Goal: Communication & Community: Answer question/provide support

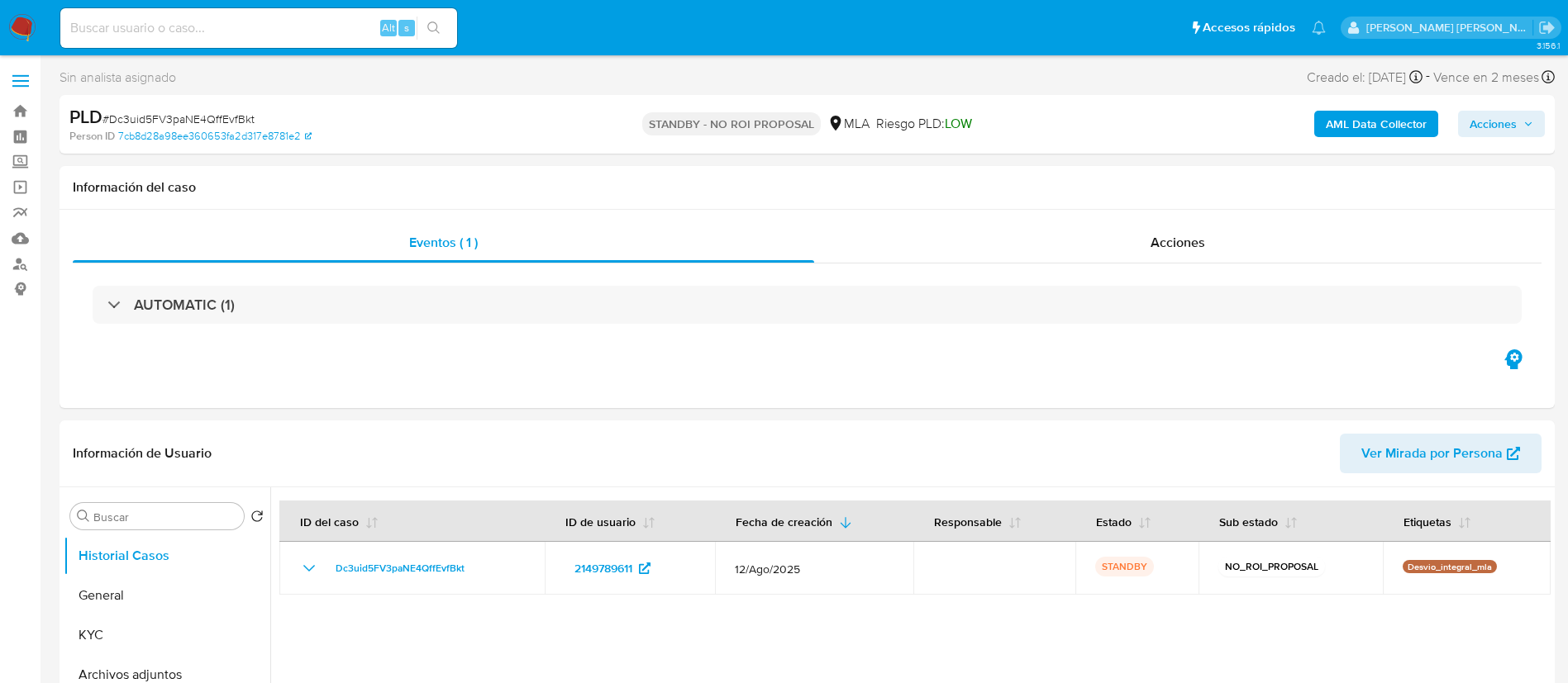
select select "10"
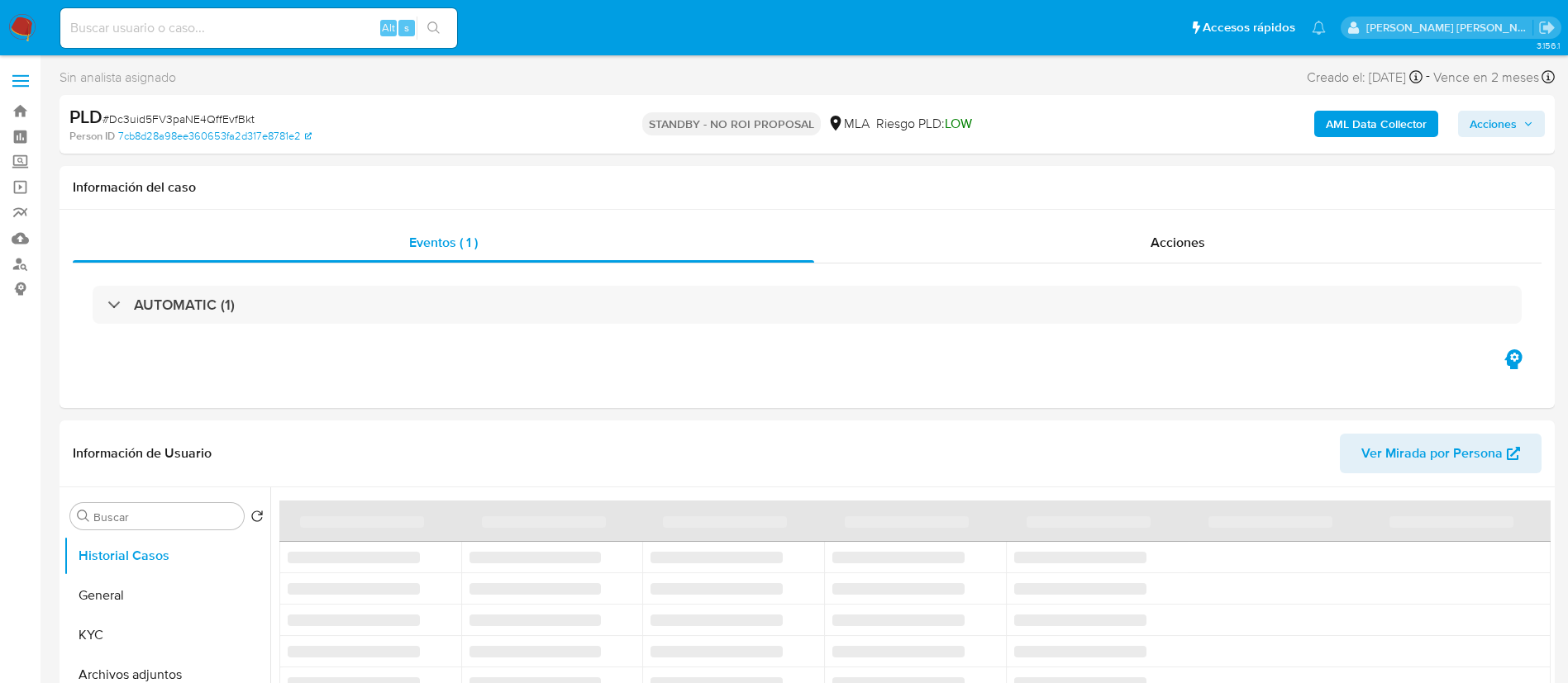
select select "10"
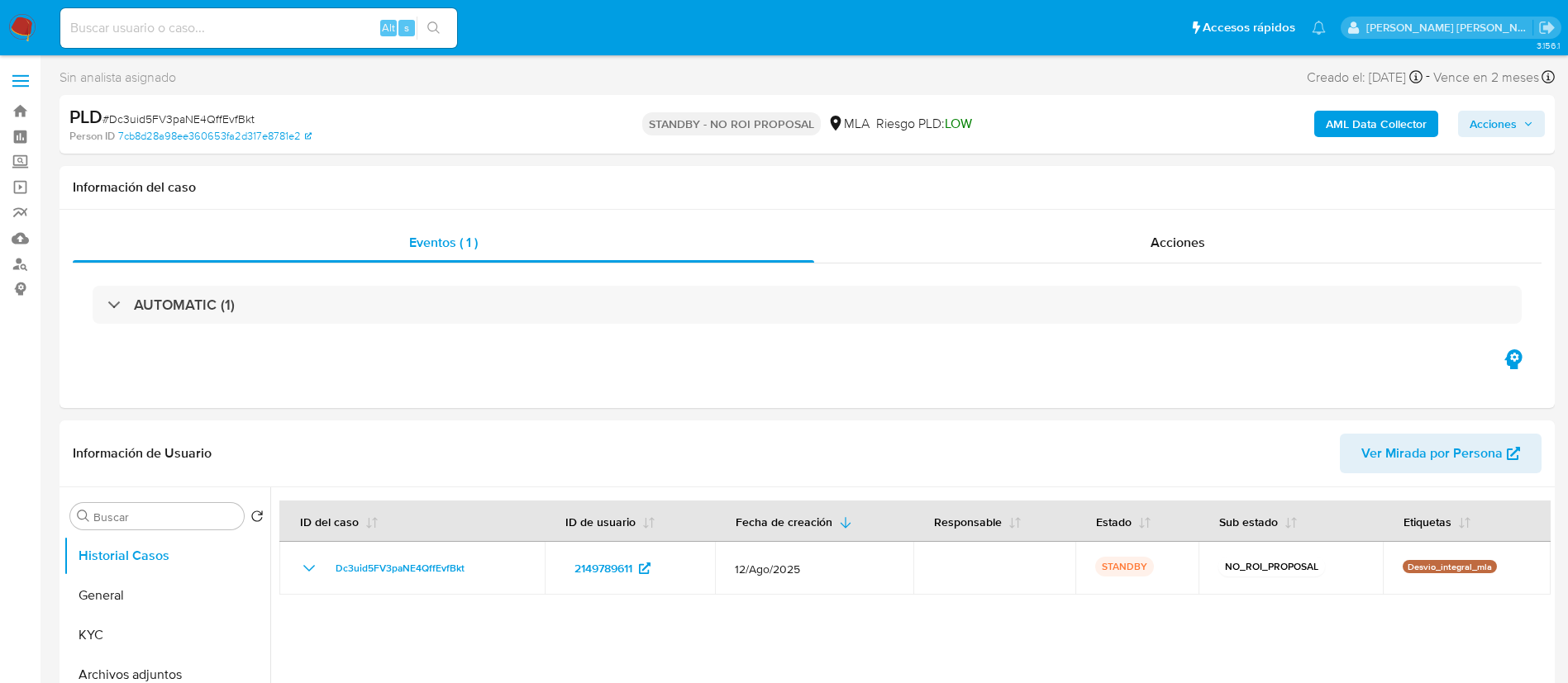
click at [134, 33] on input at bounding box center [258, 28] width 397 height 21
paste input "ygH4wvBgjoDzcUk20tKSEXuN"
type input "ygH4wvBgjoDzcUk20tKSEXuN"
click at [438, 26] on icon "search-icon" at bounding box center [435, 28] width 13 height 13
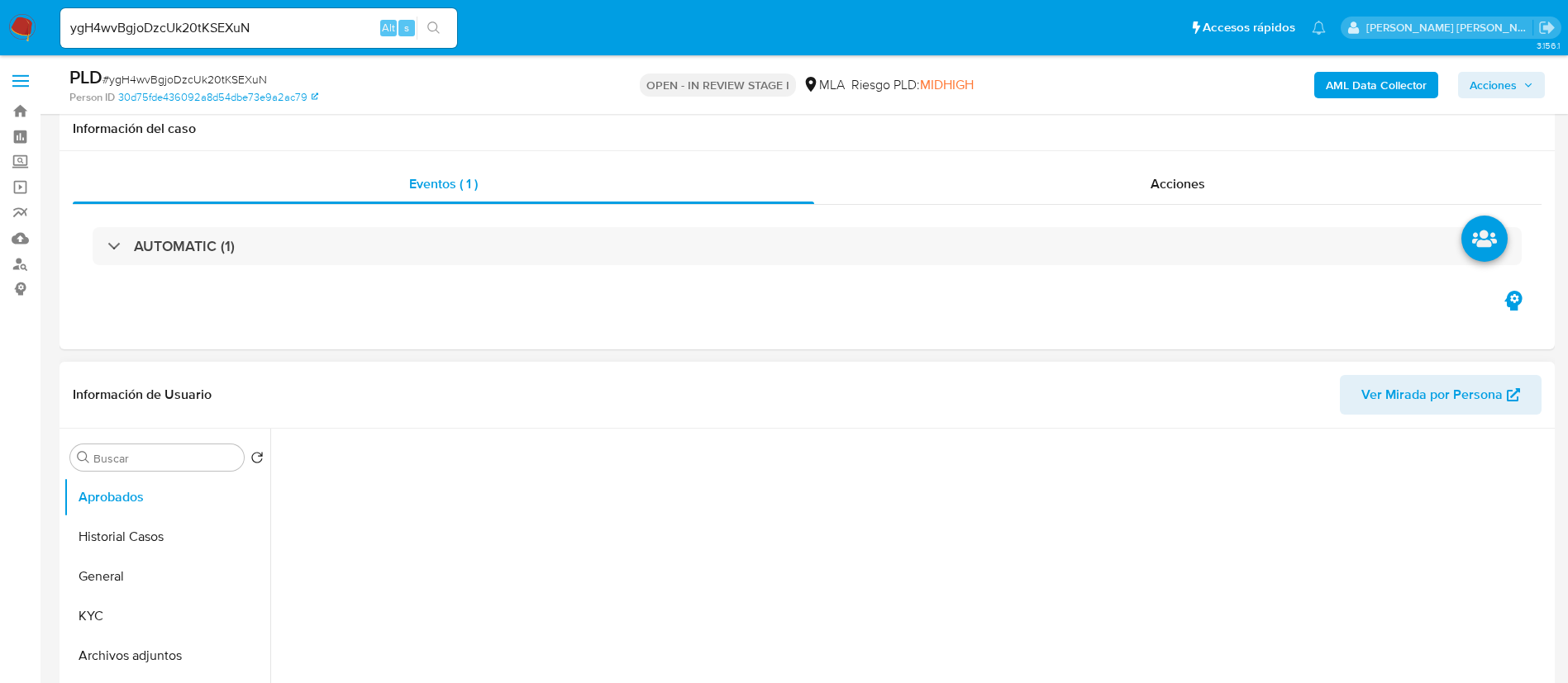
scroll to position [248, 0]
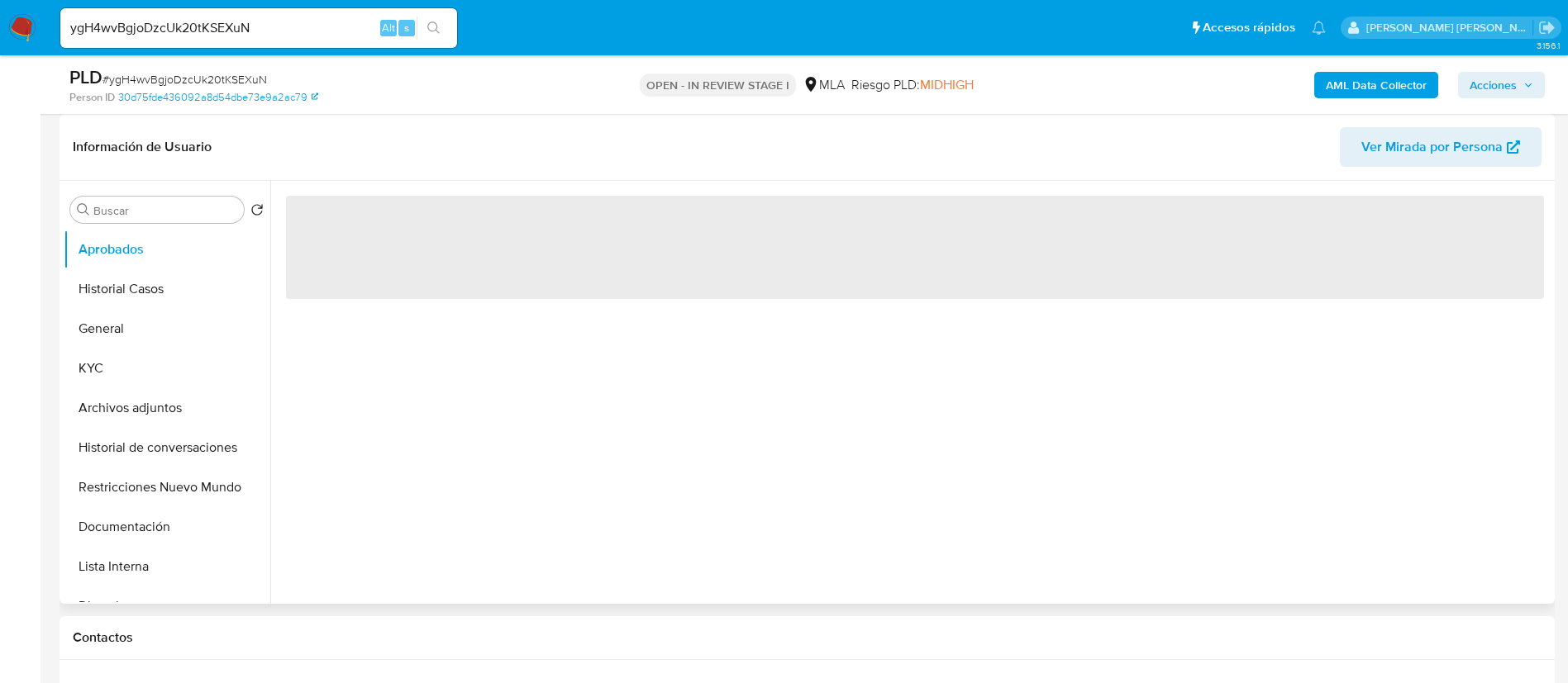
select select "10"
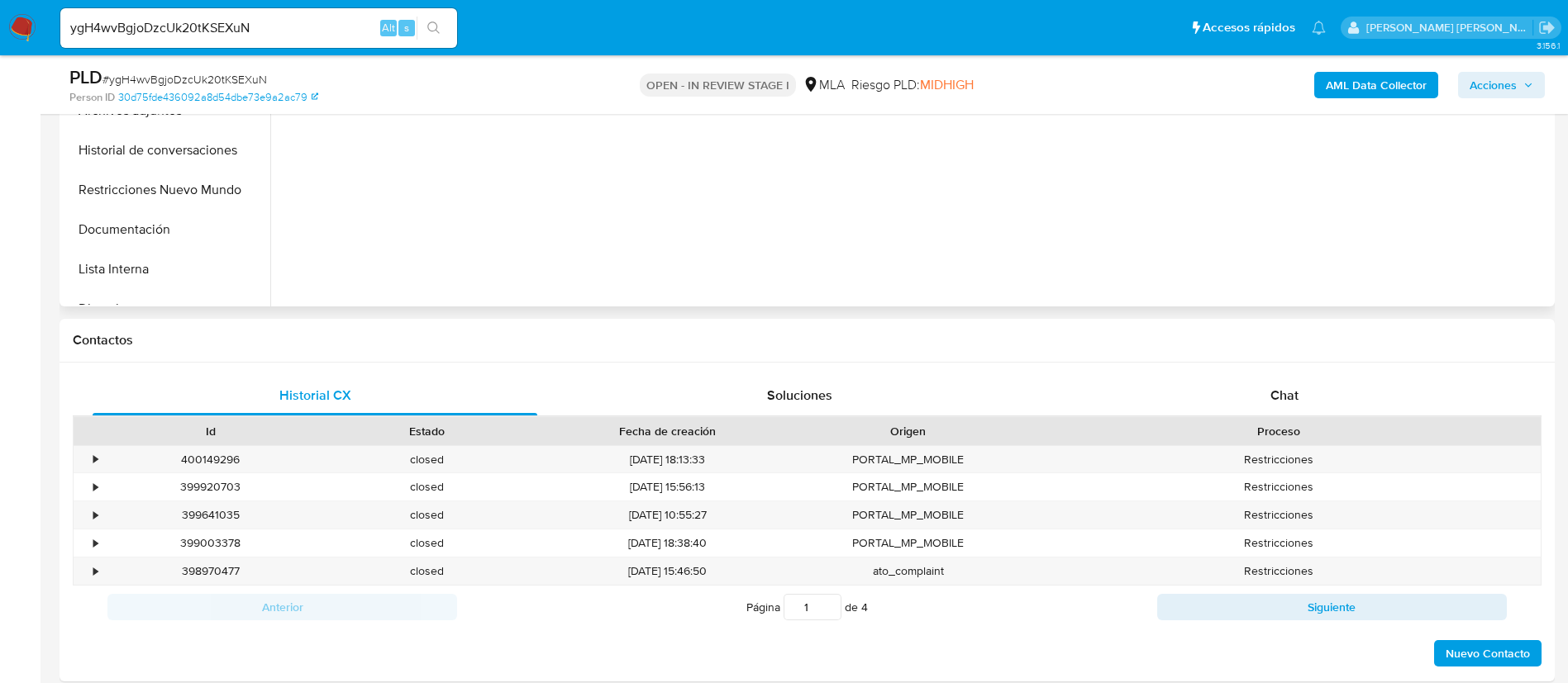
scroll to position [620, 0]
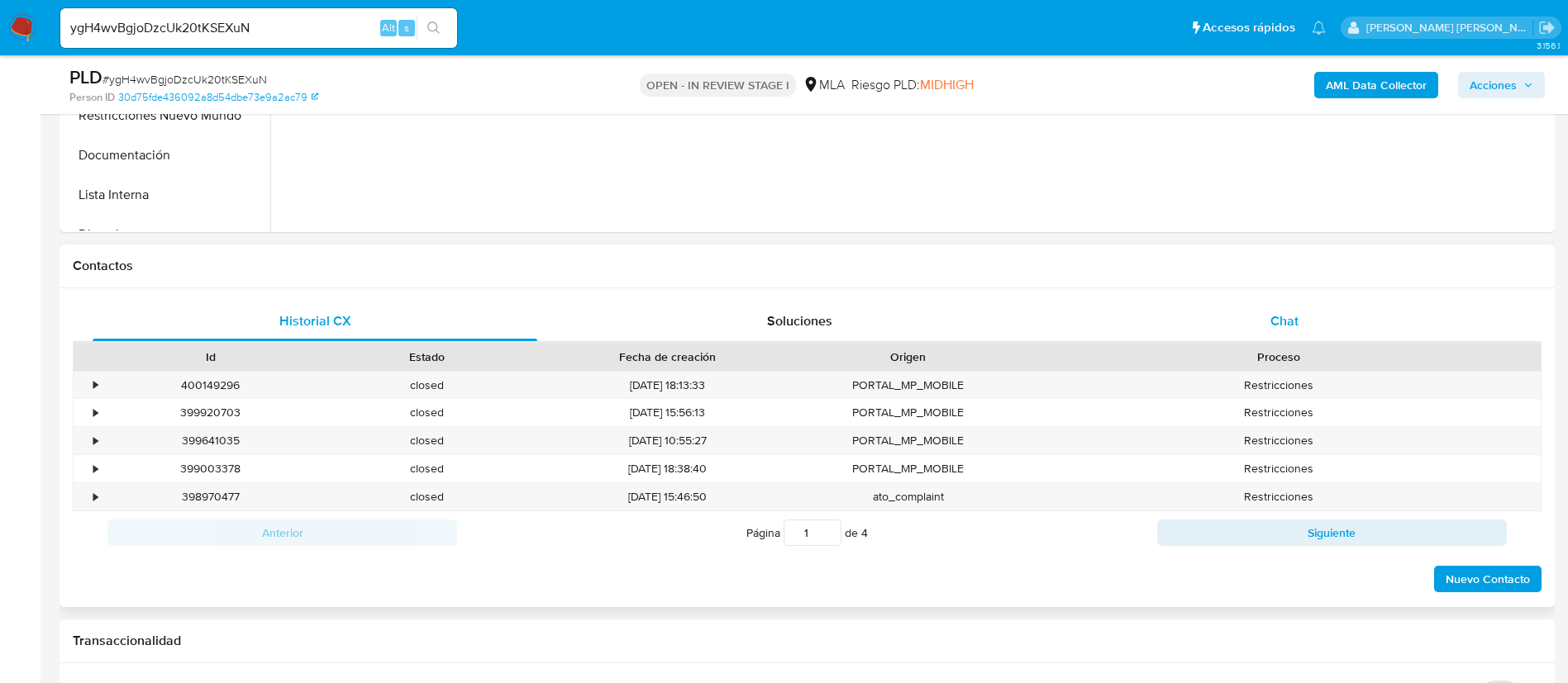
click at [1289, 315] on span "Chat" at bounding box center [1285, 321] width 28 height 19
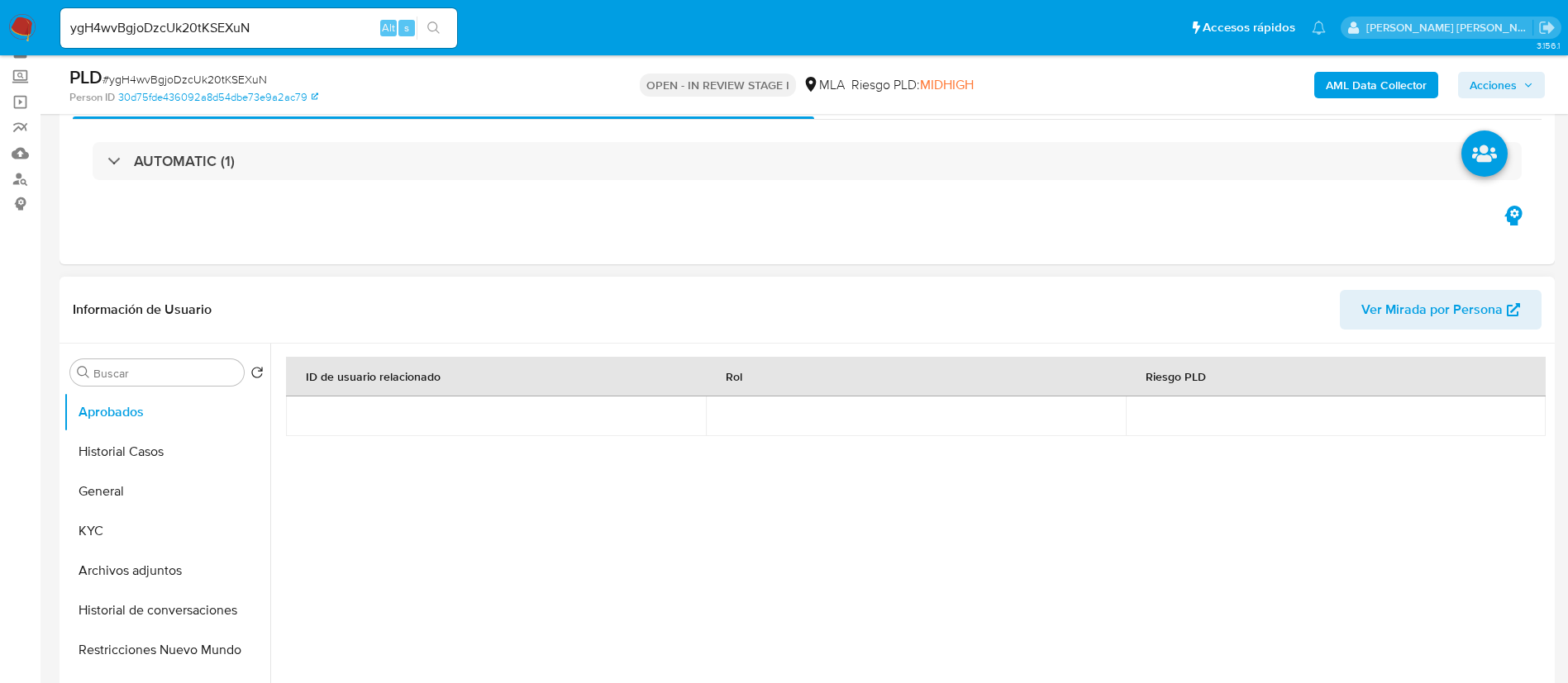
scroll to position [124, 0]
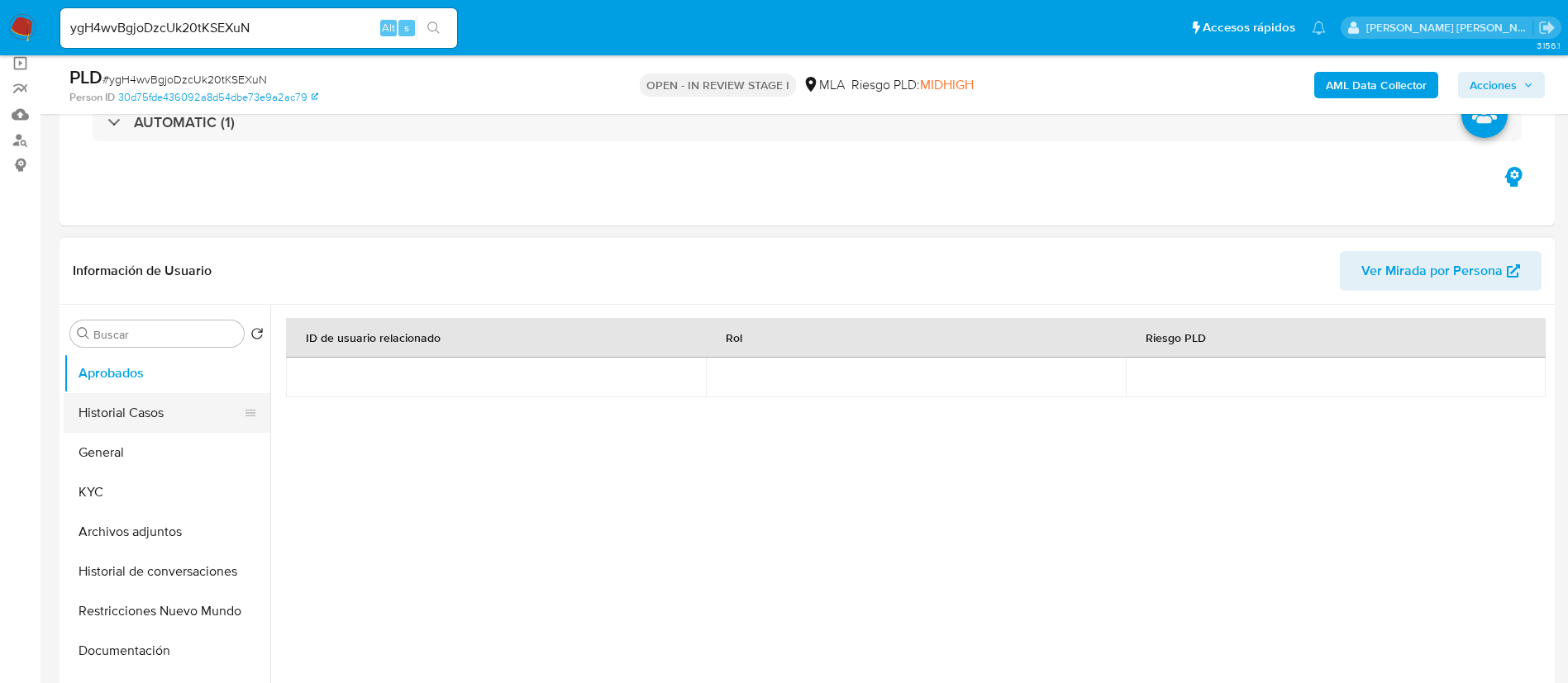
click at [132, 408] on button "Historial Casos" at bounding box center [161, 412] width 193 height 39
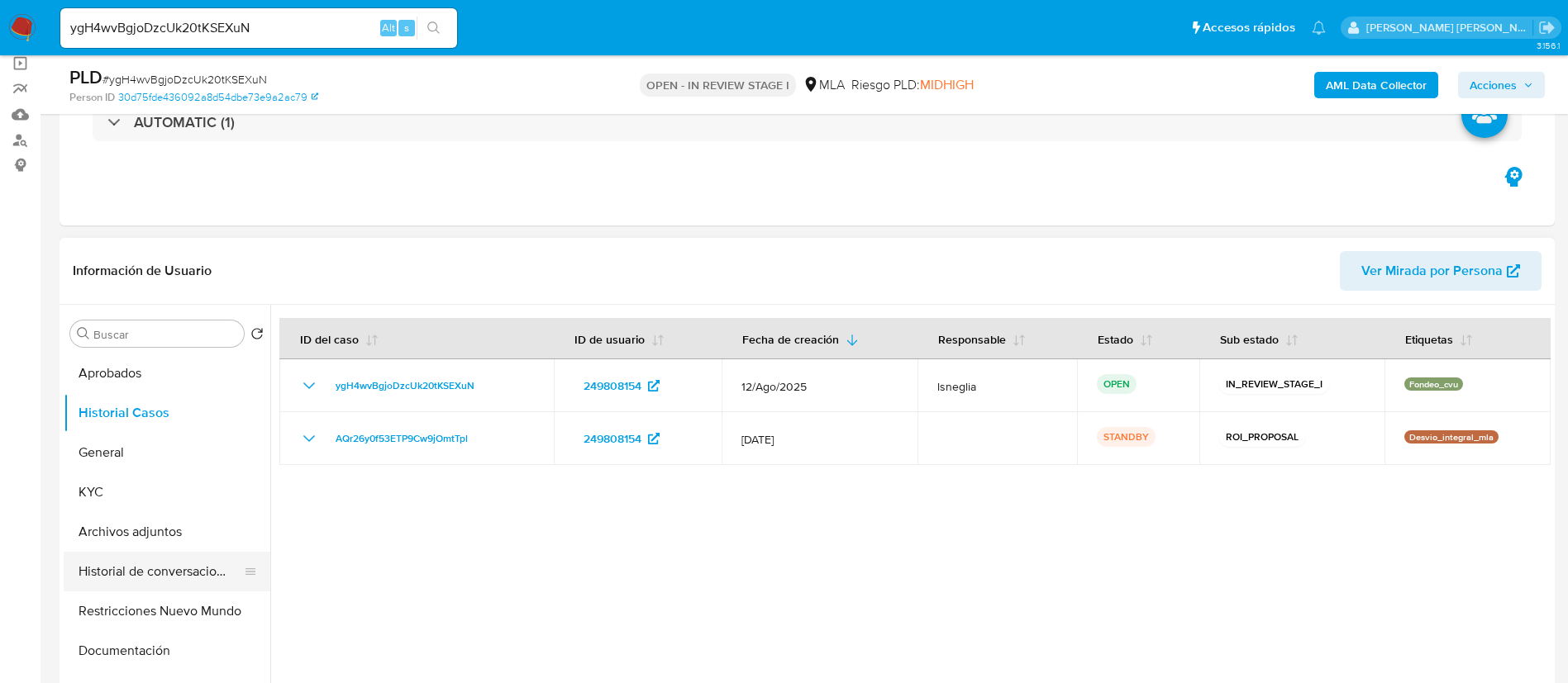
click at [123, 552] on button "Historial de conversaciones" at bounding box center [161, 571] width 193 height 39
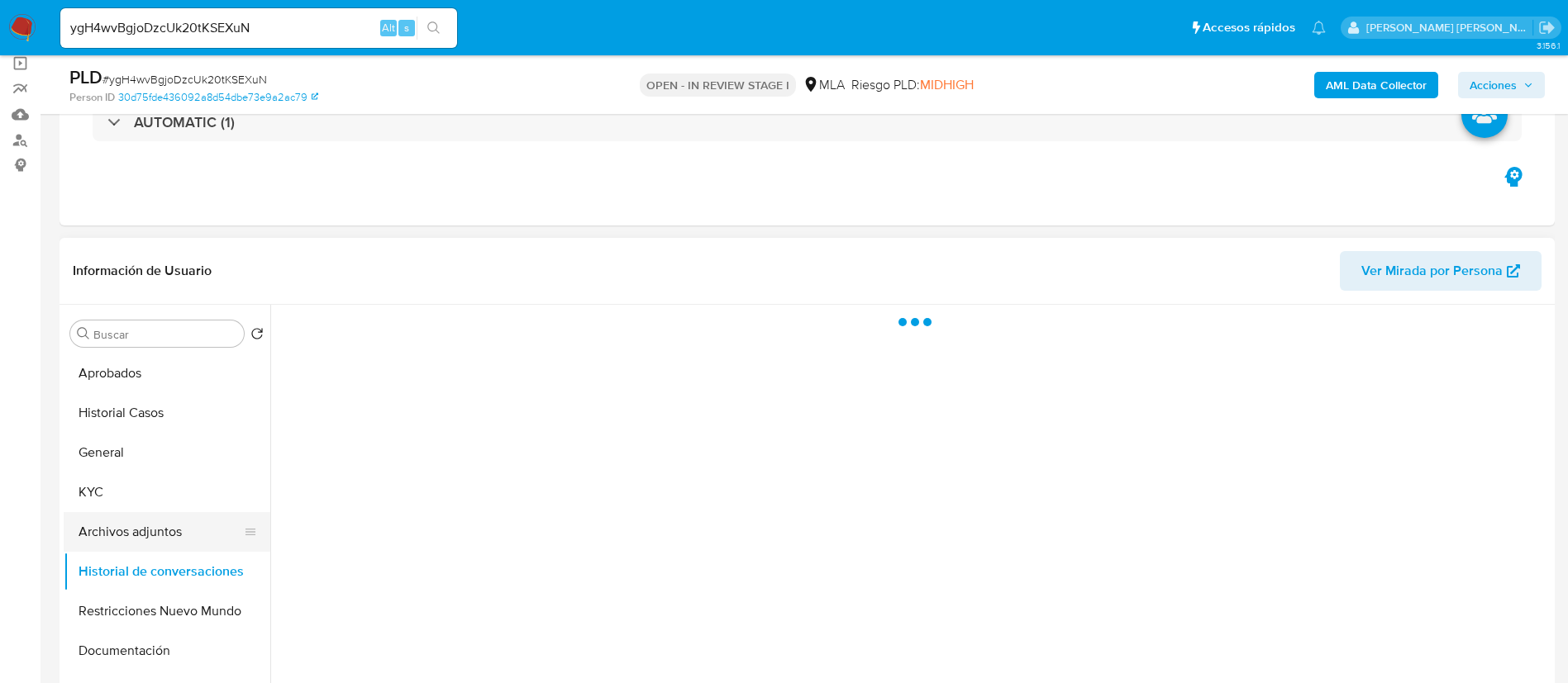
click at [118, 537] on button "Archivos adjuntos" at bounding box center [161, 531] width 193 height 39
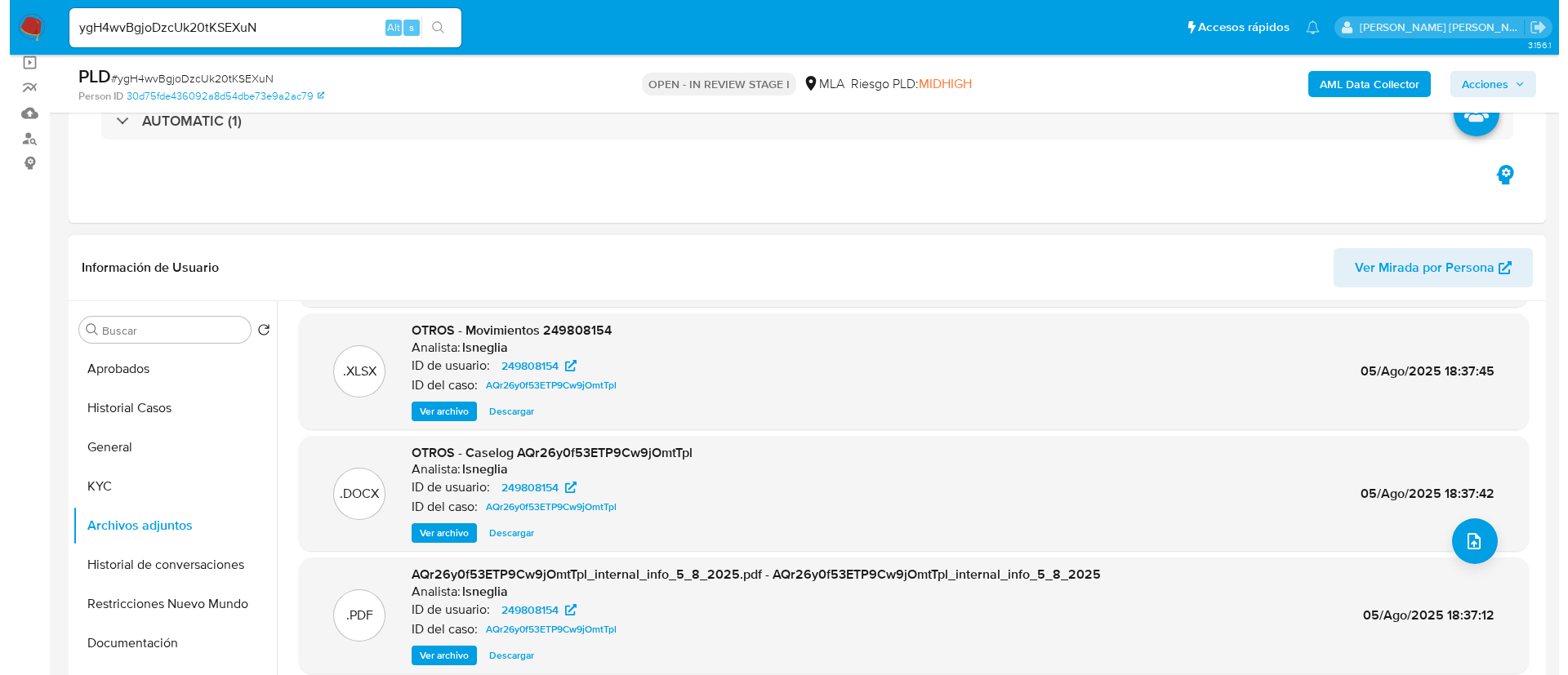
scroll to position [137, 0]
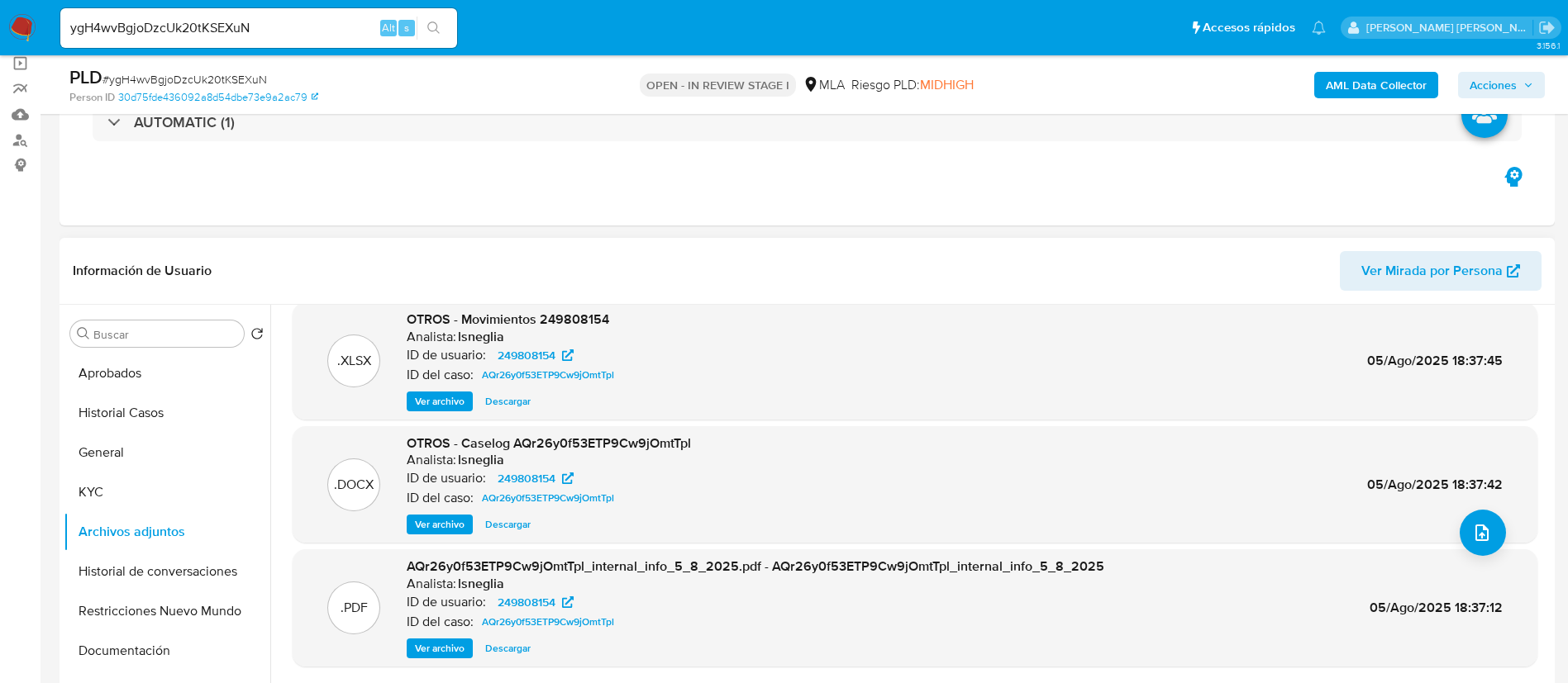
click at [452, 526] on span "Ver archivo" at bounding box center [440, 524] width 50 height 16
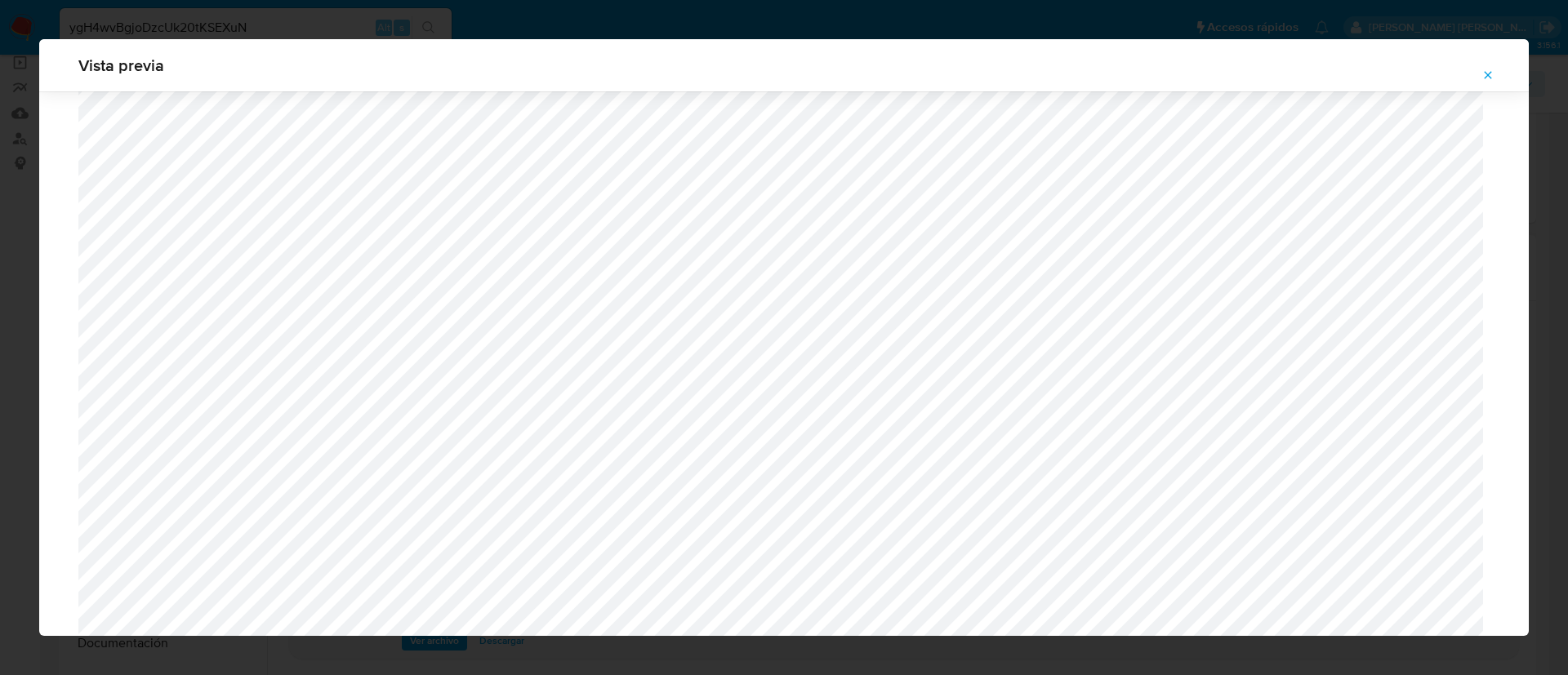
scroll to position [458, 0]
click at [1504, 67] on button "Attachment preview" at bounding box center [1489, 76] width 36 height 26
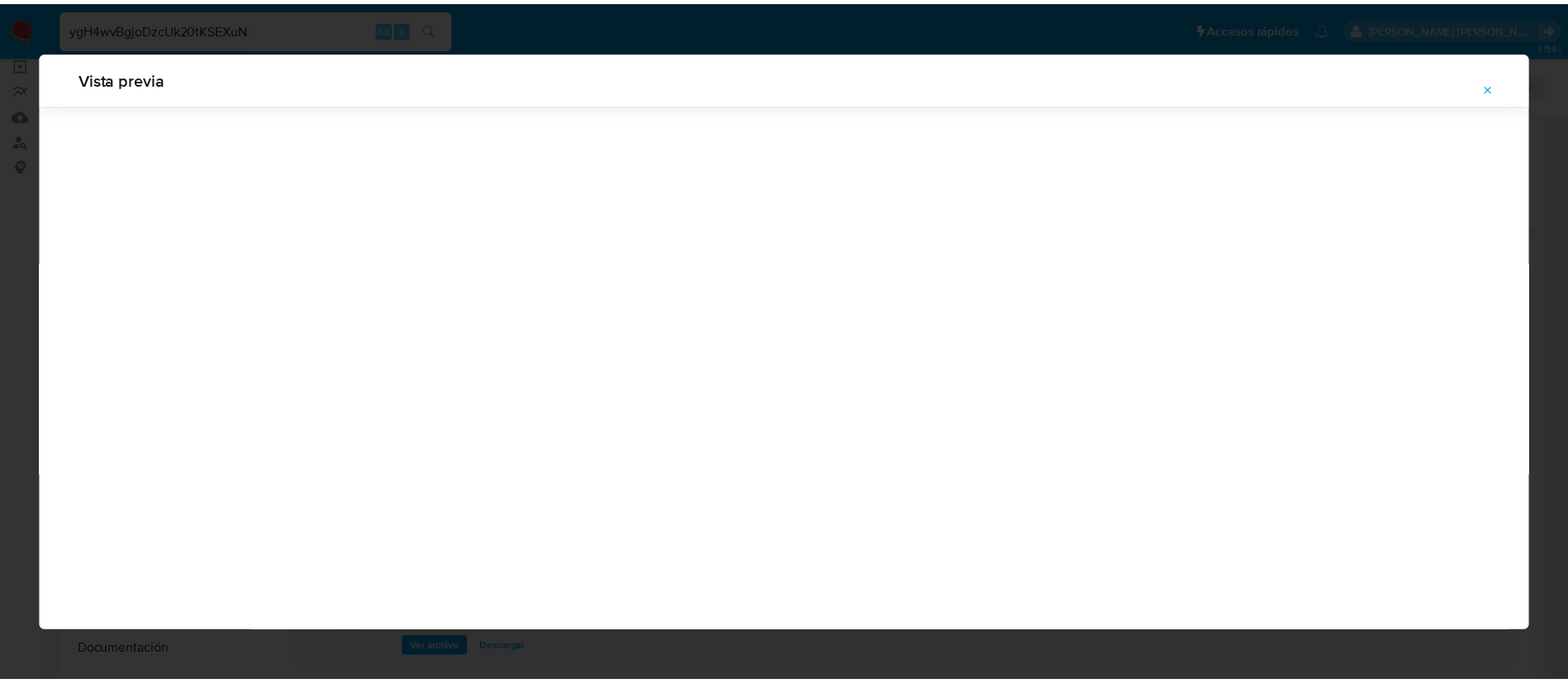
scroll to position [0, 0]
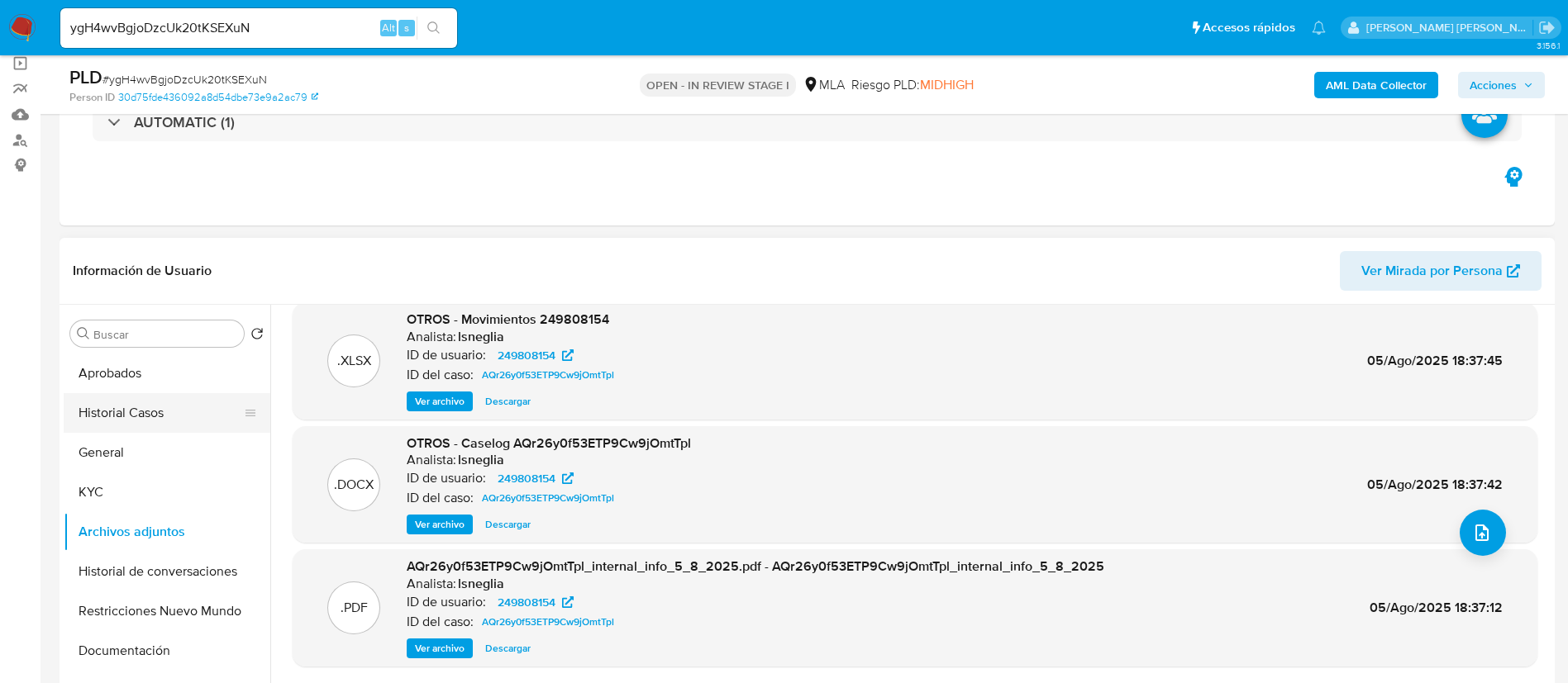
click at [148, 414] on button "Historial Casos" at bounding box center [161, 412] width 193 height 39
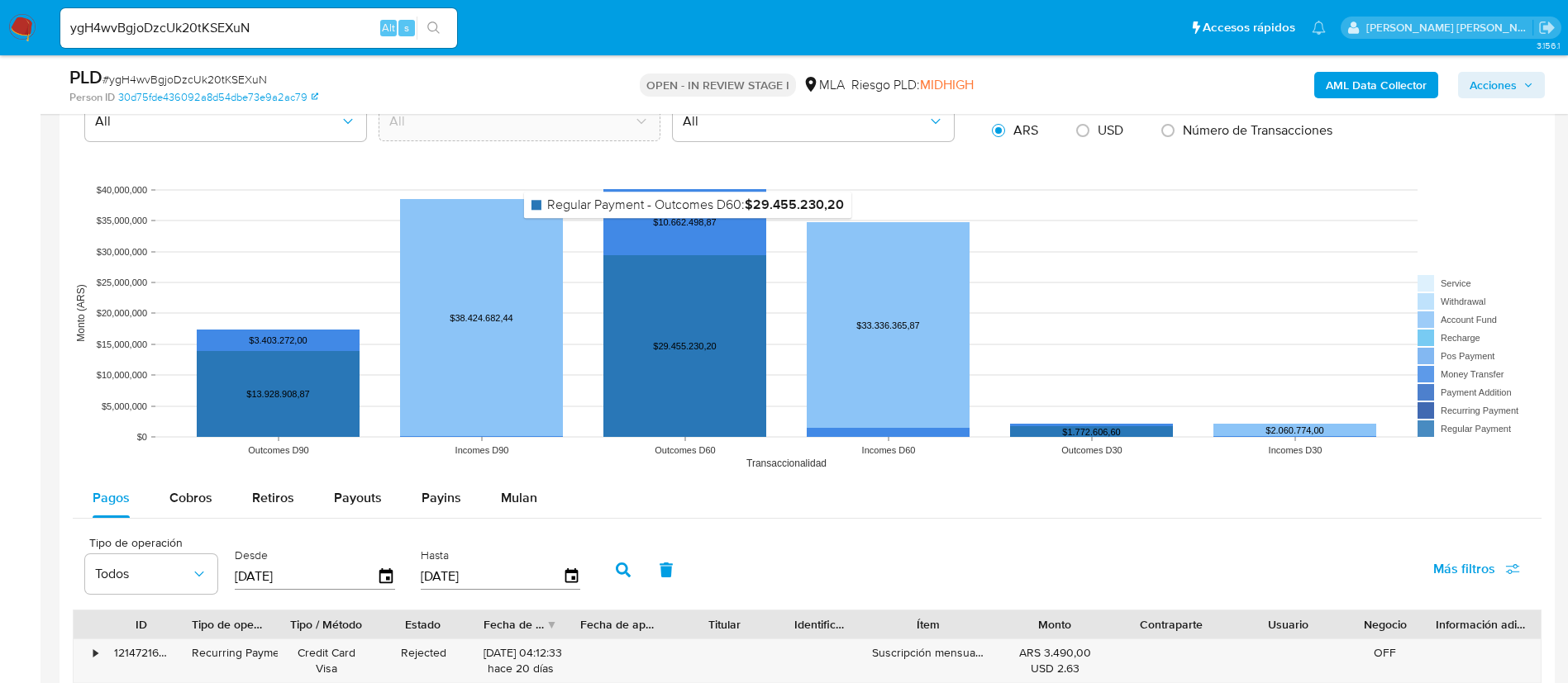
scroll to position [1859, 0]
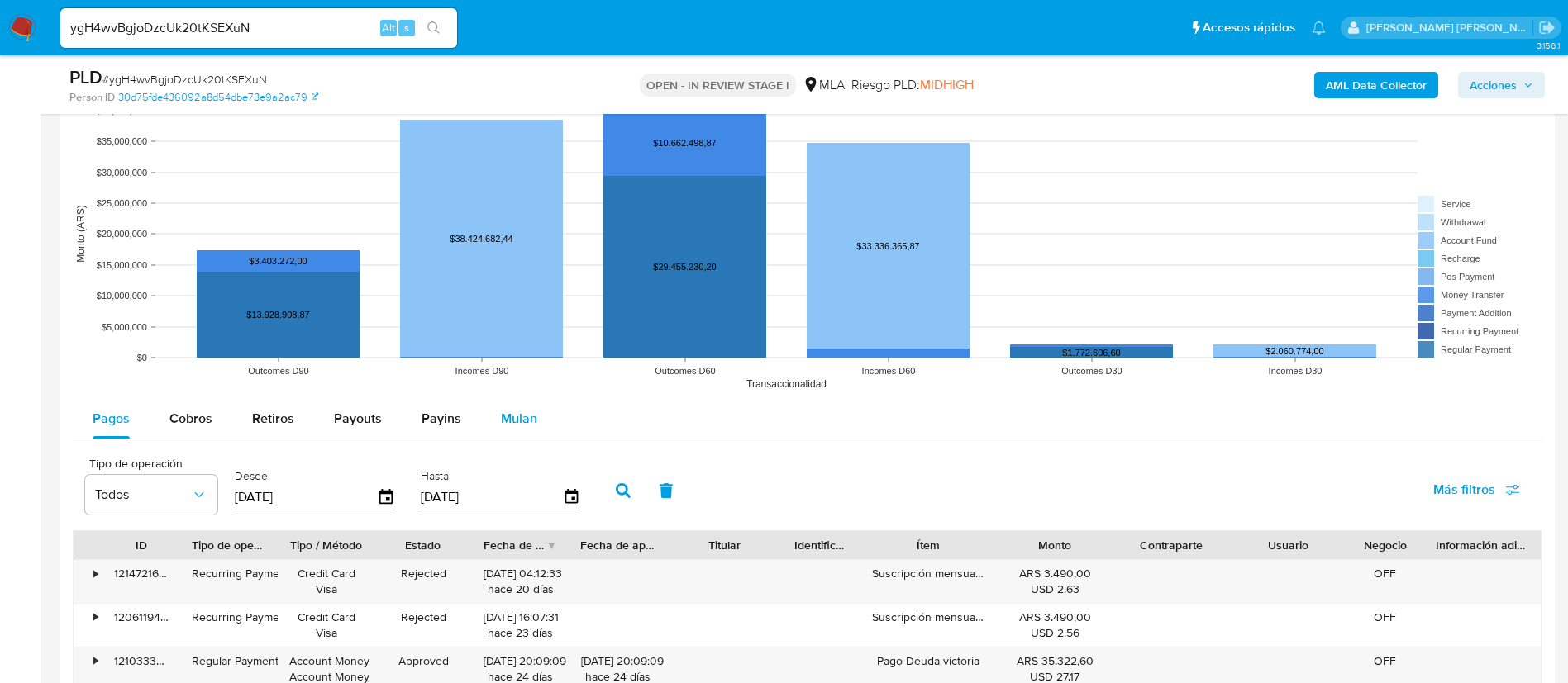
click at [516, 413] on span "Mulan" at bounding box center [519, 419] width 36 height 19
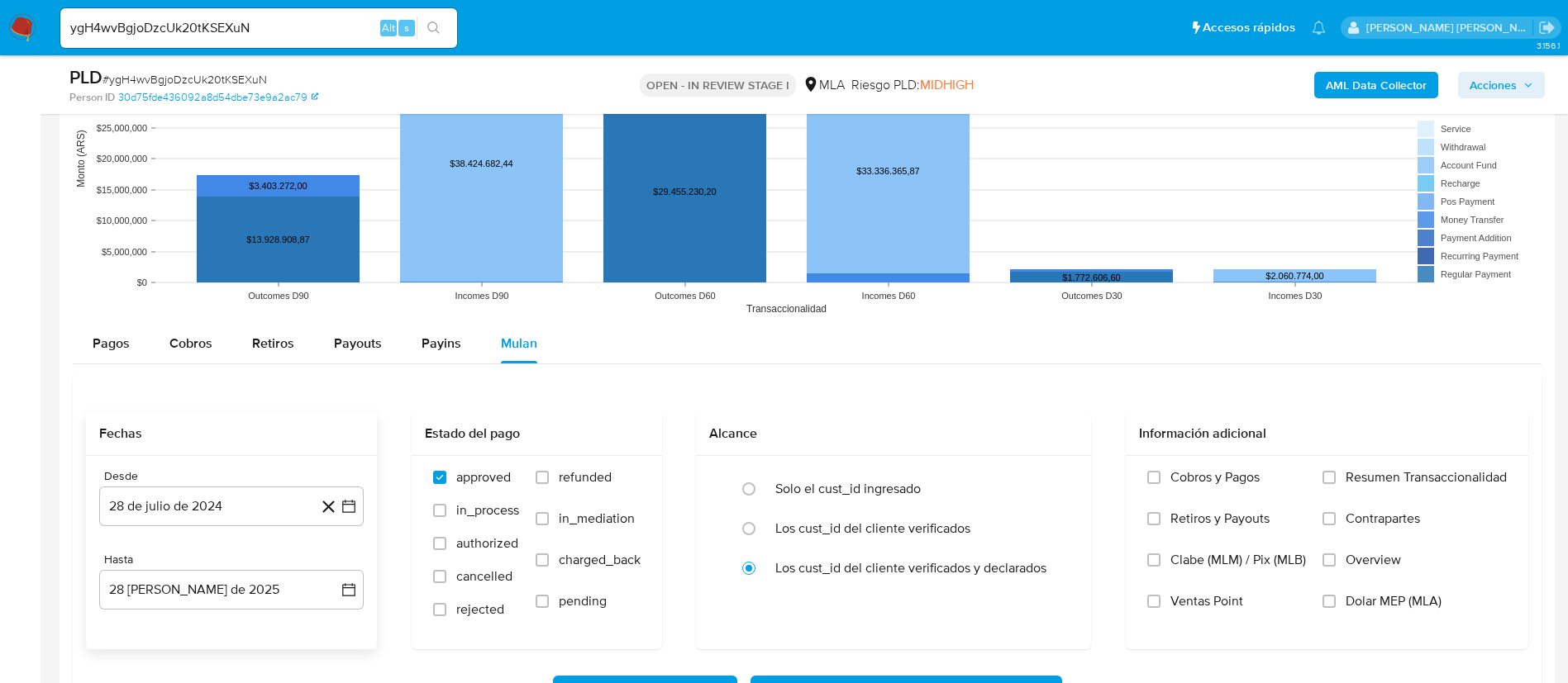
scroll to position [1983, 0]
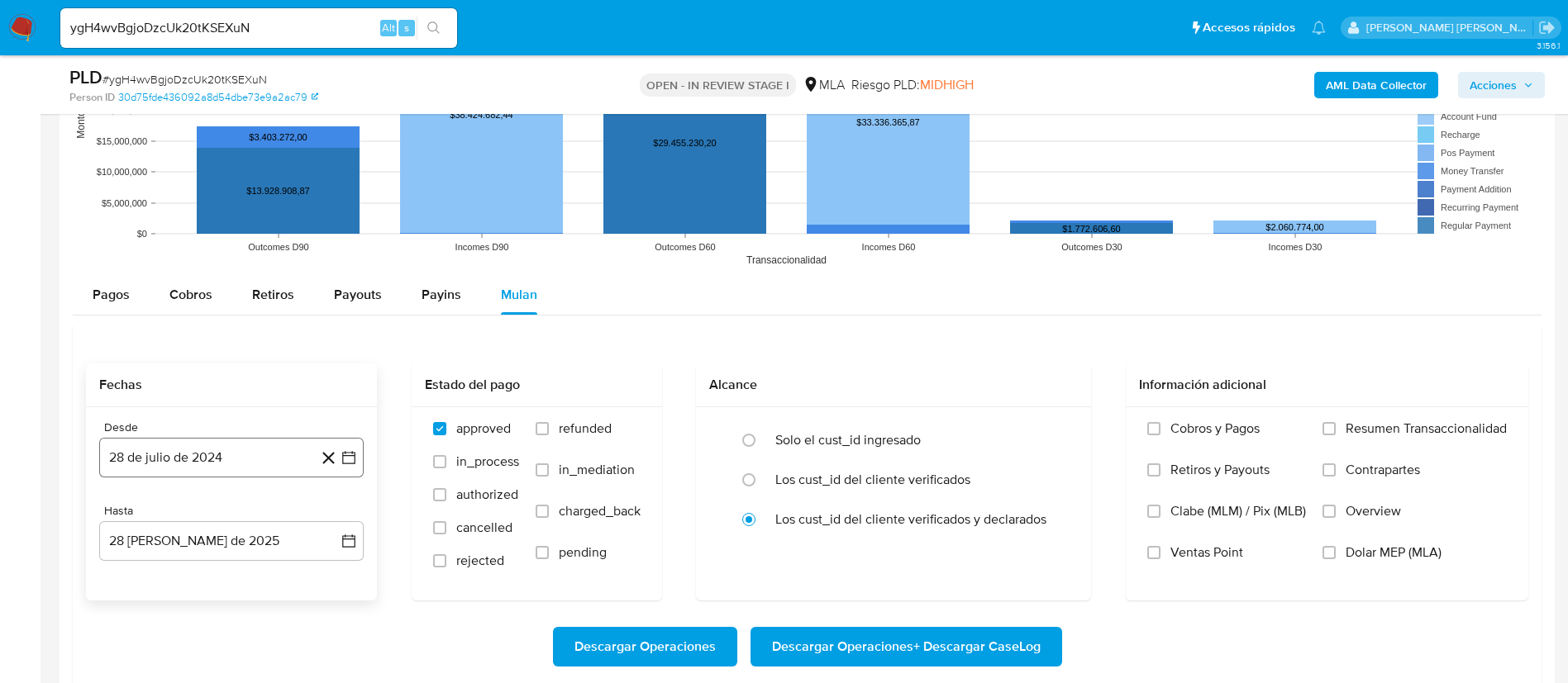
click at [213, 450] on button "28 de julio de 2024" at bounding box center [232, 457] width 264 height 39
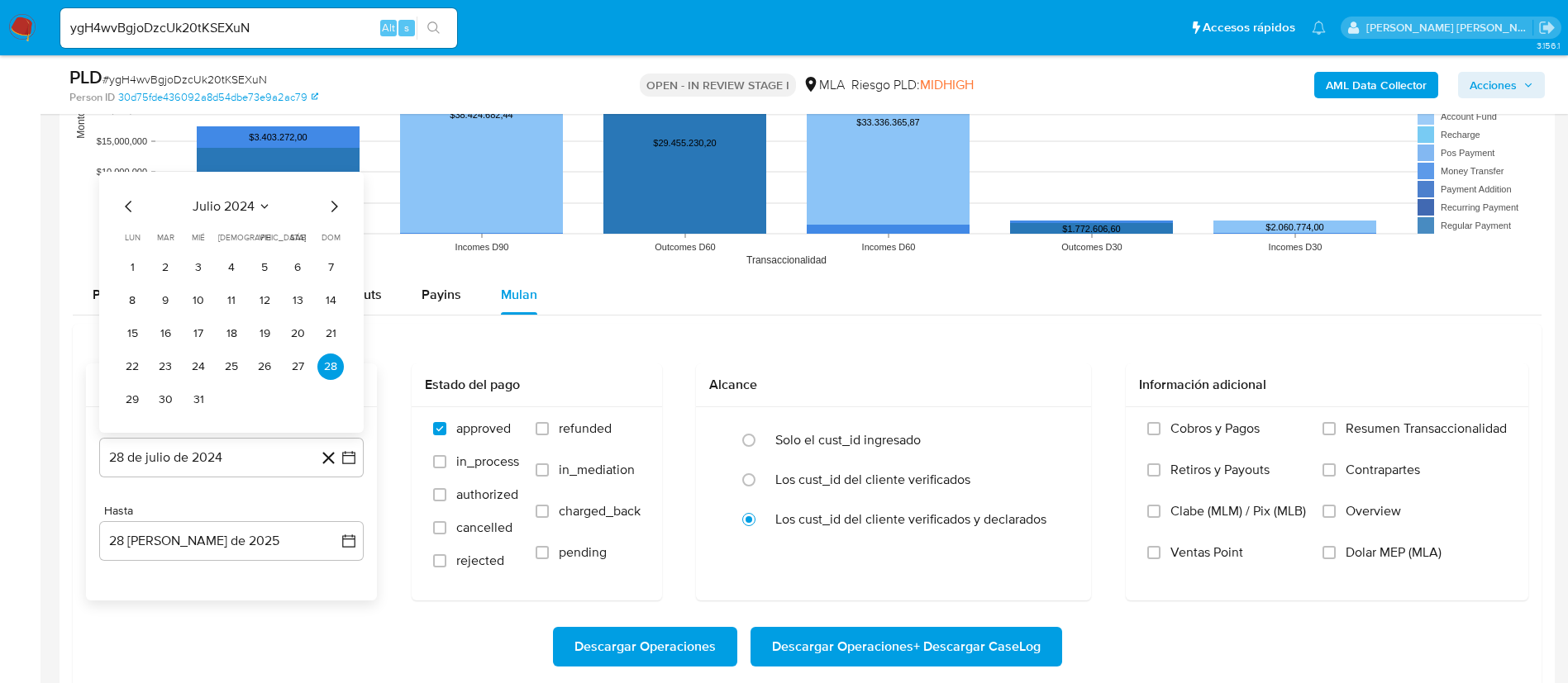
click at [242, 206] on span "julio 2024" at bounding box center [223, 206] width 62 height 16
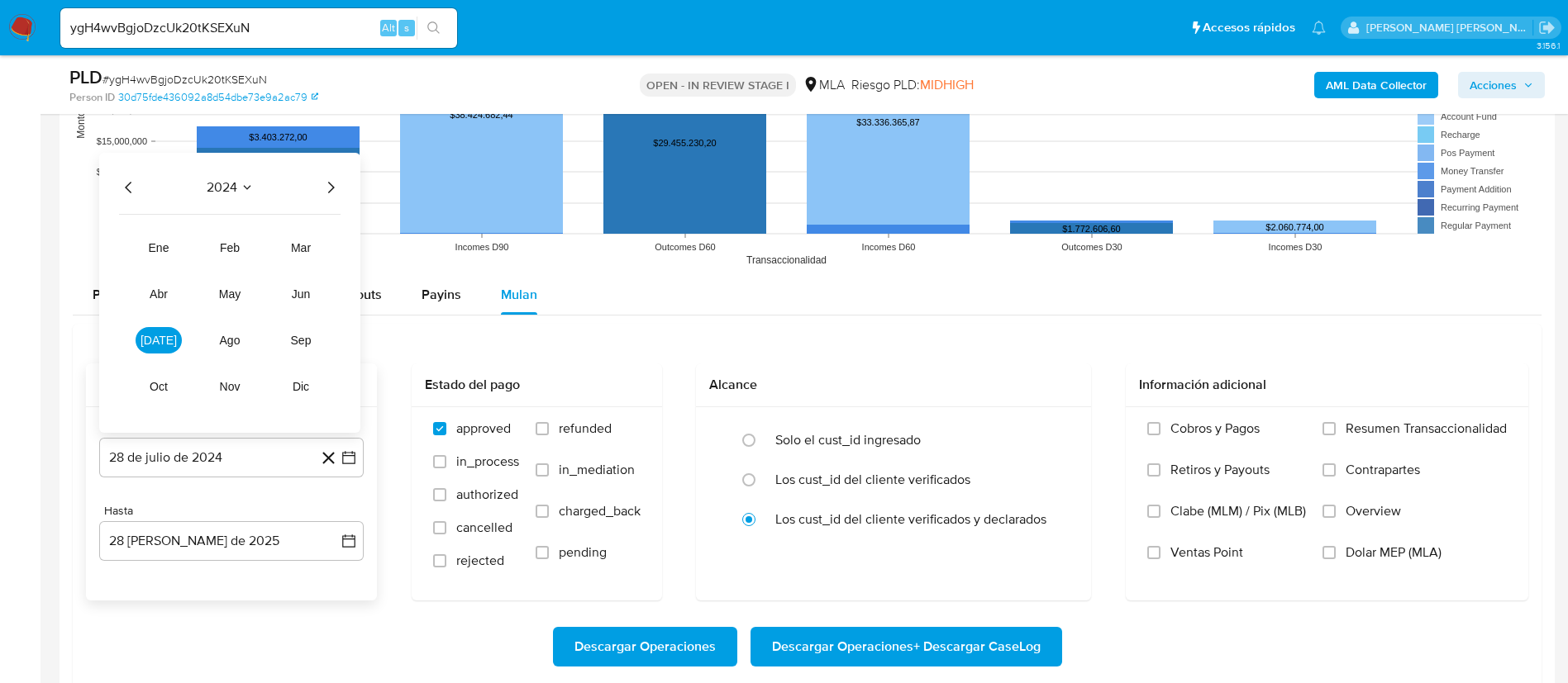
click at [336, 185] on icon "Año siguiente" at bounding box center [330, 187] width 20 height 20
click at [311, 248] on span "mar" at bounding box center [301, 248] width 20 height 13
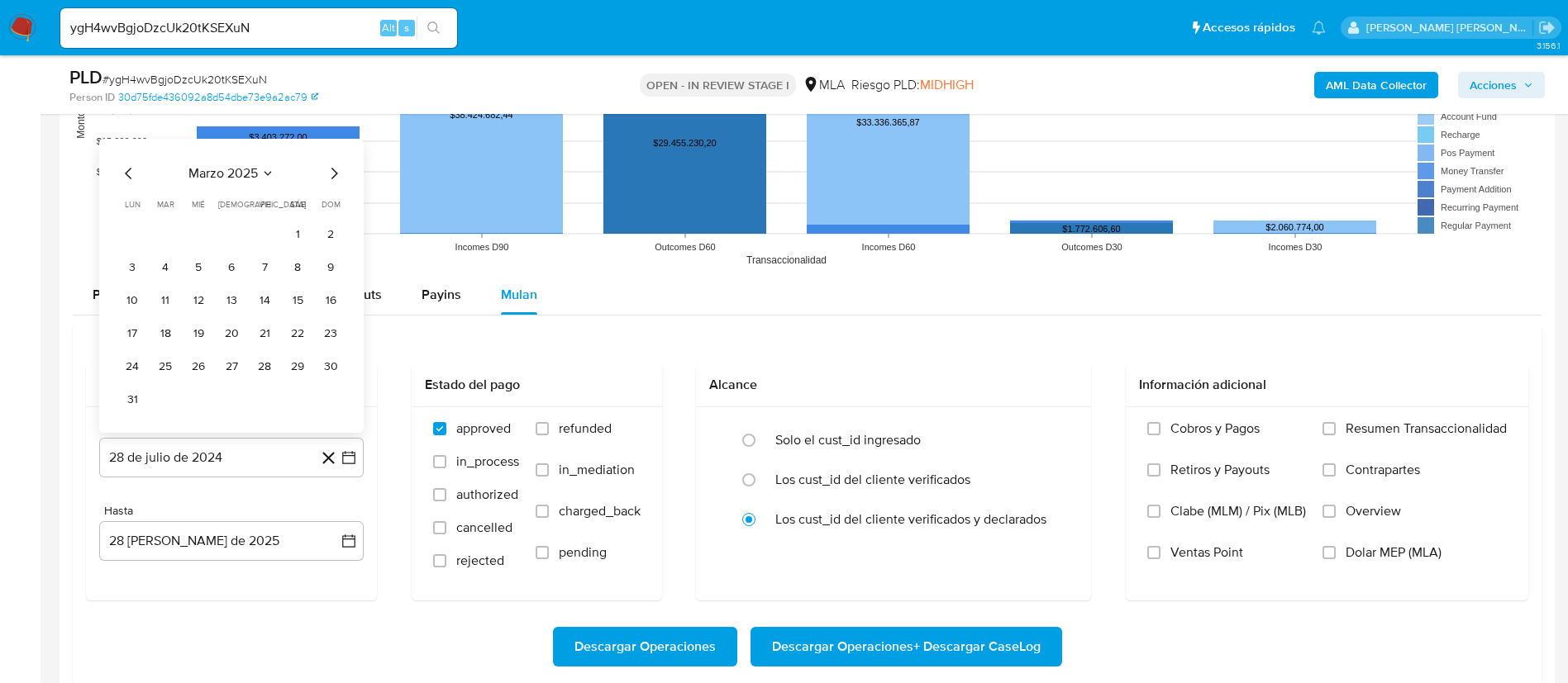
click at [300, 237] on button "1" at bounding box center [298, 234] width 27 height 27
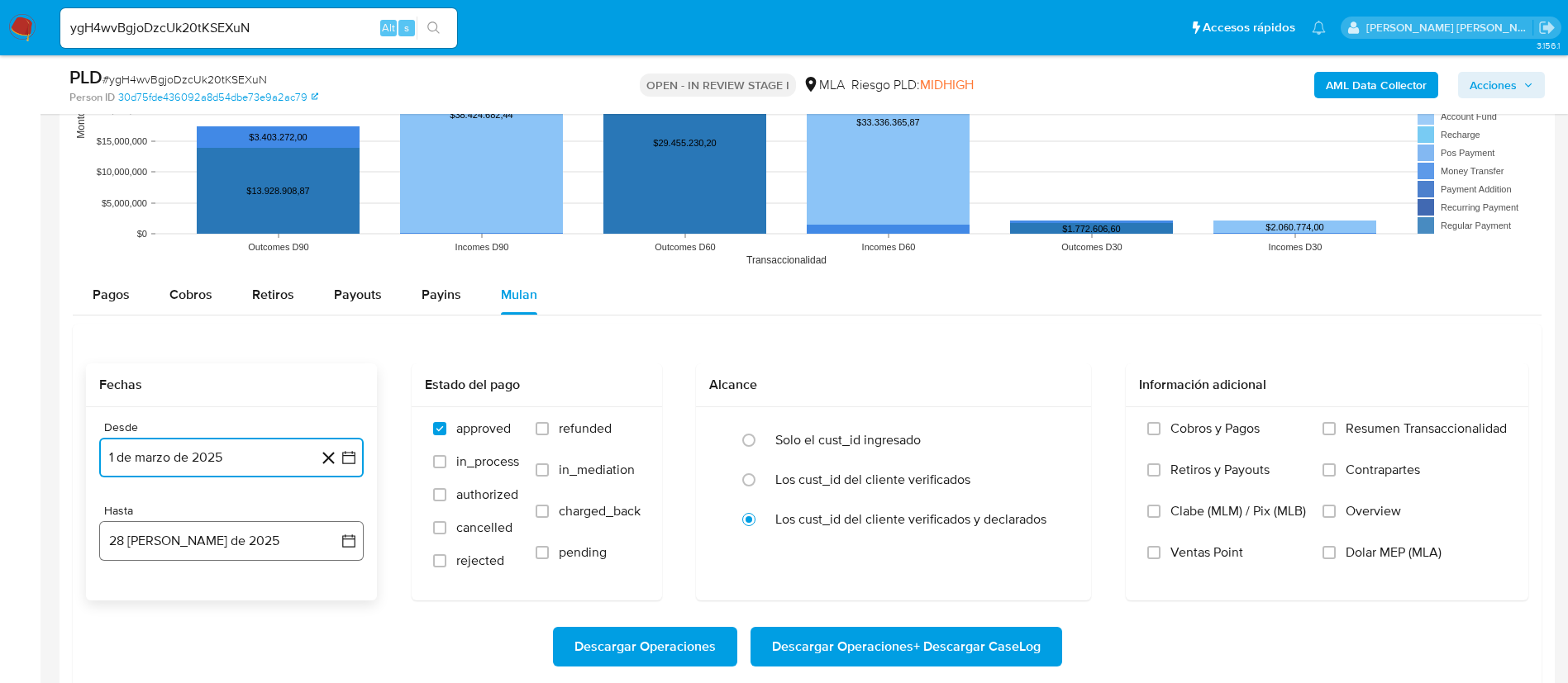
click at [193, 538] on button "28 de agosto de 2025" at bounding box center [232, 540] width 264 height 39
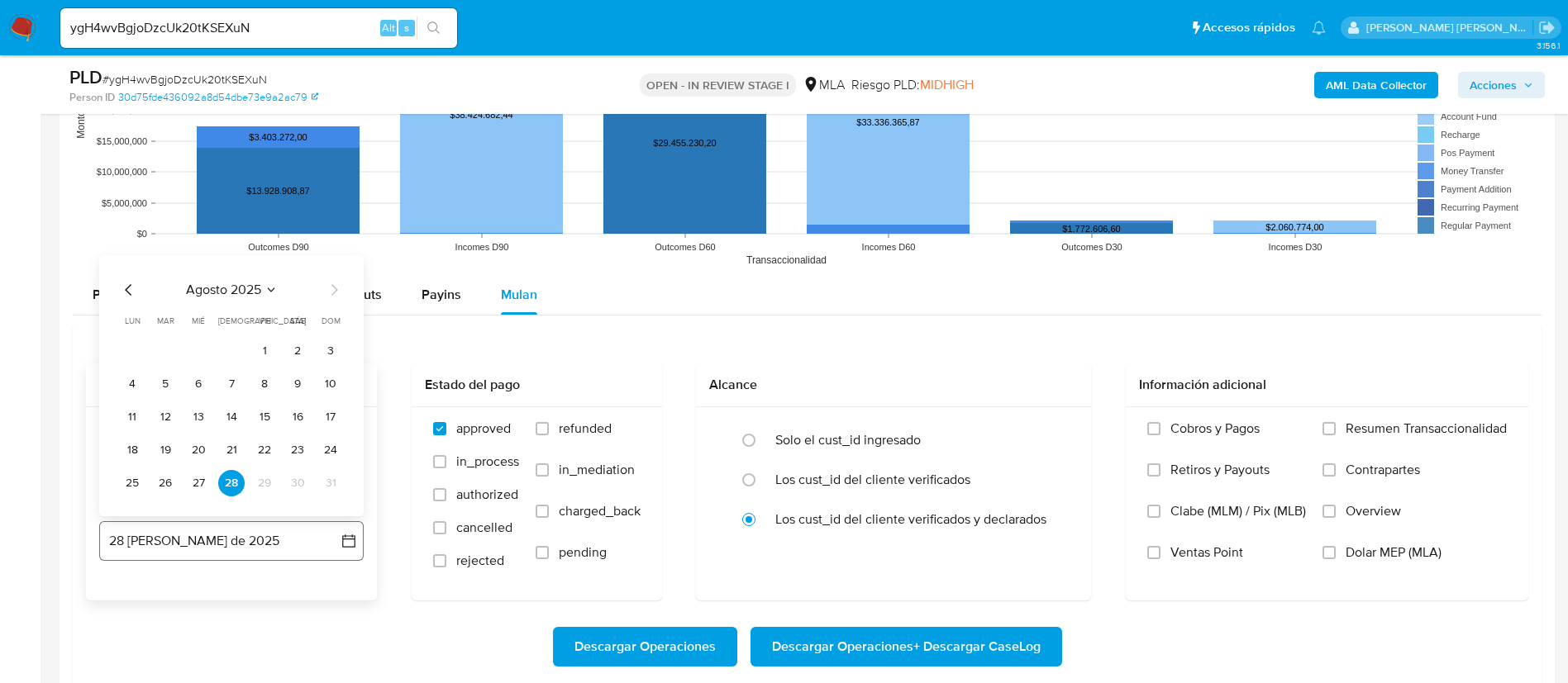
click at [185, 546] on button "28 de agosto de 2025" at bounding box center [232, 540] width 264 height 39
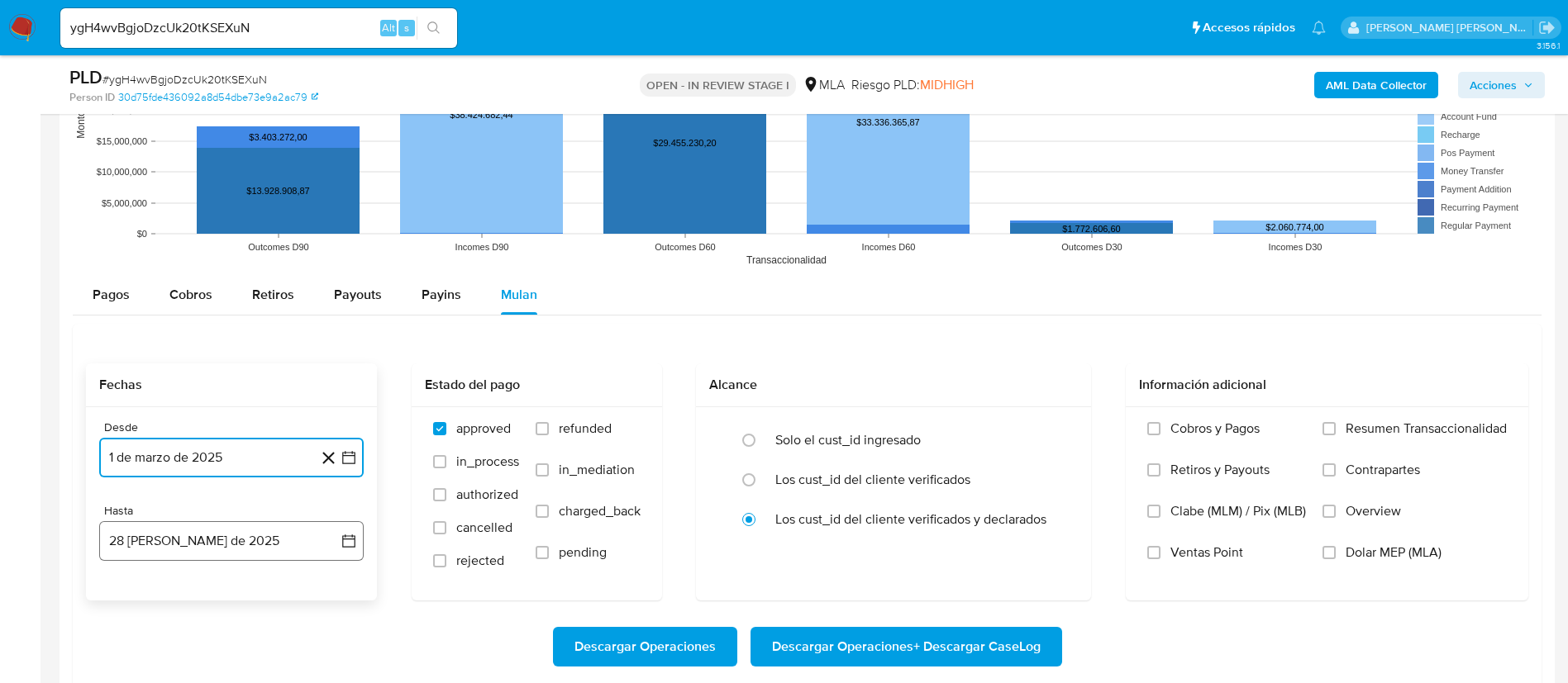
click at [186, 546] on button "28 de agosto de 2025" at bounding box center [232, 540] width 264 height 39
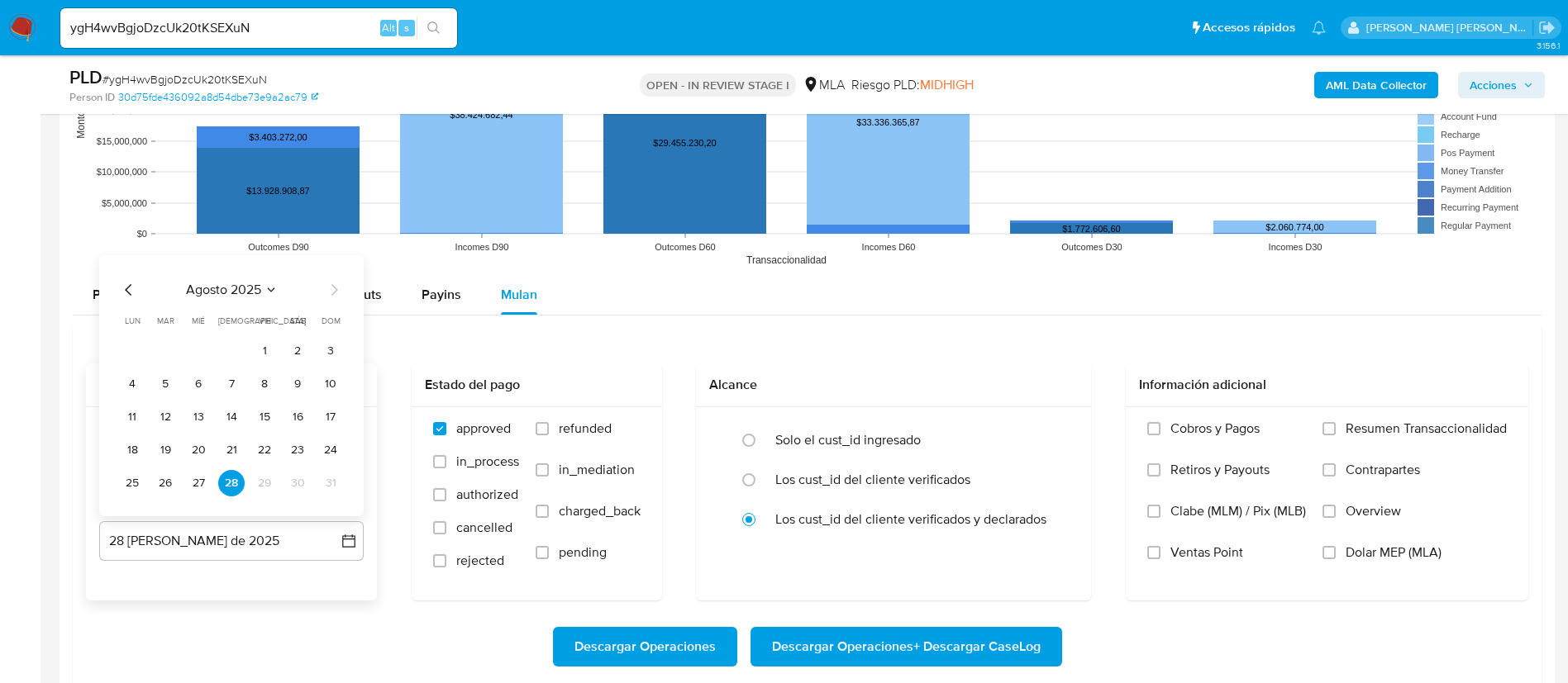
click at [123, 288] on icon "Mes anterior" at bounding box center [128, 290] width 20 height 20
click at [235, 482] on button "31" at bounding box center [232, 483] width 27 height 27
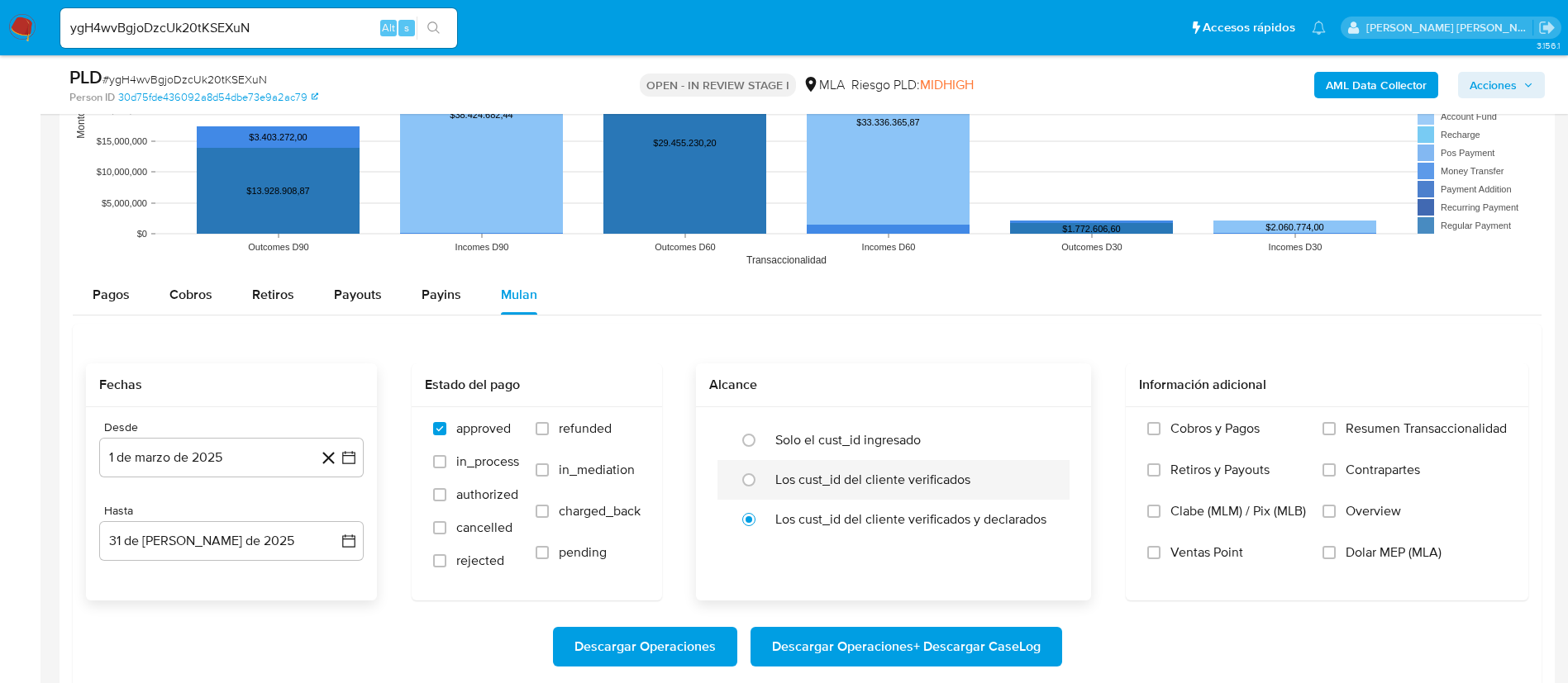
click at [957, 478] on label "Los cust_id del cliente verificados" at bounding box center [873, 479] width 195 height 16
click at [762, 478] on input "radio" at bounding box center [750, 480] width 27 height 27
radio input "true"
click at [1386, 549] on span "Dolar MEP (MLA)" at bounding box center [1394, 552] width 96 height 16
click at [1336, 549] on input "Dolar MEP (MLA)" at bounding box center [1330, 553] width 13 height 13
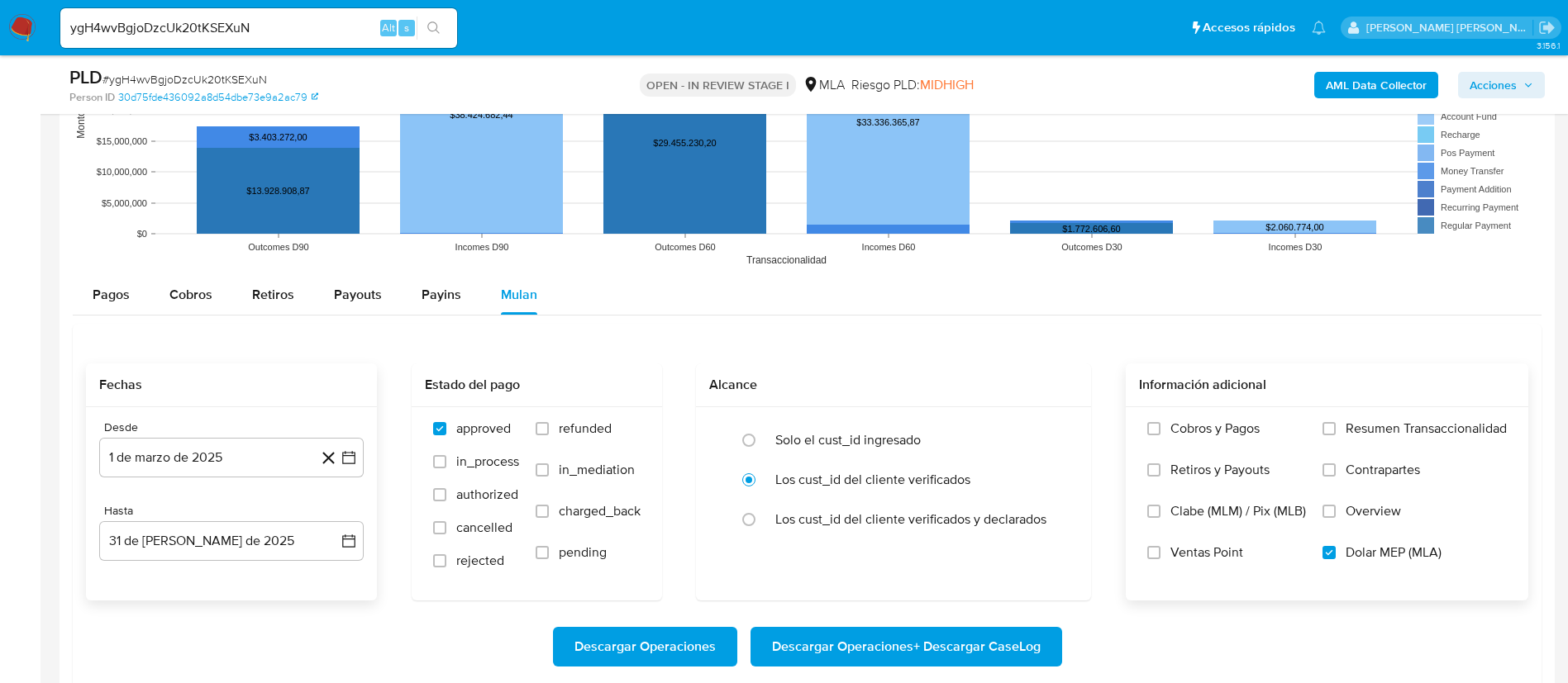
click at [932, 640] on span "Descargar Operaciones + Descargar CaseLog" at bounding box center [907, 647] width 269 height 36
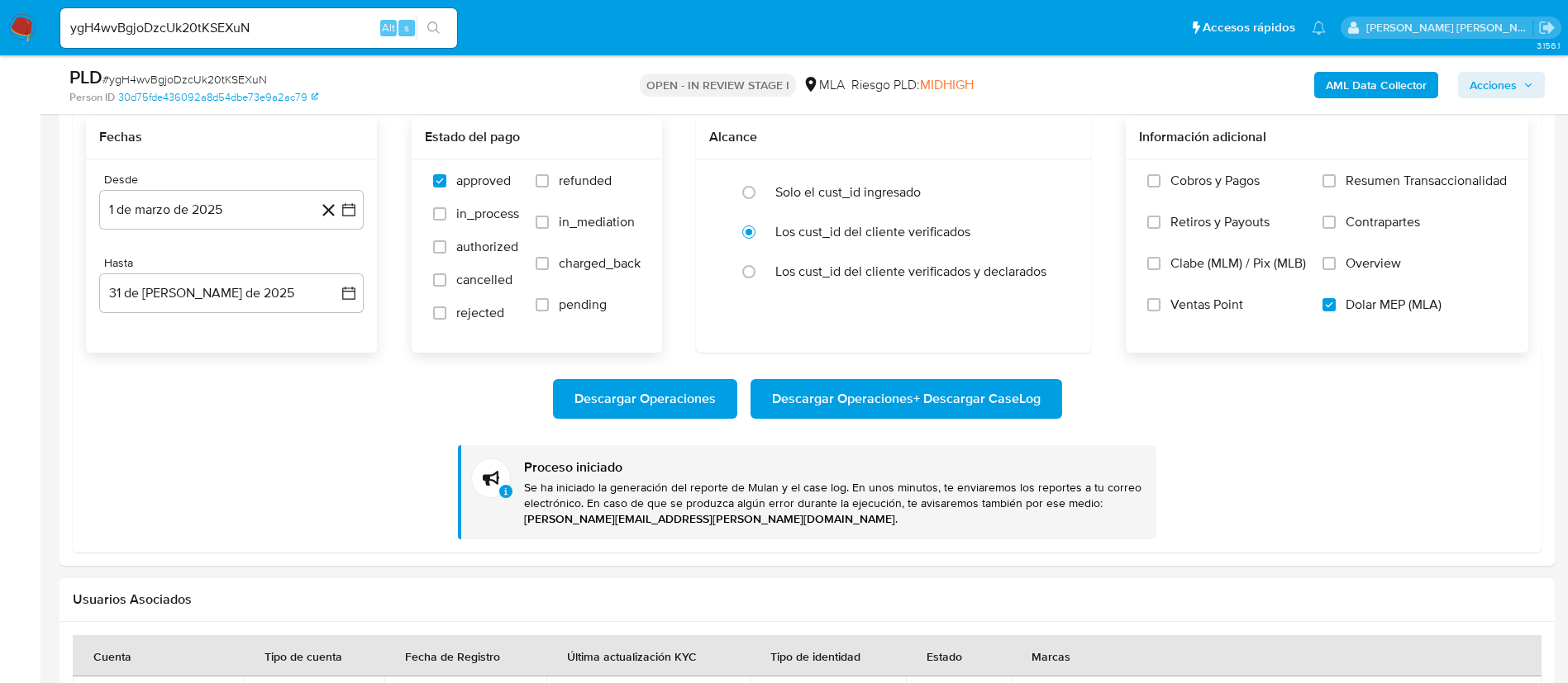
scroll to position [2106, 0]
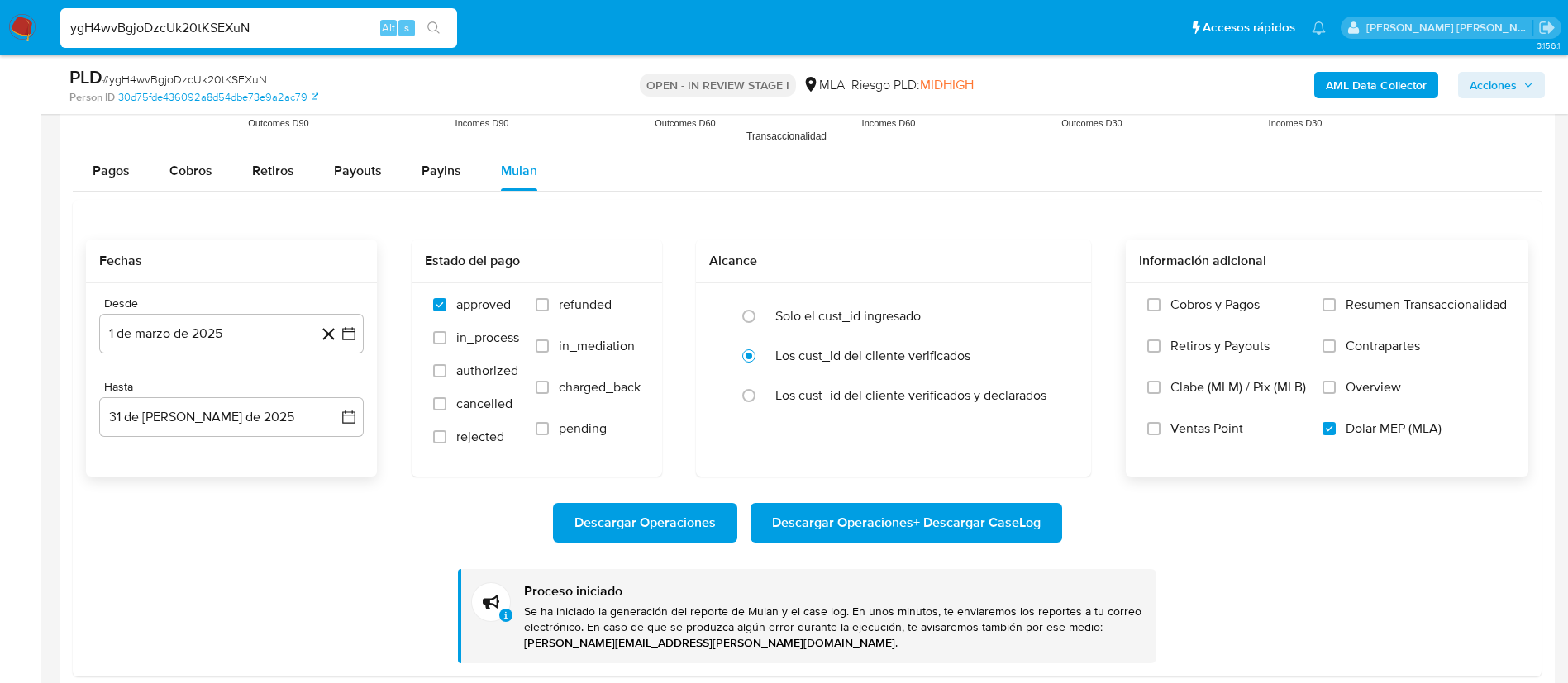
click at [282, 23] on input "ygH4wvBgjoDzcUk20tKSEXuN" at bounding box center [258, 28] width 397 height 21
paste input "T4atgTFO0hg9F8seis3fySlr"
type input "T4atgTFO0hg9F8seis3fySlr"
click at [430, 29] on icon "search-icon" at bounding box center [434, 27] width 12 height 12
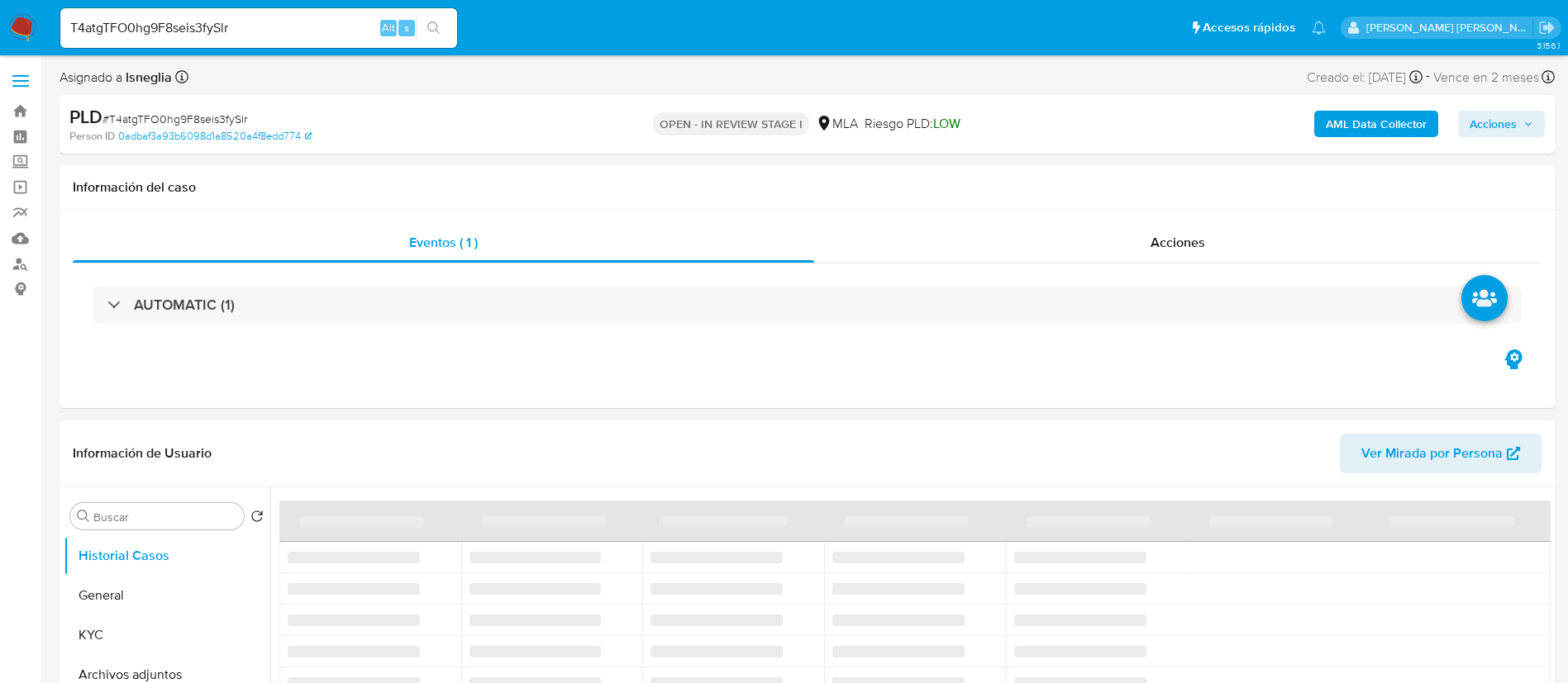
select select "10"
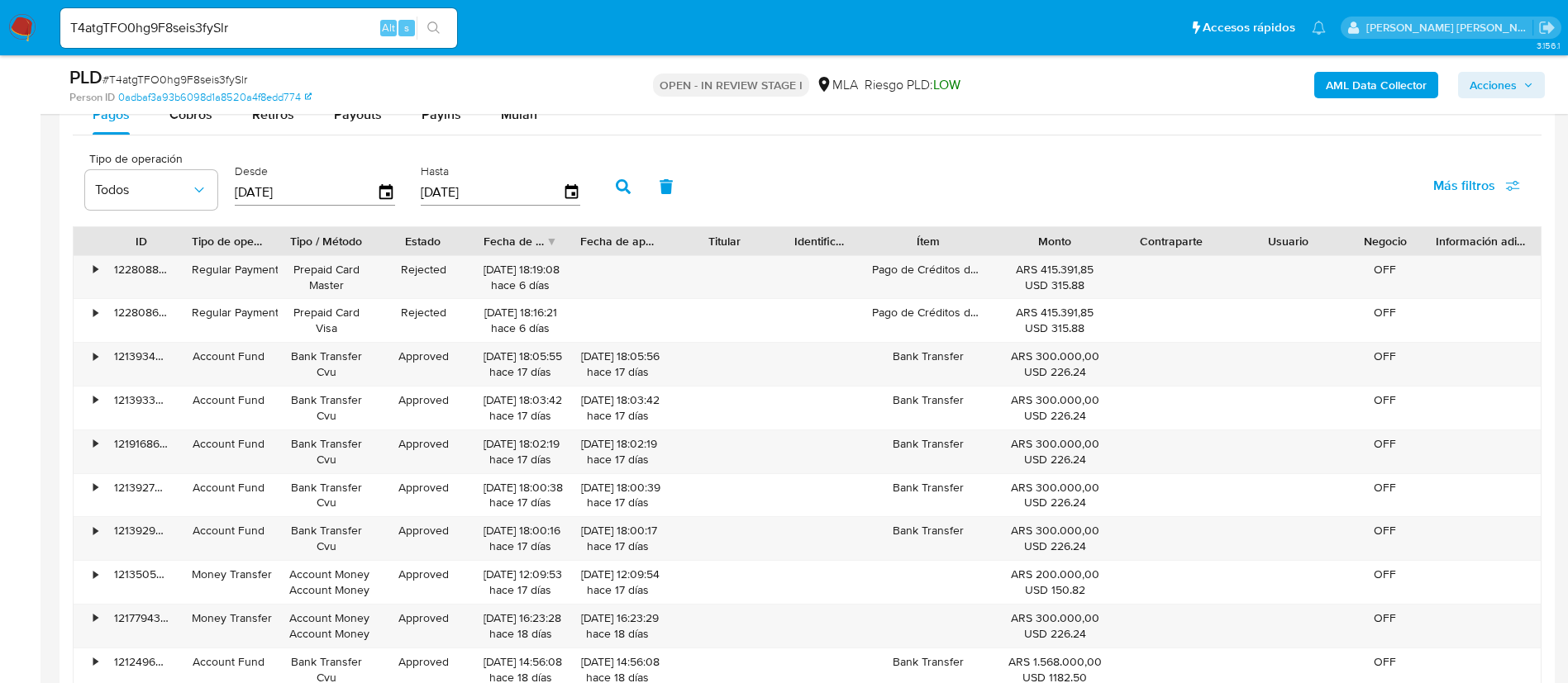
scroll to position [1735, 0]
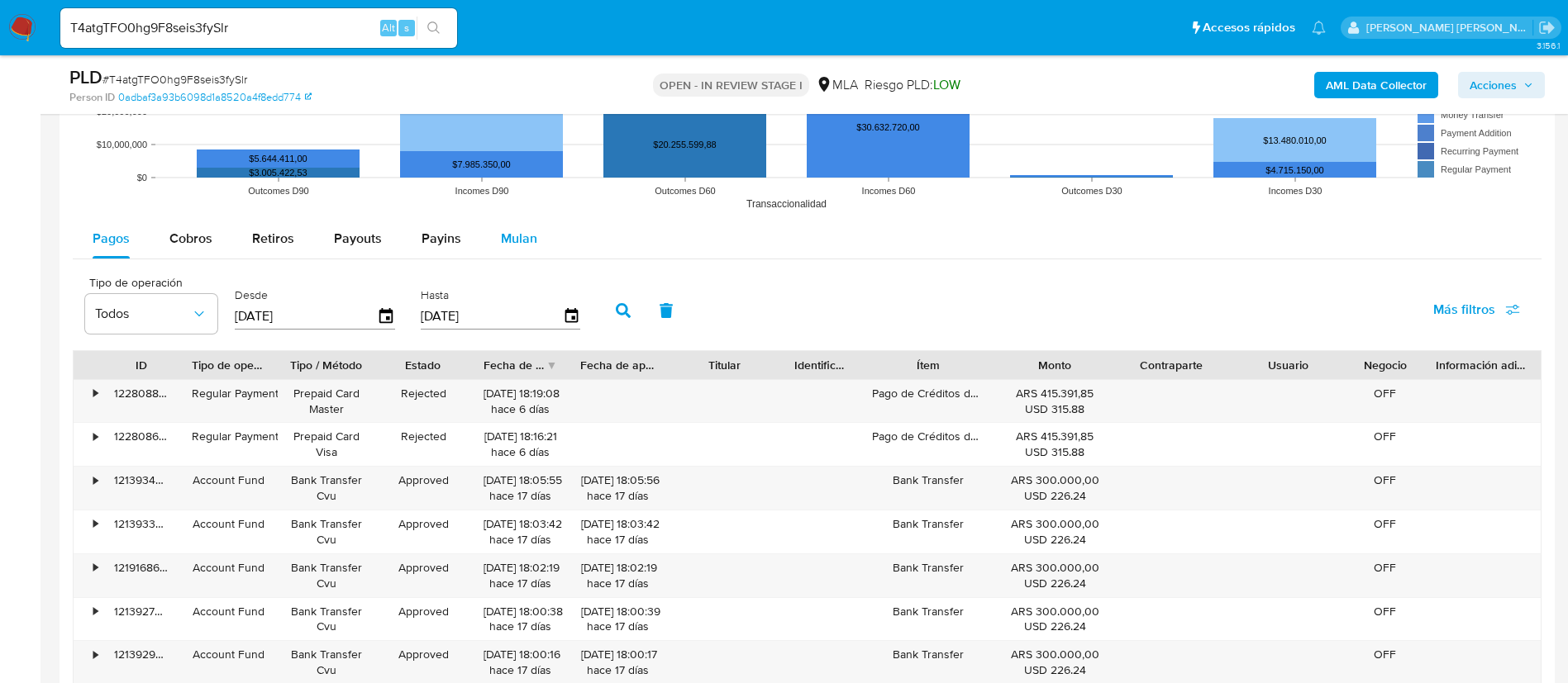
click at [530, 245] on span "Mulan" at bounding box center [519, 238] width 36 height 19
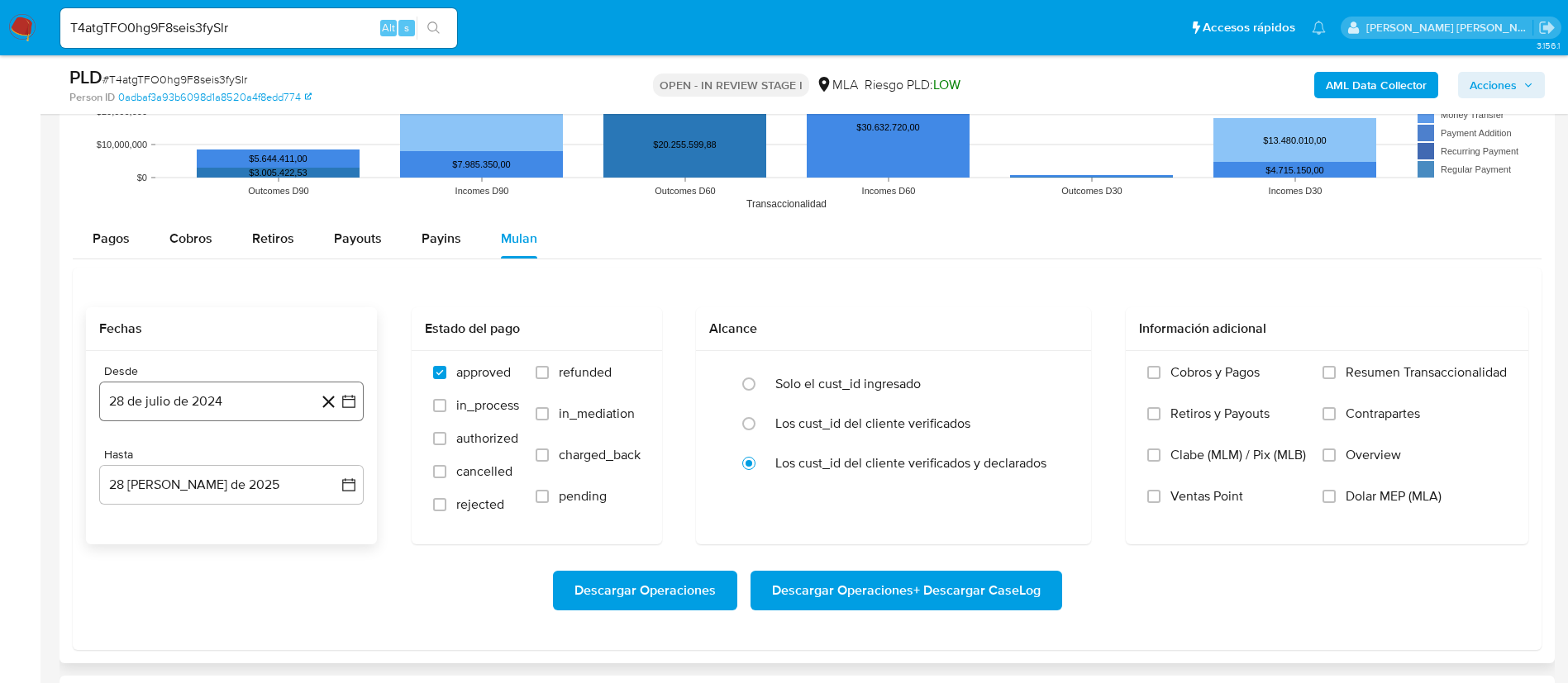
click at [246, 403] on button "28 de julio de 2024" at bounding box center [232, 401] width 264 height 39
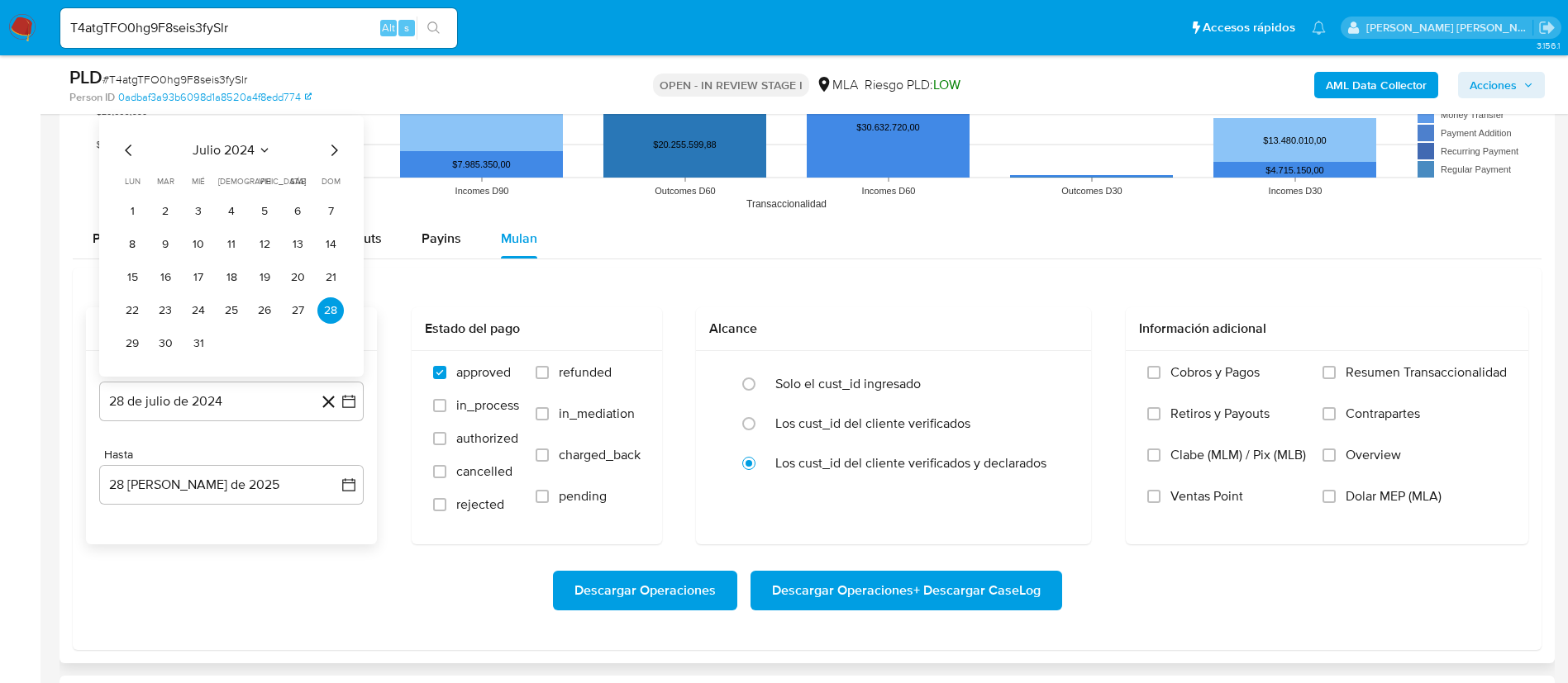
click at [125, 149] on icon "Mes anterior" at bounding box center [127, 150] width 7 height 11
click at [258, 210] on button "1" at bounding box center [265, 211] width 27 height 27
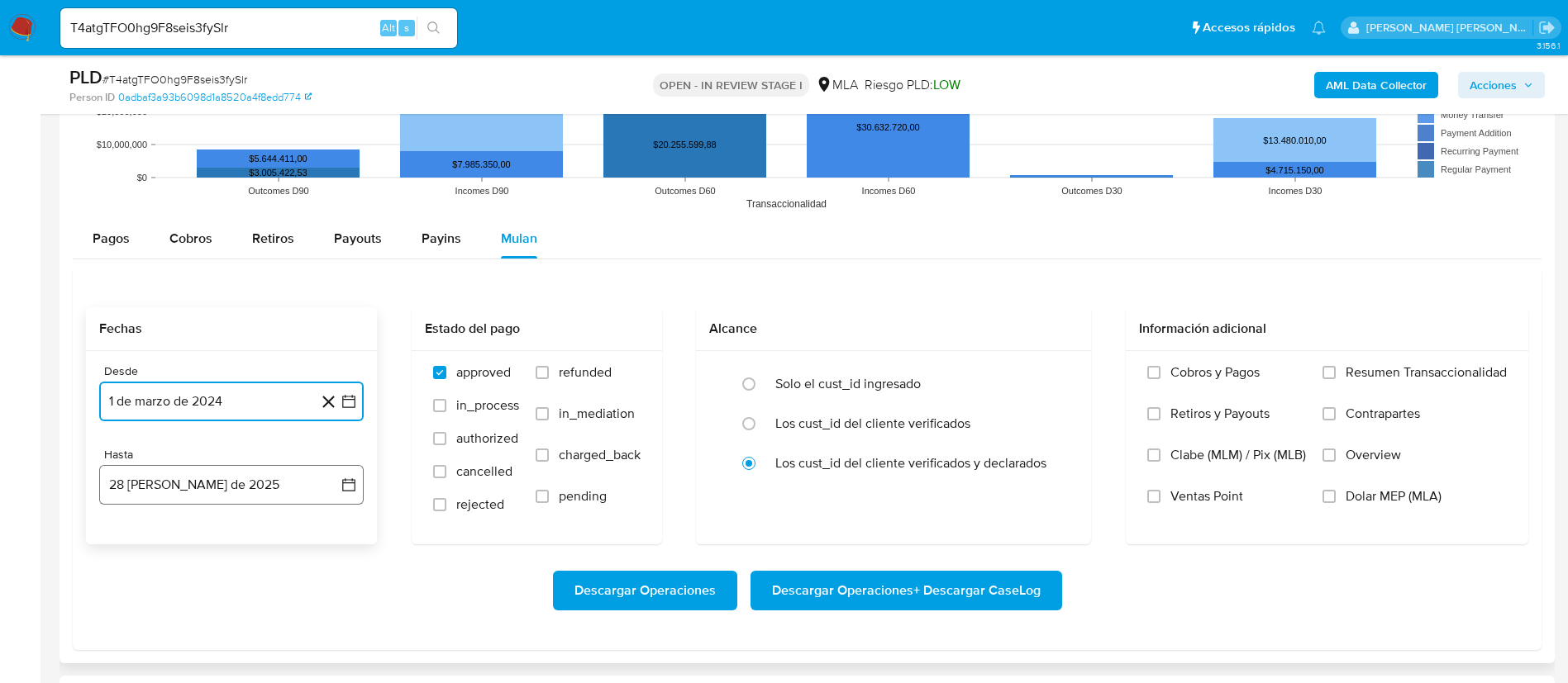
click at [226, 482] on button "28 de agosto de 2025" at bounding box center [232, 484] width 264 height 39
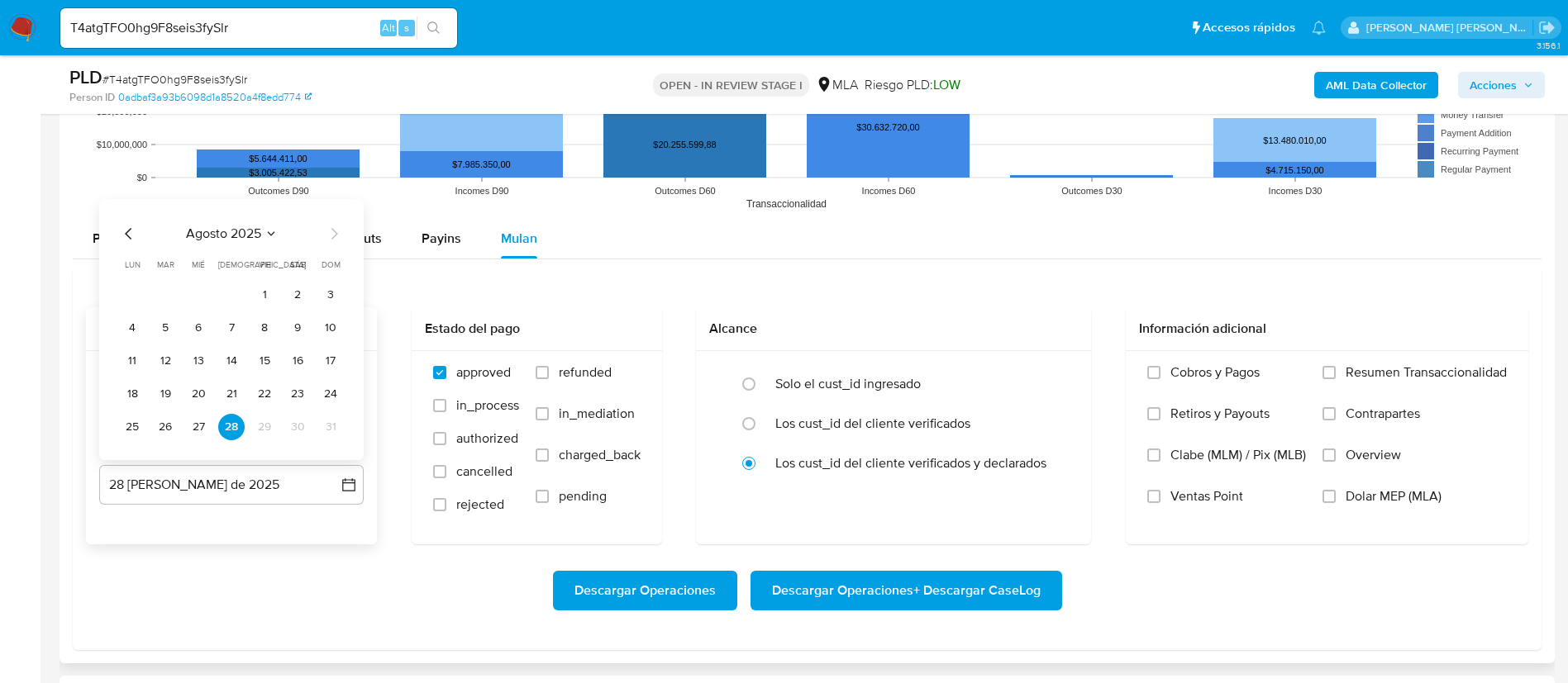
click at [124, 236] on icon "Mes anterior" at bounding box center [128, 233] width 20 height 20
click at [235, 426] on button "31" at bounding box center [232, 428] width 27 height 27
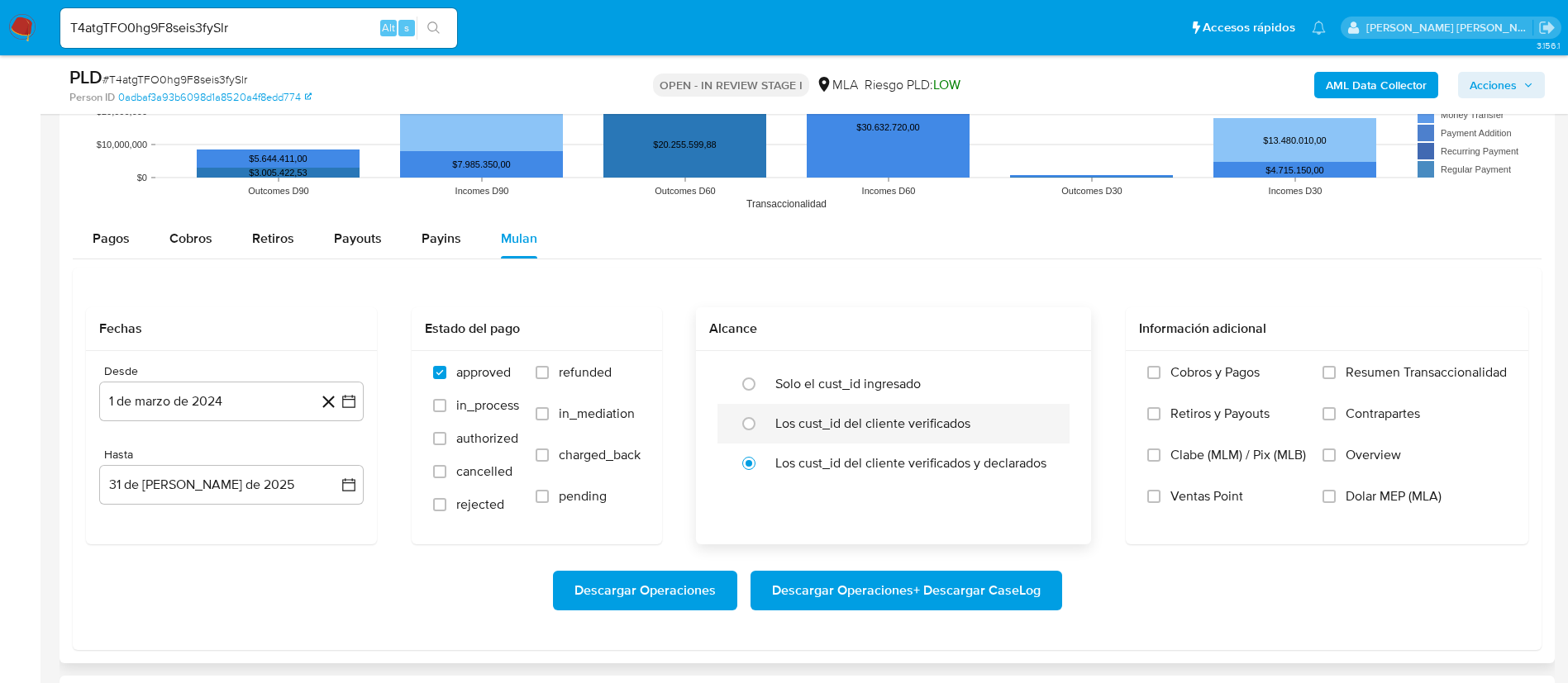
click at [979, 428] on div "Los cust_id del cliente verificados" at bounding box center [910, 423] width 271 height 39
radio input "true"
click at [1381, 506] on label "Dolar MEP (MLA)" at bounding box center [1415, 508] width 185 height 41
click at [1336, 503] on input "Dolar MEP (MLA)" at bounding box center [1330, 496] width 13 height 13
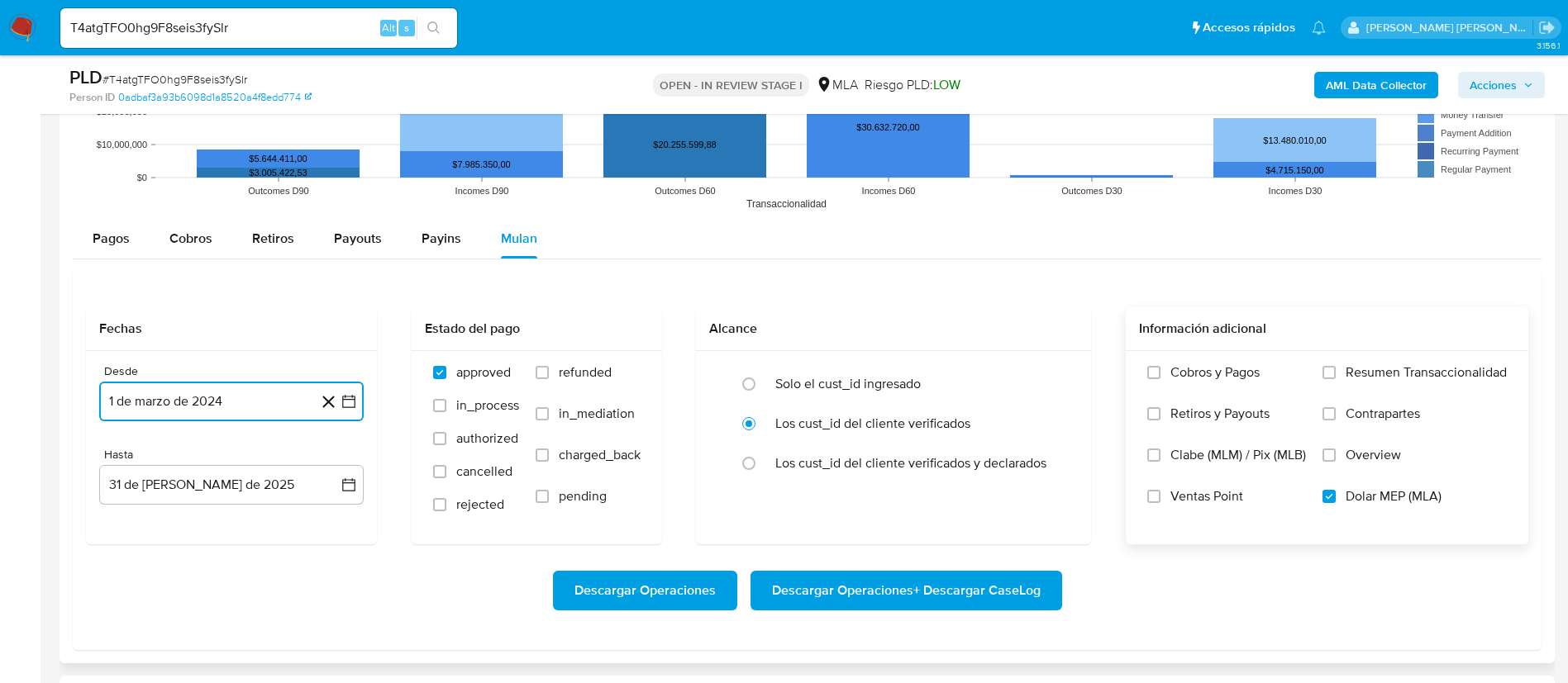
click at [164, 403] on button "1 de marzo de 2024" at bounding box center [232, 401] width 264 height 39
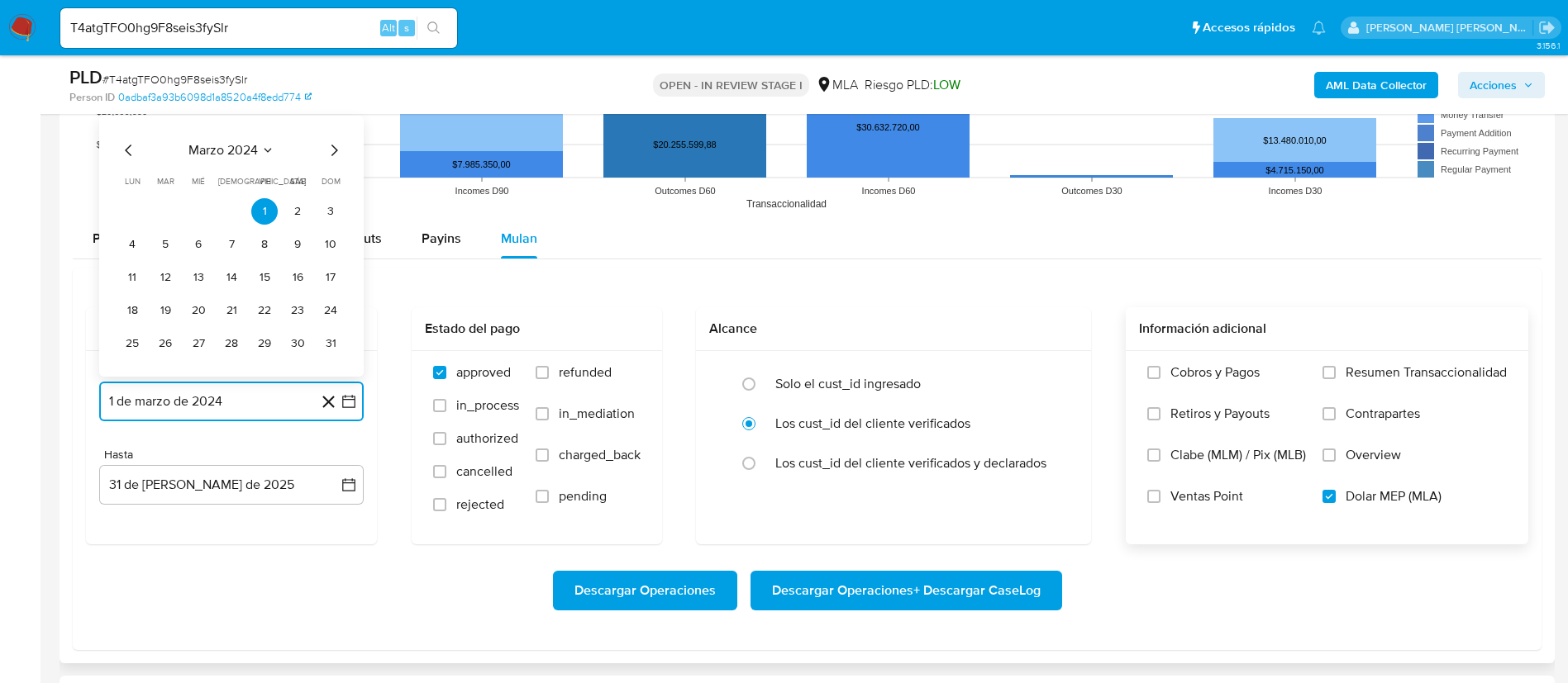
click at [230, 143] on span "marzo 2024" at bounding box center [223, 150] width 70 height 16
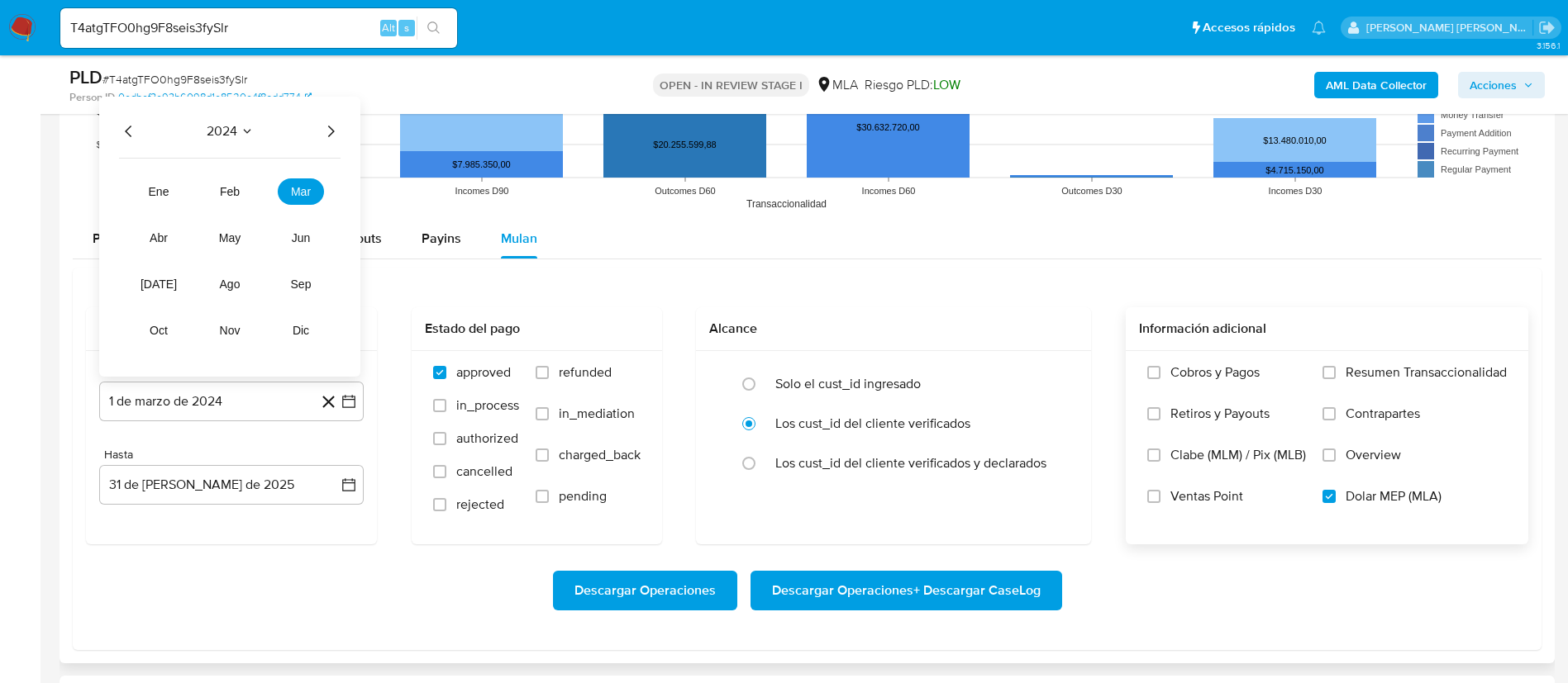
click at [330, 130] on icon "Año siguiente" at bounding box center [330, 131] width 20 height 20
click at [300, 188] on span "mar" at bounding box center [301, 191] width 20 height 13
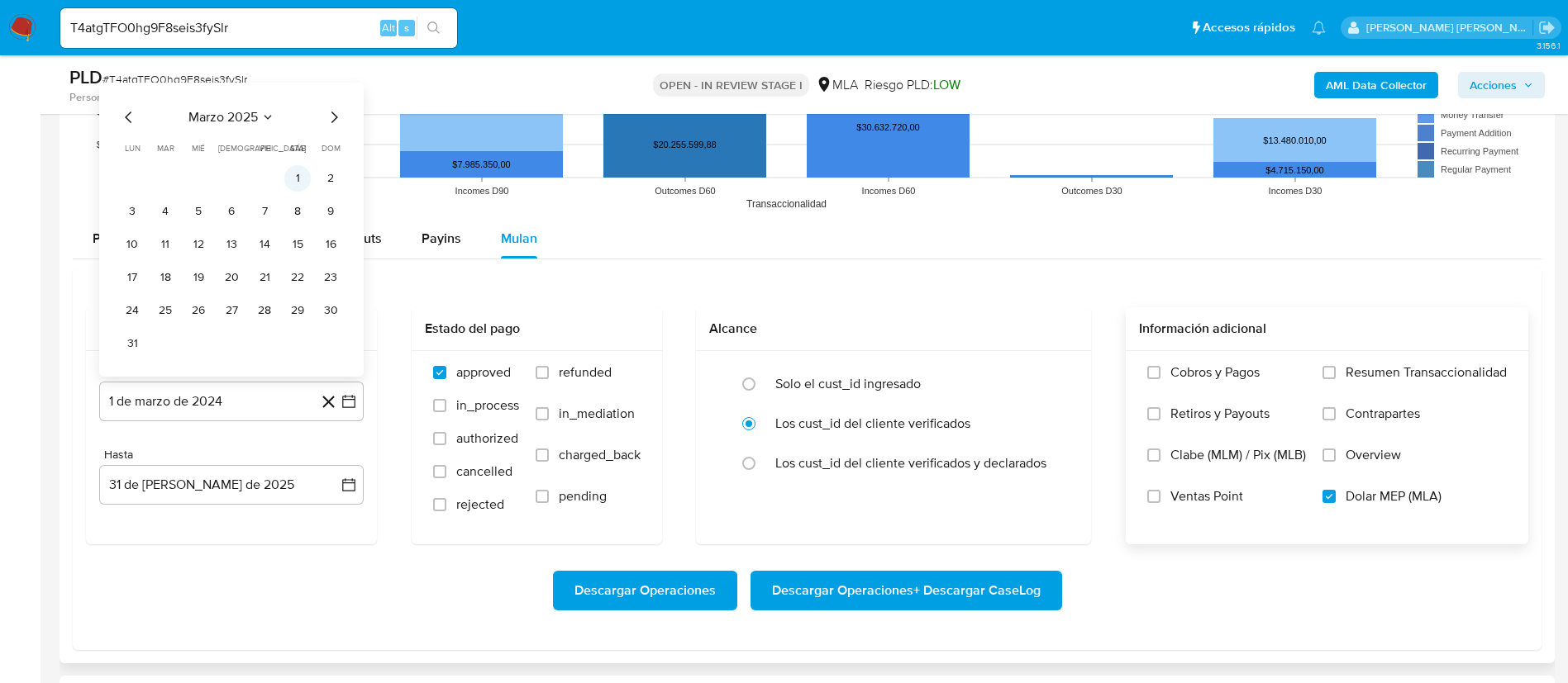
click at [297, 171] on button "1" at bounding box center [298, 179] width 27 height 27
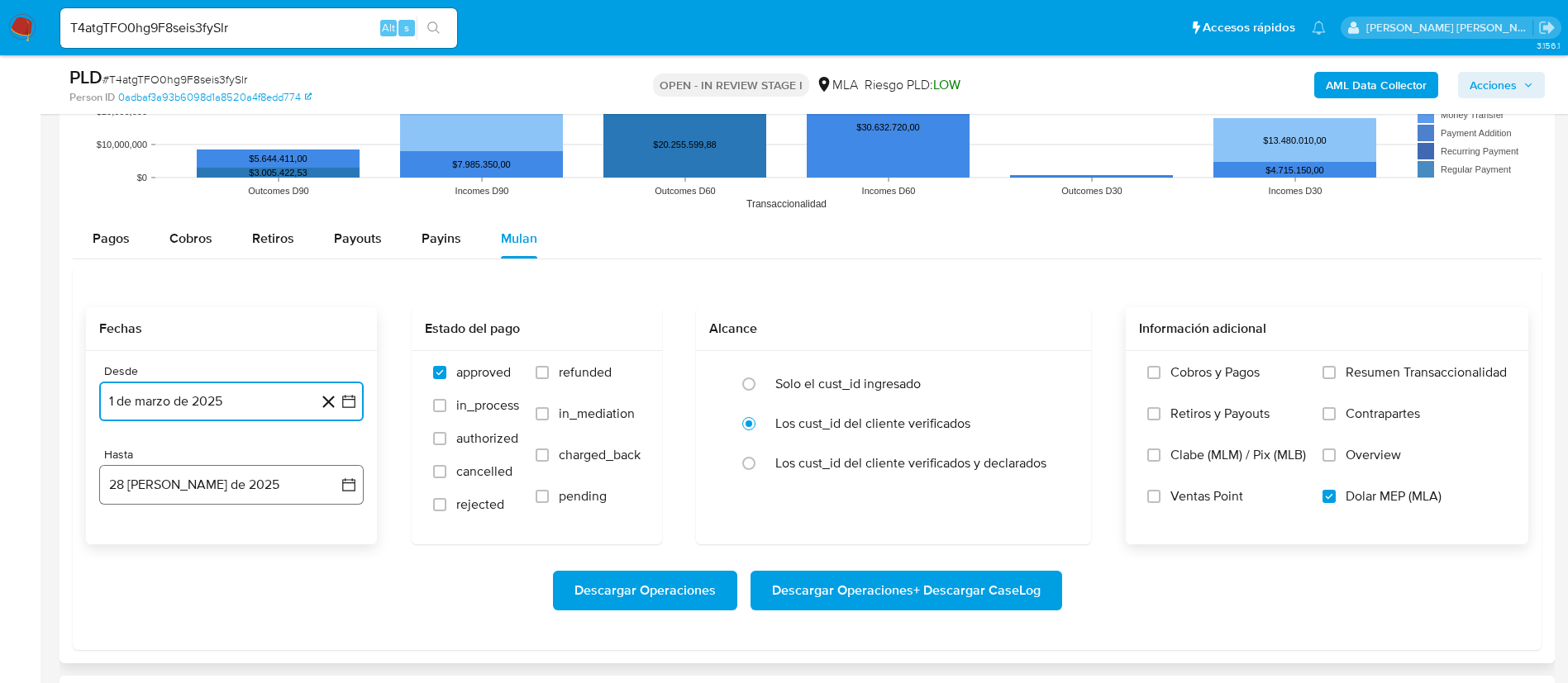
click at [274, 486] on button "28 de agosto de 2025" at bounding box center [232, 484] width 264 height 39
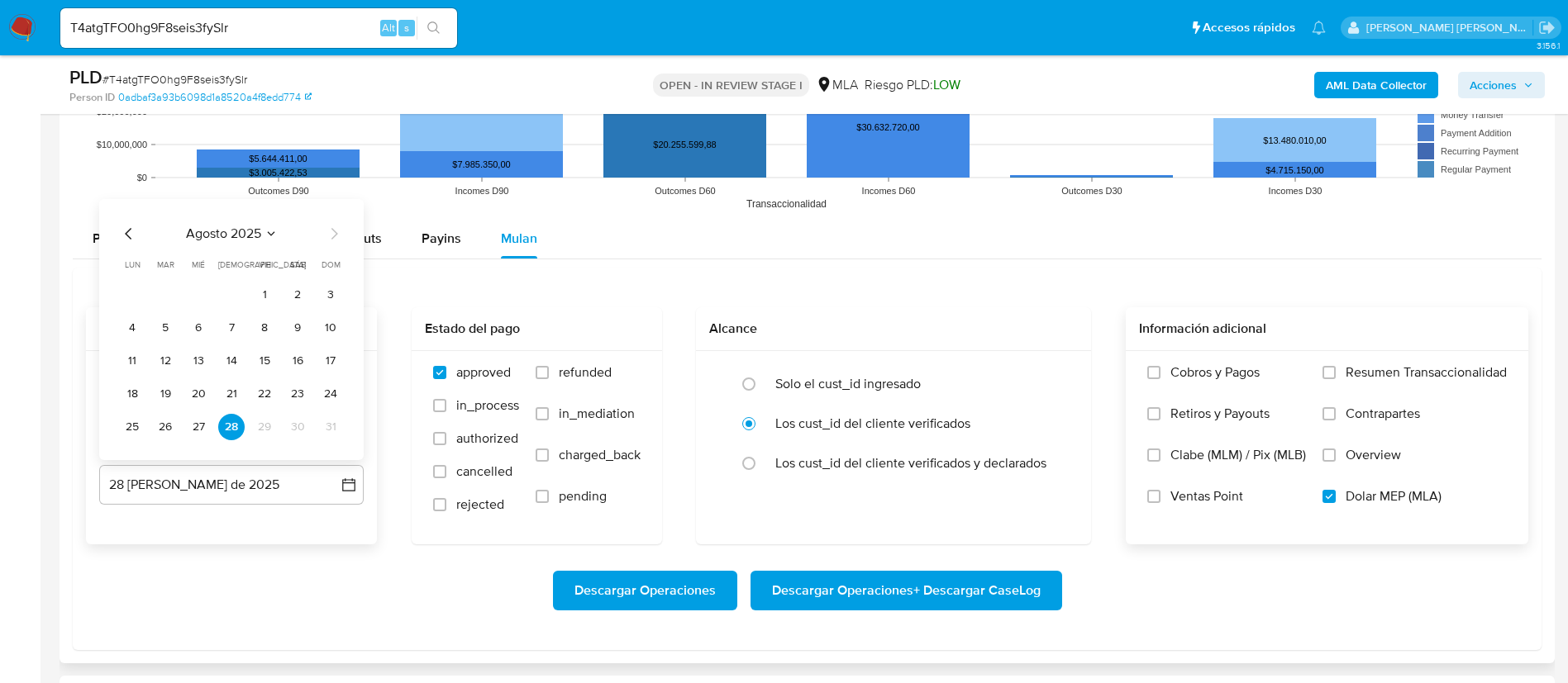
click at [128, 233] on icon "Mes anterior" at bounding box center [128, 233] width 20 height 20
click at [243, 422] on button "31" at bounding box center [232, 428] width 27 height 27
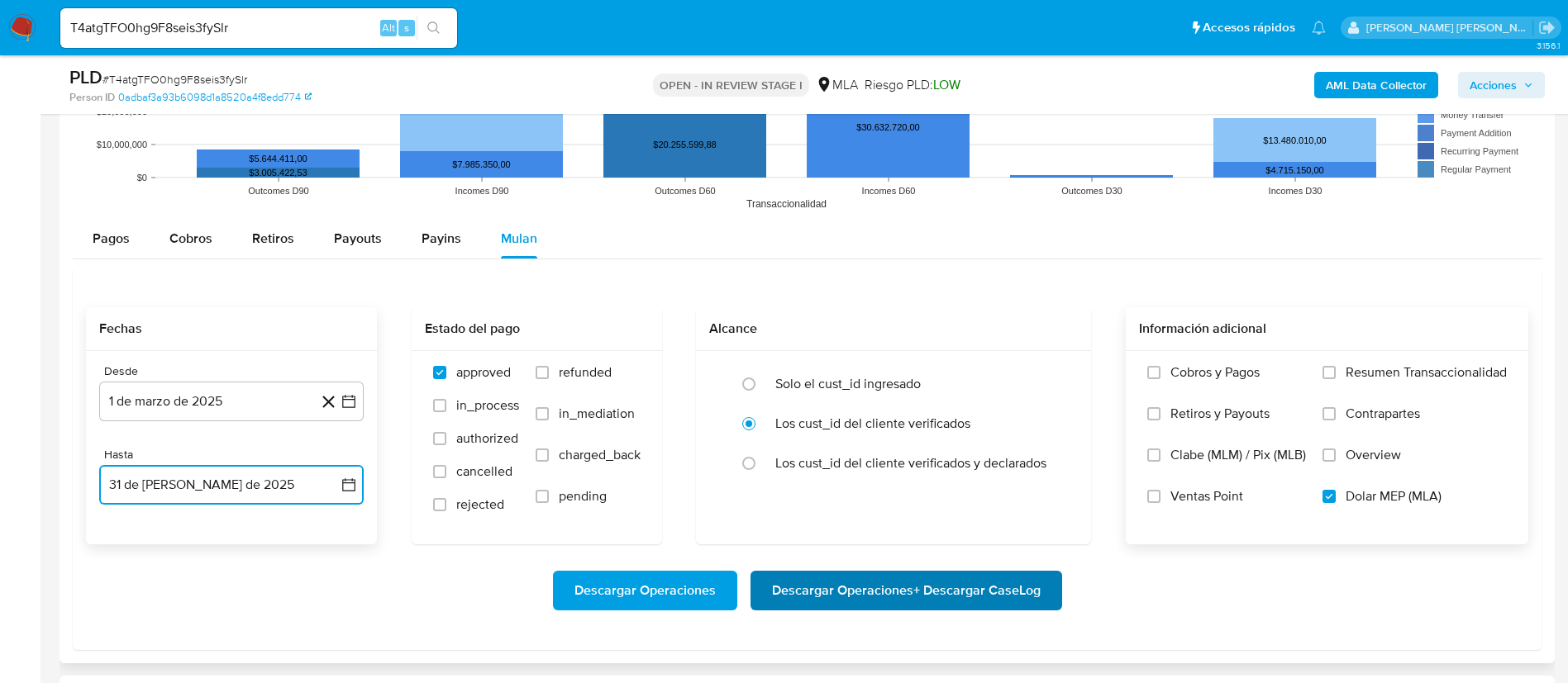
click at [974, 594] on span "Descargar Operaciones + Descargar CaseLog" at bounding box center [907, 591] width 269 height 36
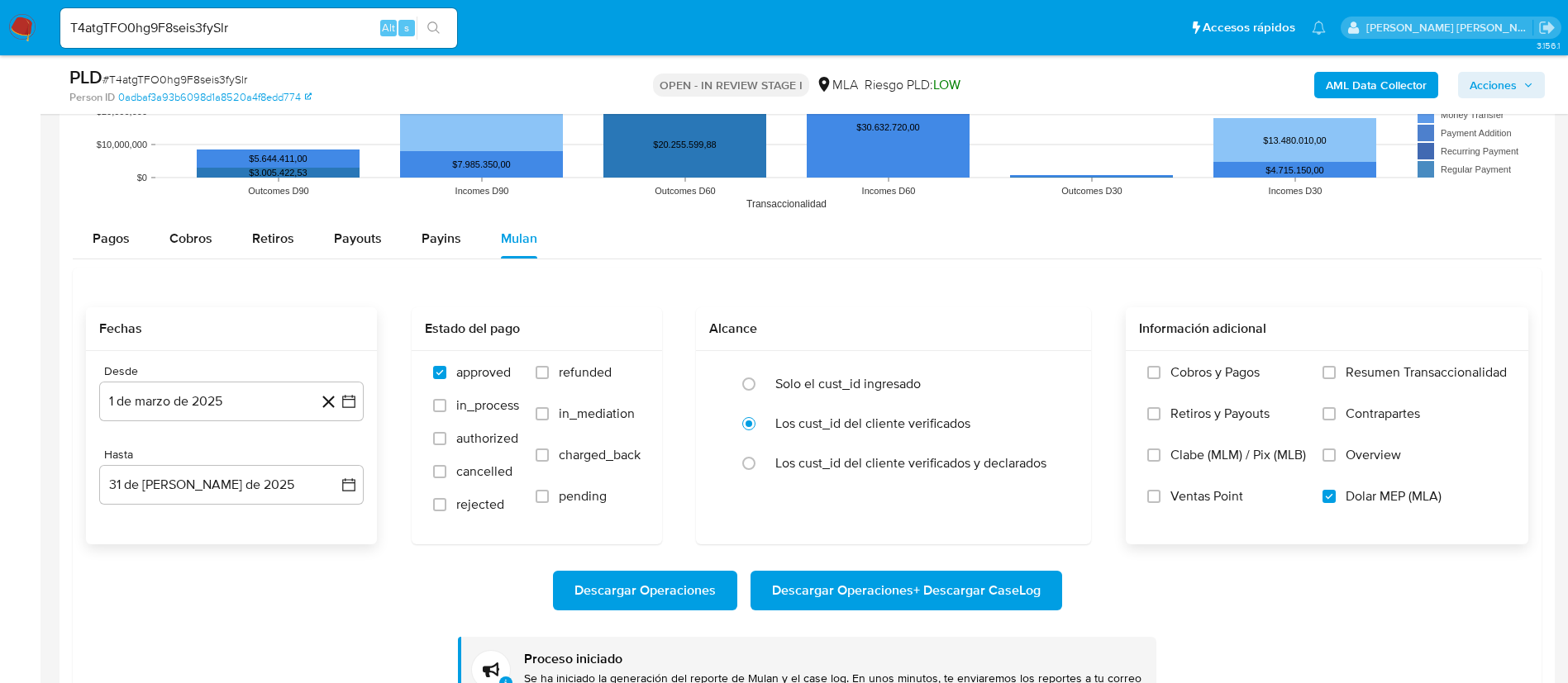
click at [120, 41] on div "T4atgTFO0hg9F8seis3fySlr Alt s" at bounding box center [258, 28] width 397 height 39
click at [126, 23] on input "T4atgTFO0hg9F8seis3fySlr" at bounding box center [258, 28] width 397 height 21
paste input "nTresMTk9yJKXvaVPfFwE9E2"
type input "nTresMTk9yJKXvaVPfFwE9E2"
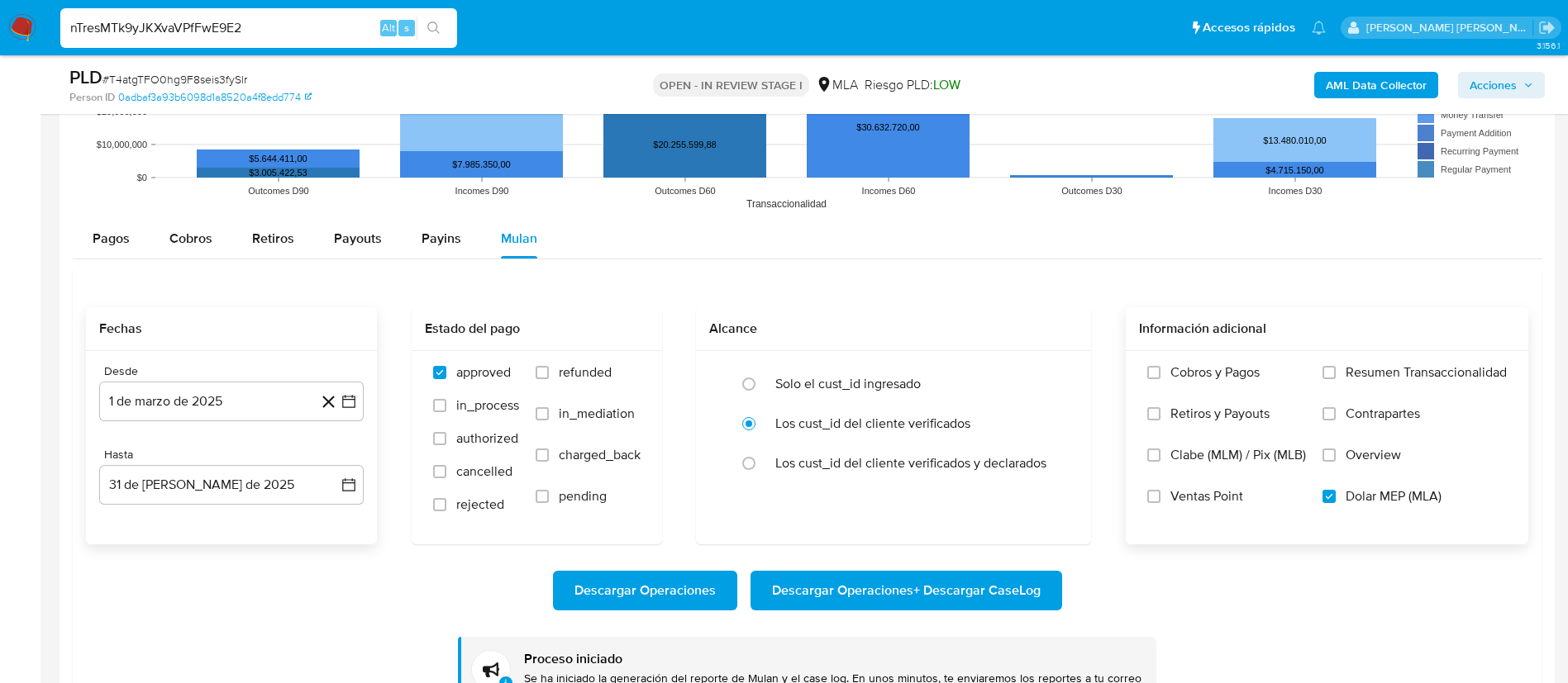
click at [438, 25] on icon "search-icon" at bounding box center [435, 28] width 13 height 13
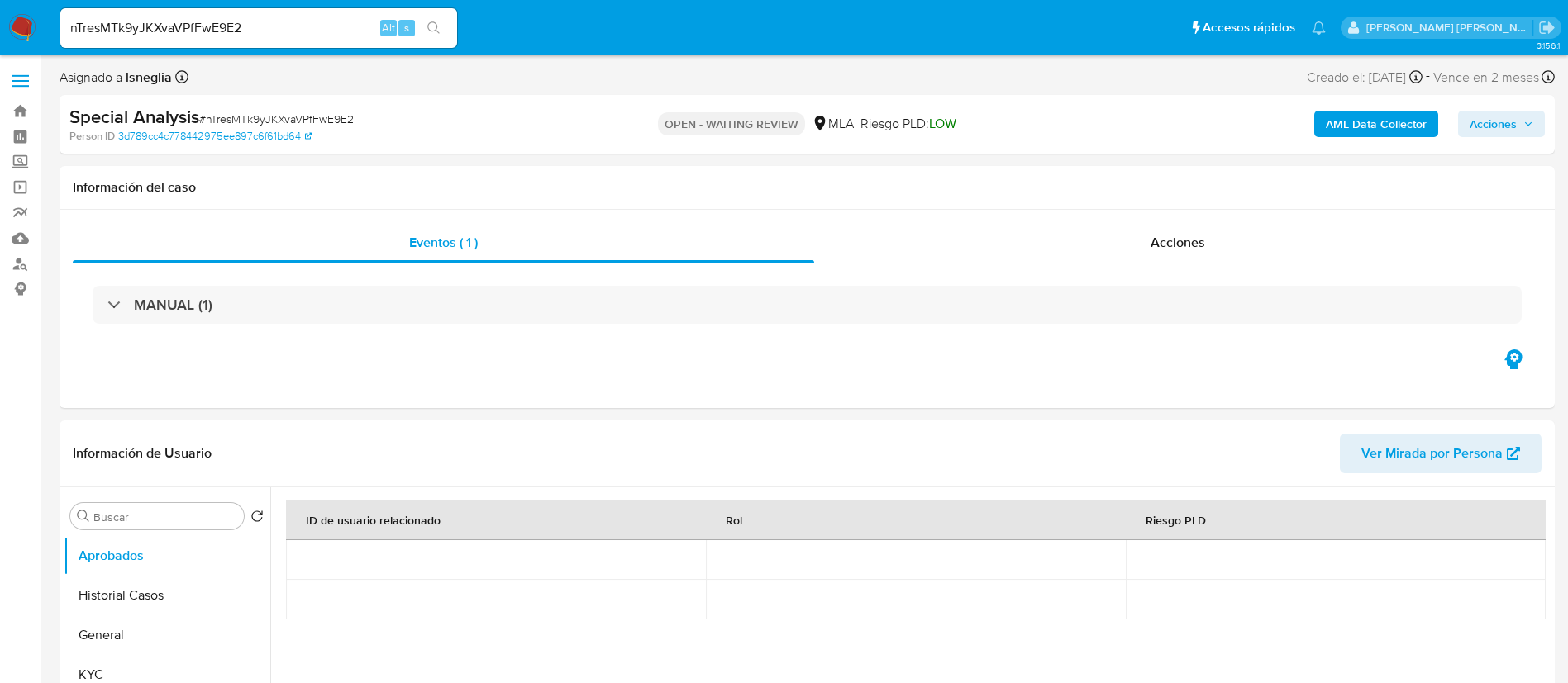
select select "10"
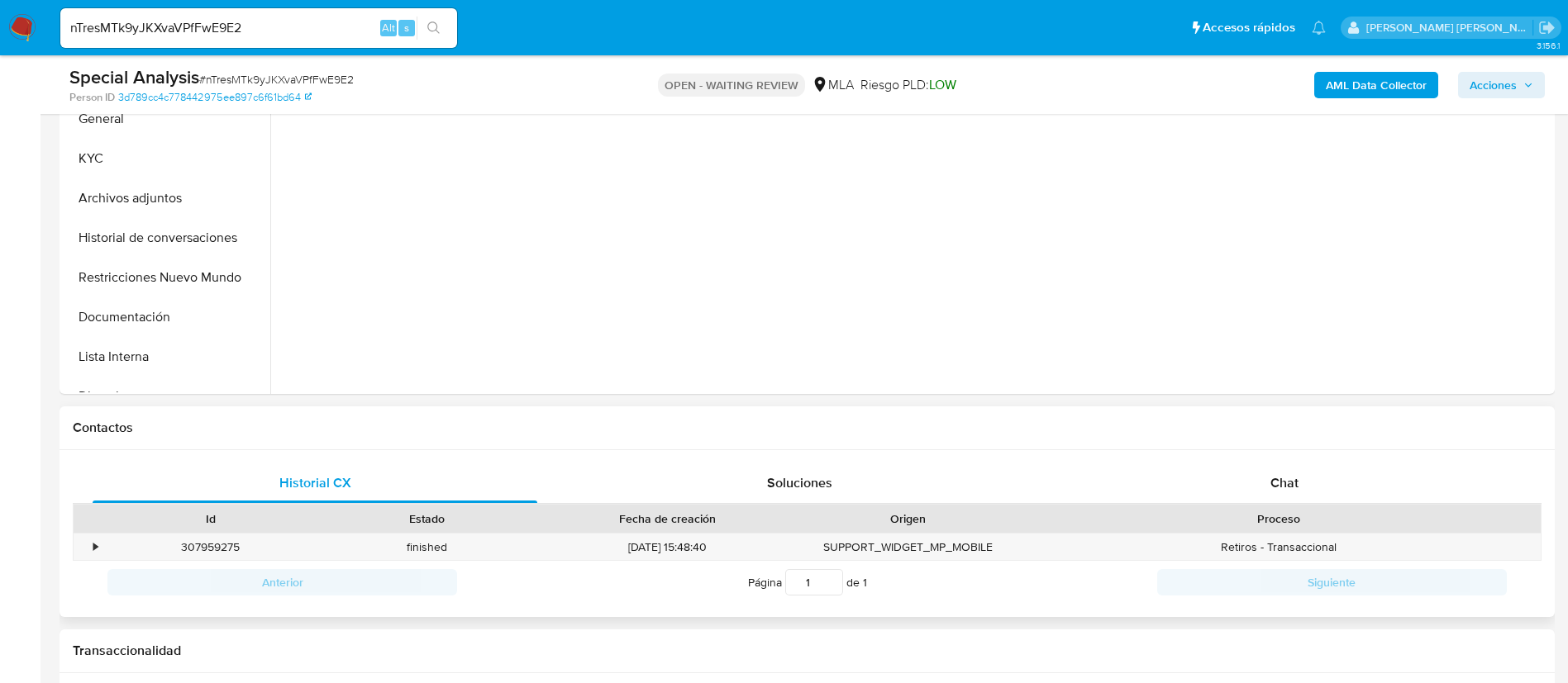
scroll to position [496, 0]
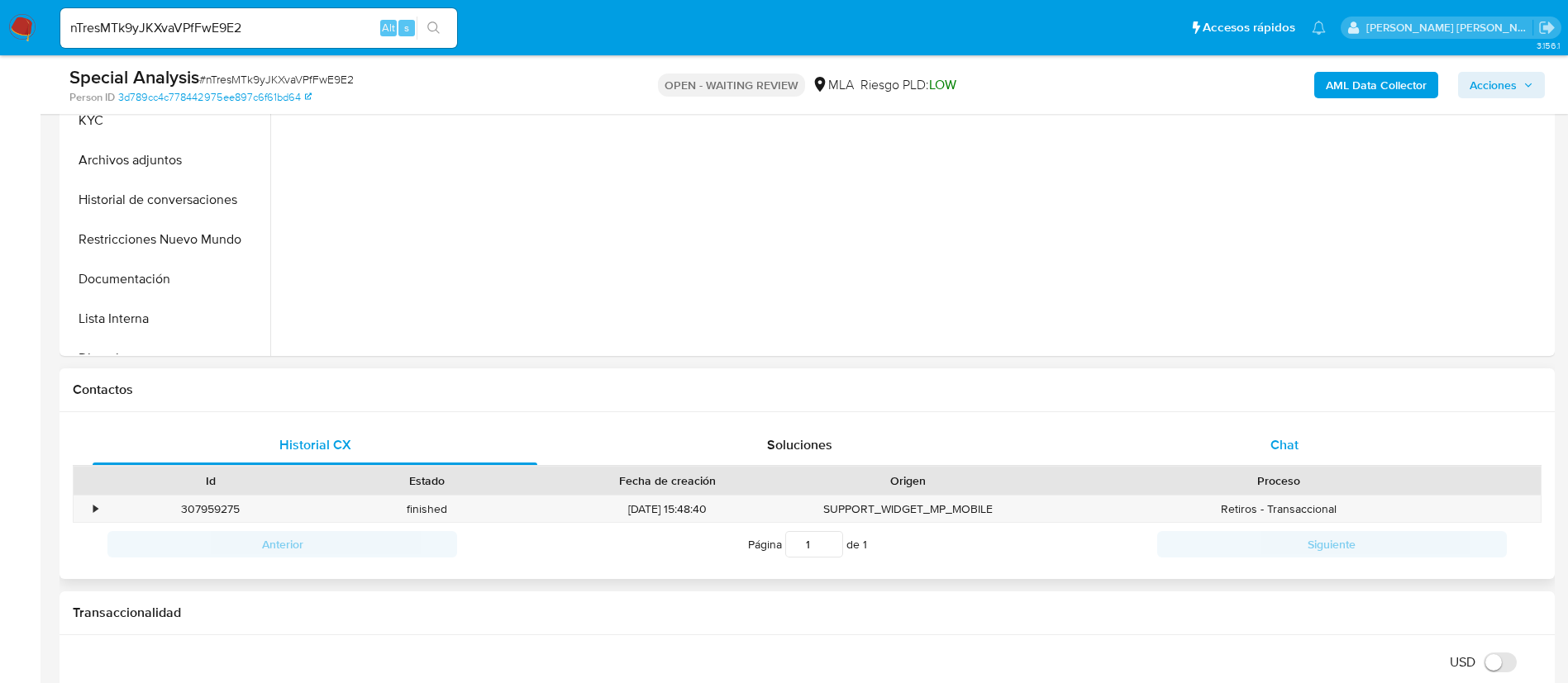
click at [1350, 452] on div "Chat" at bounding box center [1285, 445] width 445 height 39
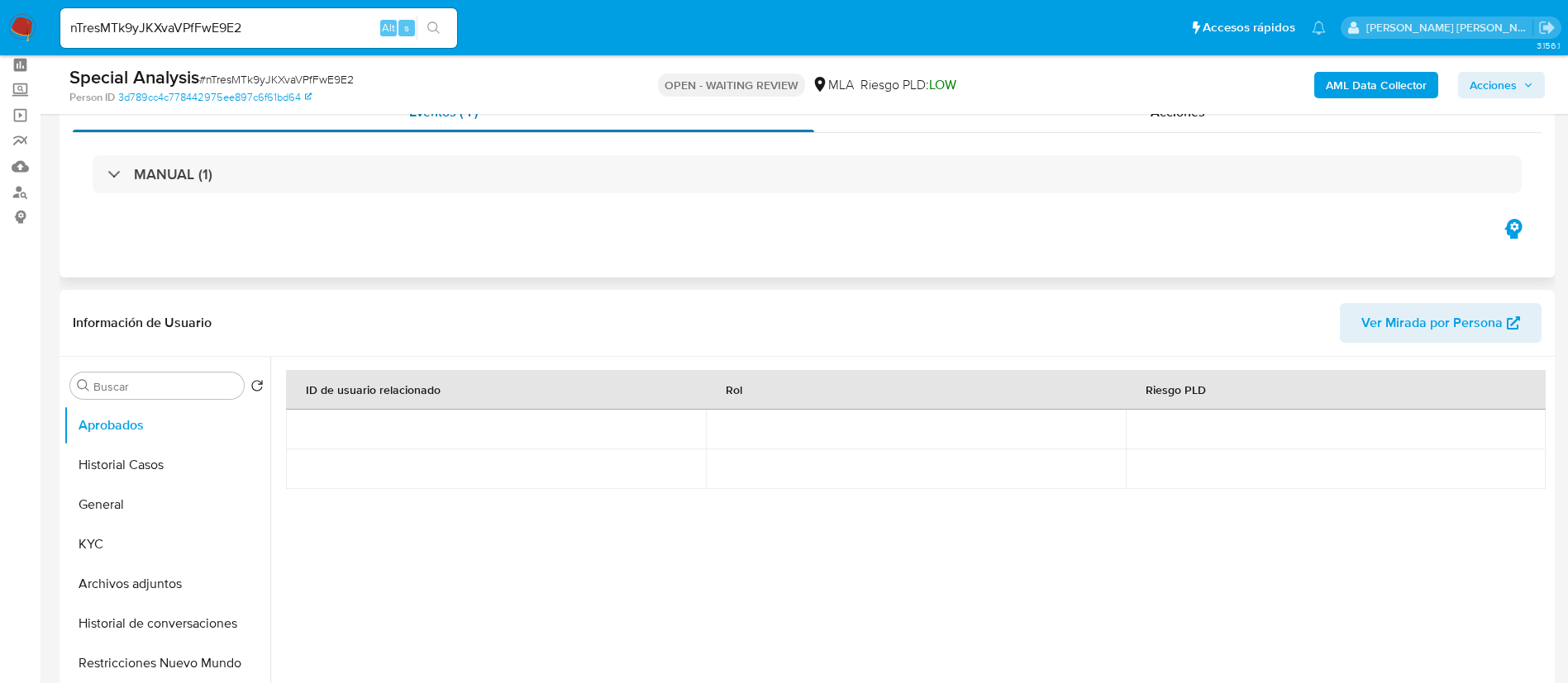
scroll to position [124, 0]
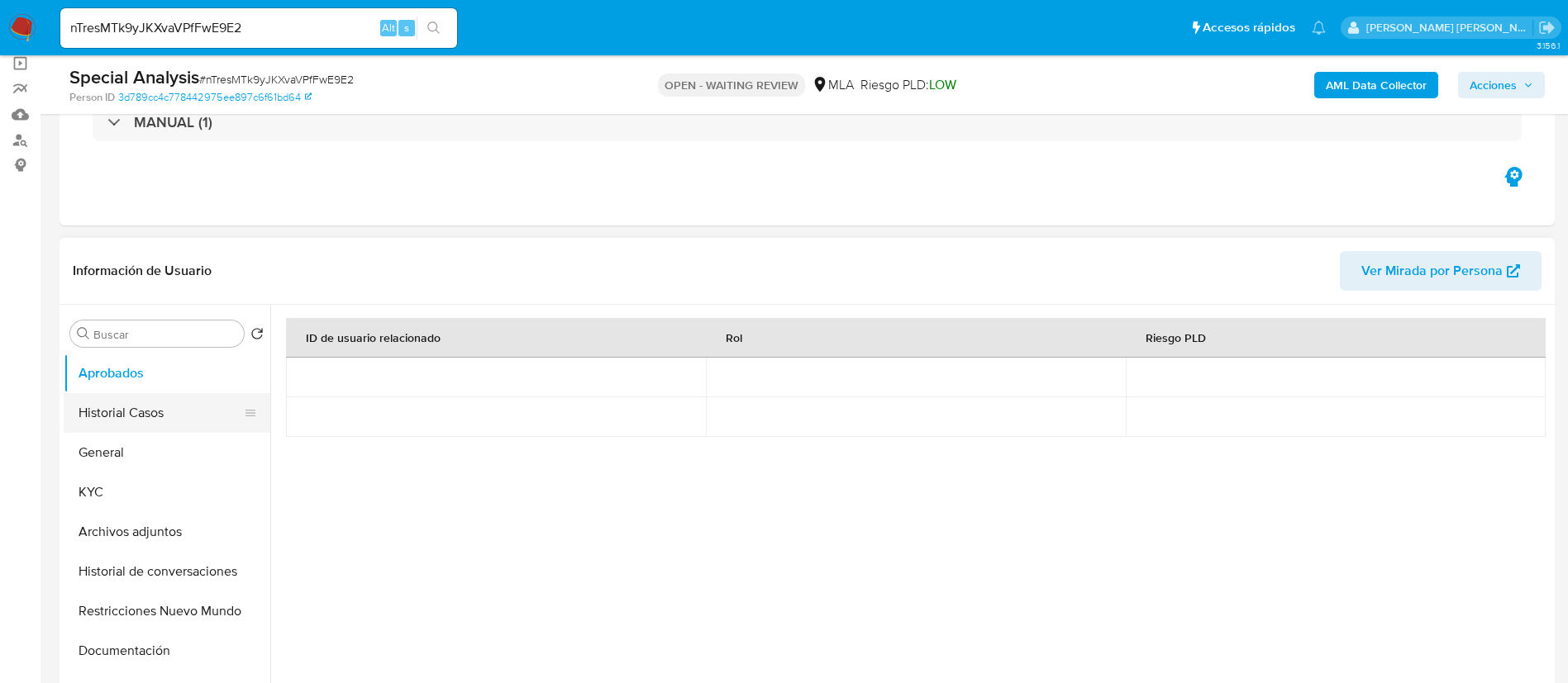
click at [101, 408] on button "Historial Casos" at bounding box center [161, 412] width 193 height 39
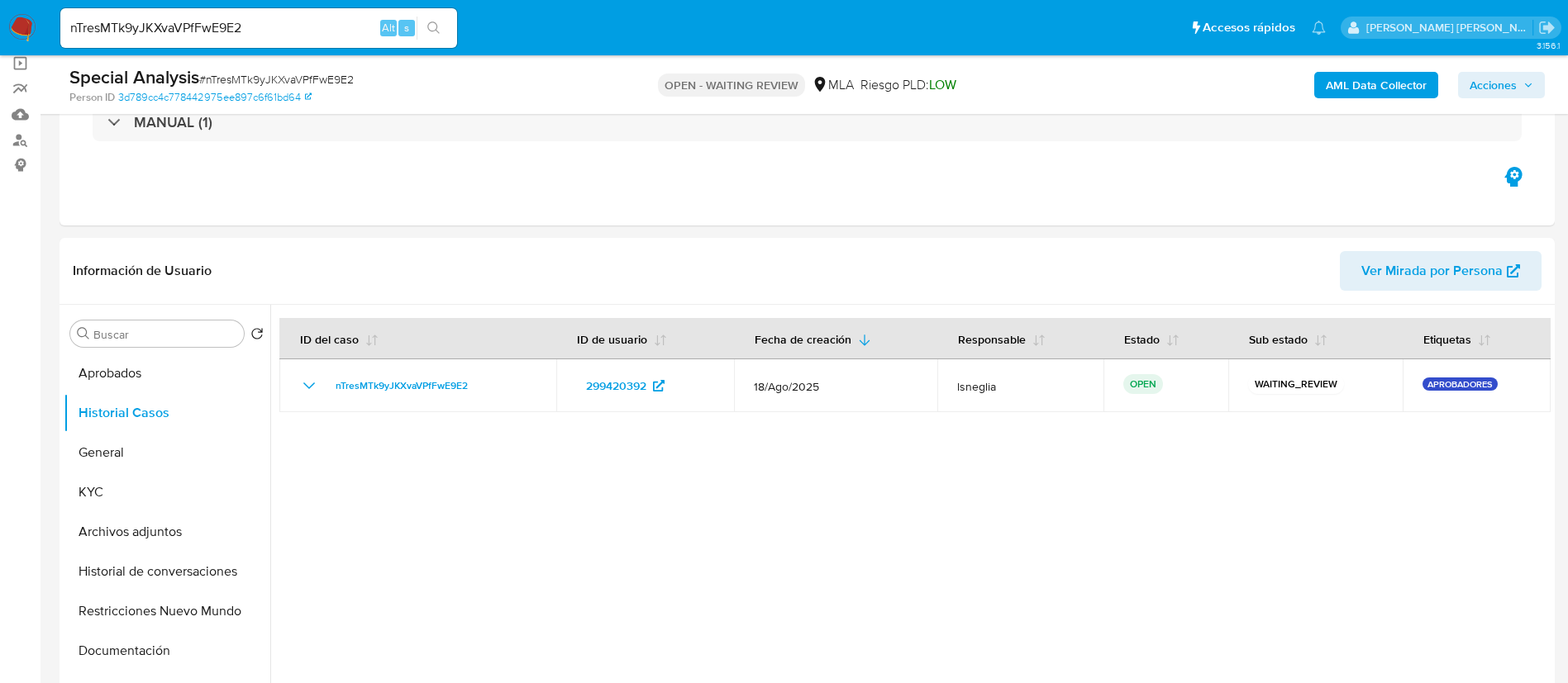
click at [278, 77] on span "# nTresMTk9yJKXvaVPfFwE9E2" at bounding box center [277, 78] width 155 height 16
copy span "nTresMTk9yJKXvaVPfFwE9E2"
click at [30, 15] on img at bounding box center [22, 28] width 28 height 28
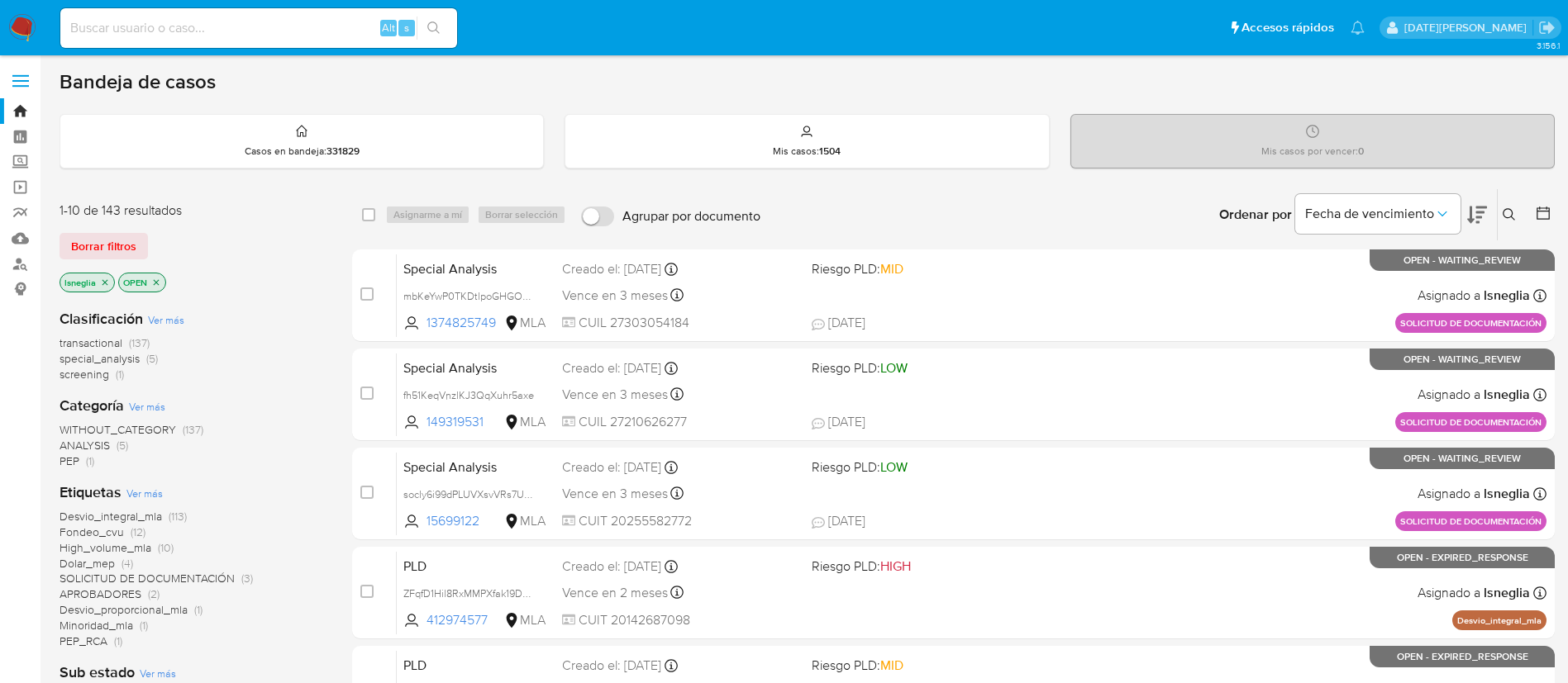
click at [1509, 215] on icon at bounding box center [1510, 215] width 13 height 13
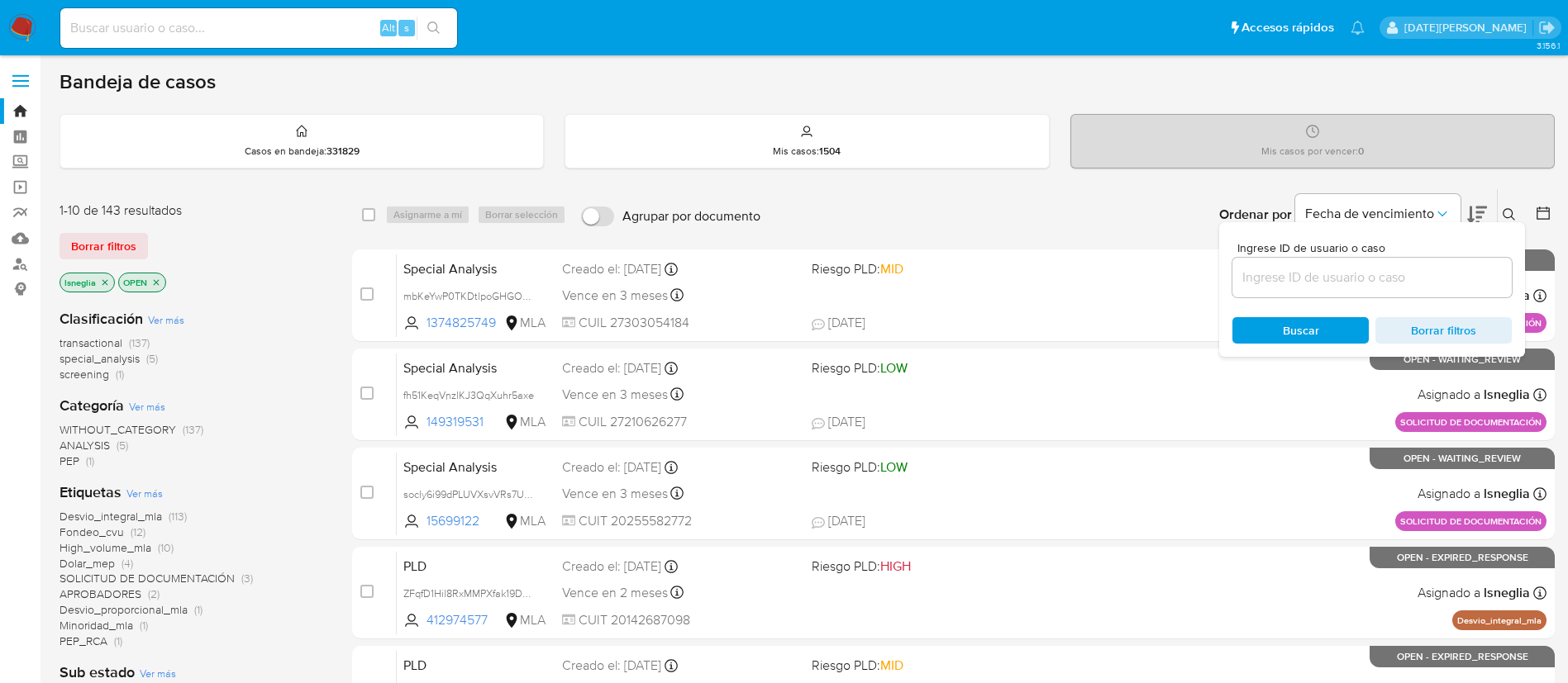
click at [1271, 278] on input at bounding box center [1373, 277] width 280 height 21
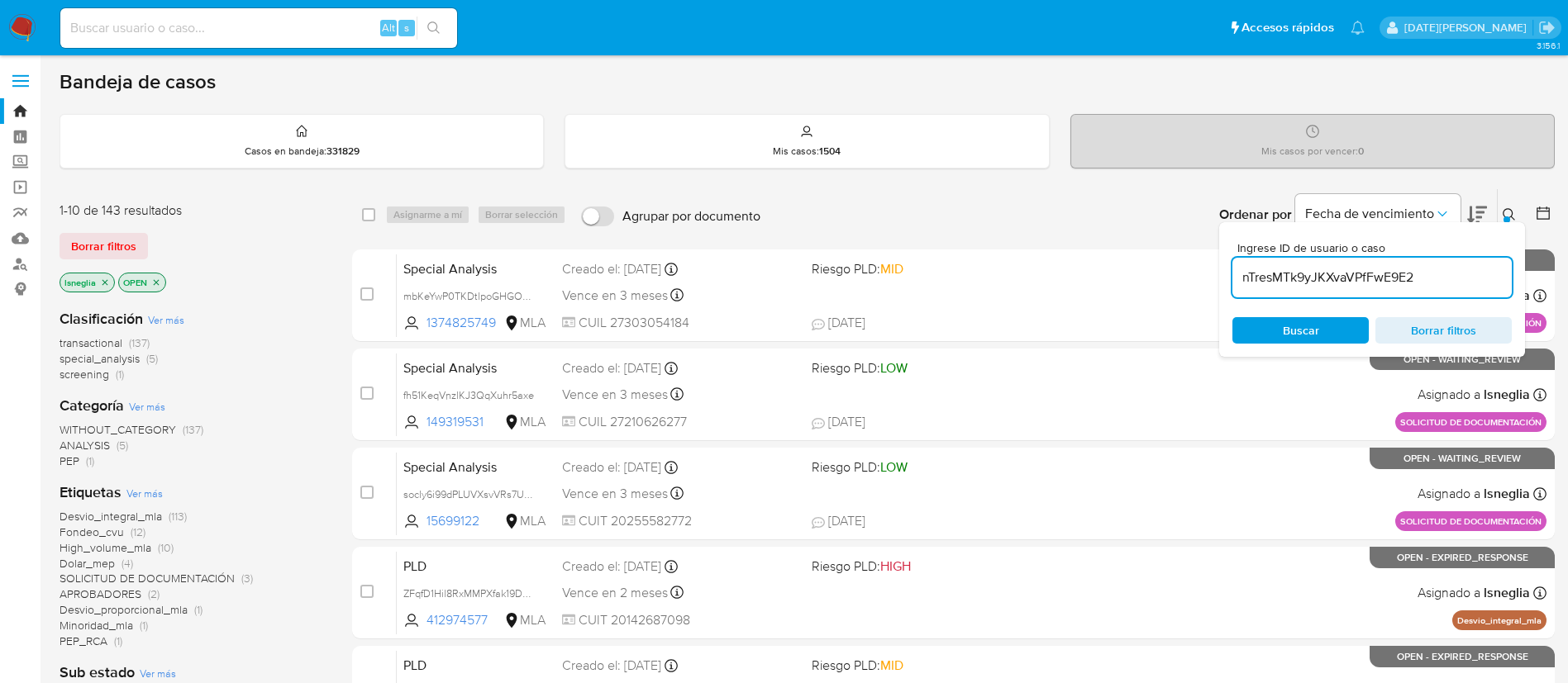
type input "nTresMTk9yJKXvaVPfFwE9E2"
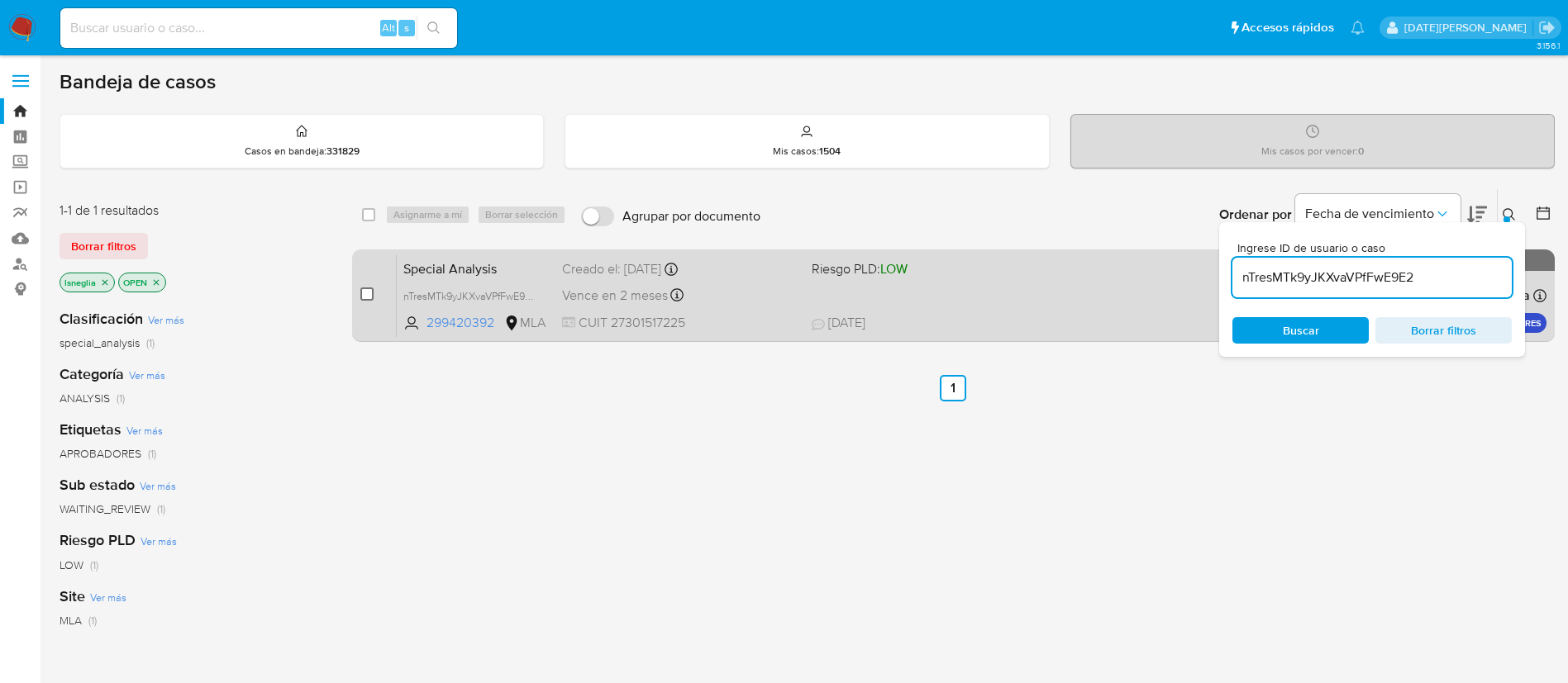
click at [372, 294] on input "checkbox" at bounding box center [368, 295] width 13 height 13
checkbox input "true"
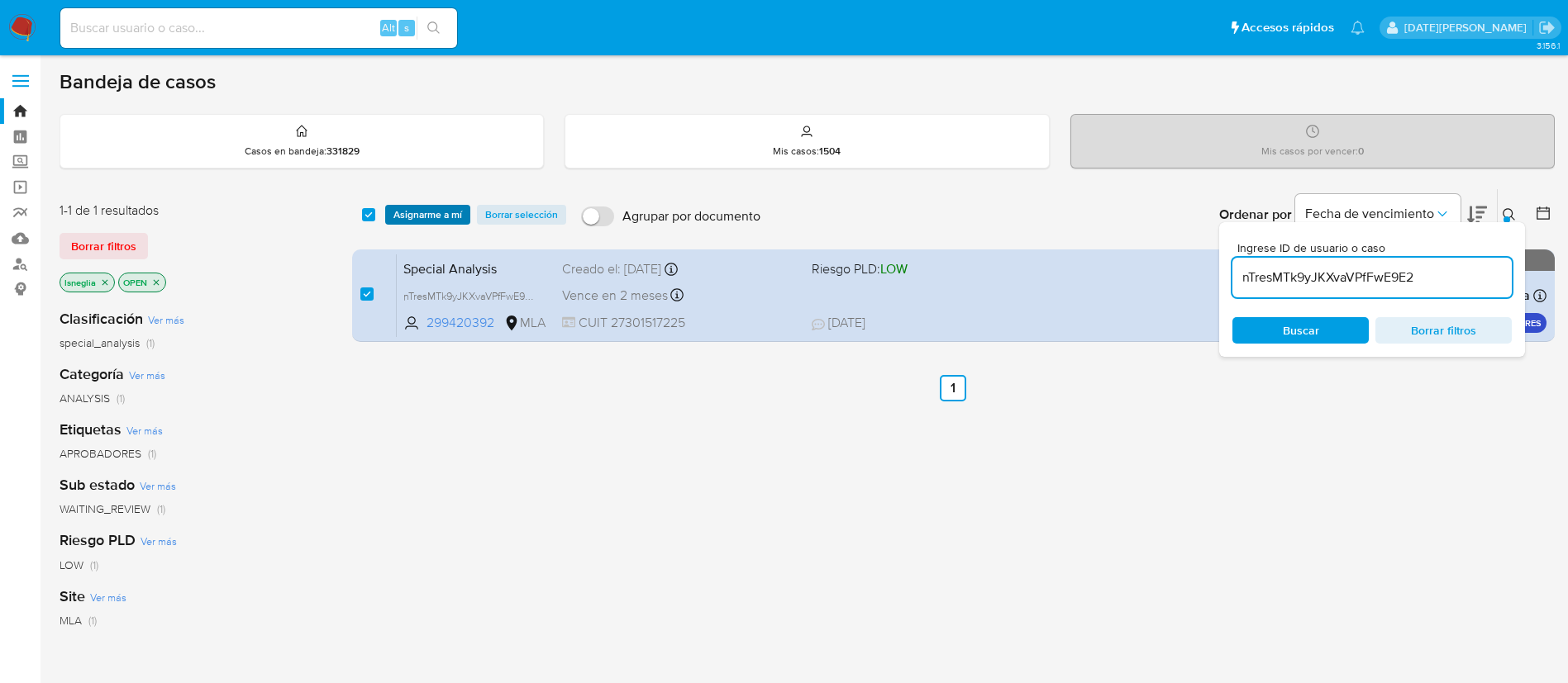
click at [437, 218] on span "Asignarme a mí" at bounding box center [428, 214] width 69 height 16
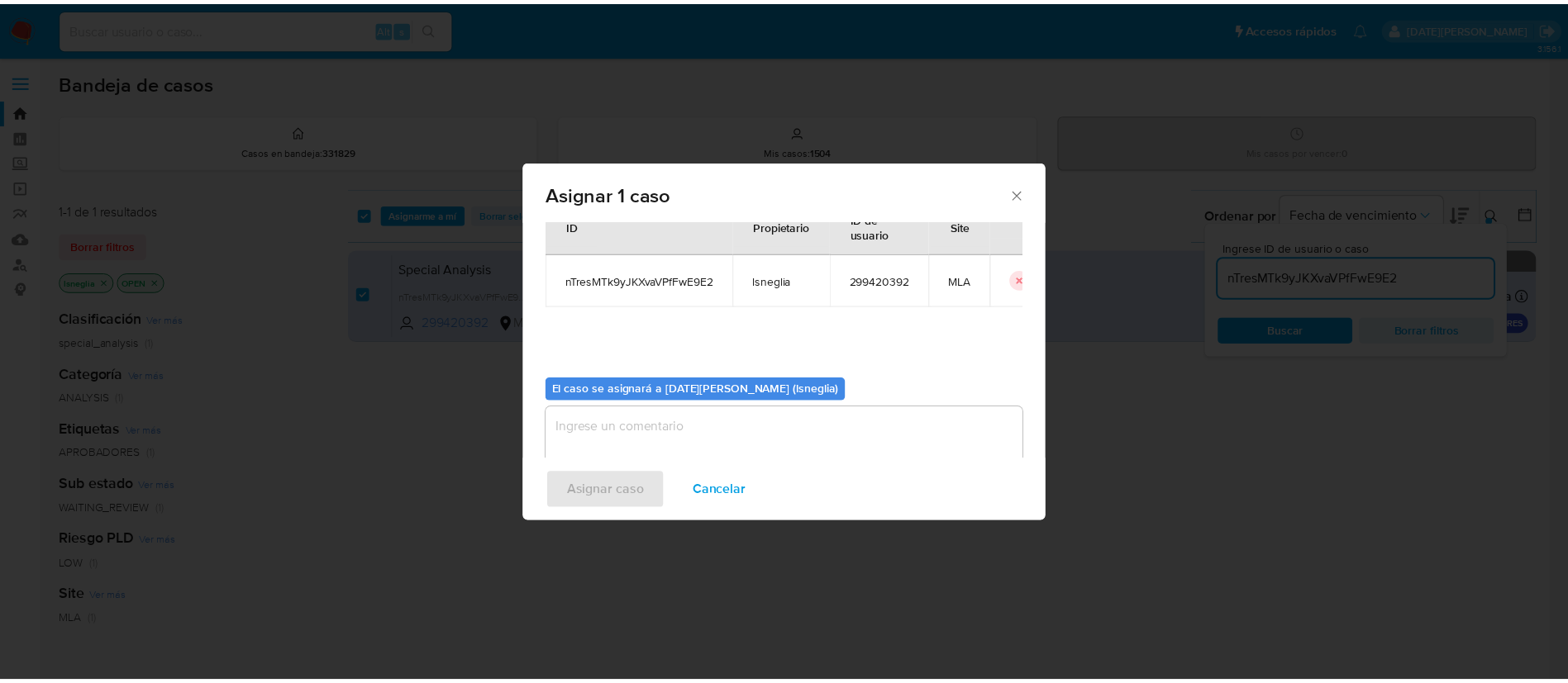
scroll to position [86, 0]
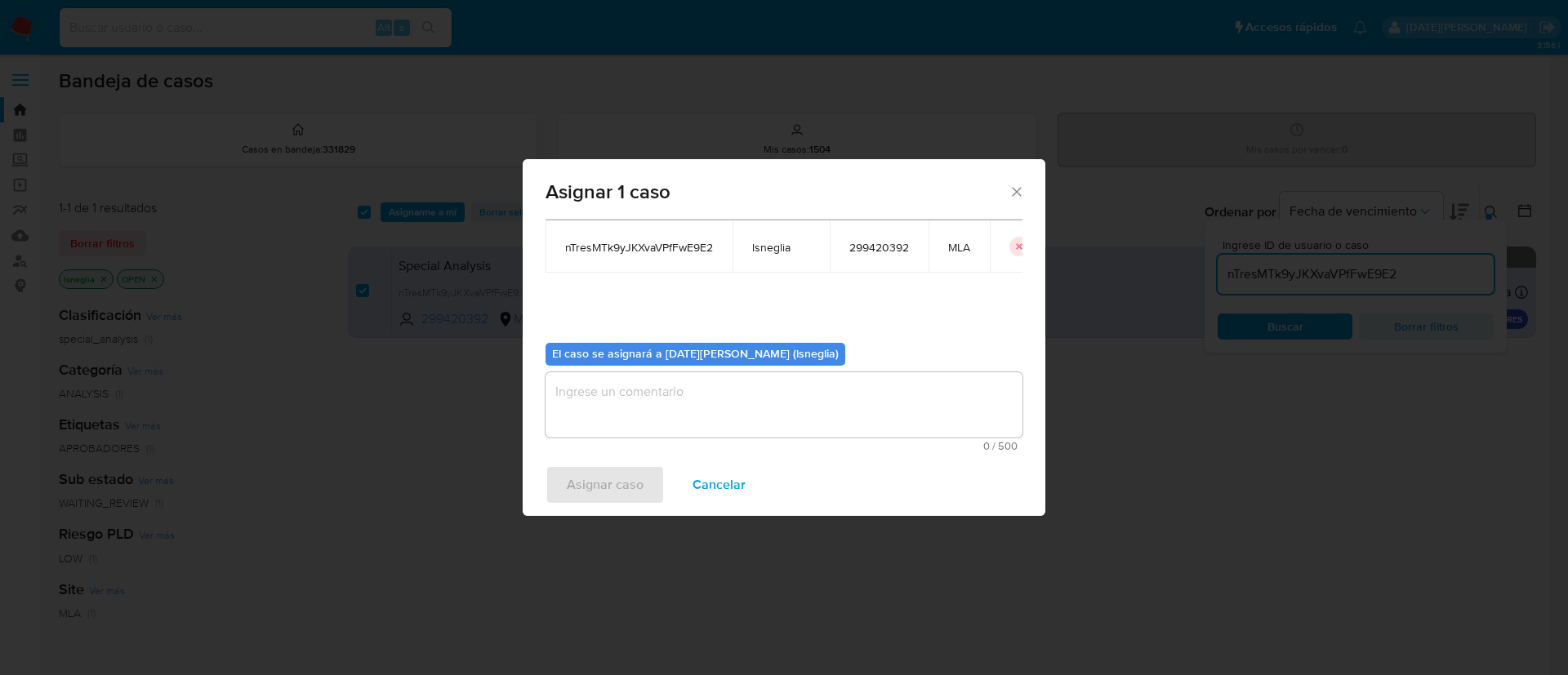
click at [664, 413] on textarea "assign-modal" at bounding box center [784, 405] width 477 height 65
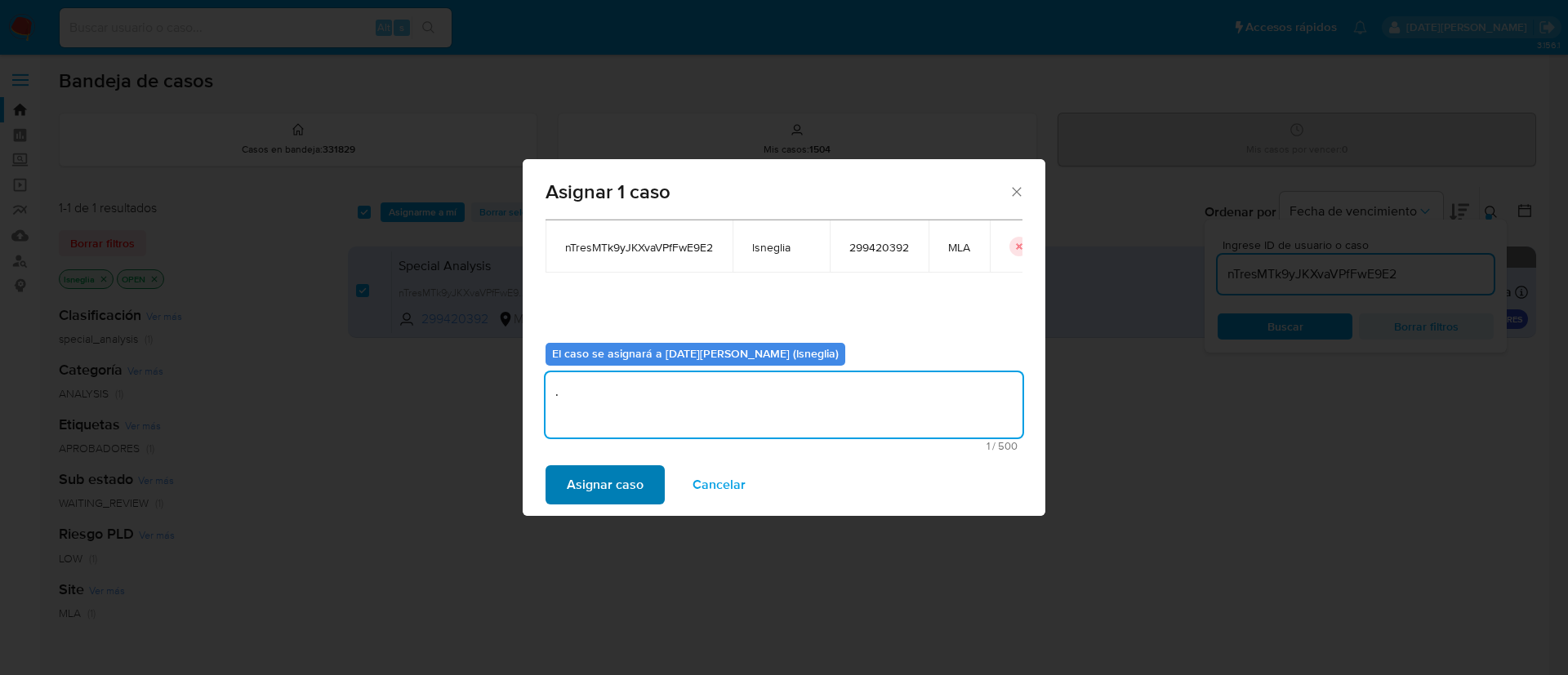
type textarea "."
click at [609, 501] on span "Asignar caso" at bounding box center [604, 485] width 77 height 36
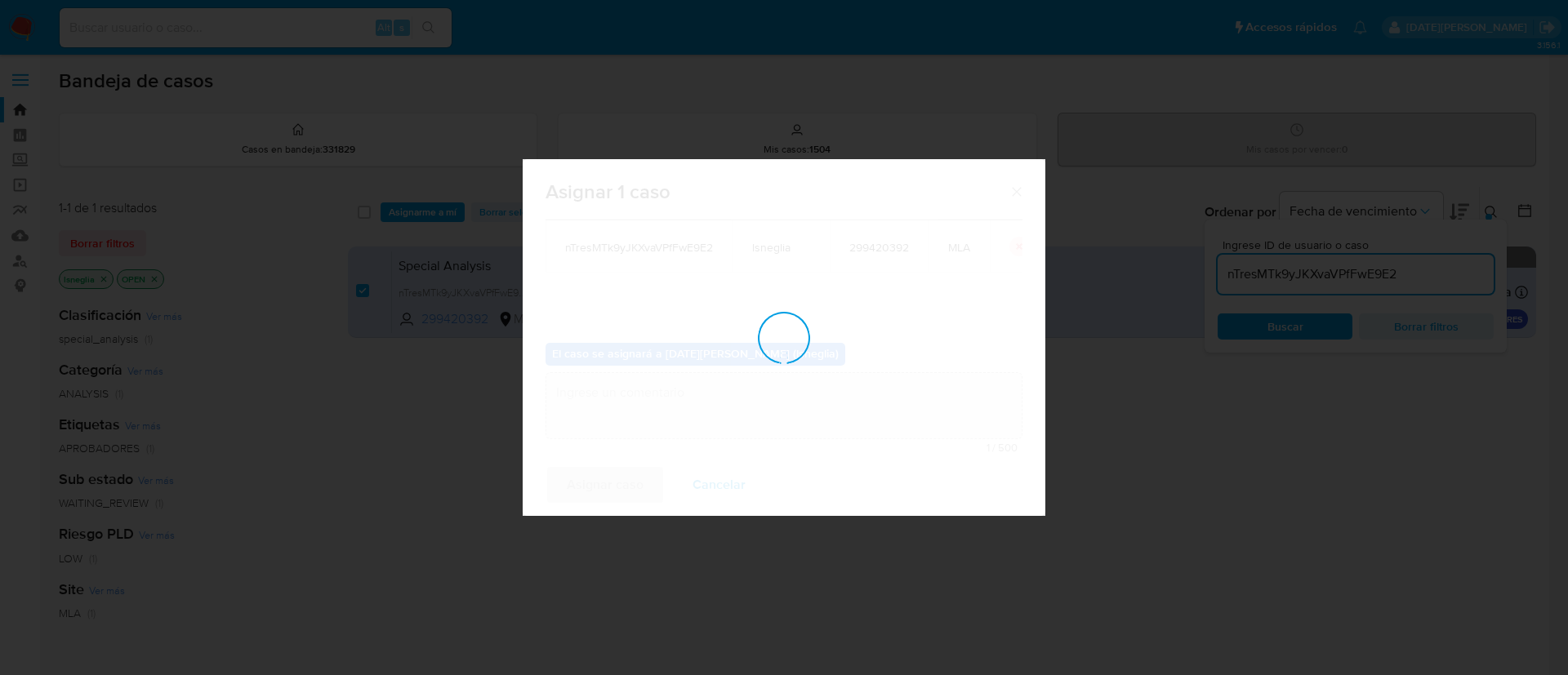
checkbox input "false"
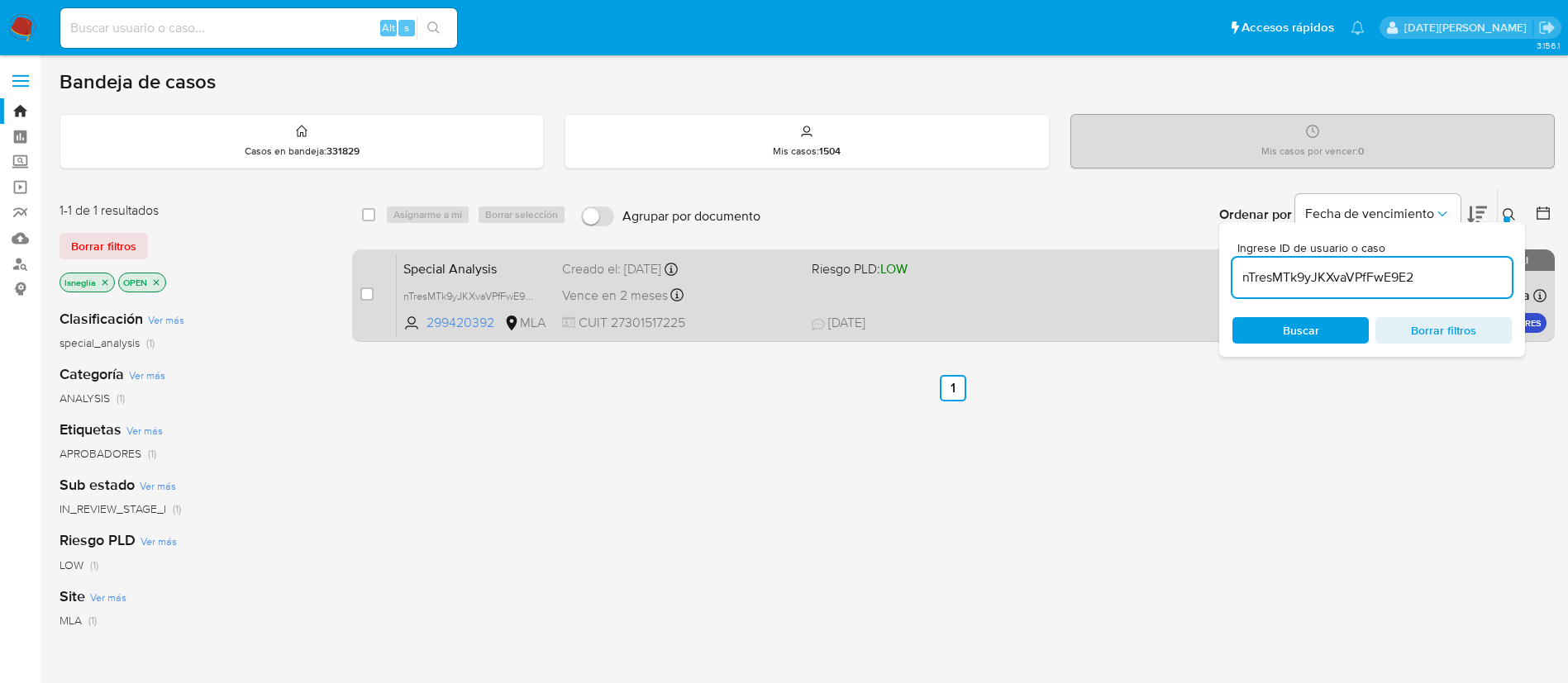
click at [406, 265] on span "Special Analysis" at bounding box center [476, 268] width 146 height 21
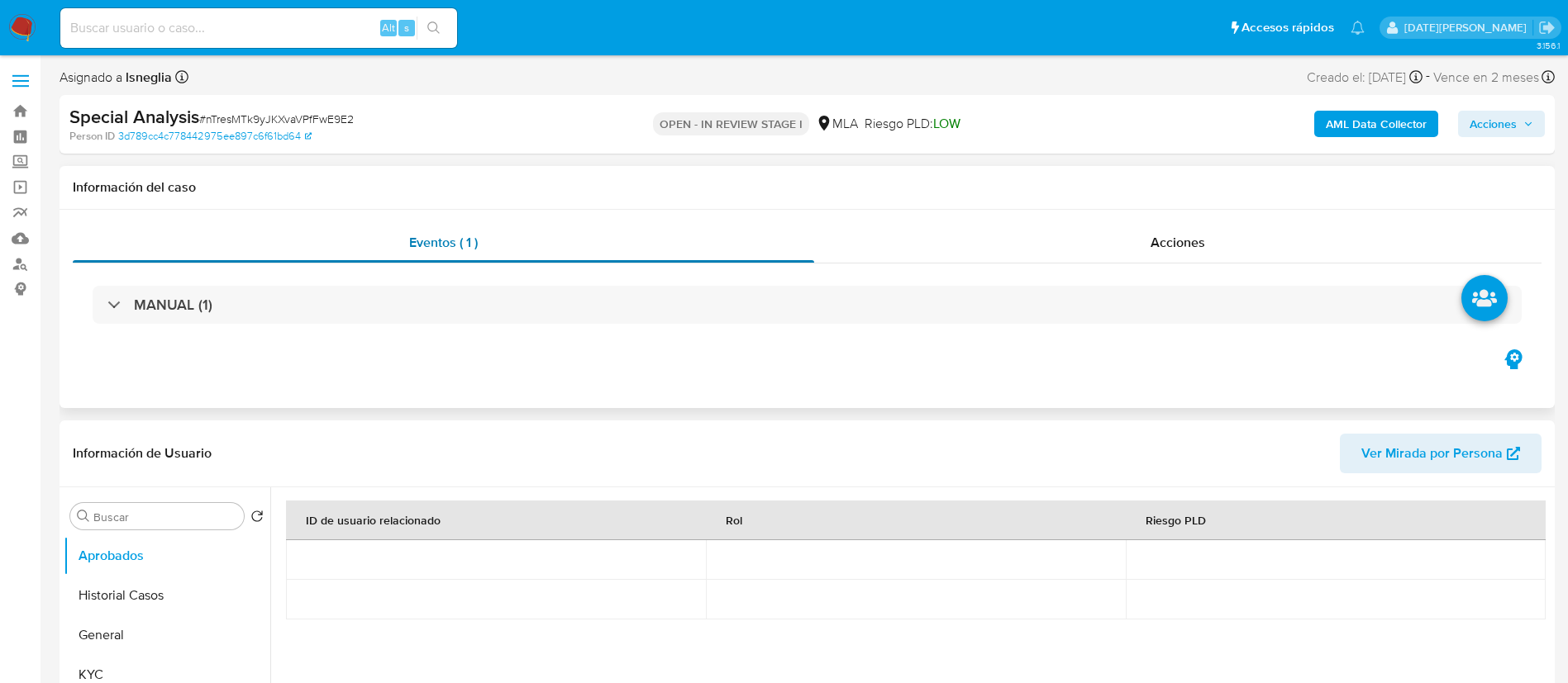
select select "10"
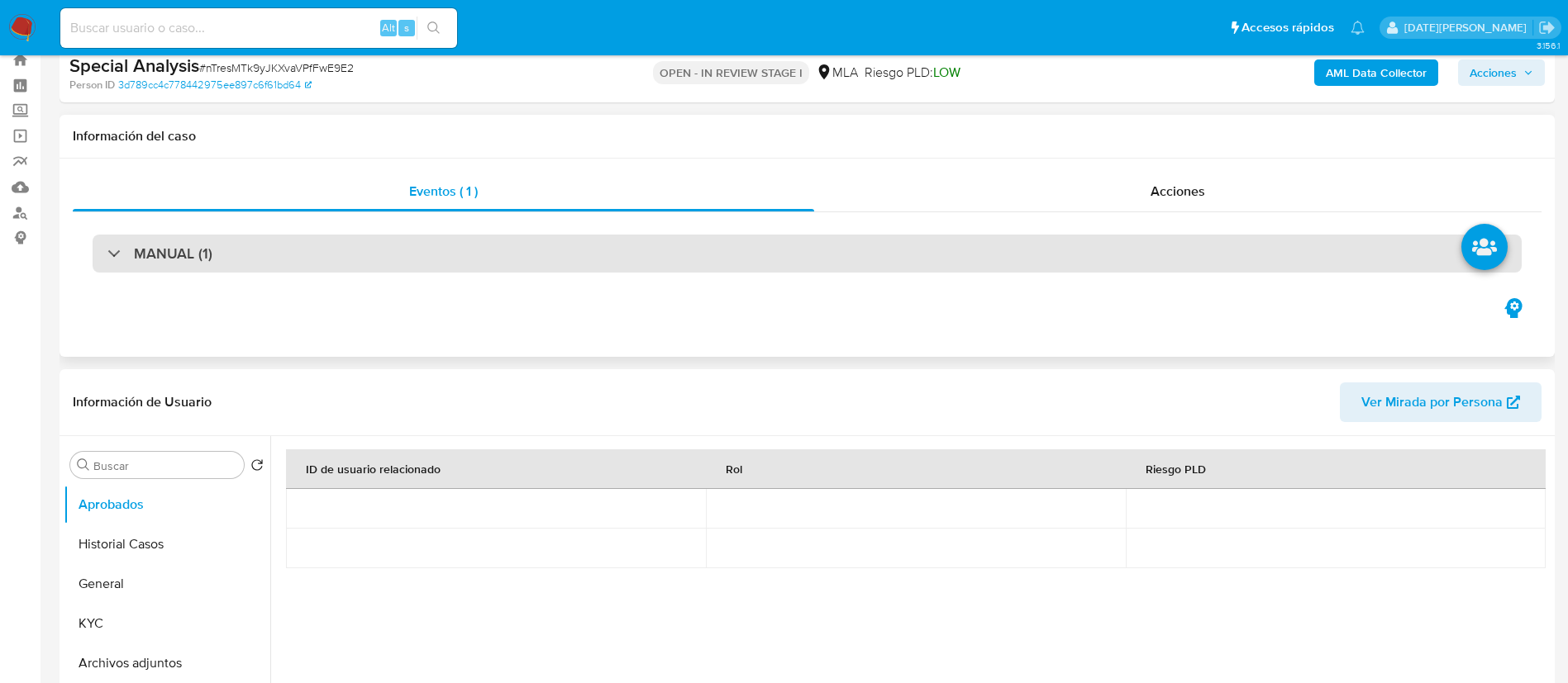
scroll to position [124, 0]
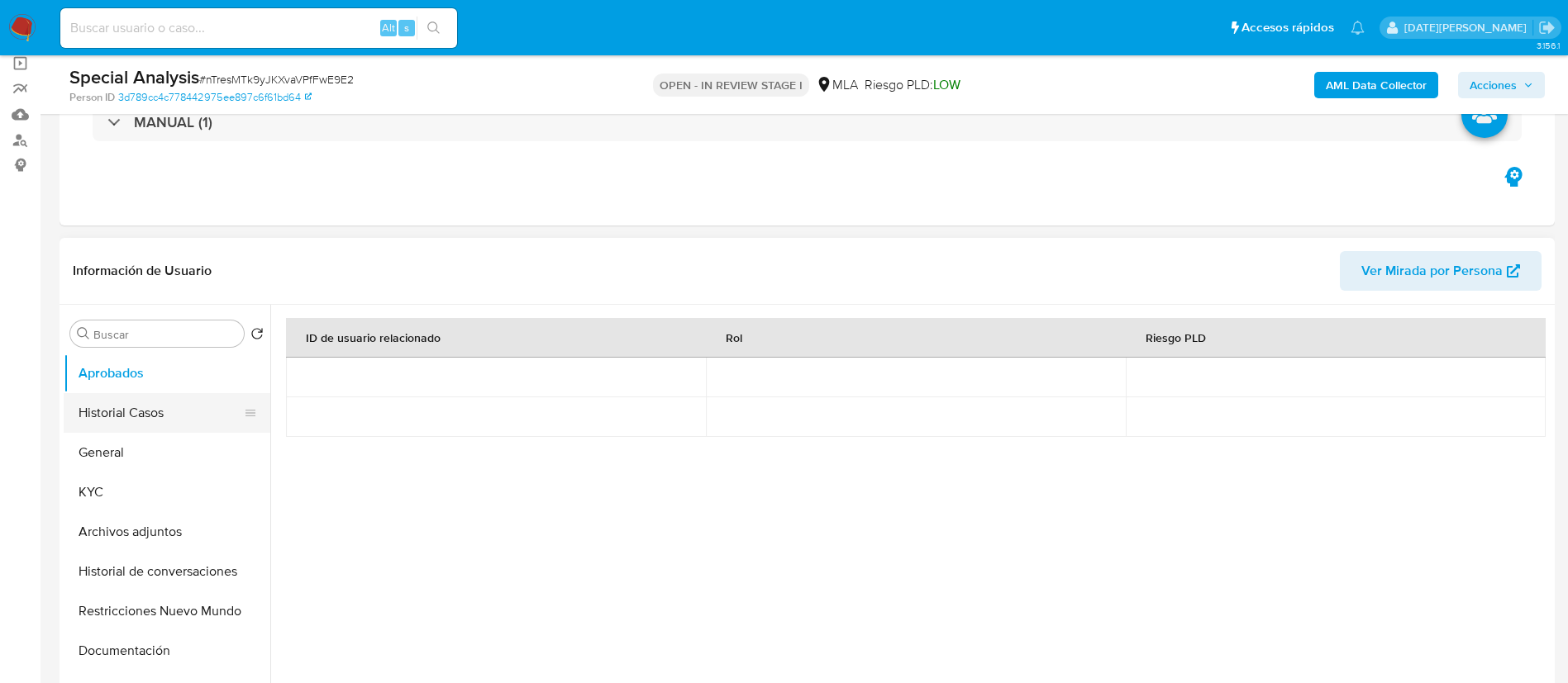
click at [137, 418] on button "Historial Casos" at bounding box center [161, 412] width 193 height 39
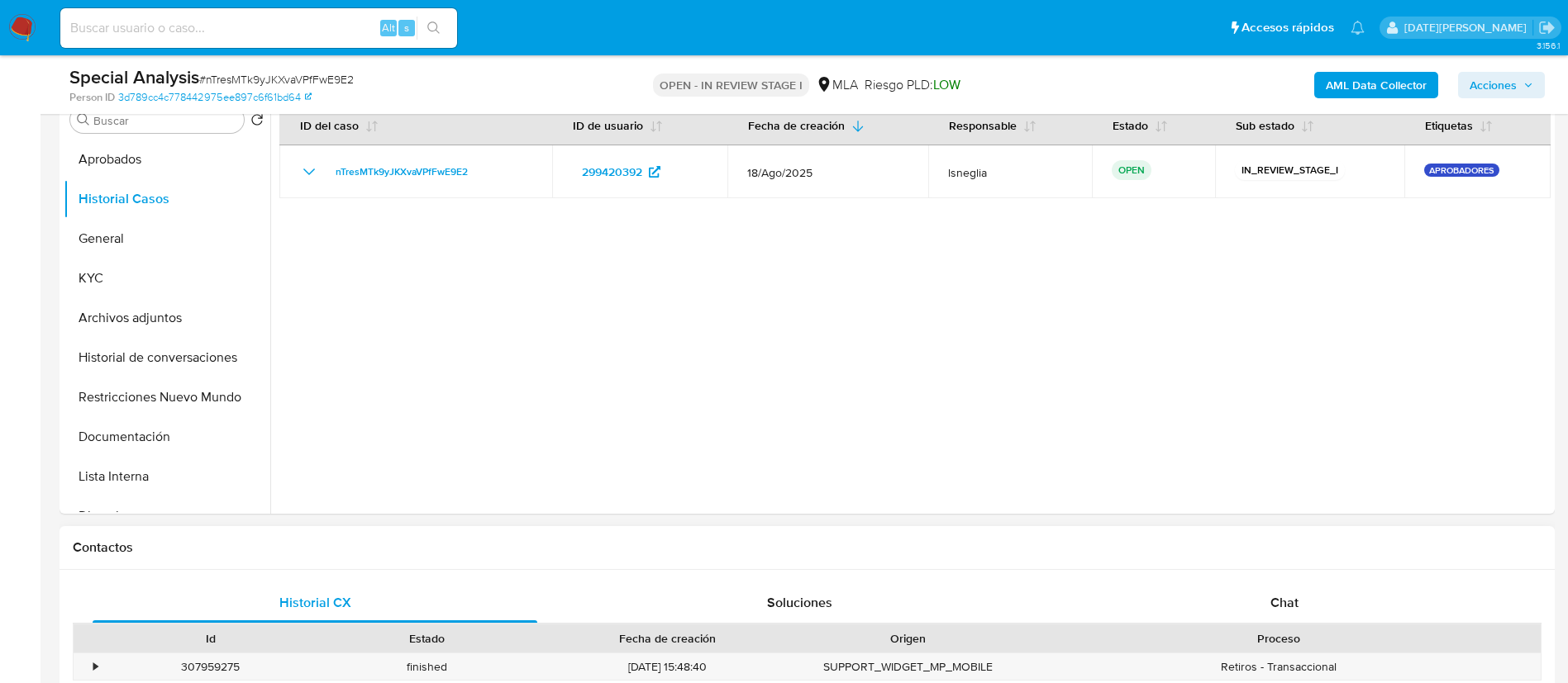
scroll to position [496, 0]
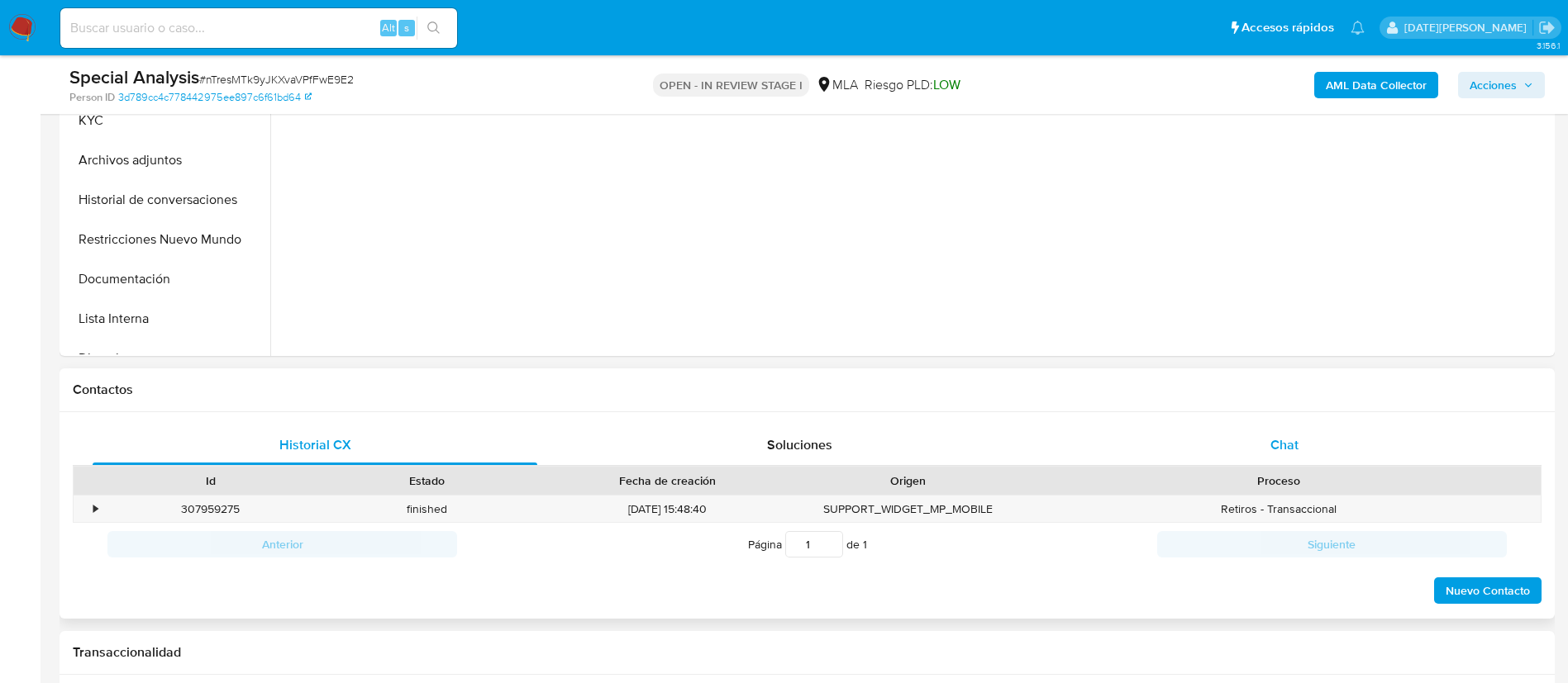
click at [1294, 441] on span "Chat" at bounding box center [1285, 445] width 28 height 19
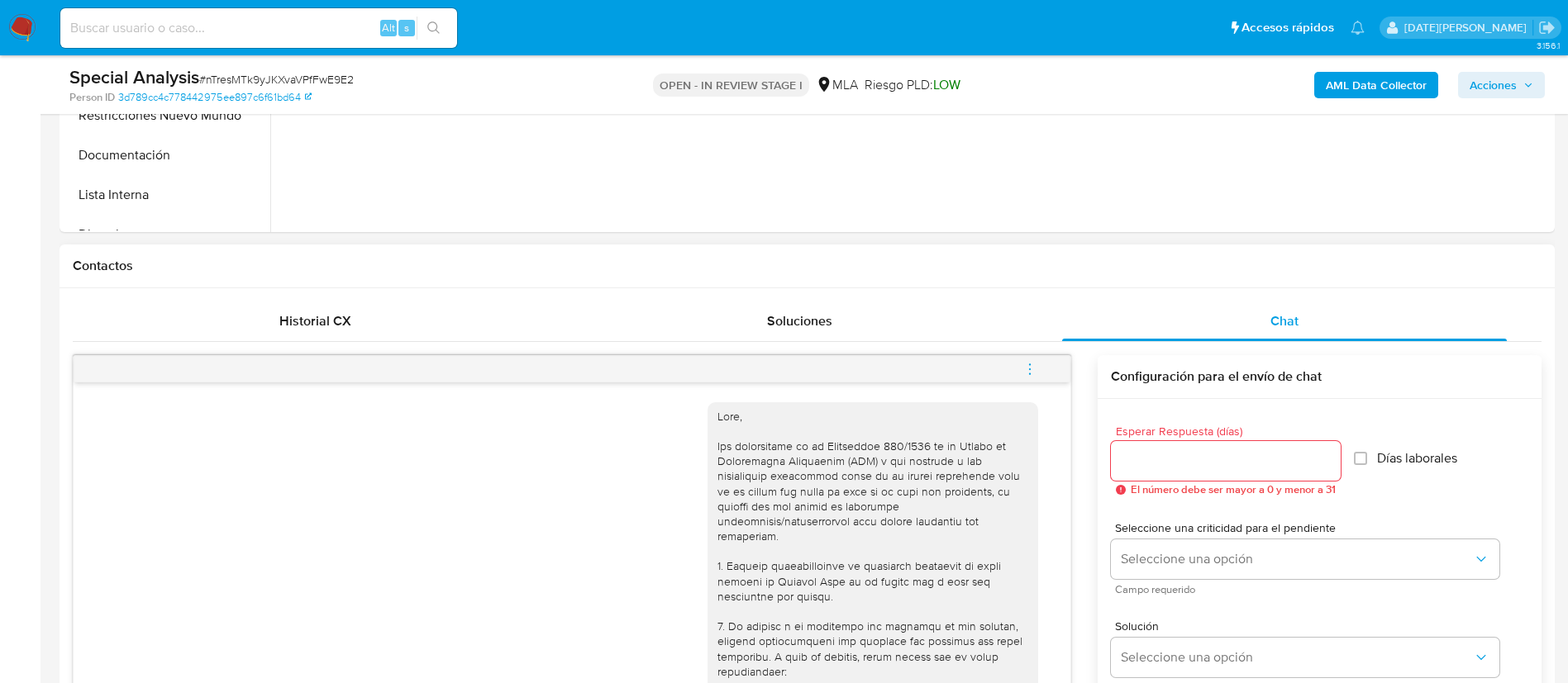
scroll to position [248, 0]
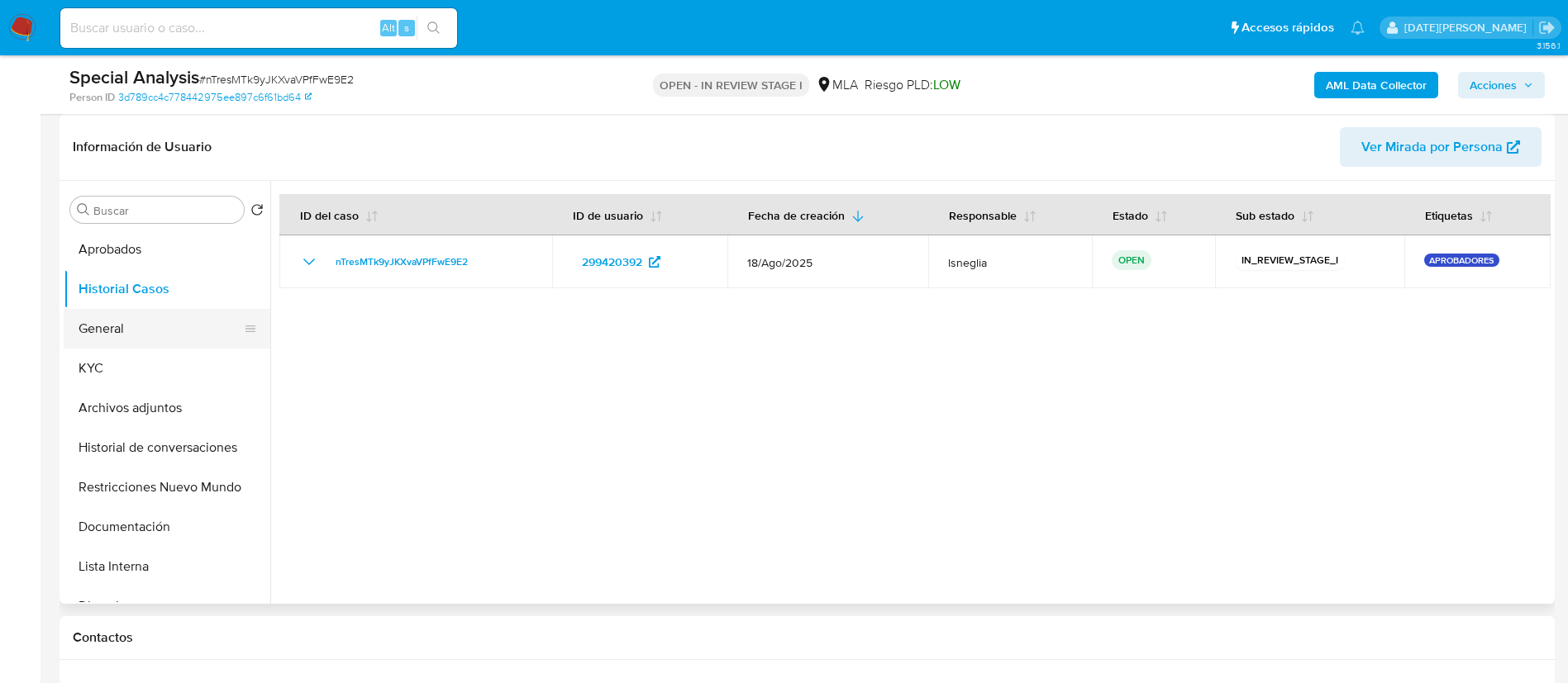
click at [133, 322] on button "General" at bounding box center [161, 328] width 193 height 39
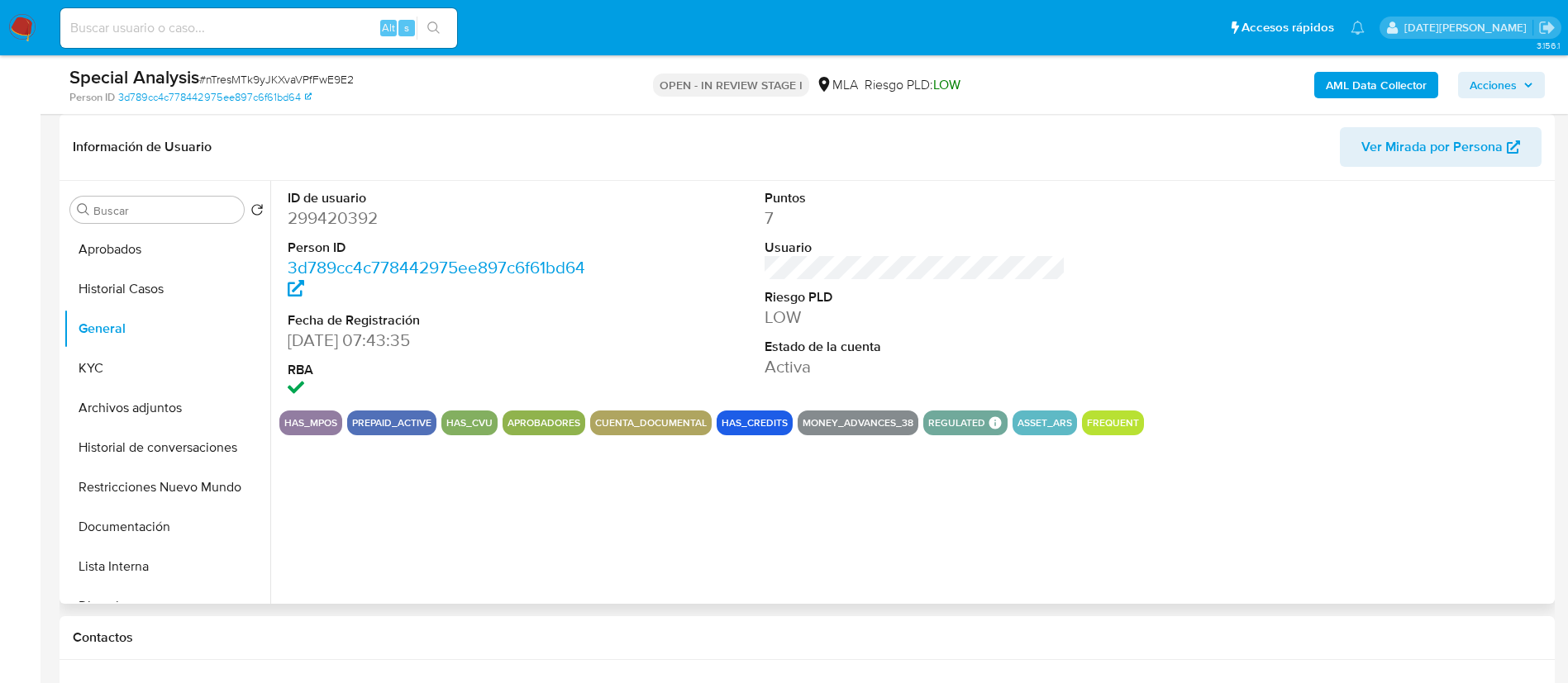
click at [345, 218] on dd "299420392" at bounding box center [438, 218] width 302 height 23
copy dd "299420392"
click at [342, 209] on dd "299420392" at bounding box center [438, 218] width 302 height 23
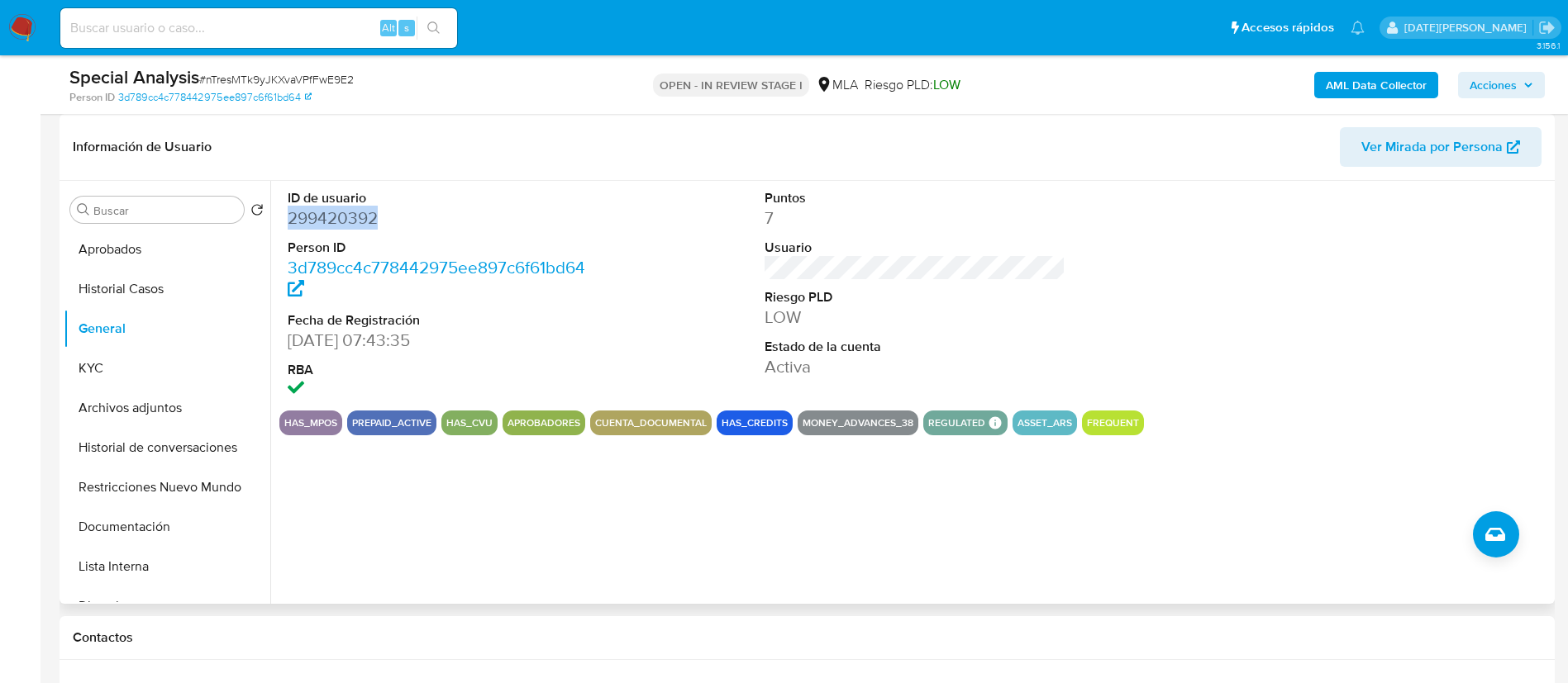
copy dd "299420392"
click at [84, 361] on button "KYC" at bounding box center [161, 367] width 193 height 39
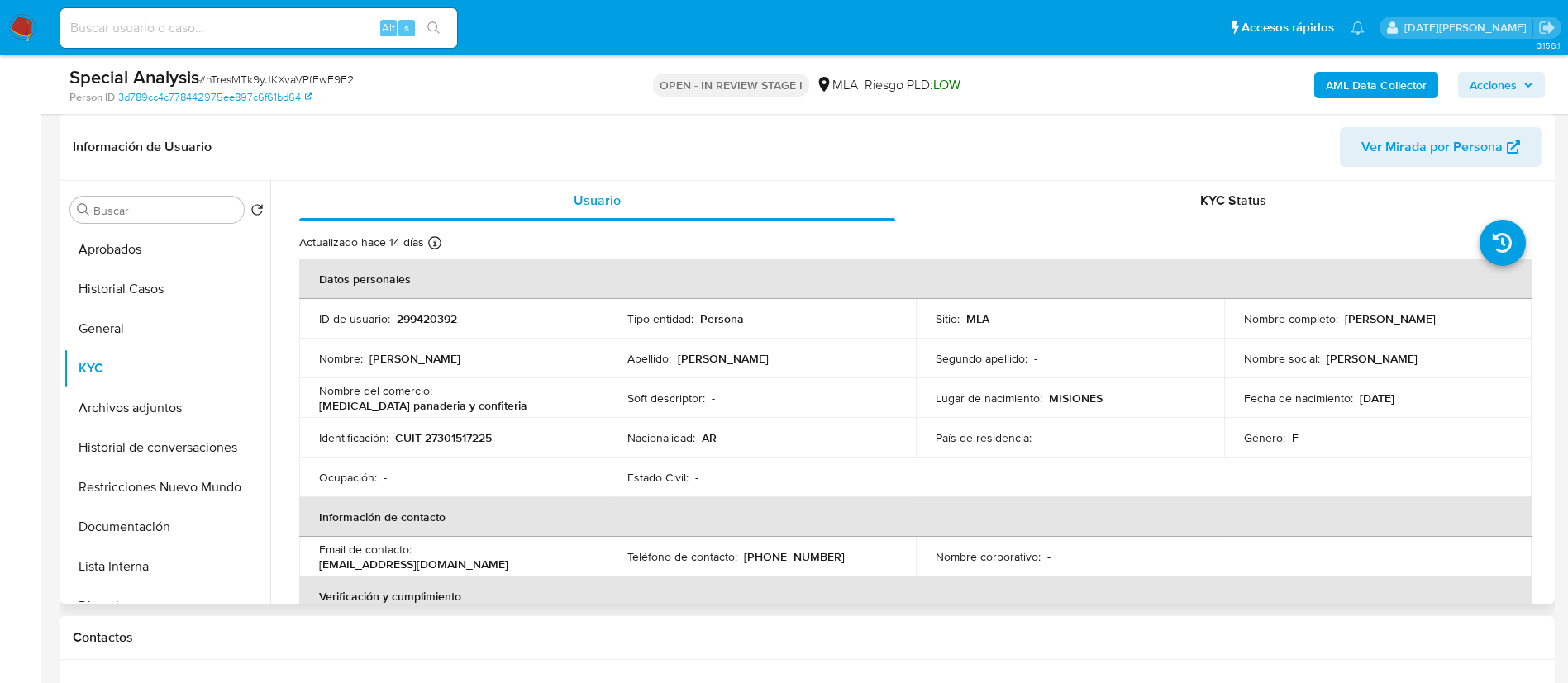
drag, startPoint x: 1339, startPoint y: 321, endPoint x: 1490, endPoint y: 322, distance: 151.0
click at [1490, 322] on div "Nombre completo : Andrea Rodriguez Velasques" at bounding box center [1378, 319] width 269 height 15
copy p "Andrea Rodriguez Velasques"
drag, startPoint x: 392, startPoint y: 441, endPoint x: 512, endPoint y: 432, distance: 120.3
click at [512, 432] on div "Identificación : CUIT 27301517225" at bounding box center [453, 438] width 269 height 15
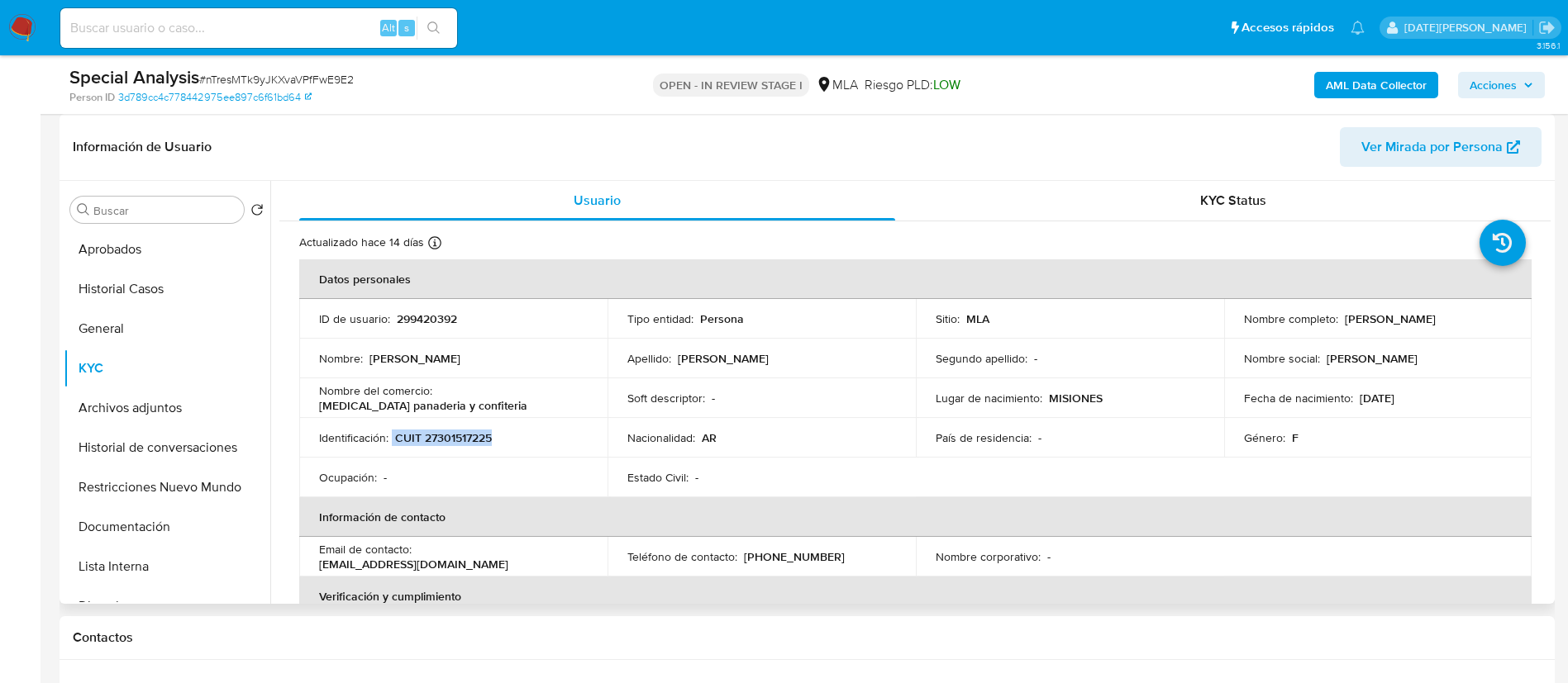
copy div "CUIT 27301517225"
click at [130, 245] on button "Aprobados" at bounding box center [161, 249] width 193 height 39
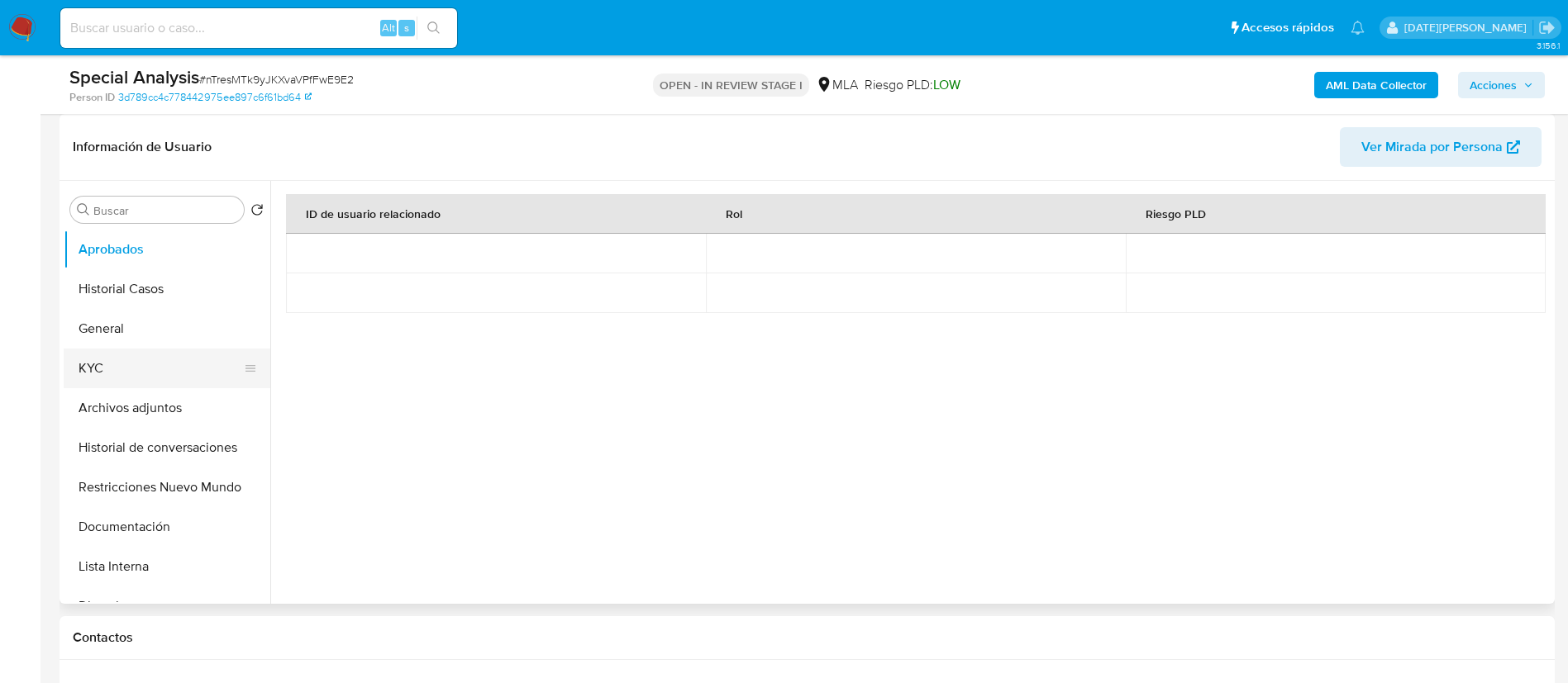
click at [144, 366] on button "KYC" at bounding box center [161, 367] width 193 height 39
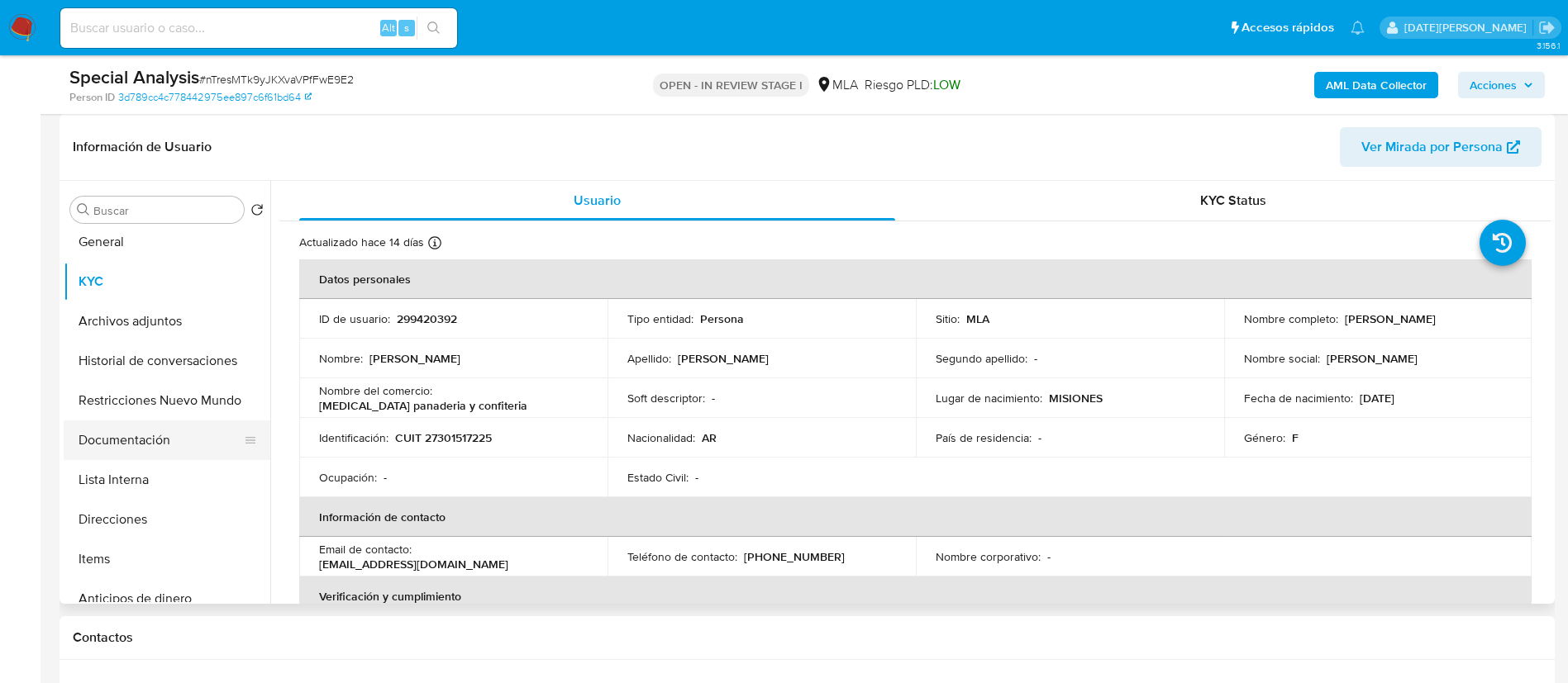
scroll to position [124, 0]
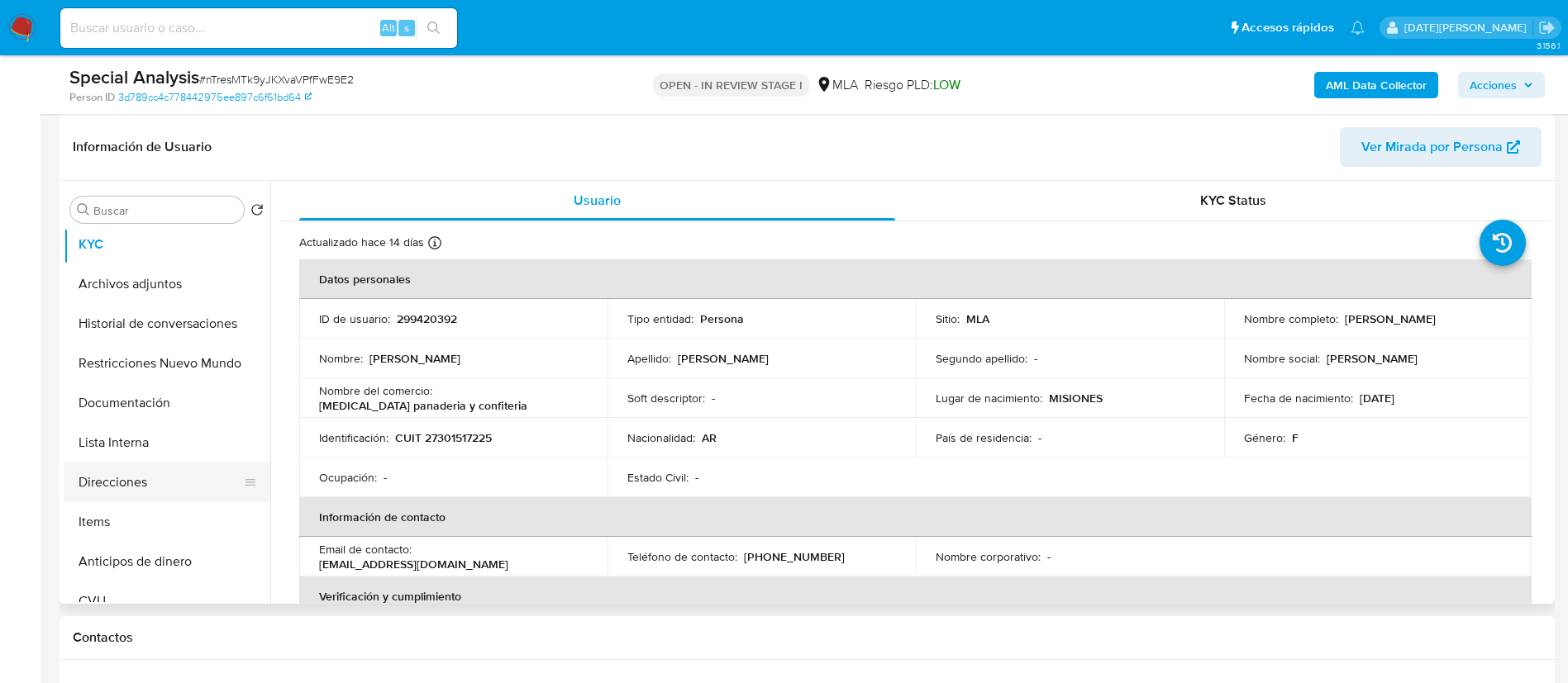
click at [147, 493] on button "Direcciones" at bounding box center [161, 482] width 193 height 39
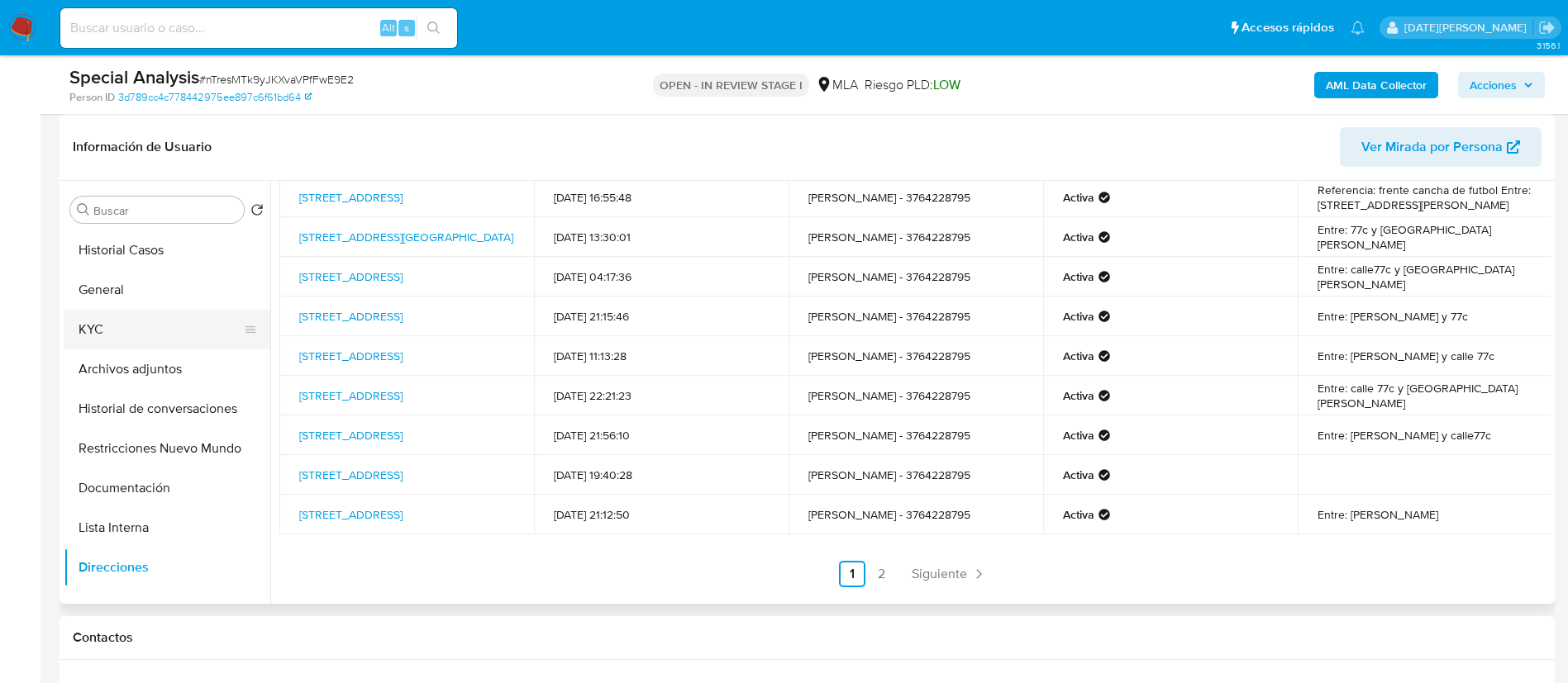
scroll to position [0, 0]
click at [123, 372] on button "KYC" at bounding box center [161, 367] width 193 height 39
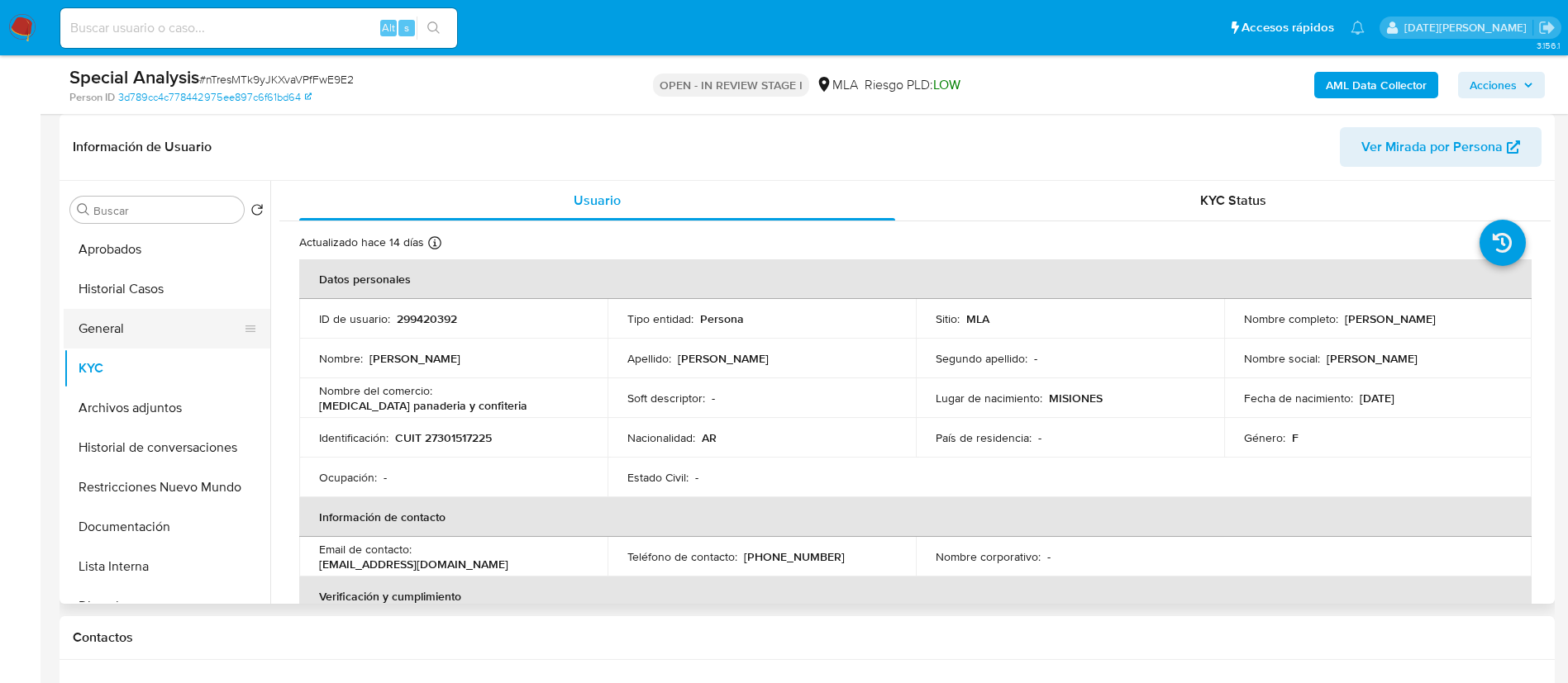
click at [124, 330] on button "General" at bounding box center [161, 328] width 193 height 39
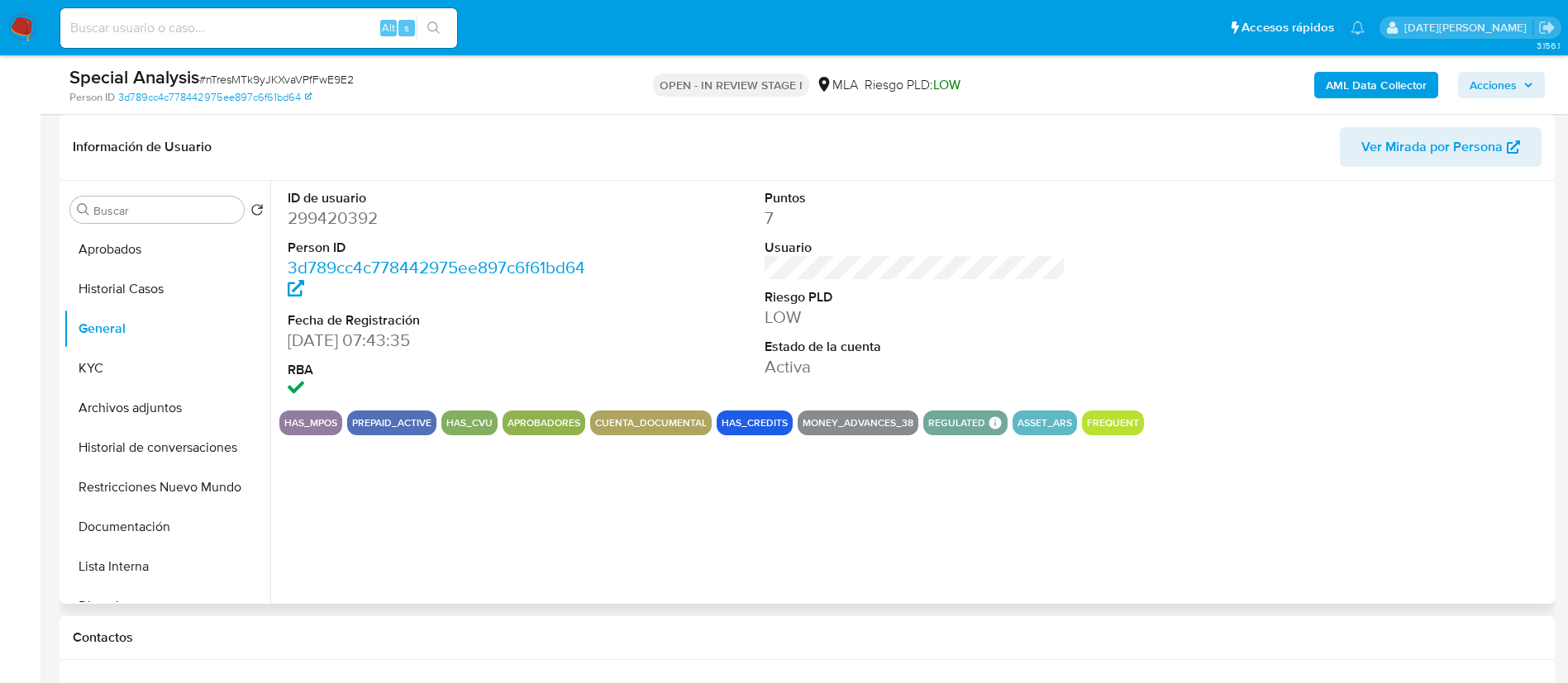
click at [367, 219] on dd "299420392" at bounding box center [438, 218] width 302 height 23
copy dd "299420392"
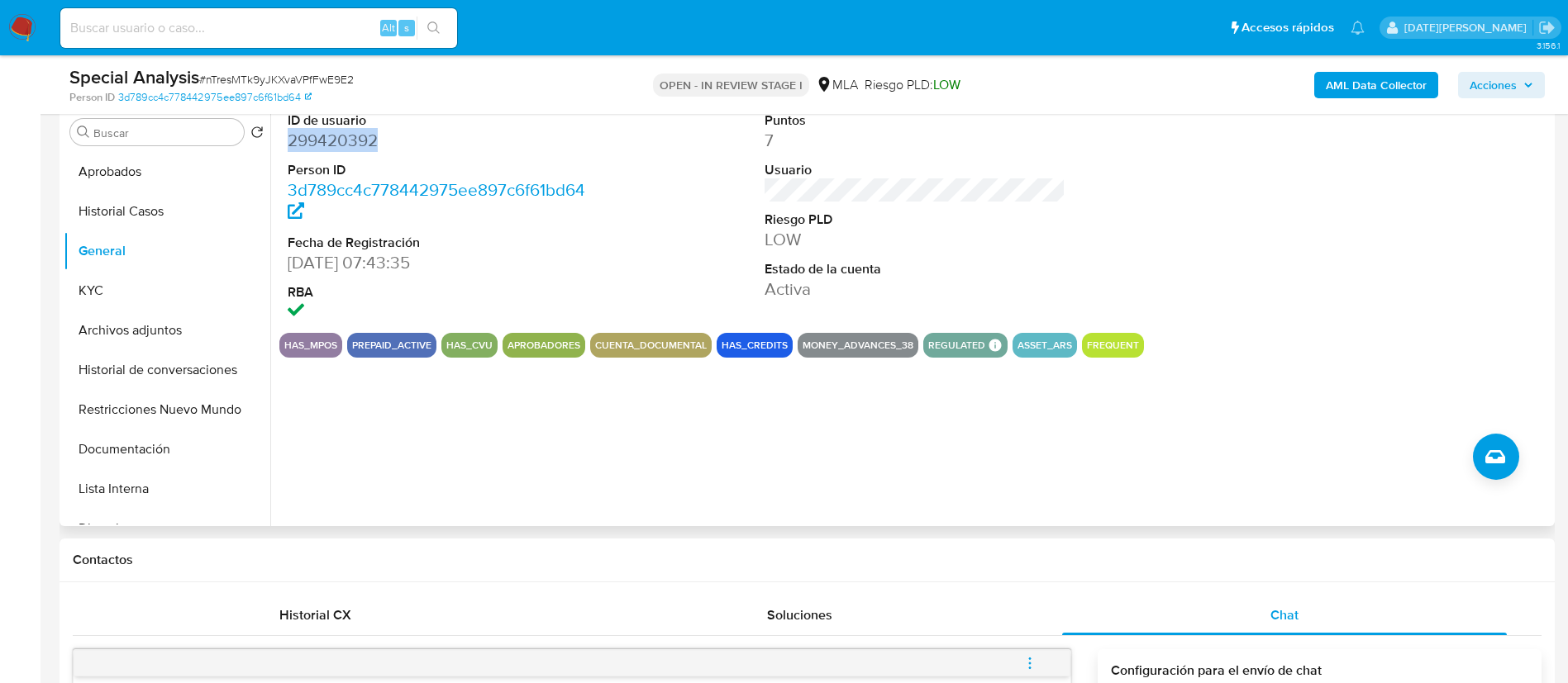
scroll to position [248, 0]
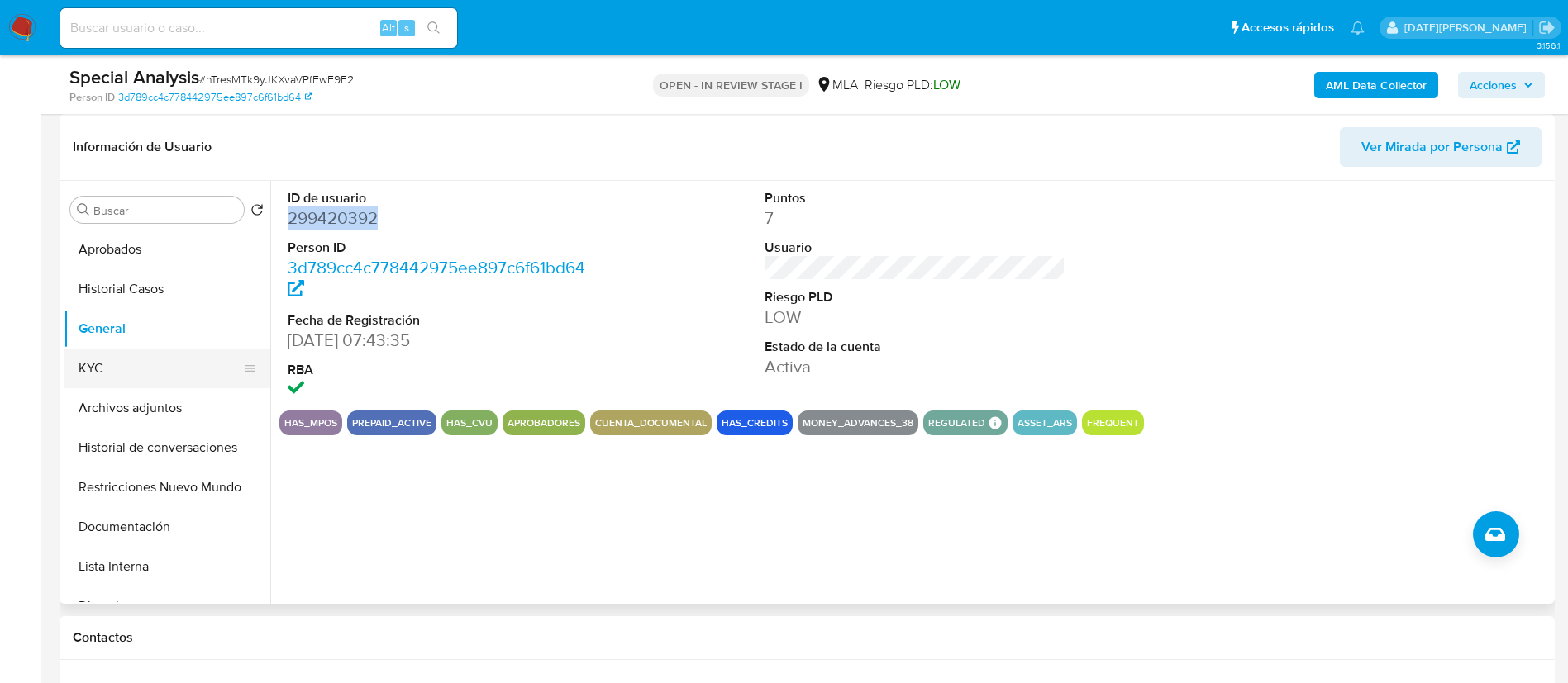
click at [113, 371] on button "KYC" at bounding box center [161, 367] width 193 height 39
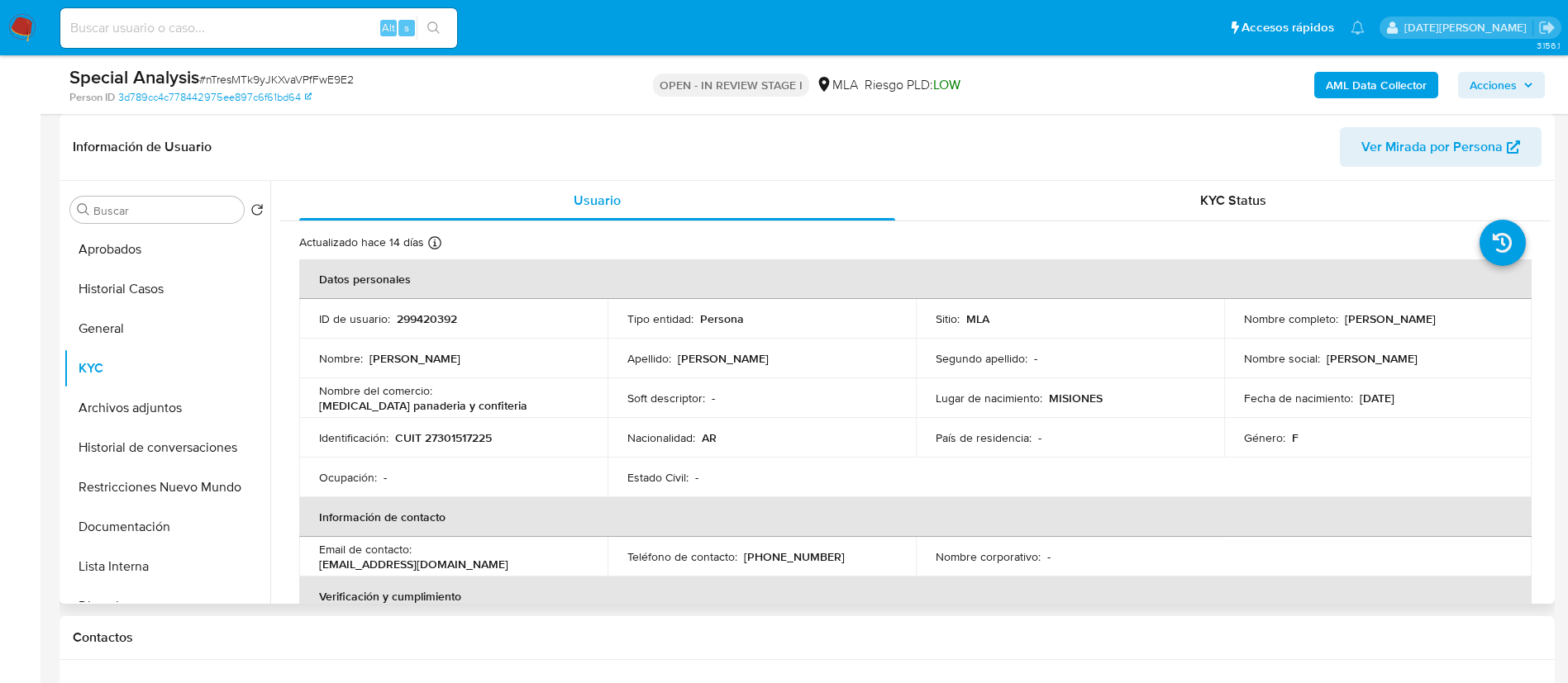
drag, startPoint x: 1337, startPoint y: 314, endPoint x: 1513, endPoint y: 322, distance: 176.2
click at [1513, 322] on td "Nombre completo : Andrea Rodriguez Velasques" at bounding box center [1378, 319] width 308 height 39
copy div "[PERSON_NAME] [PERSON_NAME]"
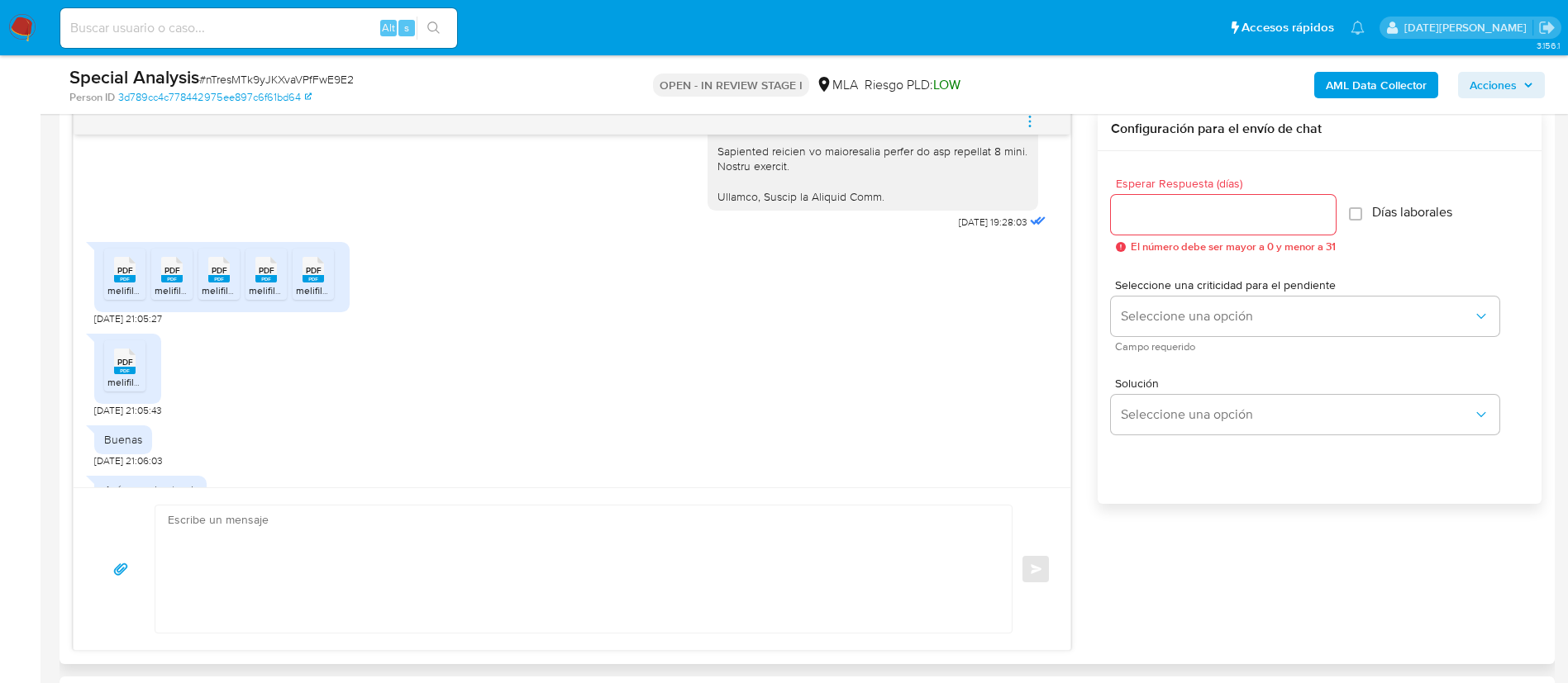
scroll to position [1736, 0]
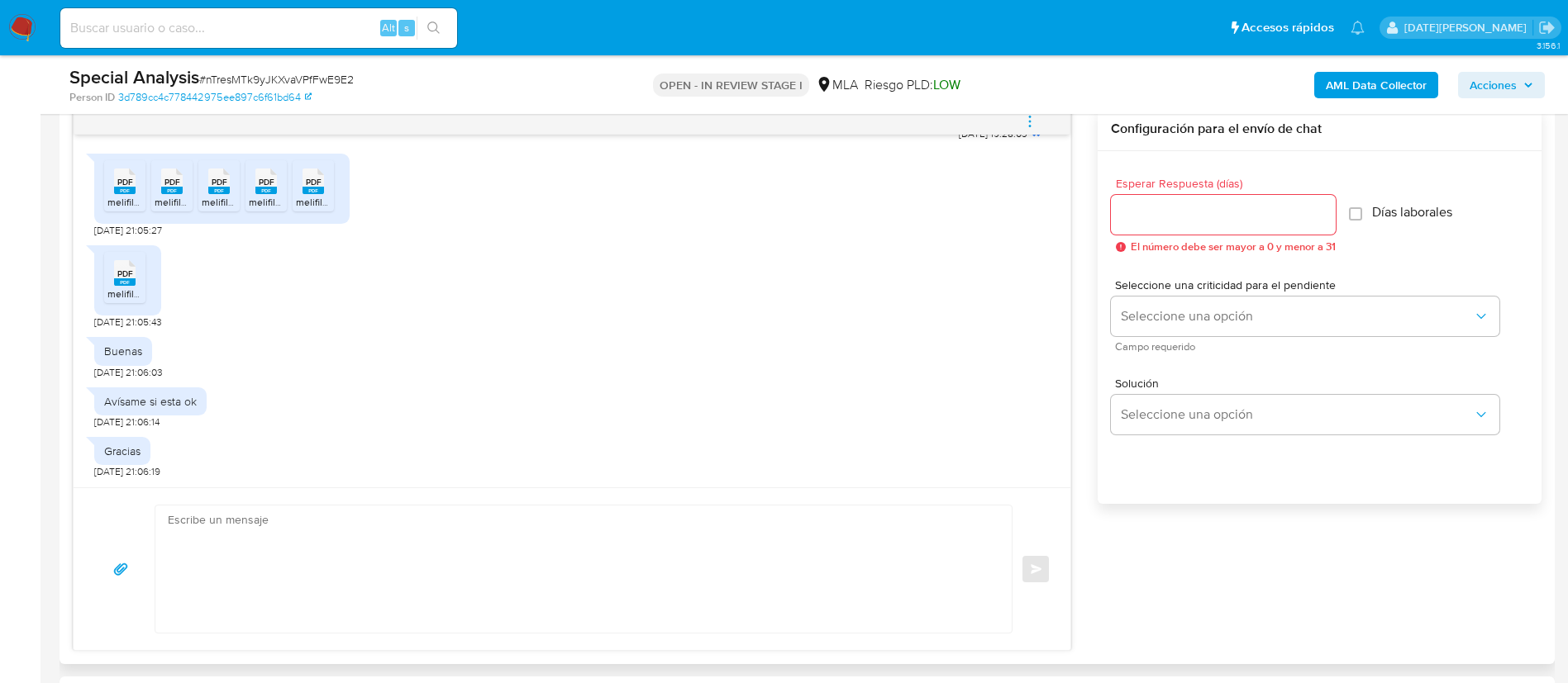
click at [116, 191] on rect at bounding box center [124, 190] width 21 height 8
click at [172, 190] on rect at bounding box center [171, 190] width 21 height 8
click at [208, 187] on div "PDF PDF" at bounding box center [219, 180] width 34 height 33
click at [259, 190] on rect at bounding box center [266, 190] width 21 height 8
click at [306, 197] on span "melifile5467775424575698520.pdf" at bounding box center [373, 202] width 155 height 14
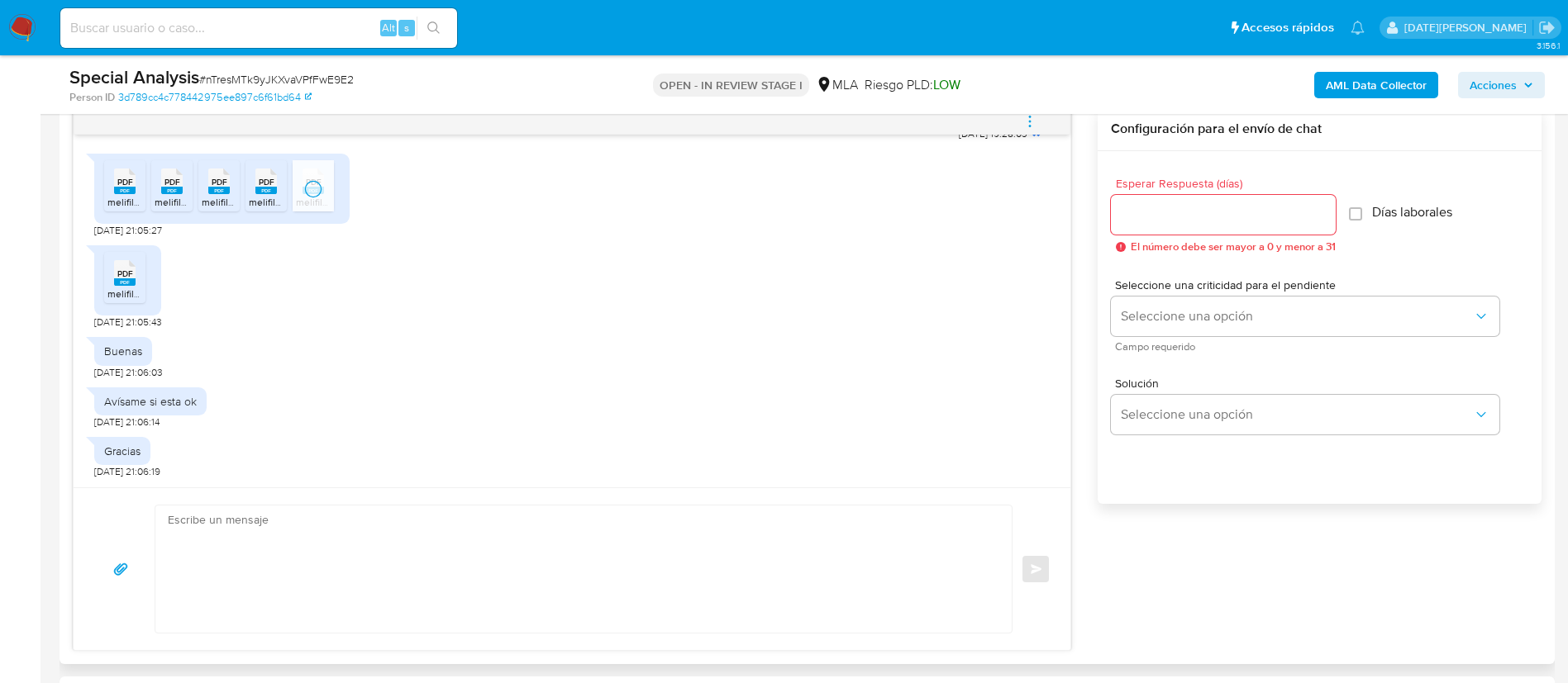
click at [114, 286] on icon "PDF" at bounding box center [124, 273] width 21 height 29
drag, startPoint x: 843, startPoint y: 240, endPoint x: 851, endPoint y: 233, distance: 10.6
click at [843, 240] on div "PDF PDF melifile9222334592575583431.pdf 27/08/2025 21:05:43" at bounding box center [571, 283] width 955 height 92
click at [313, 546] on textarea at bounding box center [579, 569] width 823 height 127
click at [266, 72] on span "# nTresMTk9yJKXvaVPfFwE9E2" at bounding box center [277, 78] width 155 height 16
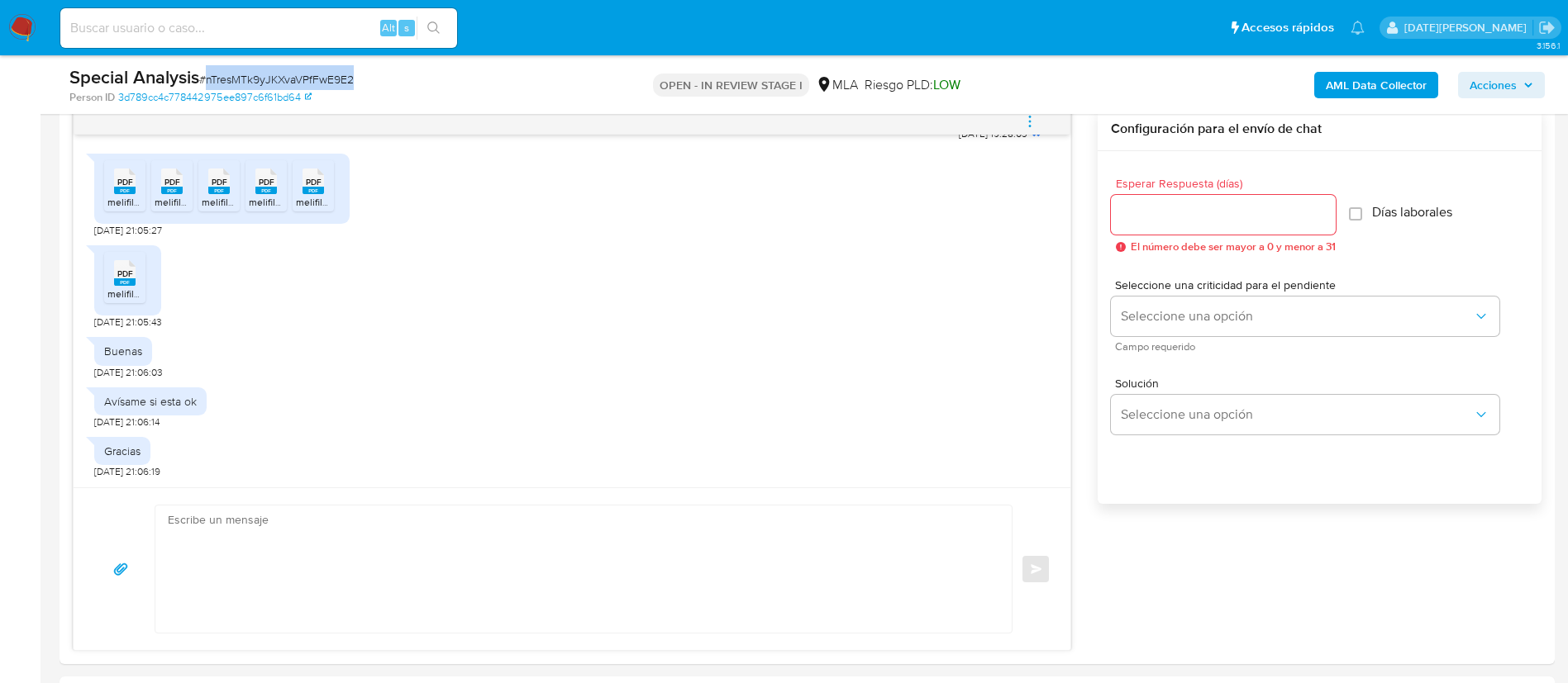
click at [266, 72] on span "# nTresMTk9yJKXvaVPfFwE9E2" at bounding box center [277, 78] width 155 height 16
copy span "nTresMTk9yJKXvaVPfFwE9E2"
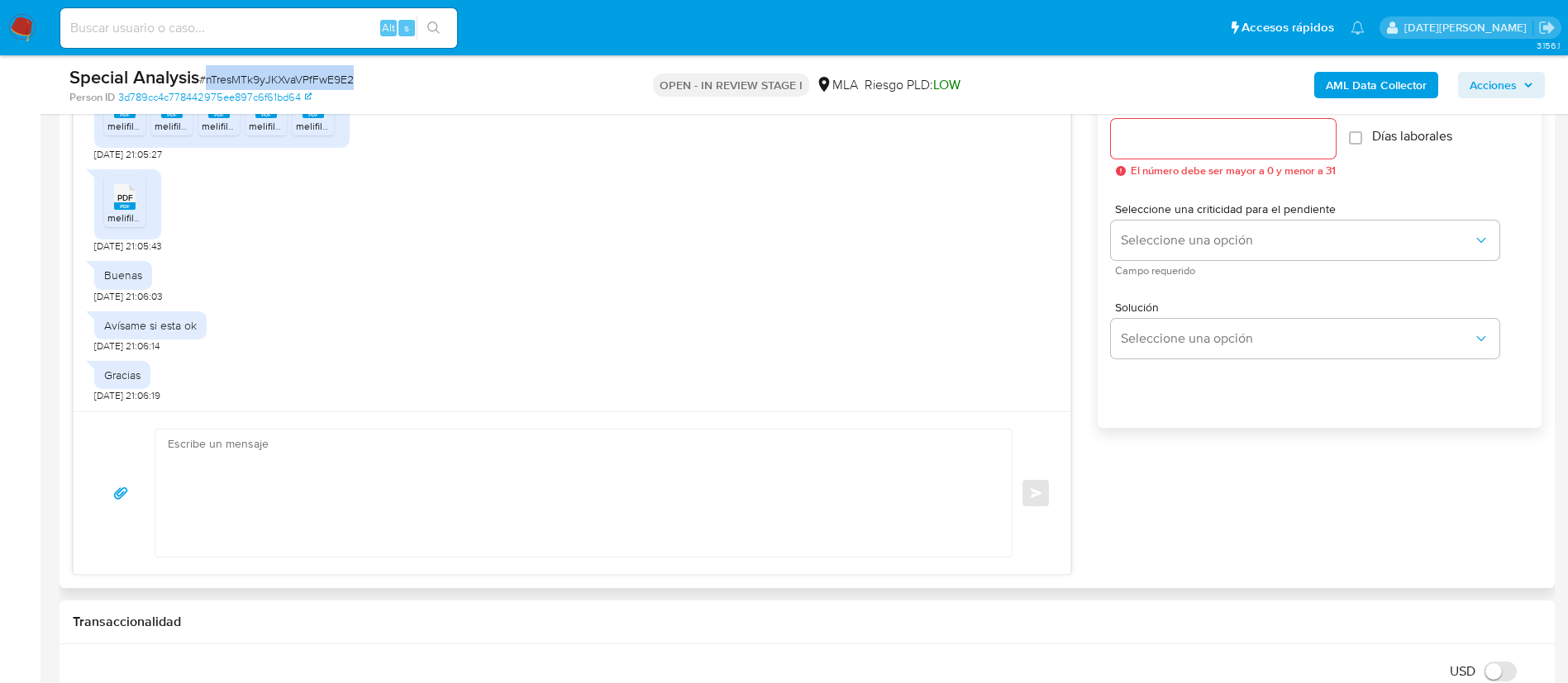
scroll to position [991, 0]
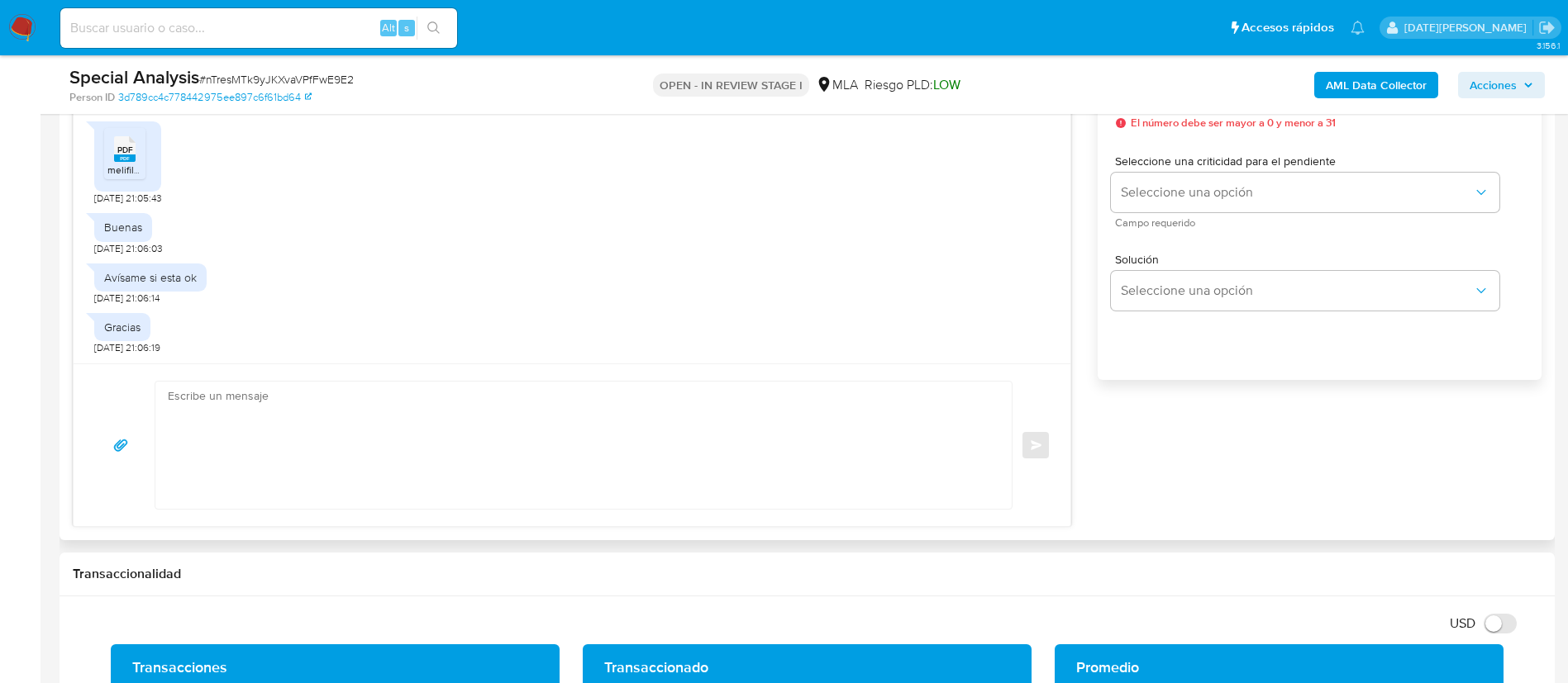
click at [363, 431] on textarea at bounding box center [579, 445] width 823 height 127
paste textarea "Hola, Nos ponemos en contacto en esta oportunidad a fin de notificarte que, de …"
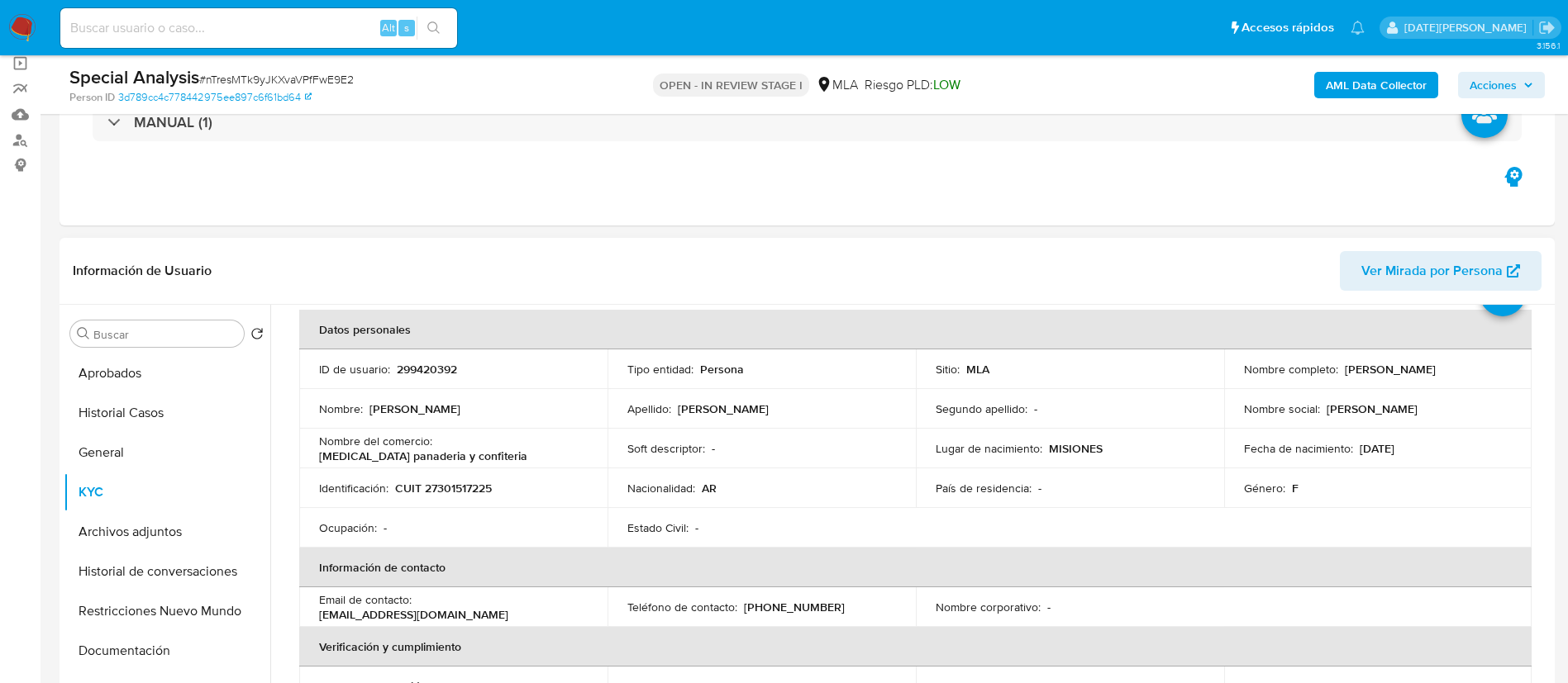
scroll to position [0, 0]
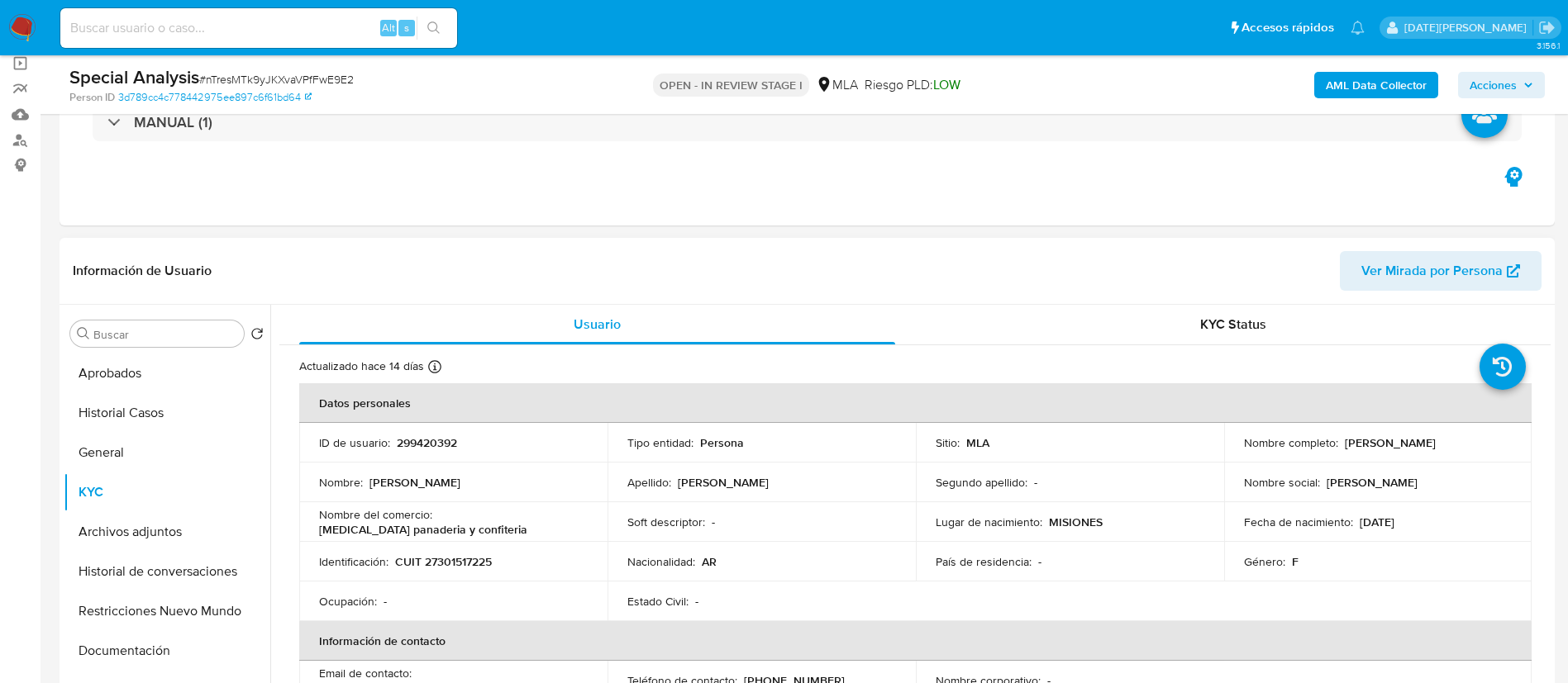
drag, startPoint x: 1338, startPoint y: 441, endPoint x: 1492, endPoint y: 444, distance: 154.0
click at [1492, 444] on div "Nombre completo : Andrea Rodriguez Velasques" at bounding box center [1378, 443] width 269 height 15
copy p "[PERSON_NAME] [PERSON_NAME]"
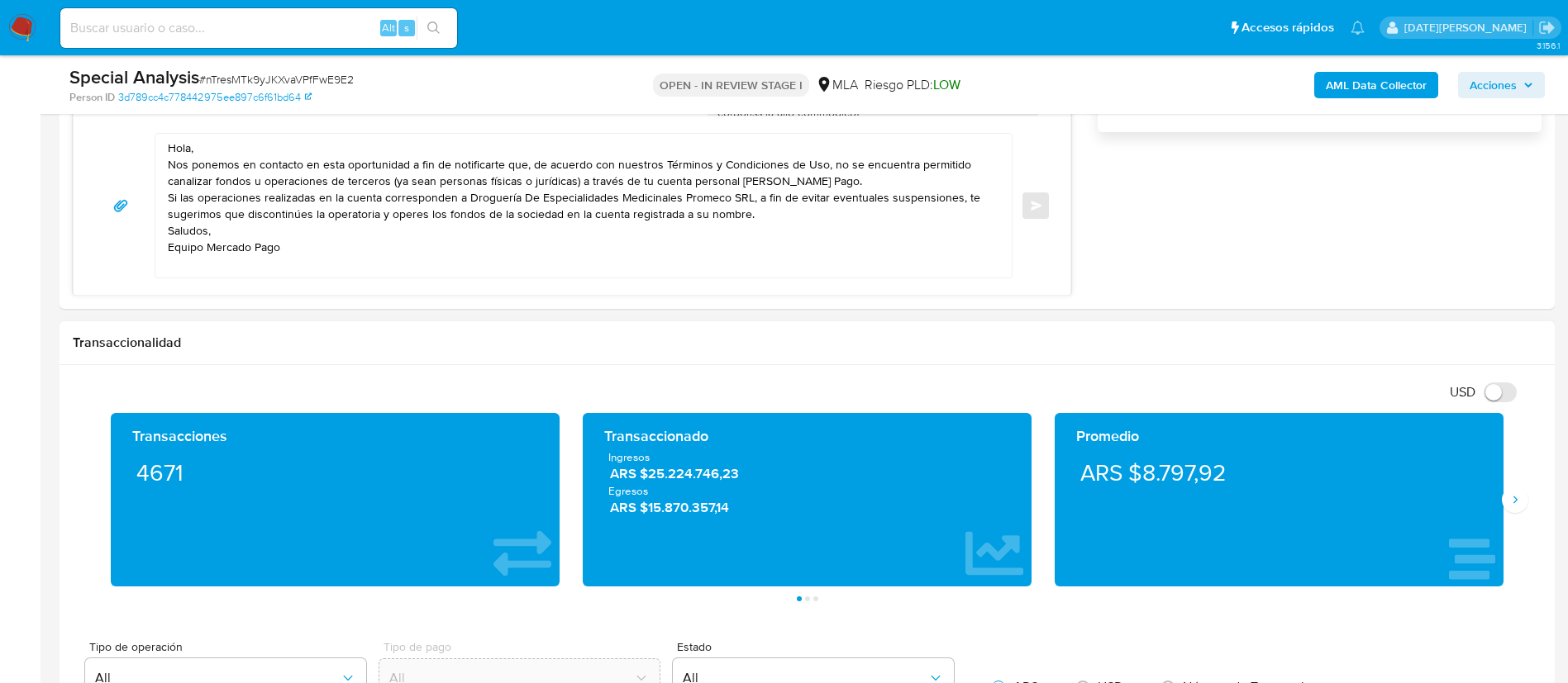
scroll to position [991, 0]
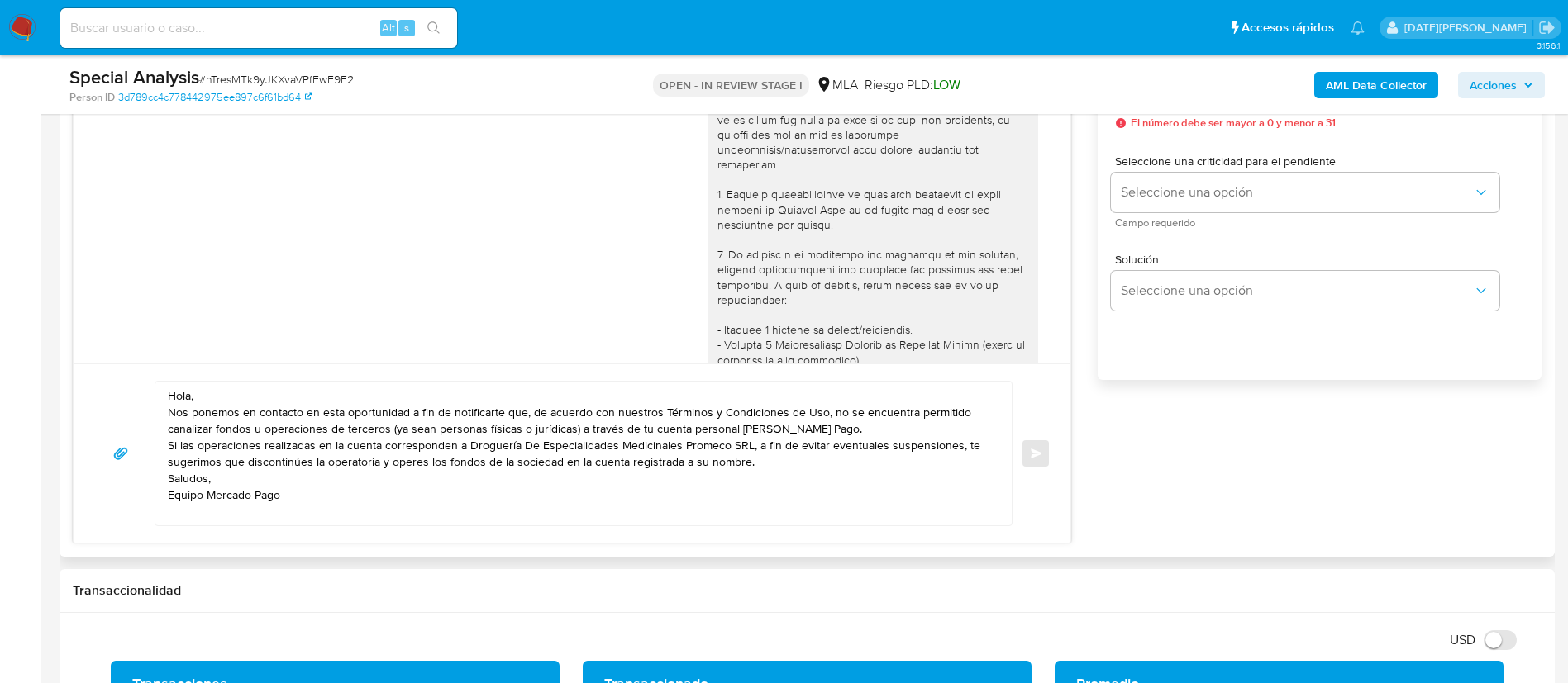
click at [252, 393] on textarea "Hola, Nos ponemos en contacto en esta oportunidad a fin de notificarte que, de …" at bounding box center [579, 453] width 823 height 143
paste textarea "[PERSON_NAME] [PERSON_NAME]"
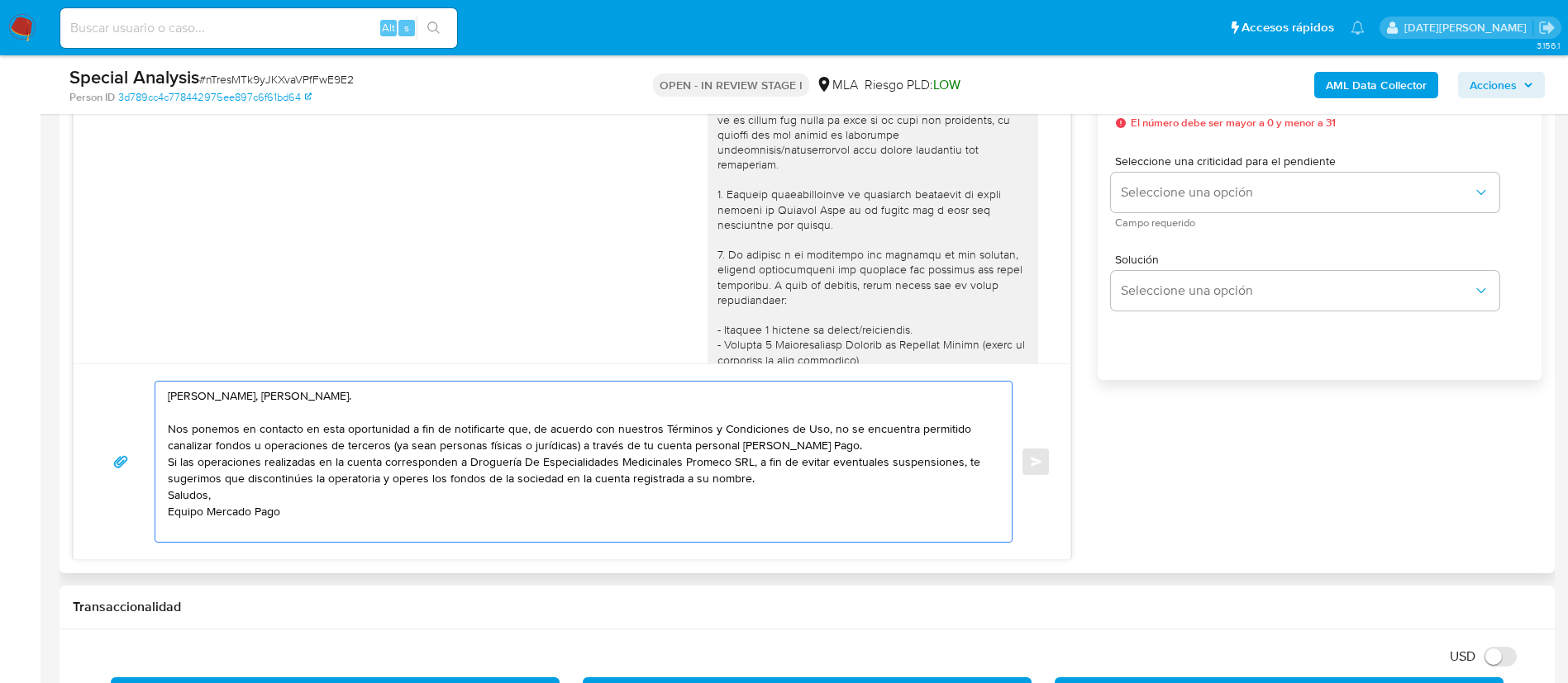
click at [850, 445] on textarea "Hola, Andrea Rodriguez Velasques. Nos ponemos en contacto en esta oportunidad a…" at bounding box center [579, 462] width 823 height 161
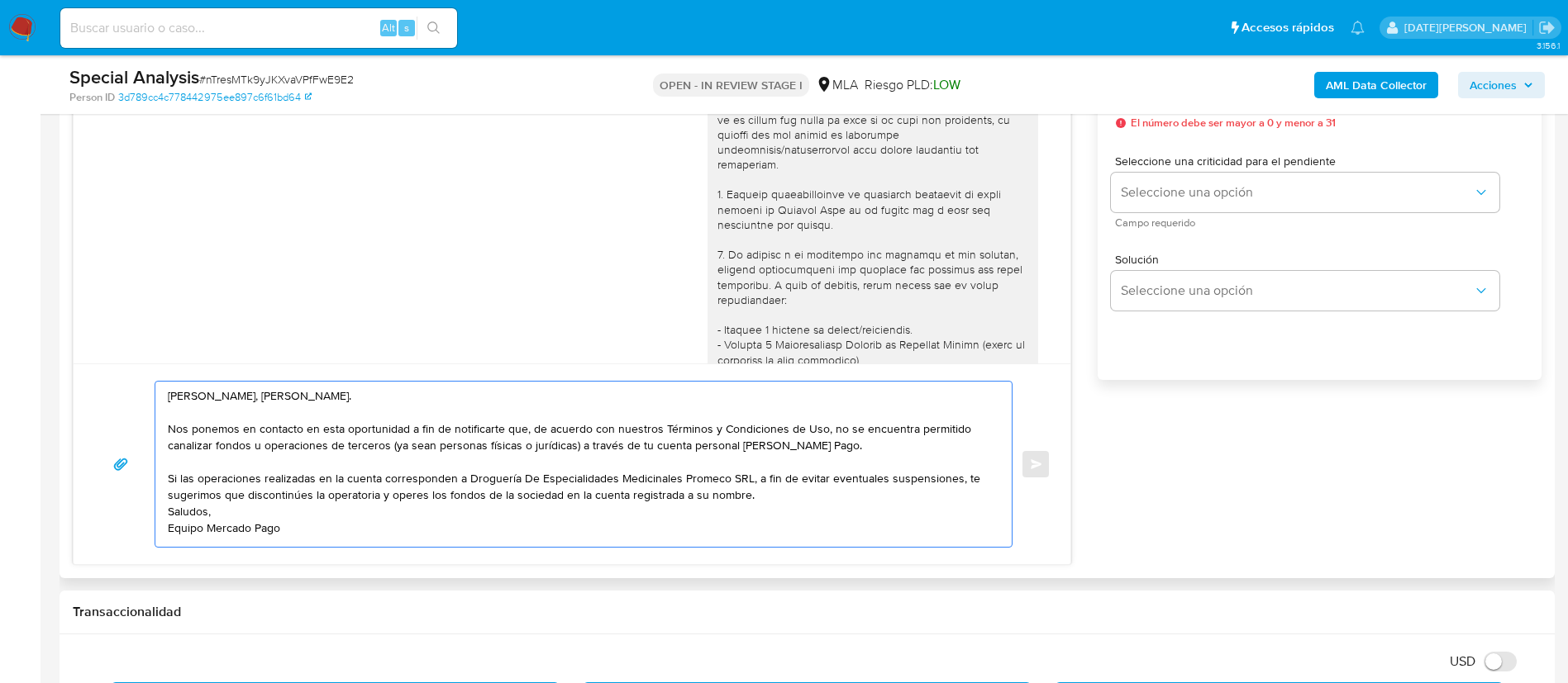
click at [391, 447] on textarea "Hola, Andrea Rodriguez Velasques. Nos ponemos en contacto en esta oportunidad a…" at bounding box center [579, 464] width 823 height 165
click at [445, 445] on textarea "Hola, Andrea Rodriguez Velasques. Nos ponemos en contacto en esta oportunidad a…" at bounding box center [579, 464] width 823 height 165
click at [388, 445] on textarea "Hola, Andrea Rodriguez Velasques. Nos ponemos en contacto en esta oportunidad a…" at bounding box center [579, 464] width 823 height 165
click at [394, 450] on textarea "Hola, Andrea Rodriguez Velasques. Nos ponemos en contacto en esta oportunidad a…" at bounding box center [579, 464] width 823 height 165
drag, startPoint x: 395, startPoint y: 445, endPoint x: 571, endPoint y: 446, distance: 176.0
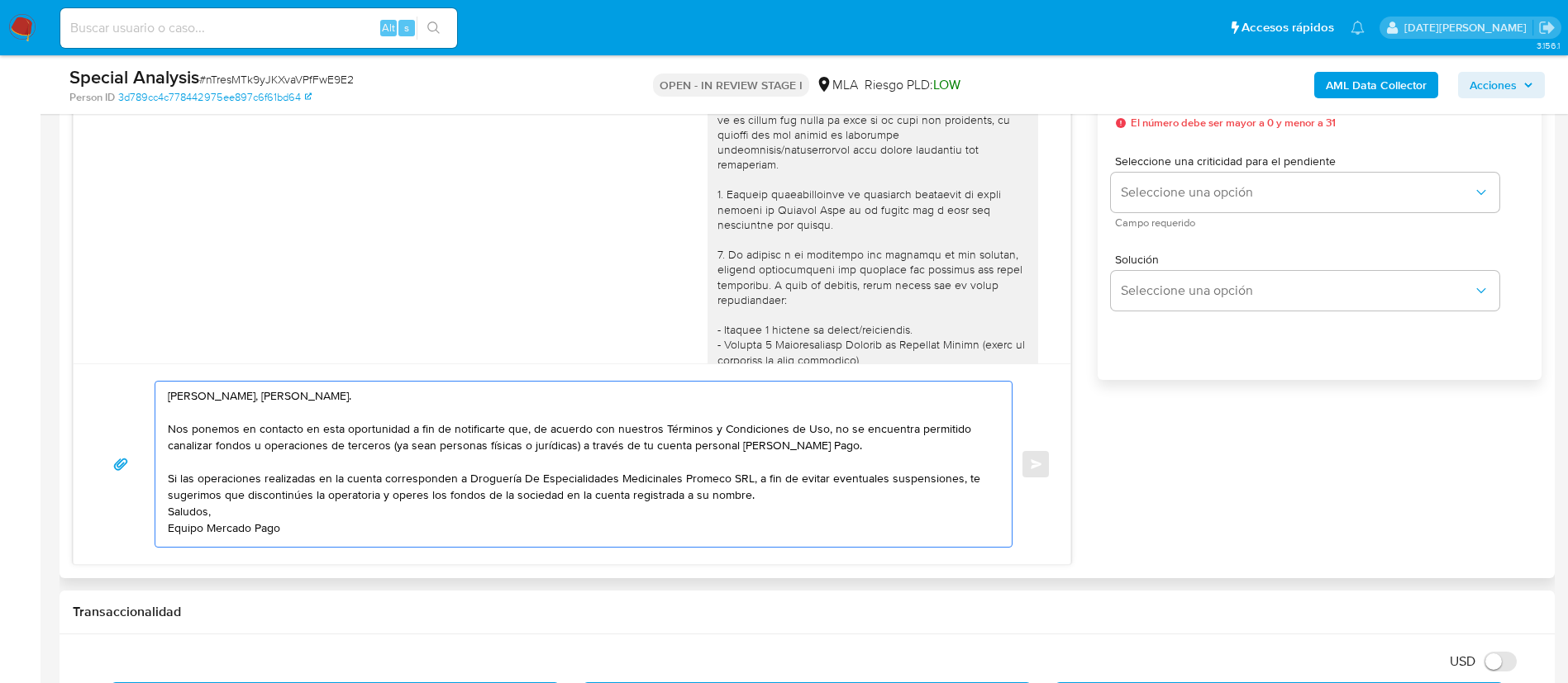
click at [571, 446] on textarea "Hola, Andrea Rodriguez Velasques. Nos ponemos en contacto en esta oportunidad a…" at bounding box center [579, 464] width 823 height 165
drag, startPoint x: 330, startPoint y: 446, endPoint x: 642, endPoint y: 443, distance: 312.0
click at [642, 443] on textarea "Hola, Andrea Rodriguez Velasques. Nos ponemos en contacto en esta oportunidad a…" at bounding box center [579, 464] width 823 height 165
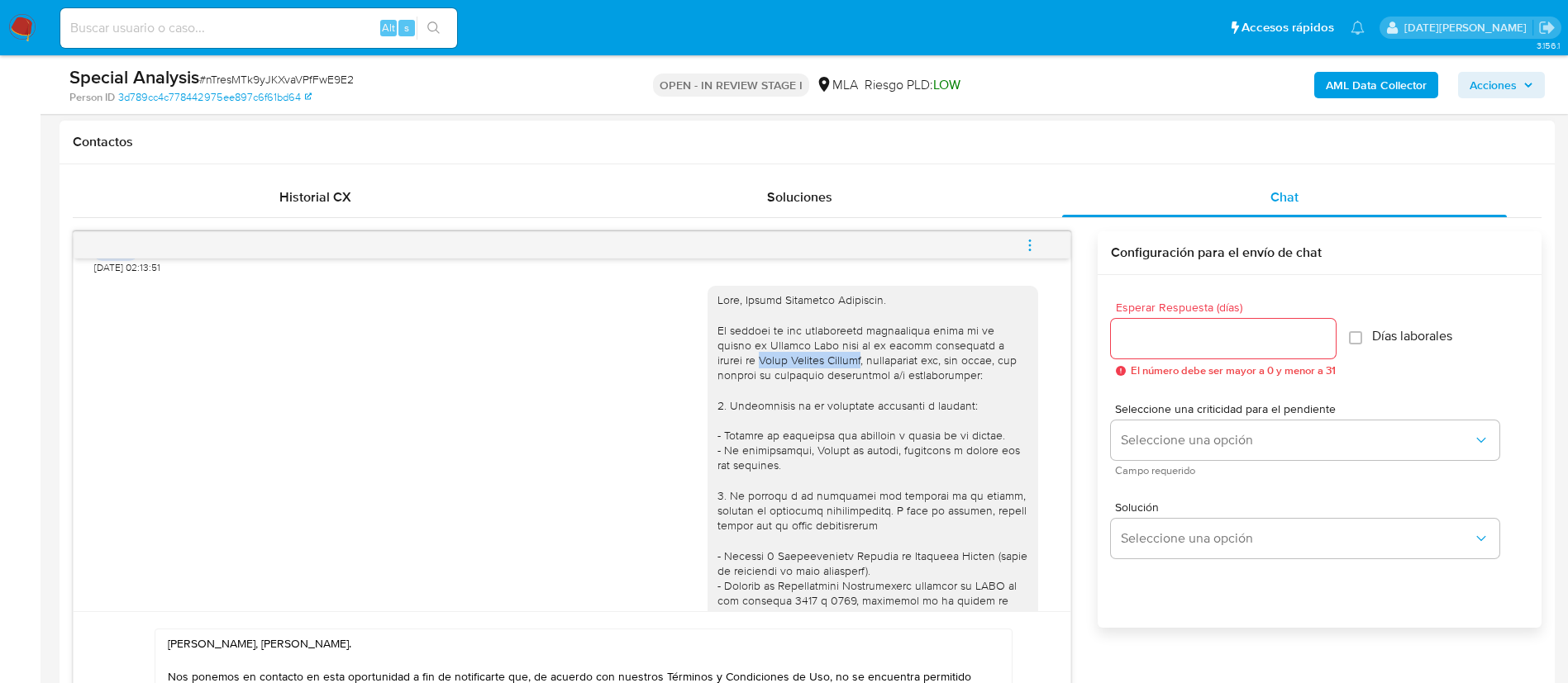
drag, startPoint x: 706, startPoint y: 361, endPoint x: 818, endPoint y: 358, distance: 112.0
click at [818, 358] on div at bounding box center [873, 630] width 311 height 676
copy div "Tomas Agustin Machado"
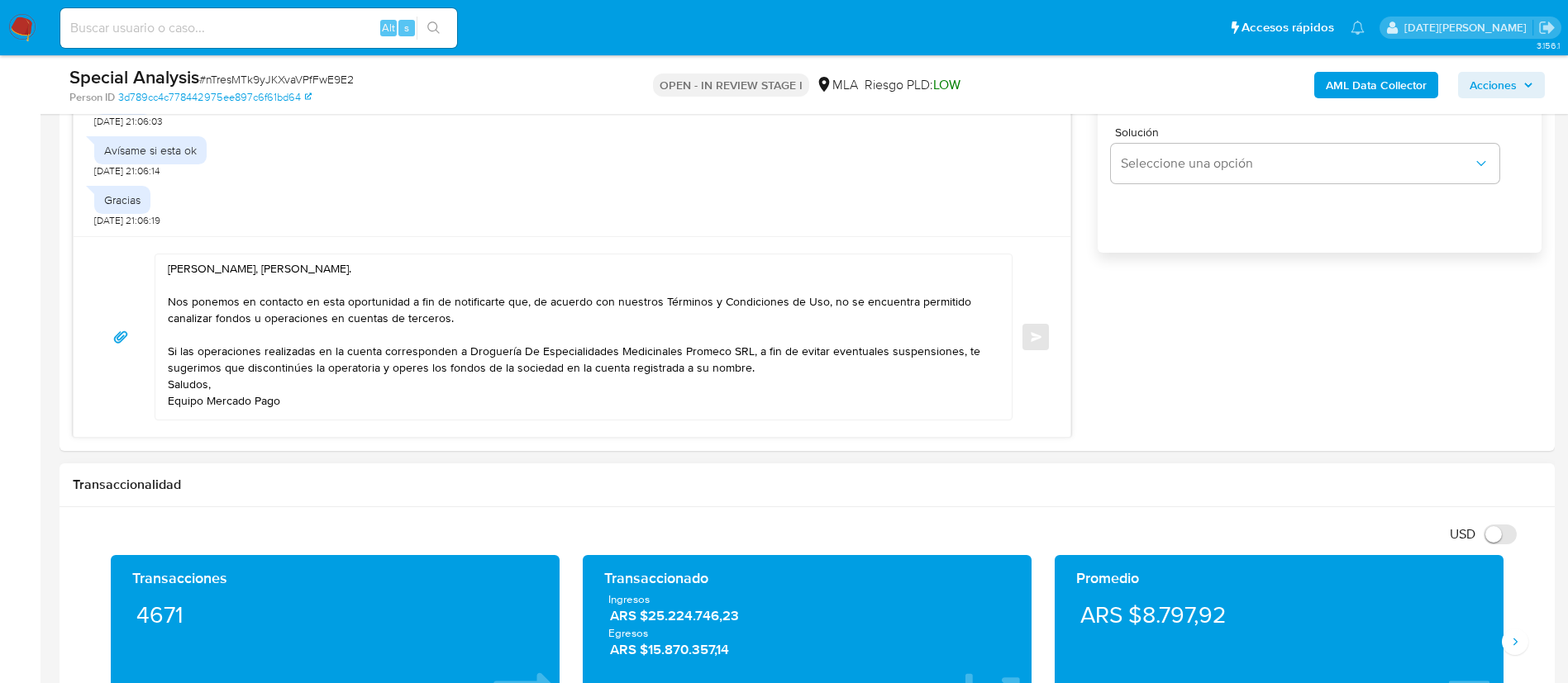
scroll to position [1115, 0]
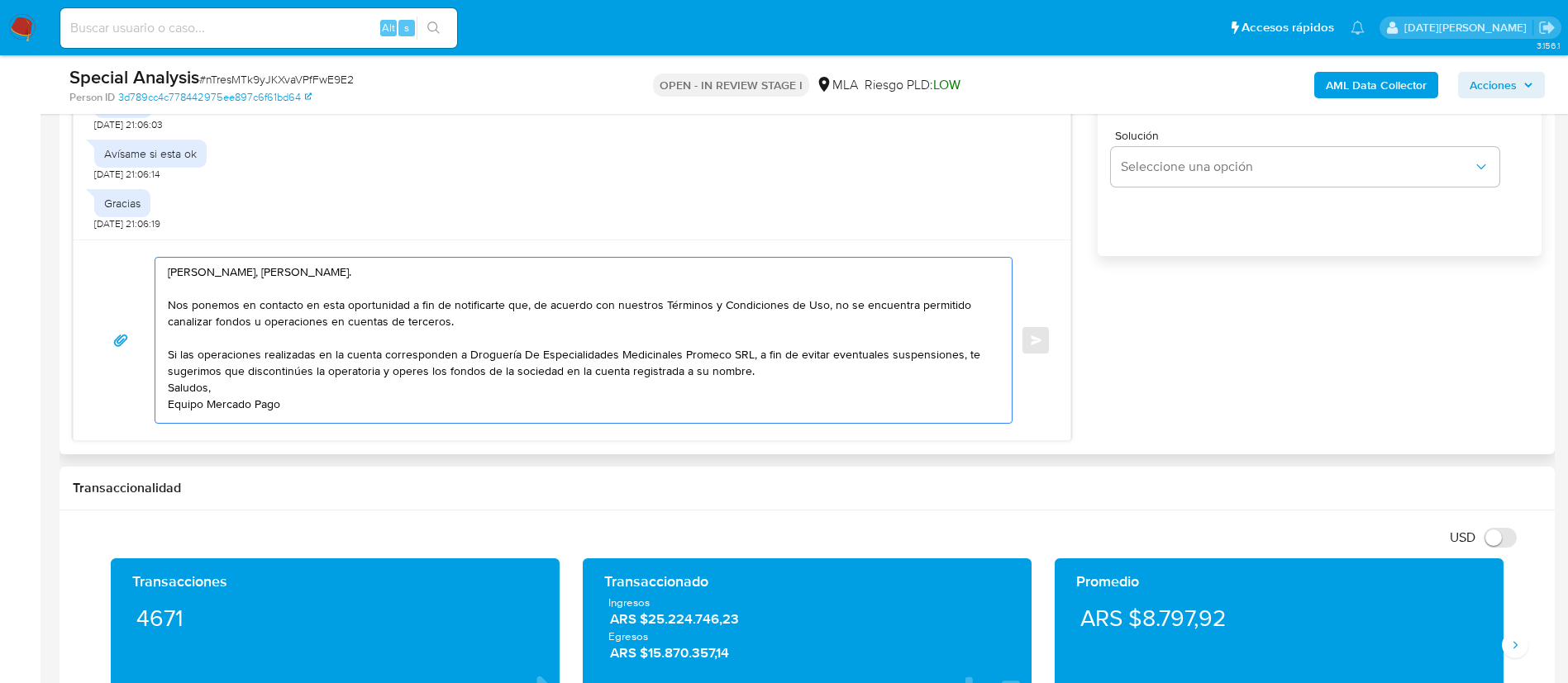
drag, startPoint x: 384, startPoint y: 352, endPoint x: 747, endPoint y: 359, distance: 363.1
click at [747, 359] on textarea "Hola, Andrea Rodriguez Velasques. Nos ponemos en contacto en esta oportunidad a…" at bounding box center [579, 340] width 823 height 165
paste textarea "Tomas Agustin Machado"
drag, startPoint x: 408, startPoint y: 369, endPoint x: 478, endPoint y: 374, distance: 70.2
click at [478, 374] on textarea "Hola, Andrea Rodriguez Velasques. Nos ponemos en contacto en esta oportunidad a…" at bounding box center [579, 340] width 823 height 165
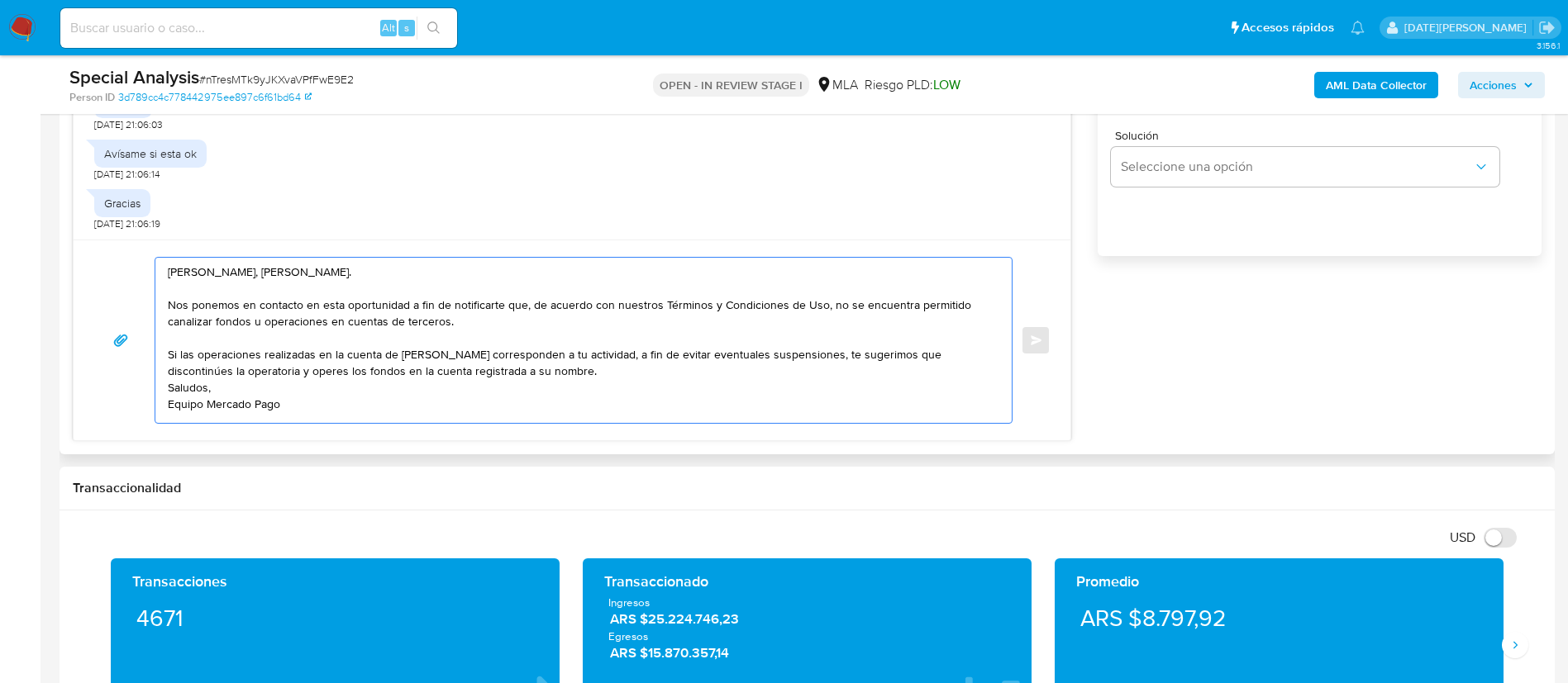
click at [542, 368] on textarea "Hola, Andrea Rodriguez Velasques. Nos ponemos en contacto en esta oportunidad a…" at bounding box center [579, 340] width 823 height 165
click at [607, 375] on textarea "Hola, Andrea Rodriguez Velasques. Nos ponemos en contacto en esta oportunidad a…" at bounding box center [579, 340] width 823 height 165
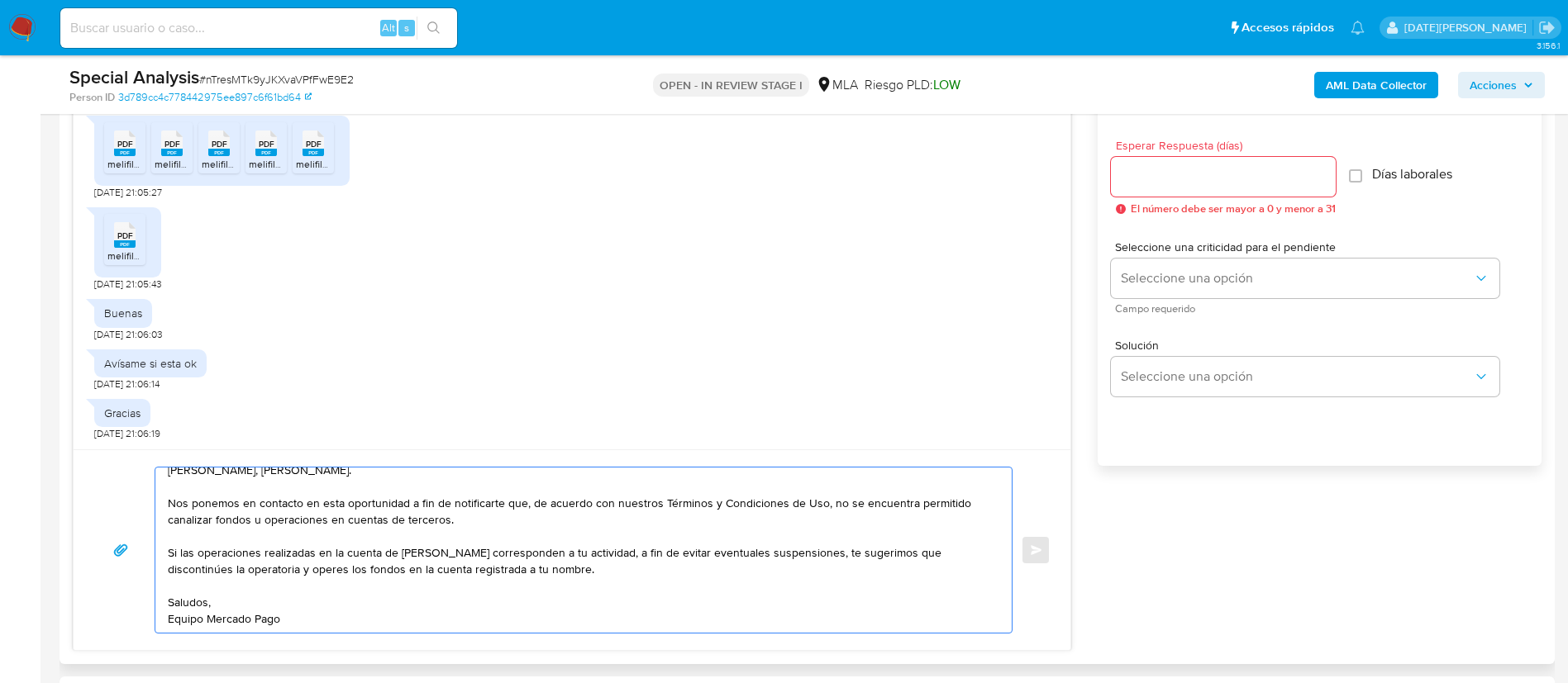
scroll to position [868, 0]
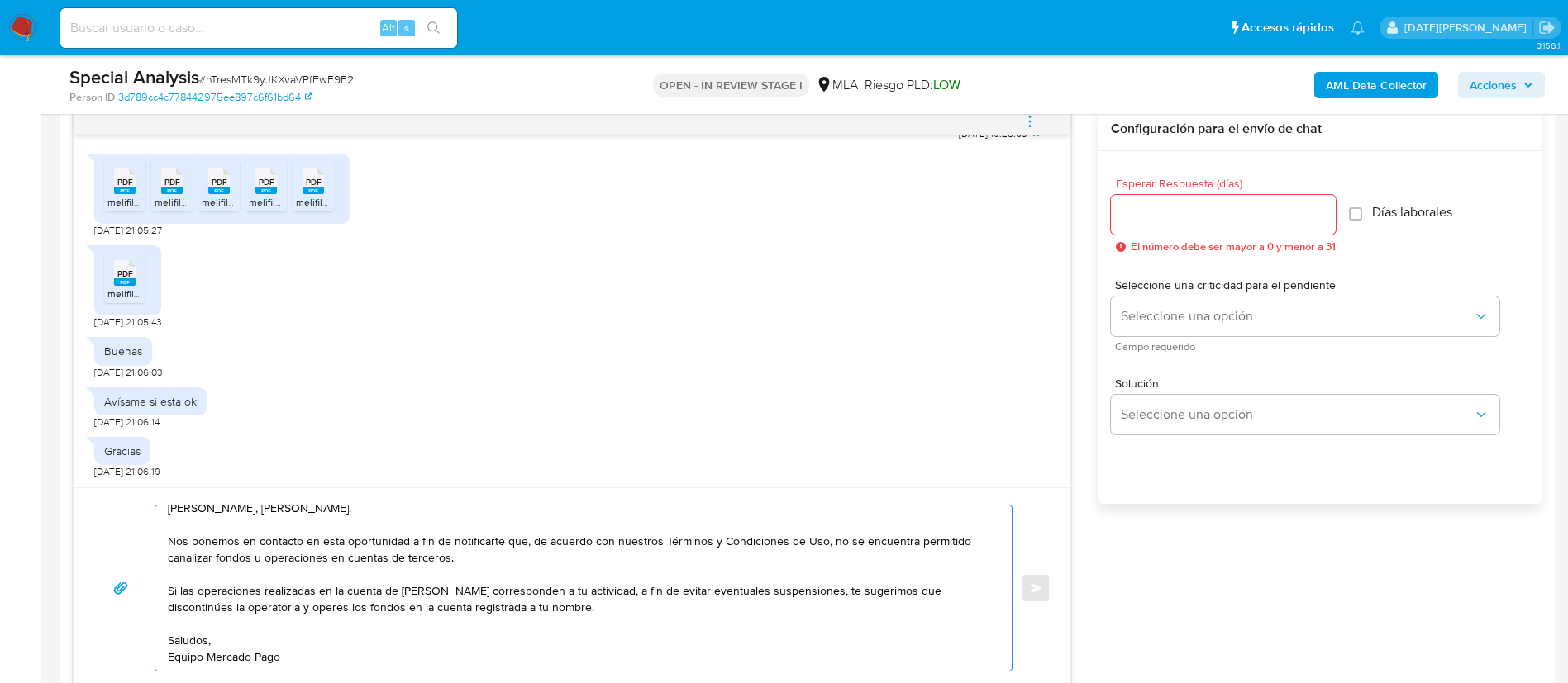
type textarea "Hola, Andrea Rodriguez Velasques. Nos ponemos en contacto en esta oportunidad a…"
click at [1169, 218] on input "Esperar Respuesta (días)" at bounding box center [1223, 214] width 225 height 21
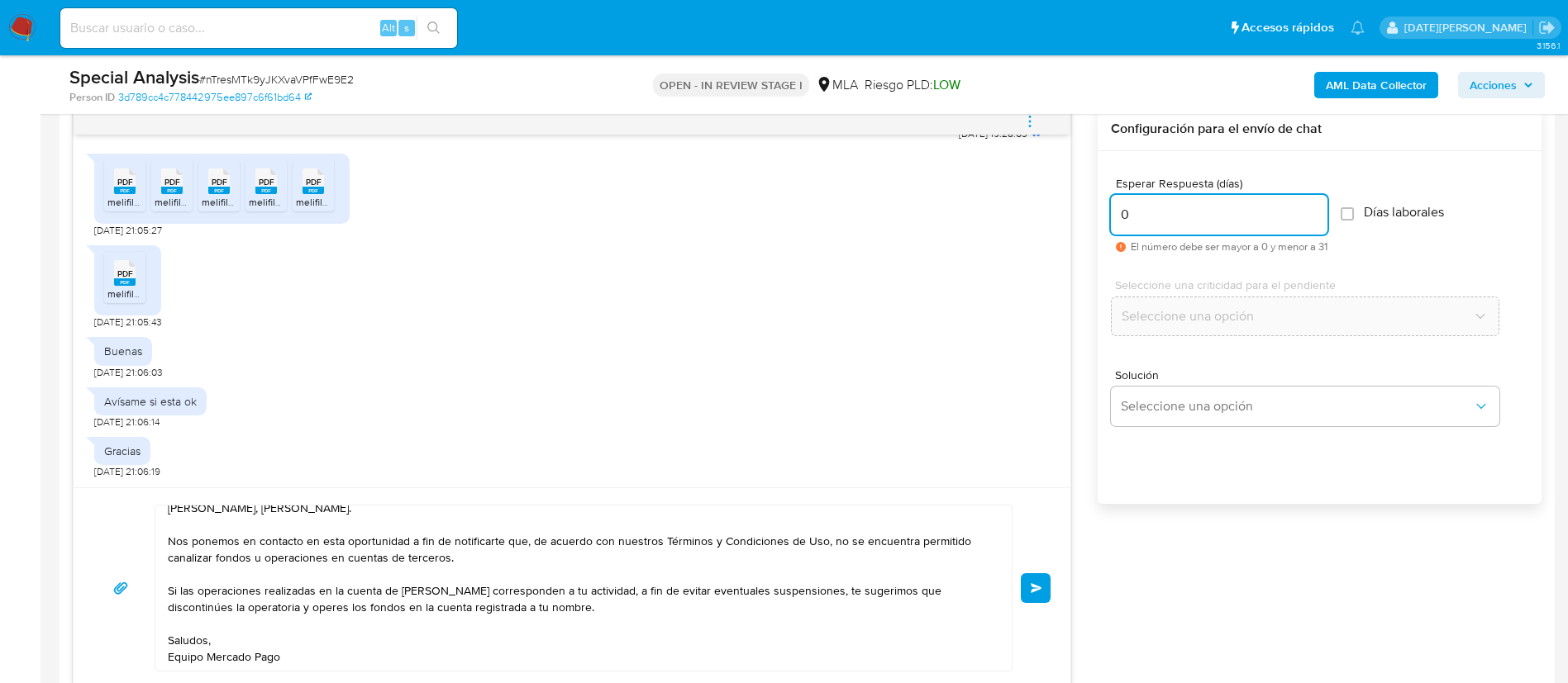
type input "0"
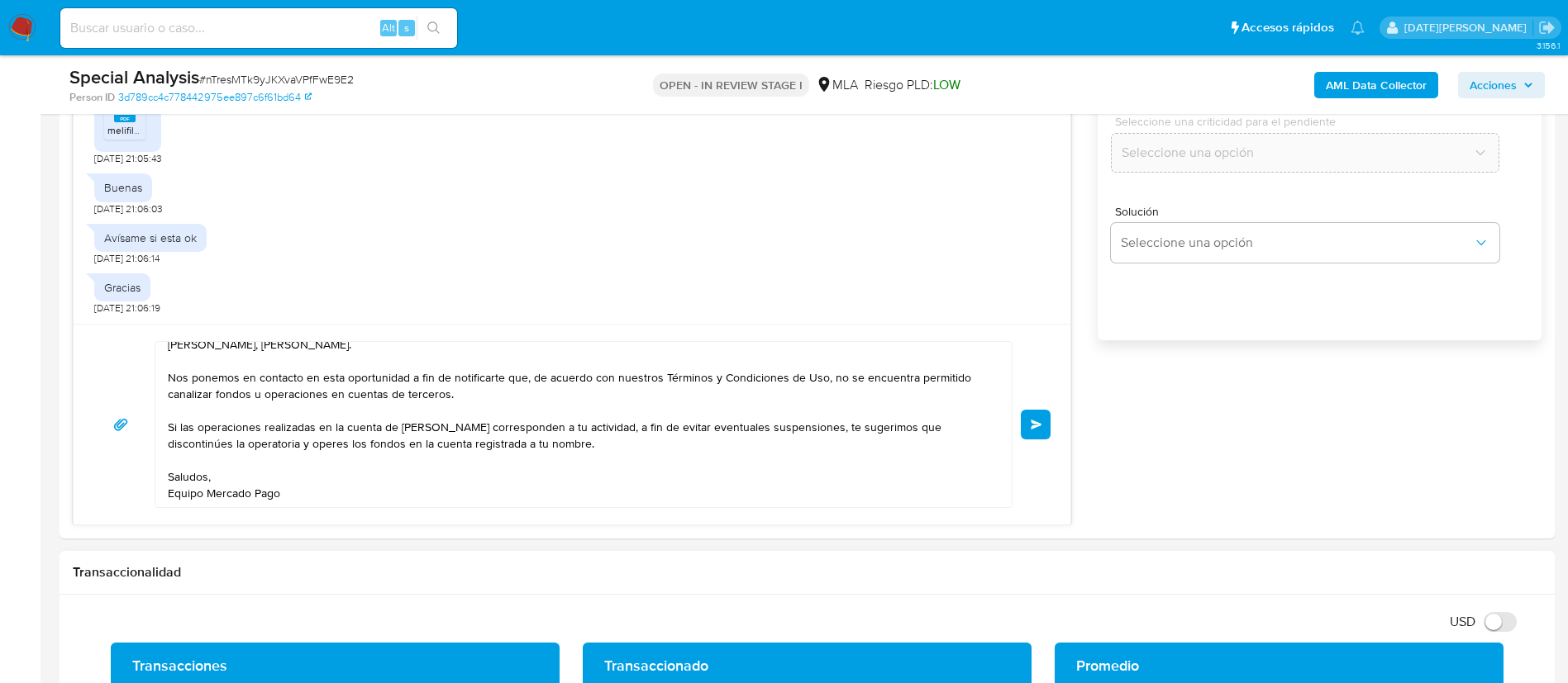
scroll to position [1115, 0]
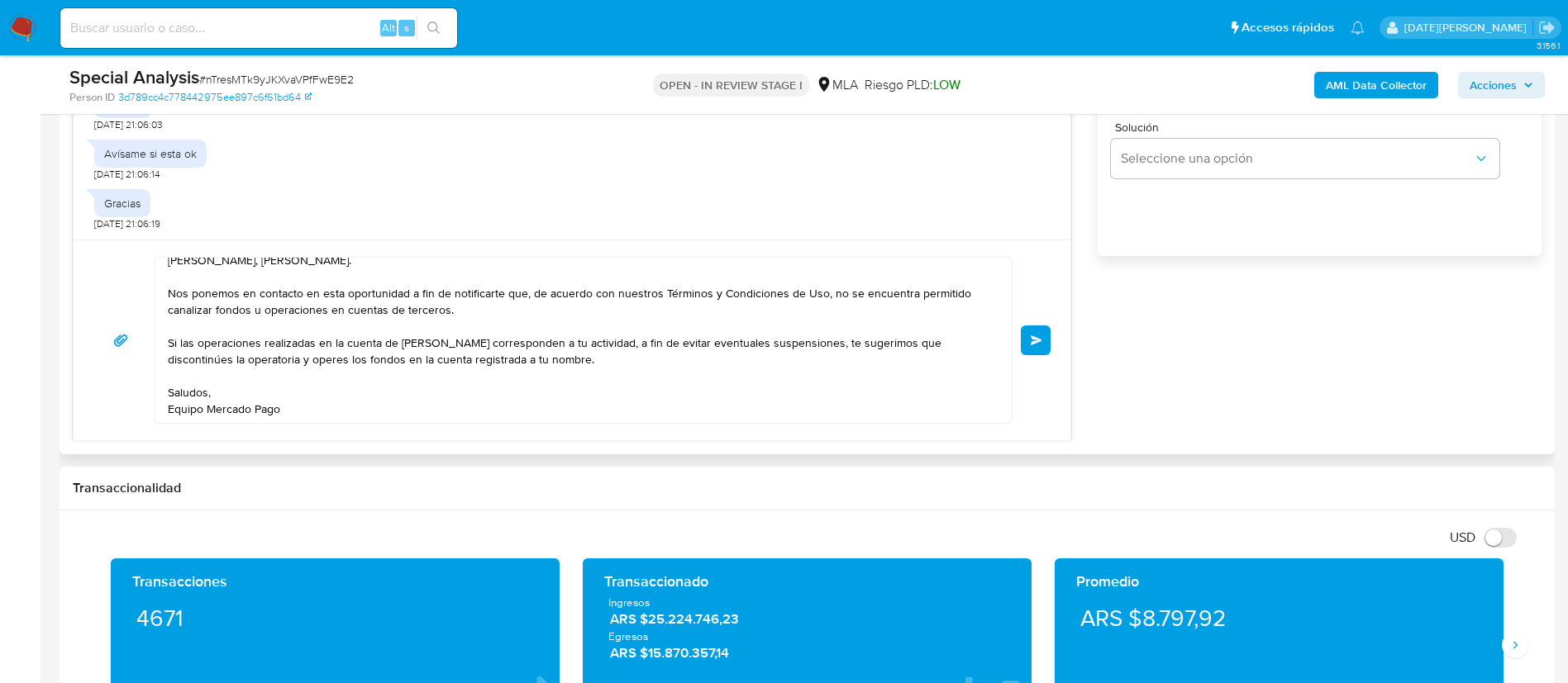
click at [1046, 340] on button "Enviar" at bounding box center [1036, 340] width 30 height 30
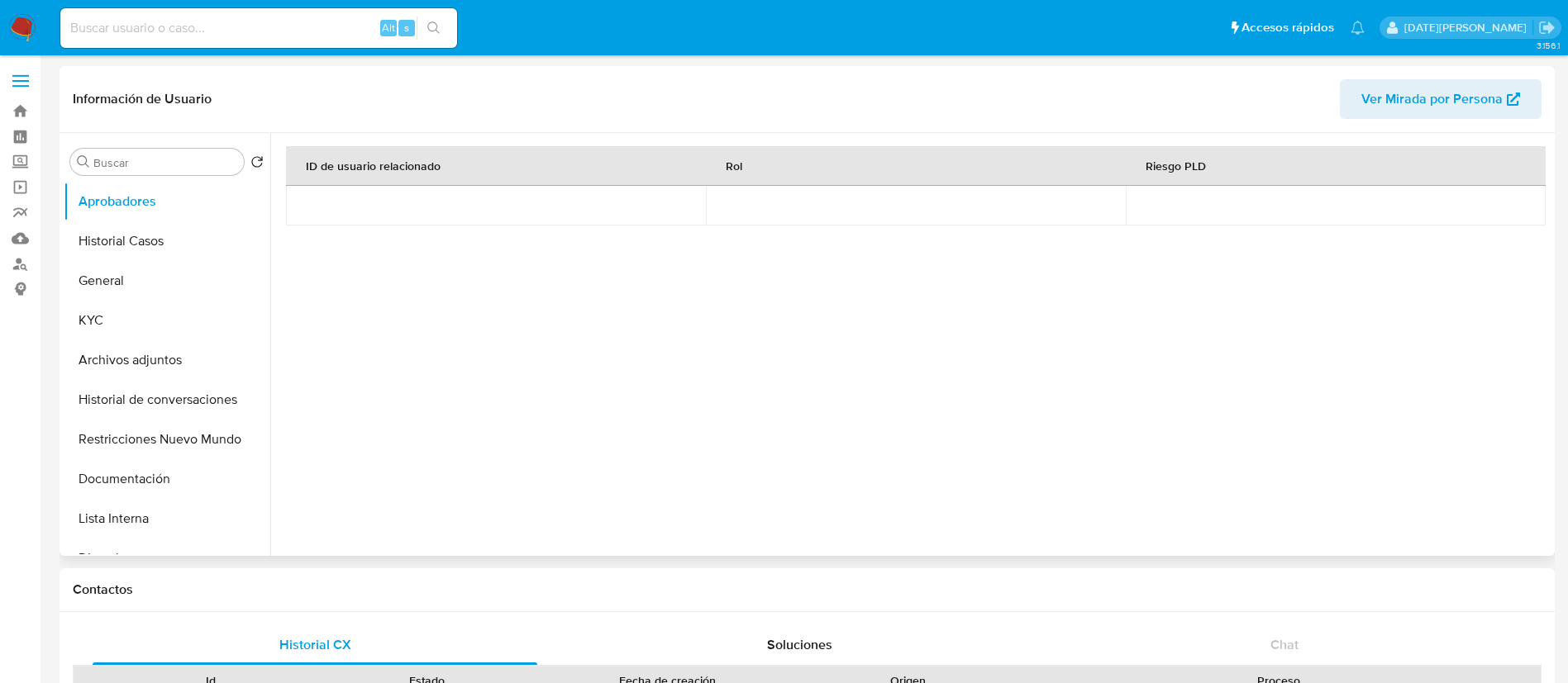
select select "10"
click at [125, 246] on button "Historial Casos" at bounding box center [161, 240] width 193 height 39
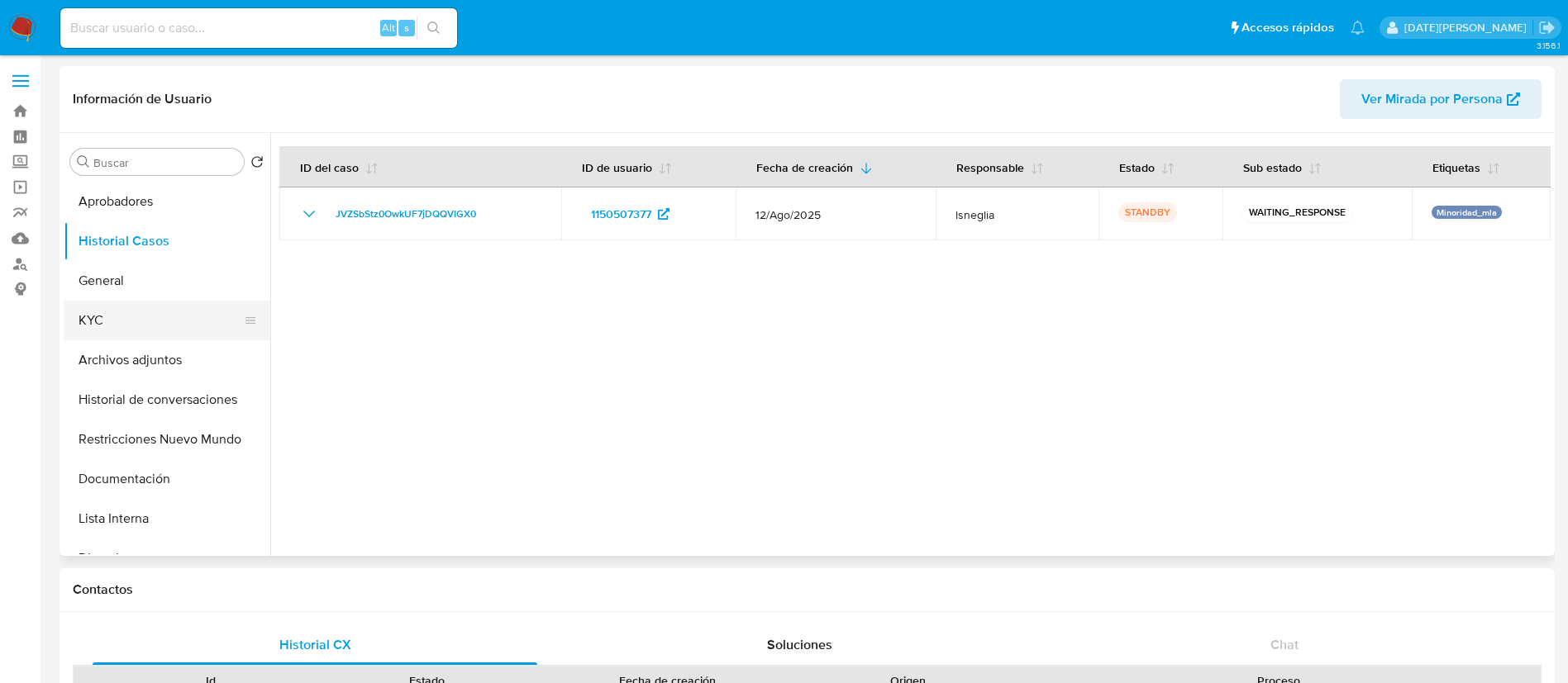
click at [117, 319] on button "KYC" at bounding box center [161, 319] width 193 height 39
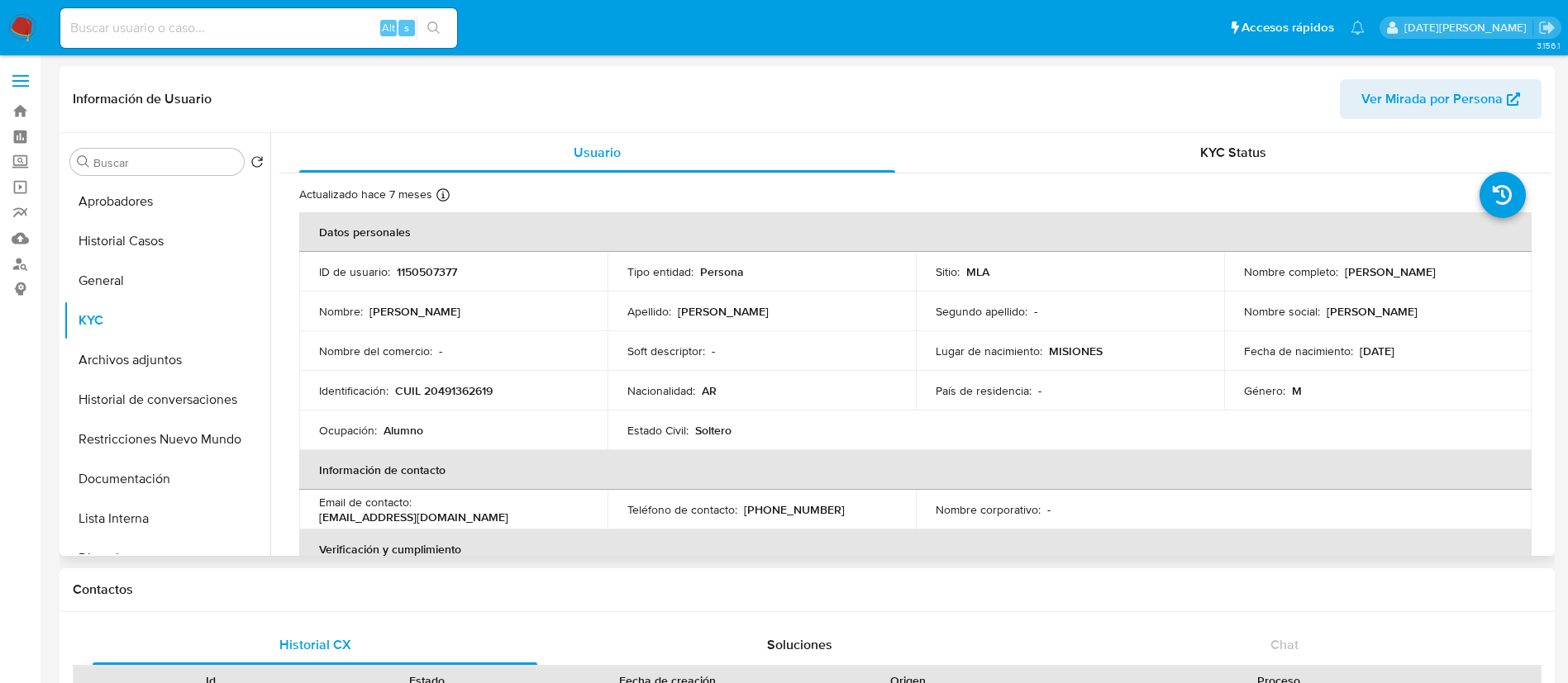
click at [1345, 271] on p "[PERSON_NAME]" at bounding box center [1390, 272] width 91 height 15
click at [1345, 273] on p "[PERSON_NAME]" at bounding box center [1390, 272] width 91 height 15
drag, startPoint x: 1343, startPoint y: 273, endPoint x: 1491, endPoint y: 270, distance: 148.0
click at [1491, 270] on div "Nombre completo : [PERSON_NAME]" at bounding box center [1378, 272] width 269 height 15
copy p "[PERSON_NAME]"
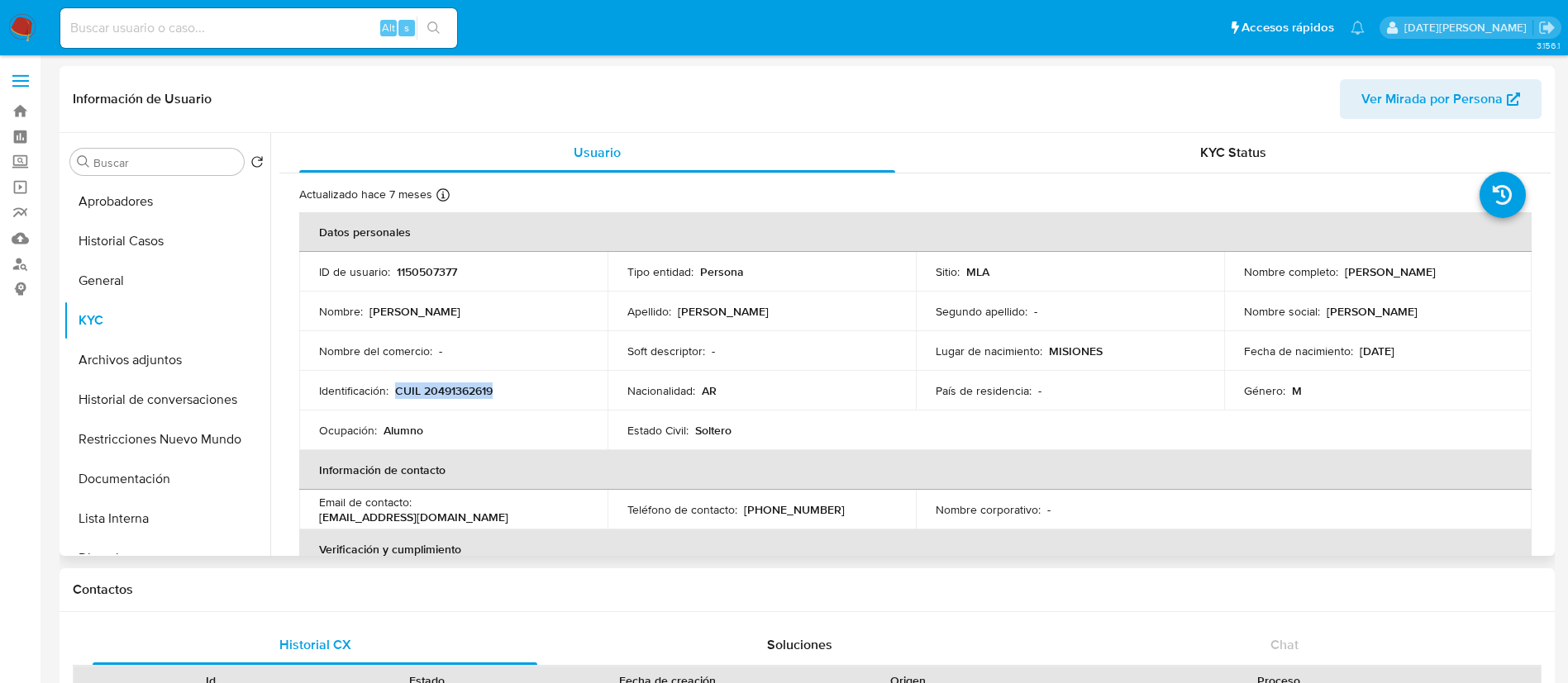
drag, startPoint x: 394, startPoint y: 390, endPoint x: 515, endPoint y: 390, distance: 121.0
click at [515, 390] on div "Identificación : CUIL 20491362619" at bounding box center [453, 391] width 269 height 15
copy p "CUIL 20491362619"
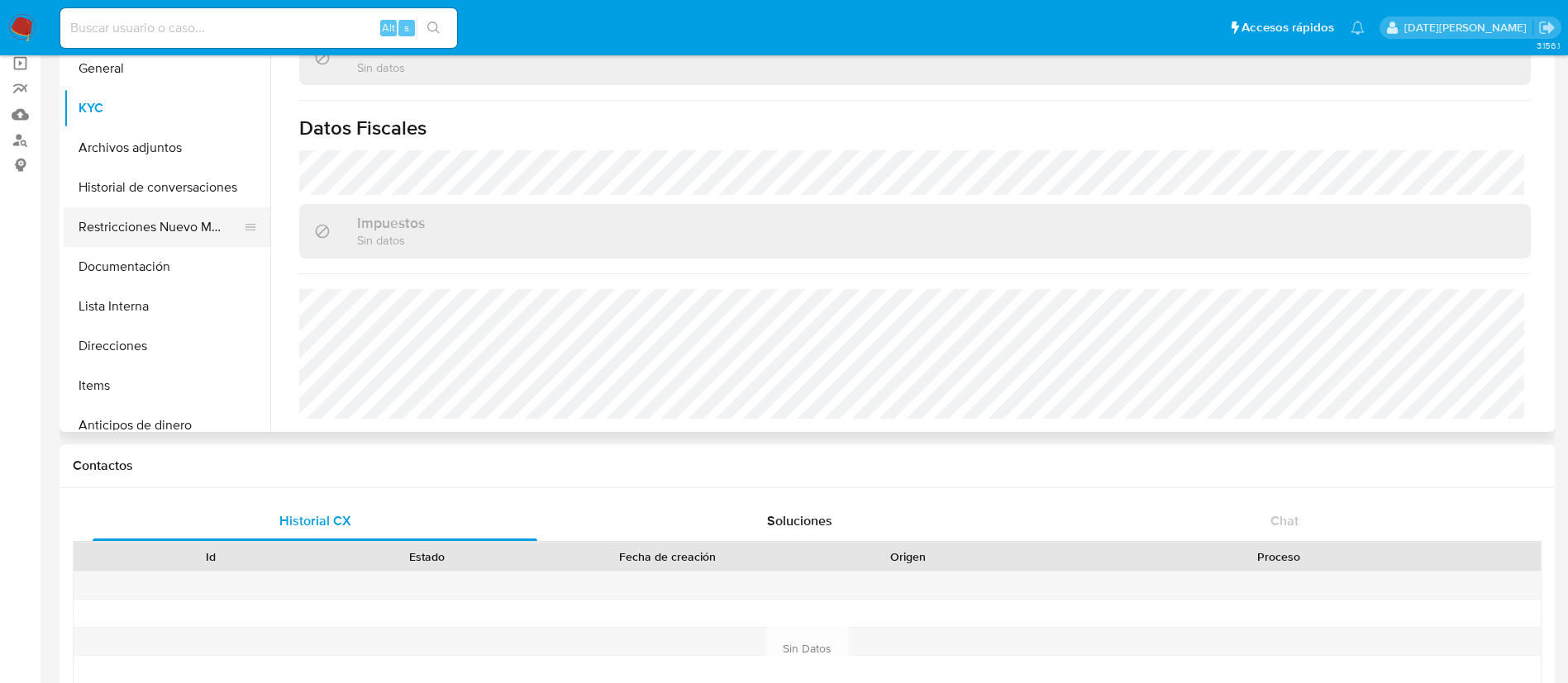
scroll to position [124, 0]
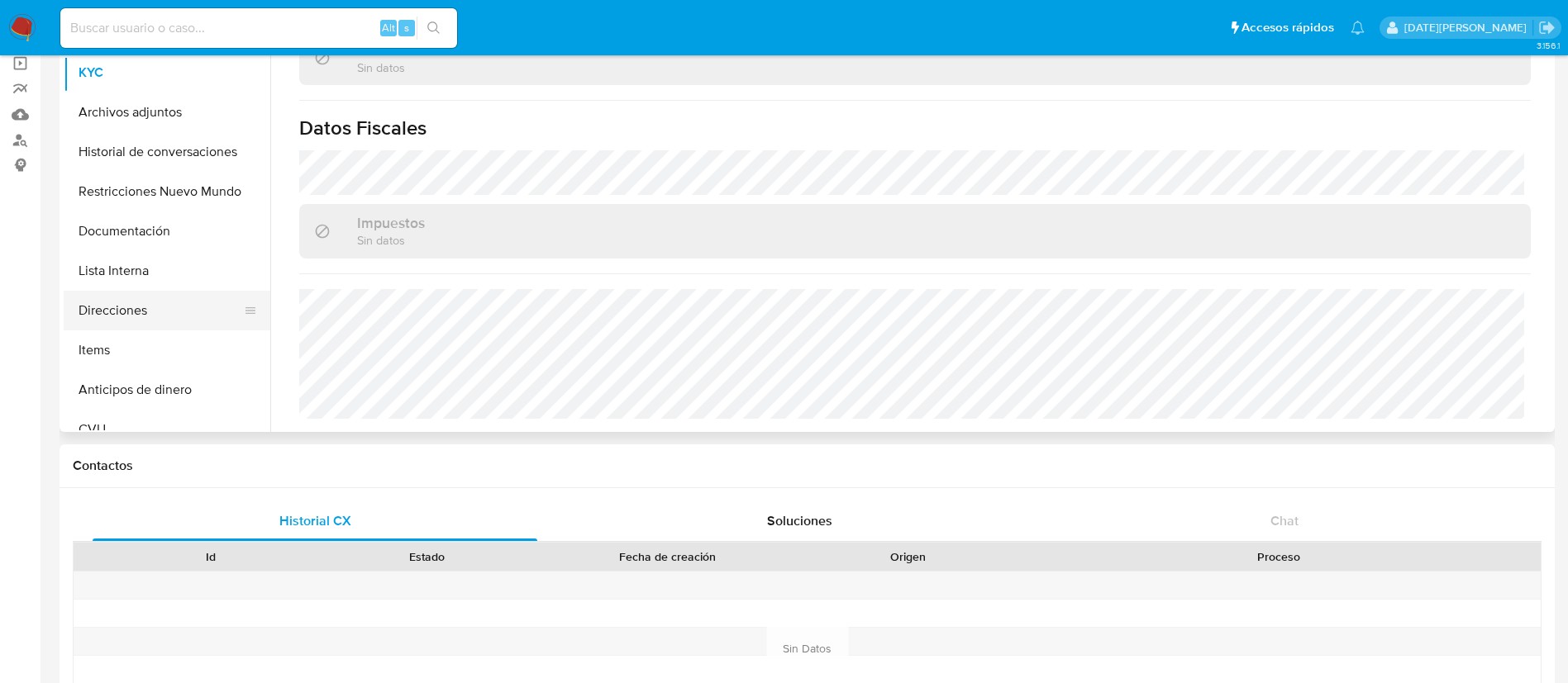
click at [146, 300] on button "Direcciones" at bounding box center [161, 310] width 193 height 39
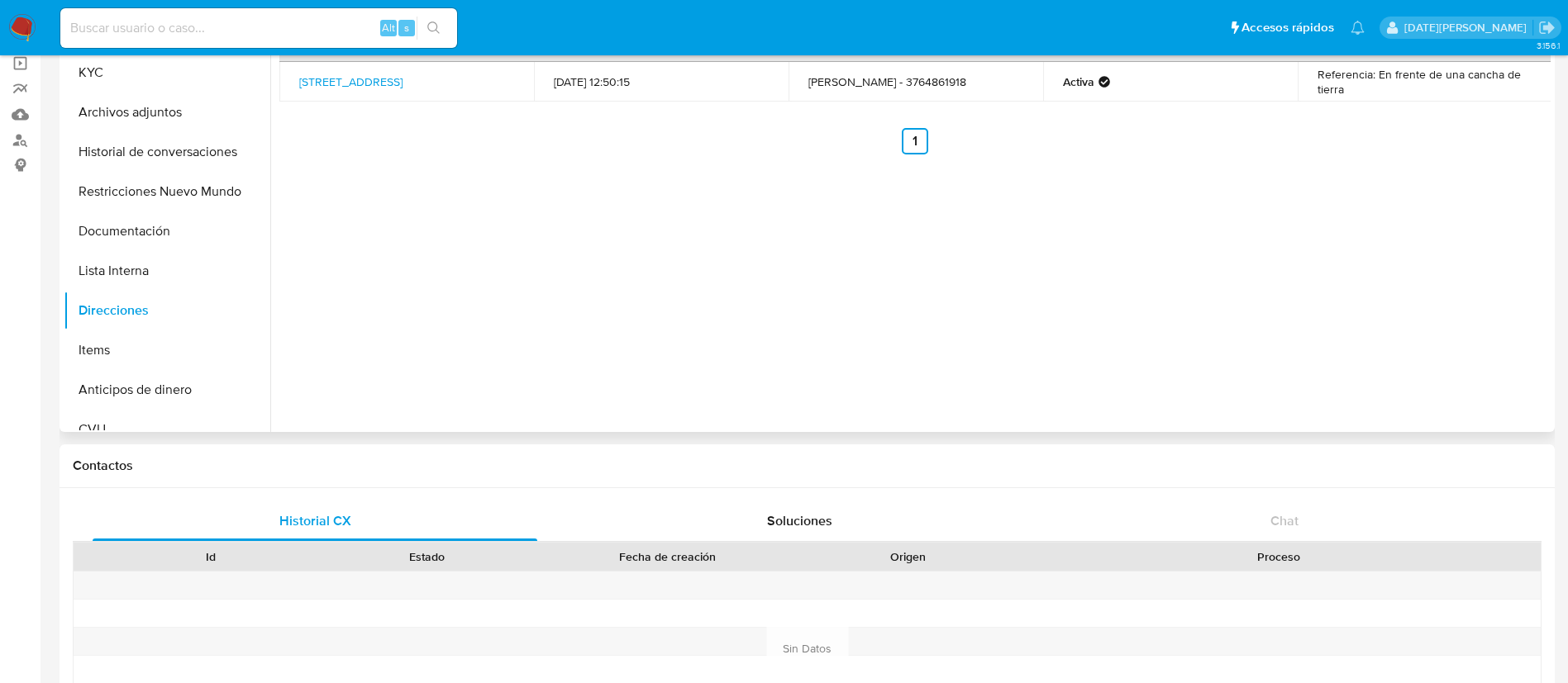
scroll to position [0, 0]
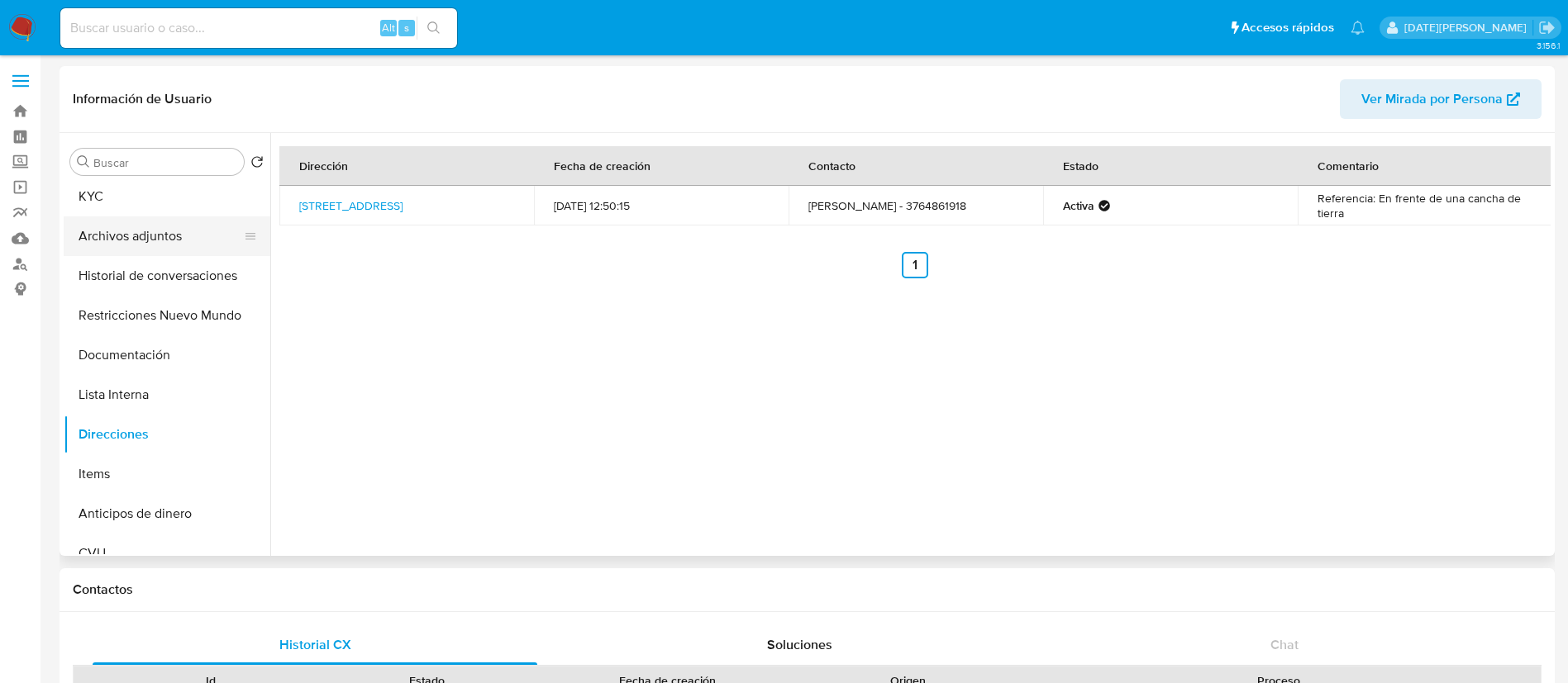
click at [159, 225] on button "Archivos adjuntos" at bounding box center [161, 235] width 193 height 39
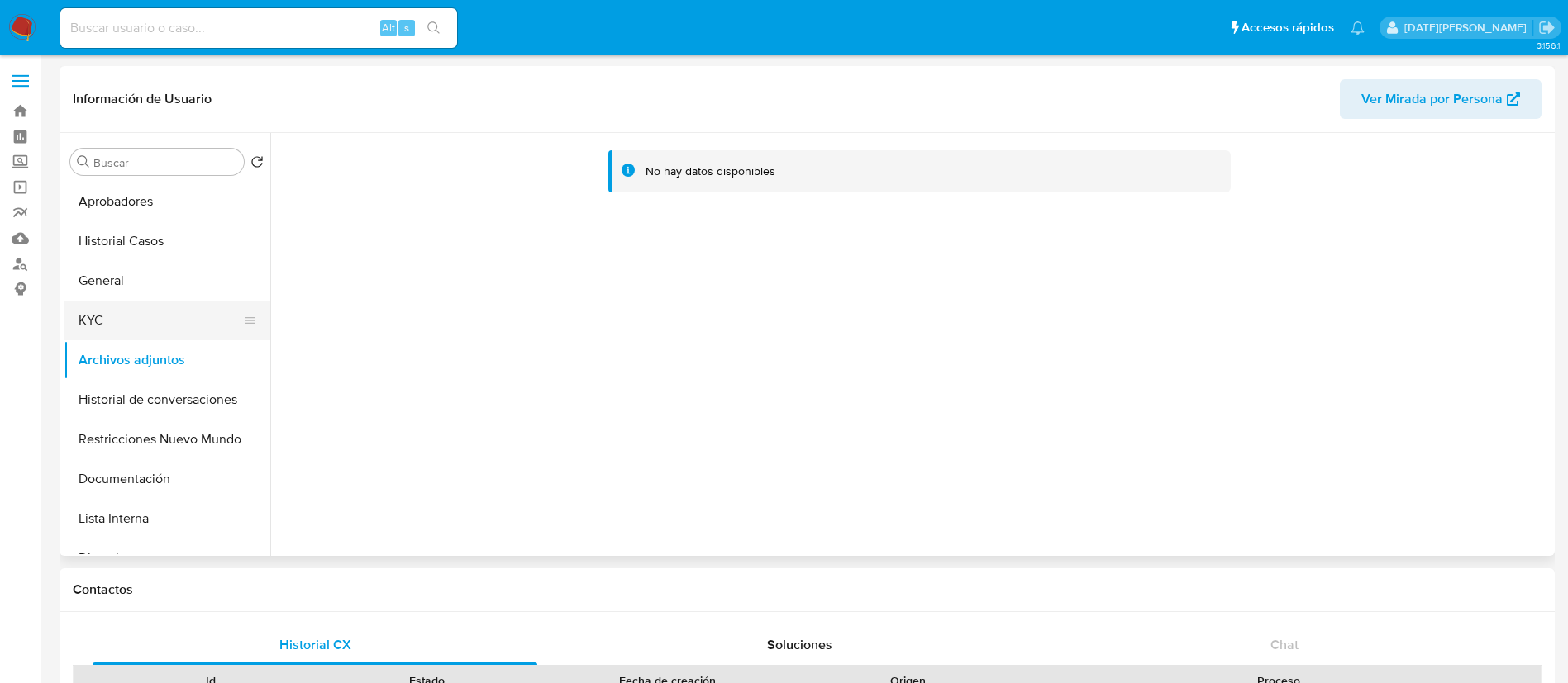
click at [146, 319] on button "KYC" at bounding box center [161, 319] width 193 height 39
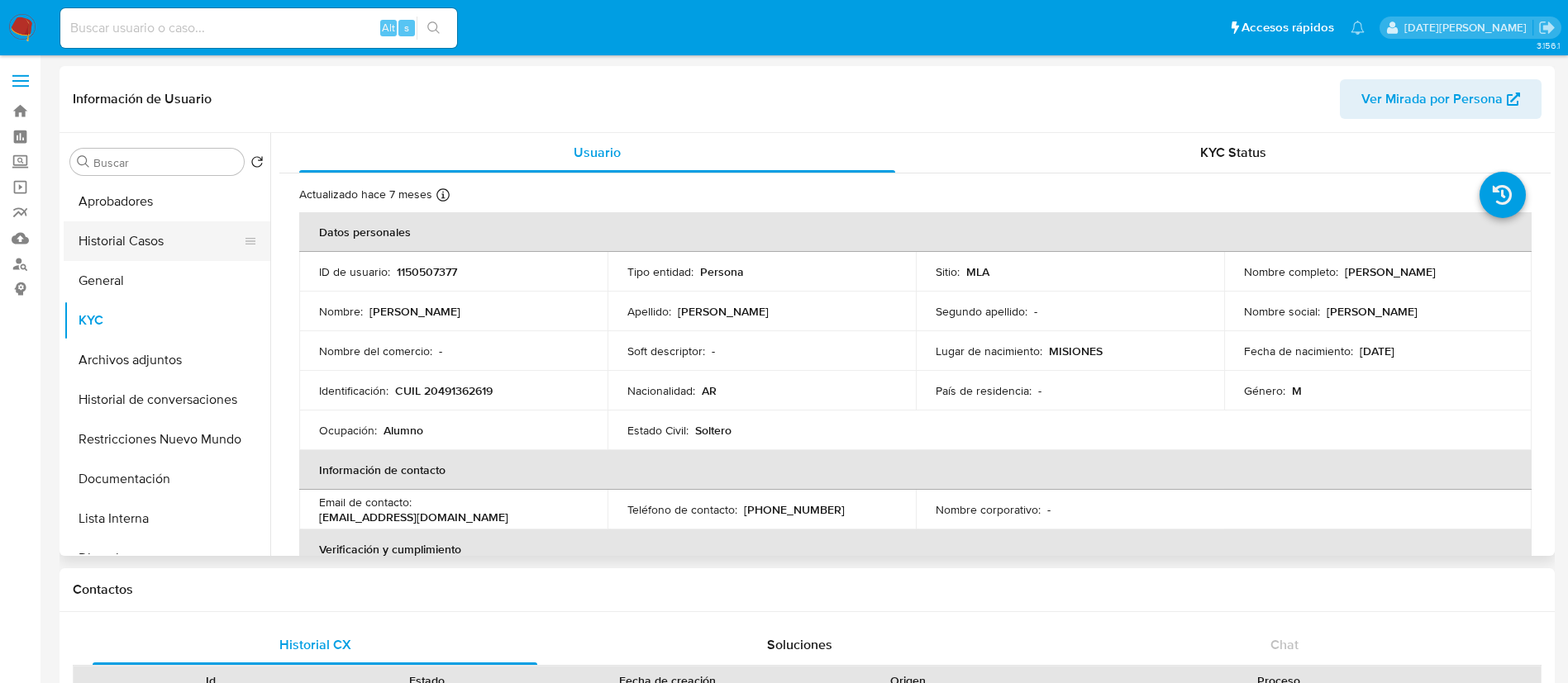
click at [130, 240] on button "Historial Casos" at bounding box center [161, 240] width 193 height 39
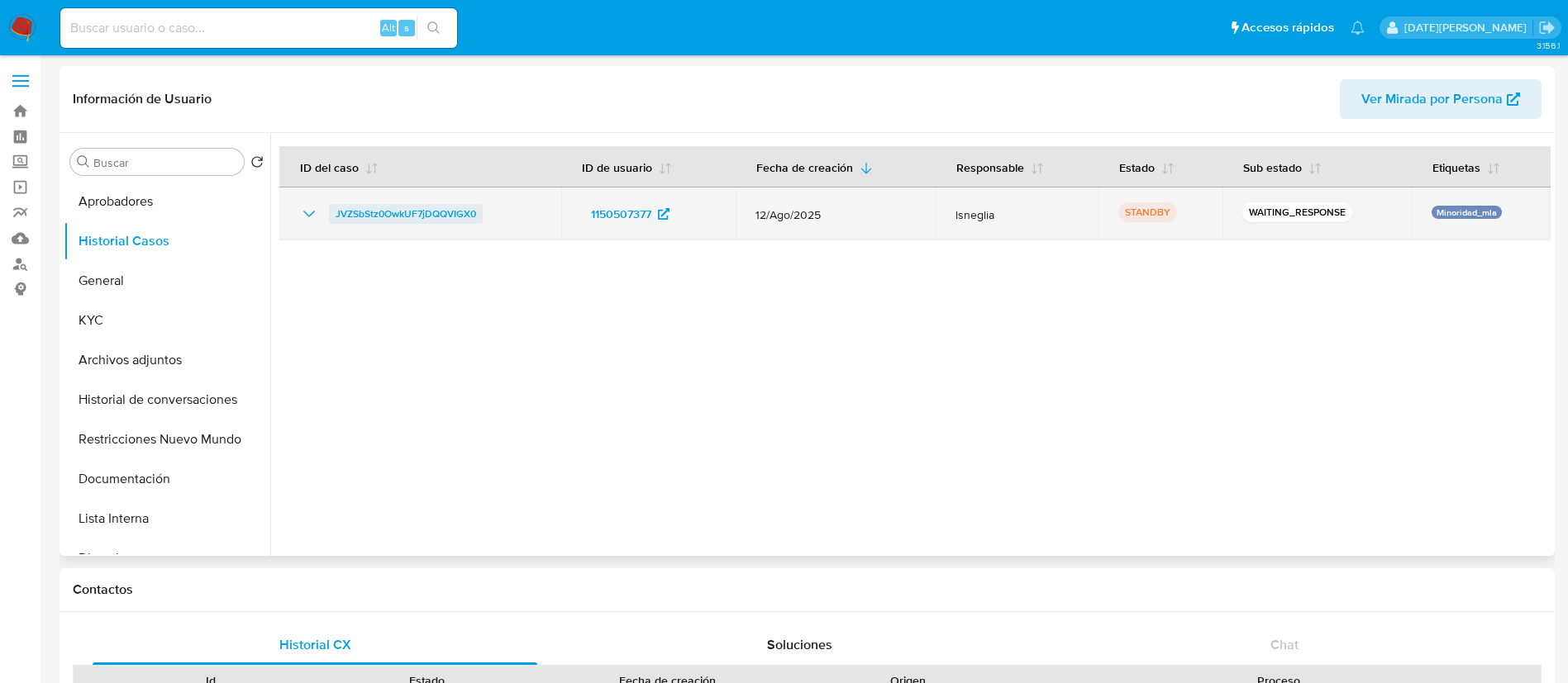
drag, startPoint x: 504, startPoint y: 216, endPoint x: 336, endPoint y: 214, distance: 168.0
click at [336, 214] on div "JVZSbStz0OwkUF7jDQQVIGX0" at bounding box center [420, 213] width 242 height 20
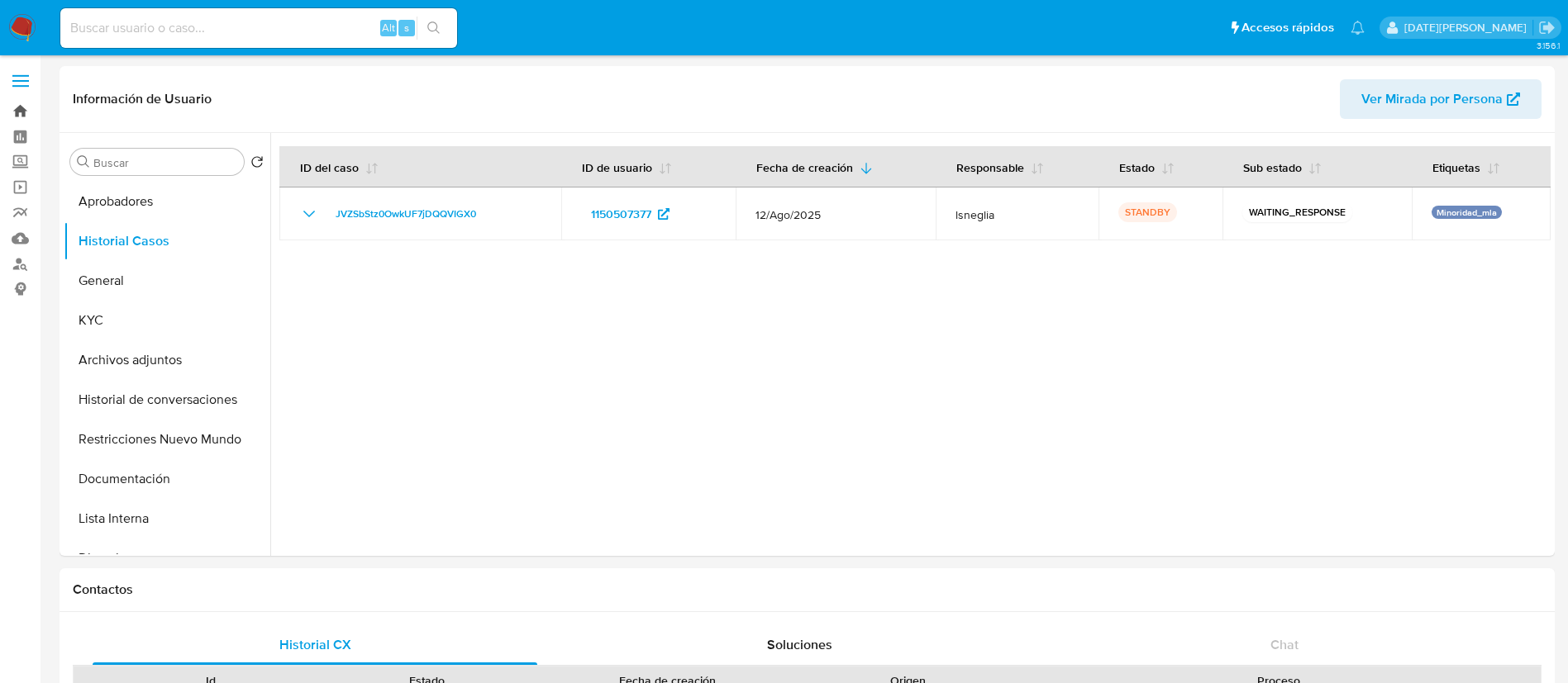
click at [24, 107] on link "Bandeja" at bounding box center [99, 111] width 197 height 26
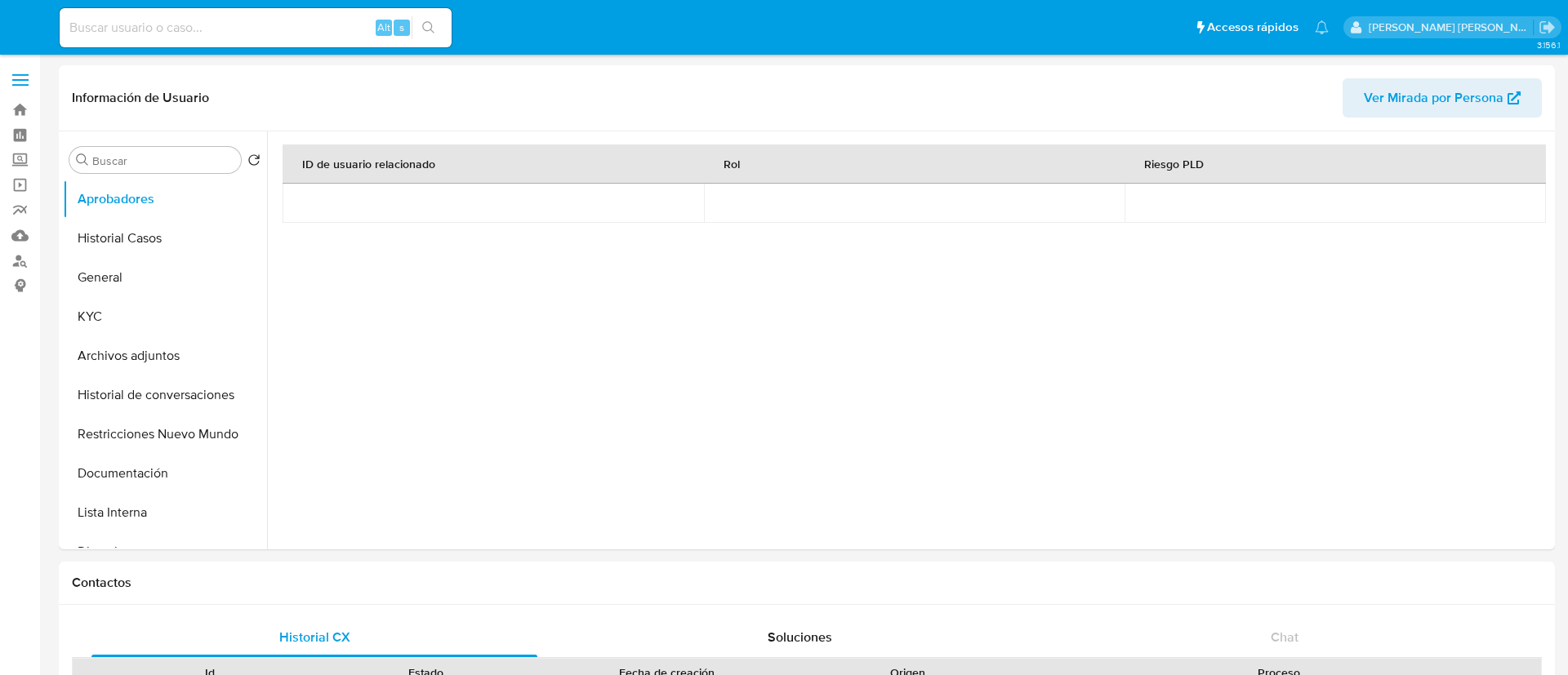
select select "10"
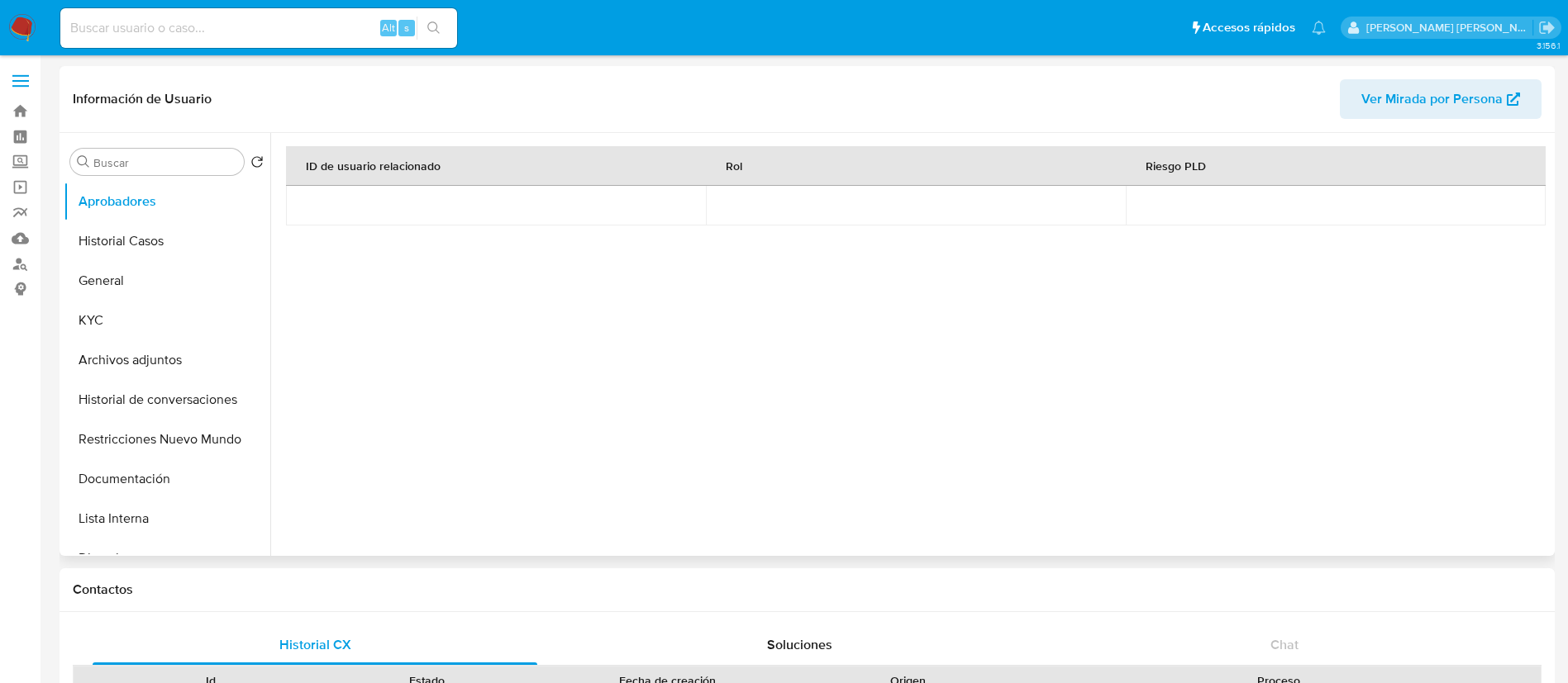
click at [407, 424] on div "ID de usuario relacionado Rol Riesgo PLD" at bounding box center [915, 303] width 1259 height 314
click at [97, 324] on button "KYC" at bounding box center [161, 319] width 193 height 39
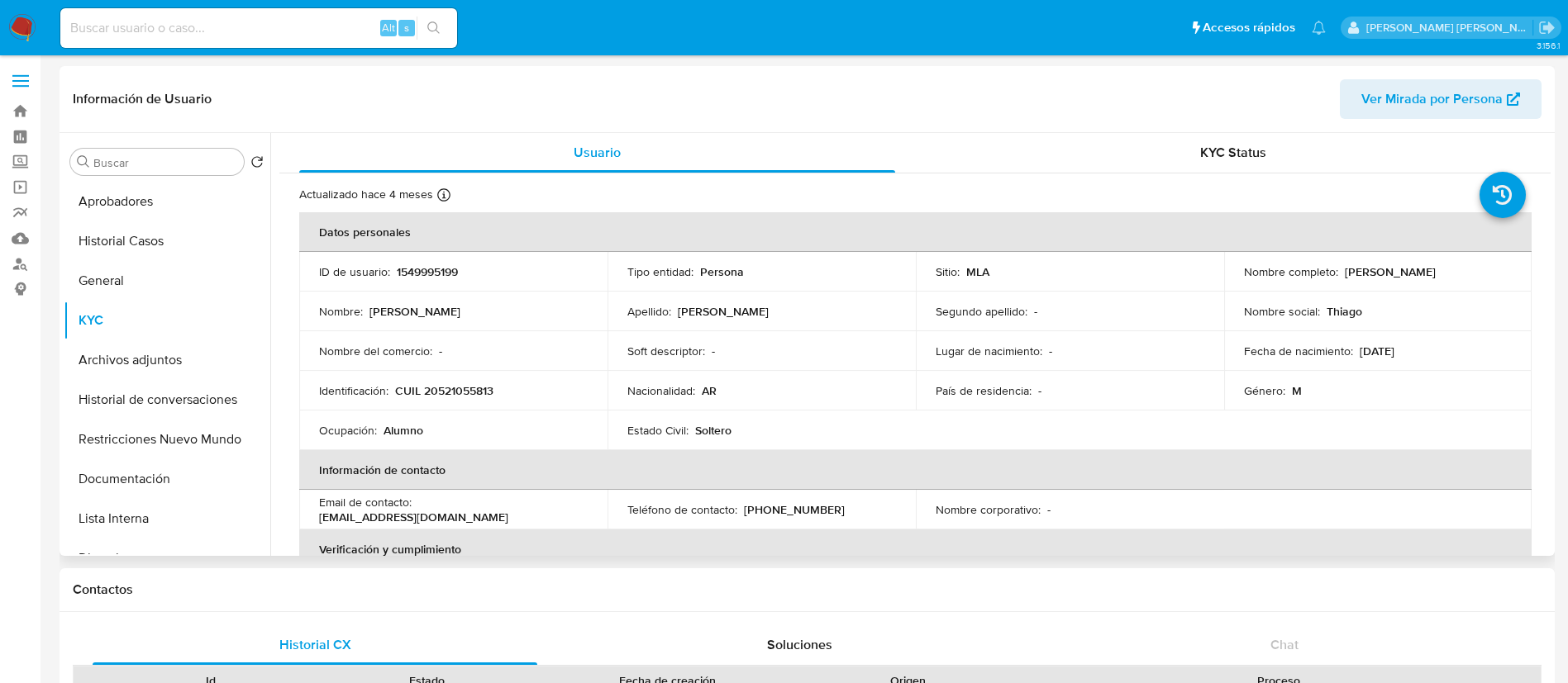
drag, startPoint x: 1342, startPoint y: 274, endPoint x: 1490, endPoint y: 274, distance: 148.0
click at [1490, 274] on div "Nombre completo : [PERSON_NAME]" at bounding box center [1378, 272] width 269 height 15
copy p "[PERSON_NAME]"
drag, startPoint x: 397, startPoint y: 391, endPoint x: 516, endPoint y: 388, distance: 119.0
click at [516, 388] on div "Identificación : CUIL 20521055813" at bounding box center [453, 391] width 269 height 15
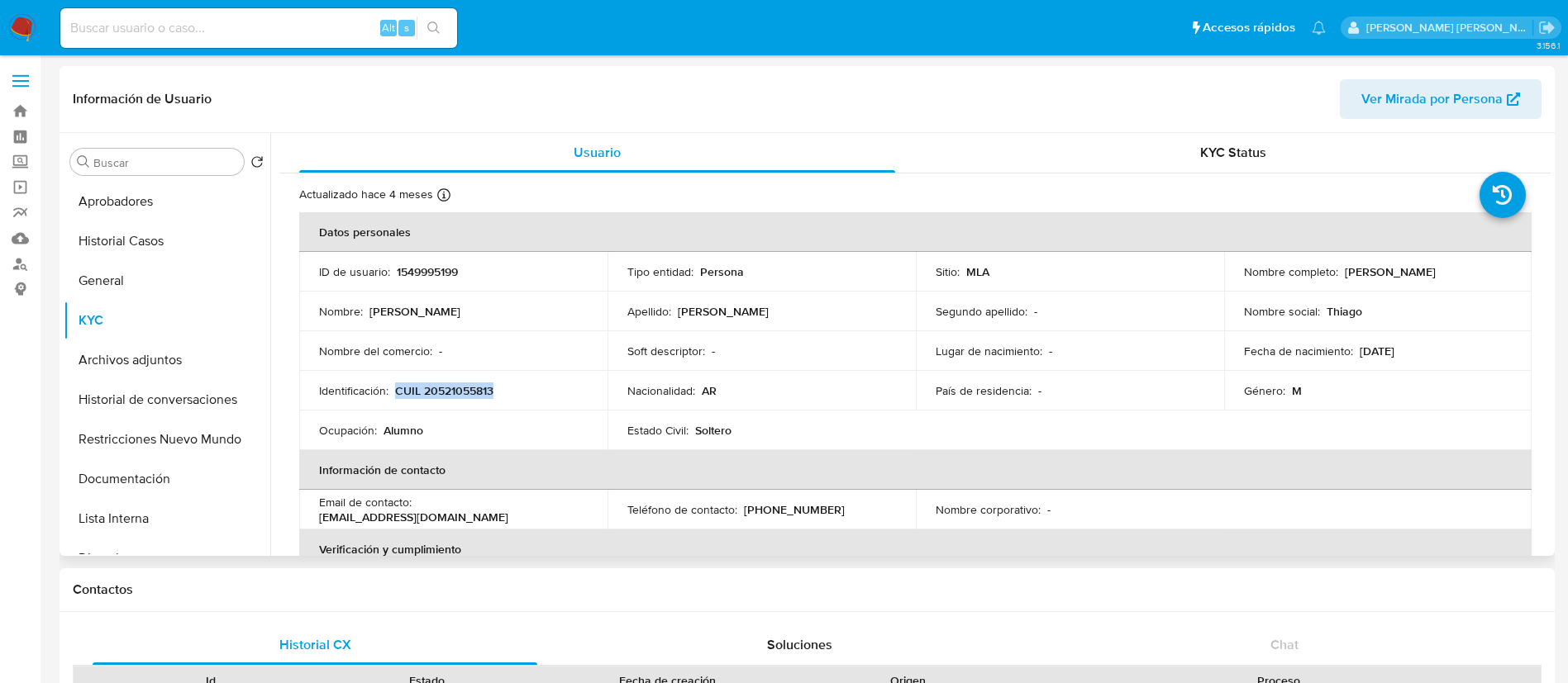
copy p "CUIL 20521055813"
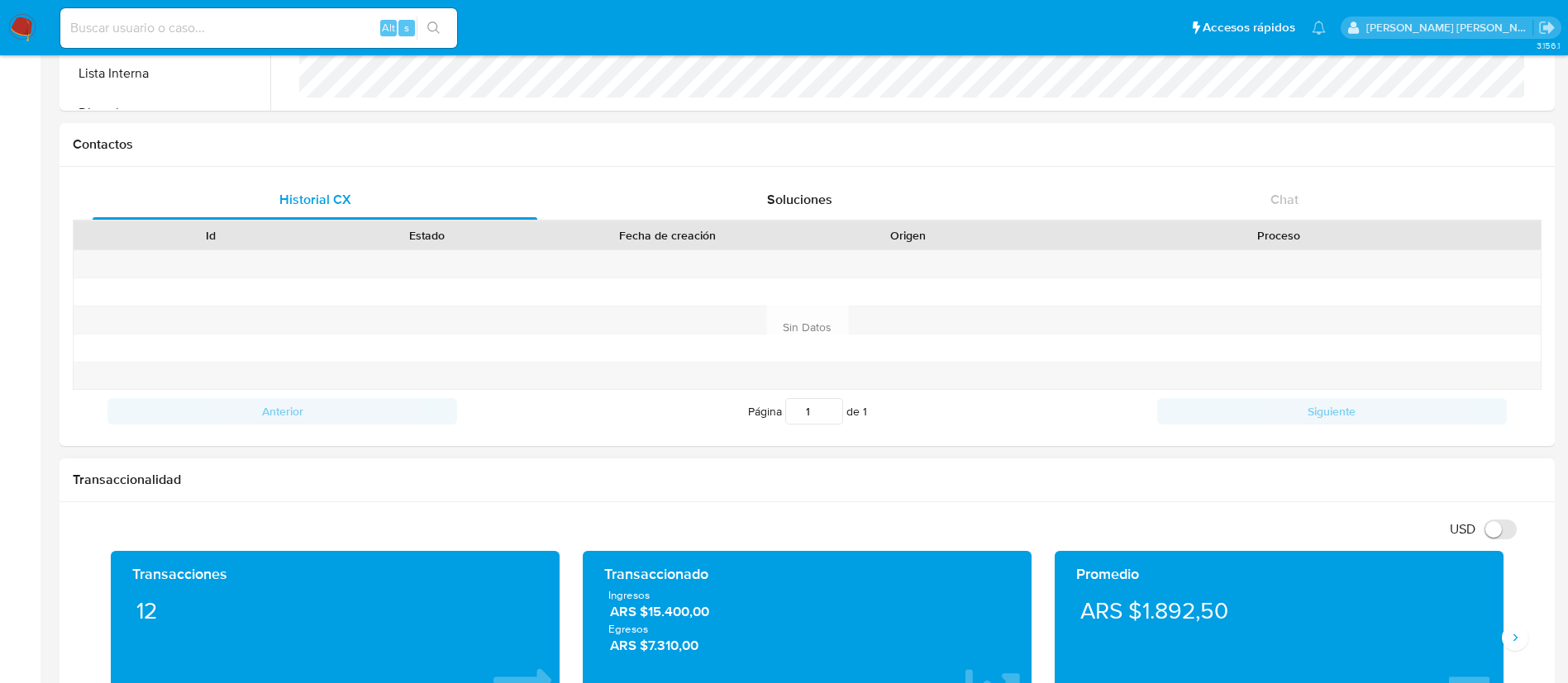
scroll to position [620, 0]
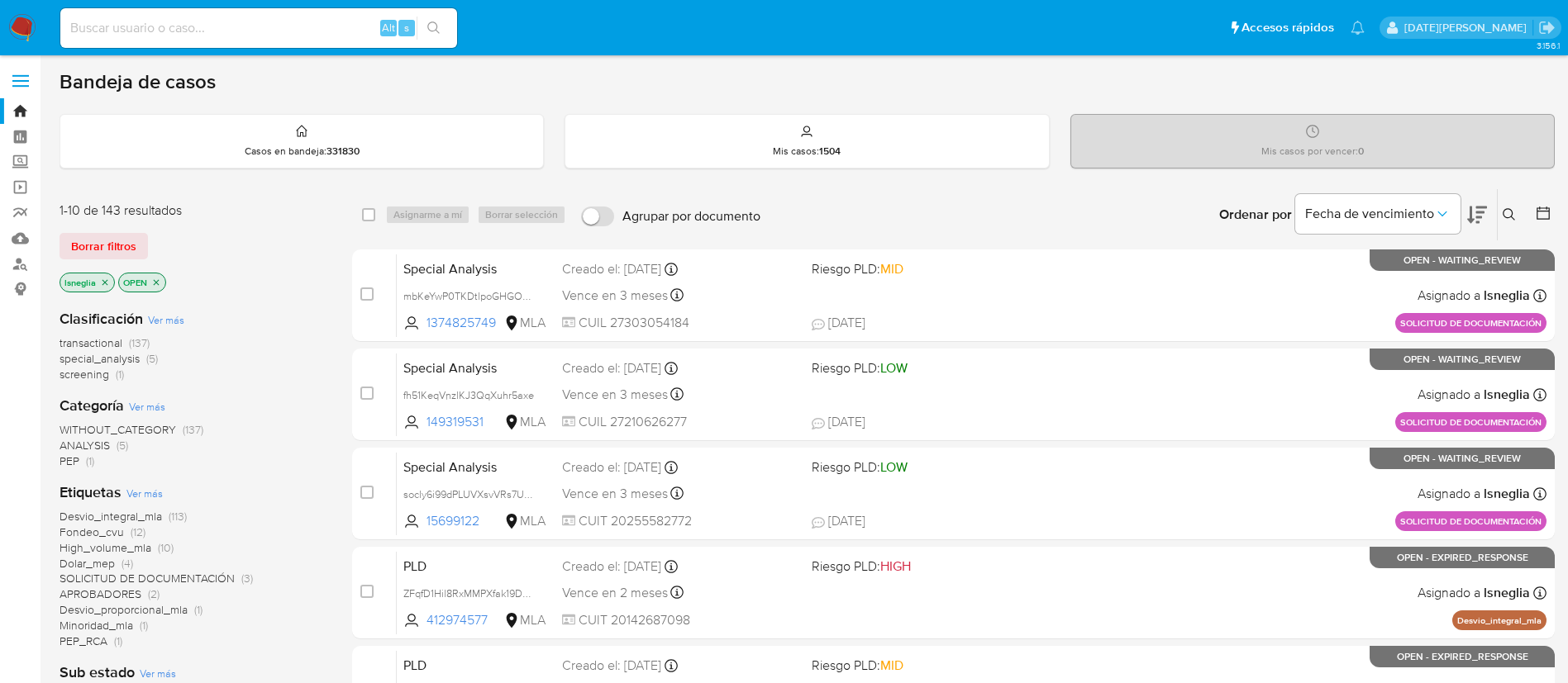
click at [1512, 209] on icon at bounding box center [1510, 215] width 13 height 13
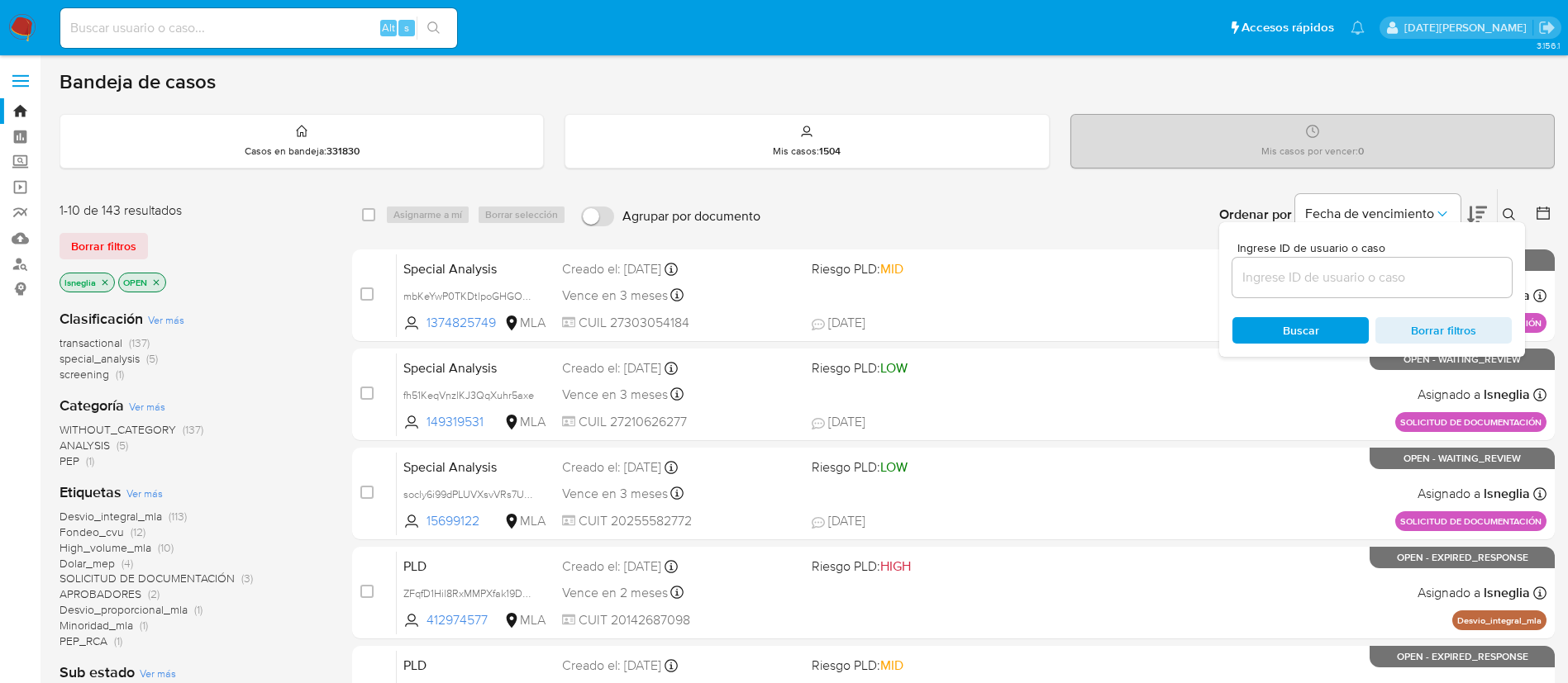
click at [1309, 283] on input at bounding box center [1373, 277] width 280 height 21
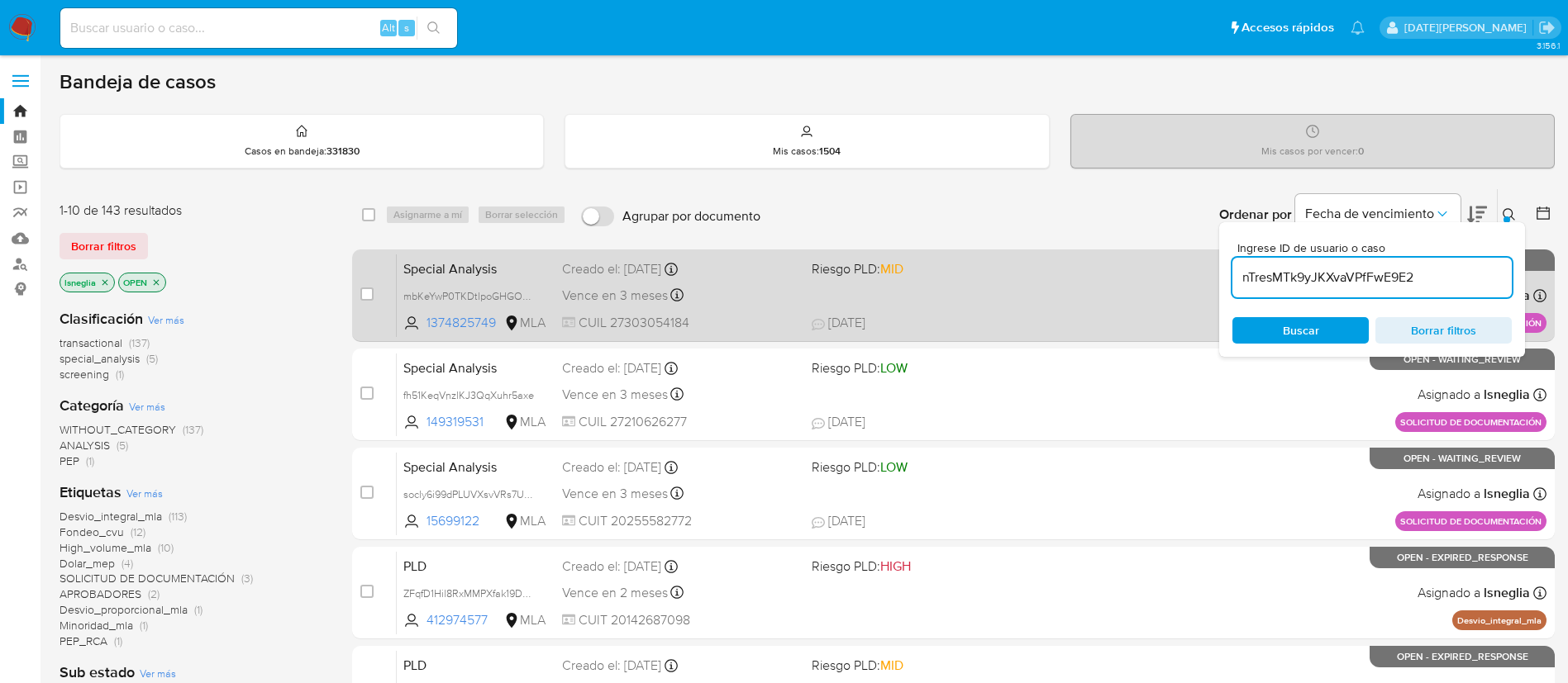
type input "nTresMTk9yJKXvaVPfFwE9E2"
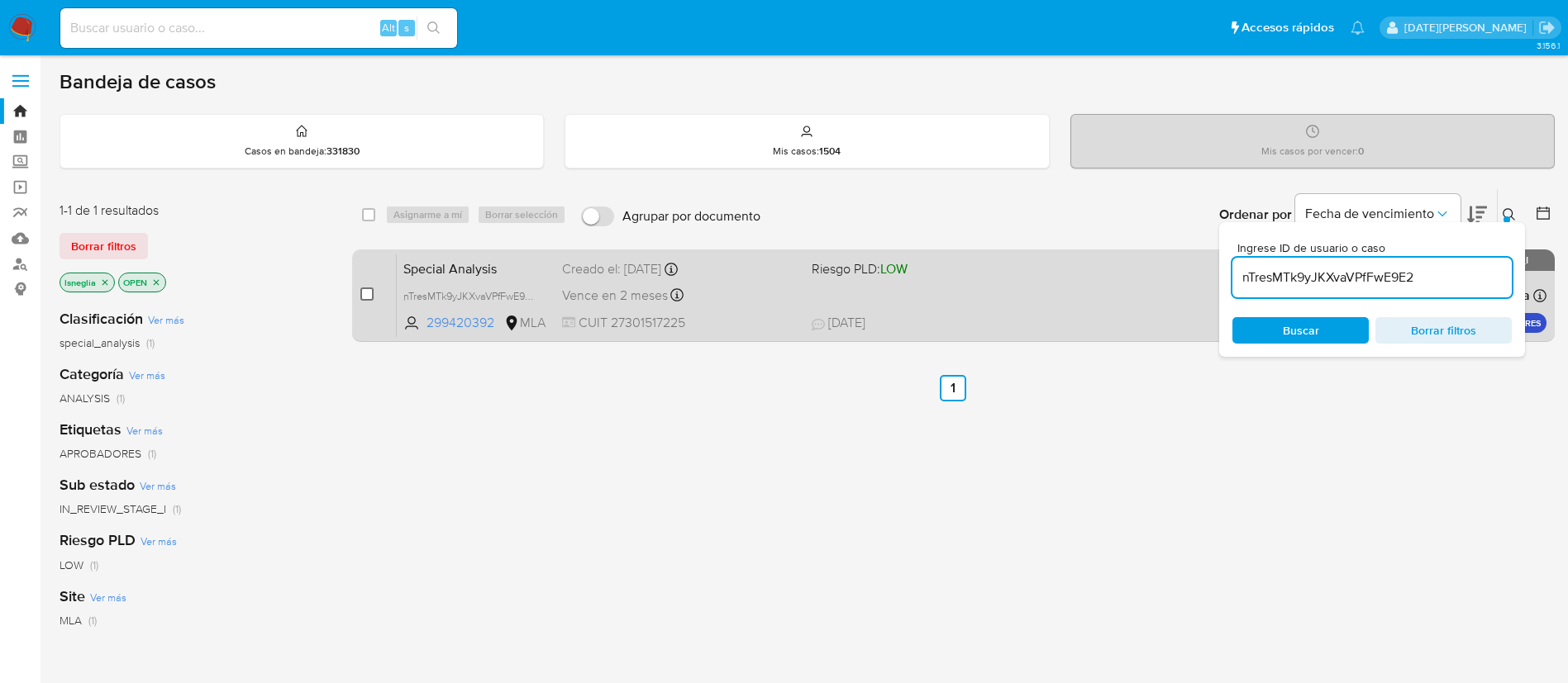
click at [369, 297] on input "checkbox" at bounding box center [368, 295] width 13 height 13
checkbox input "true"
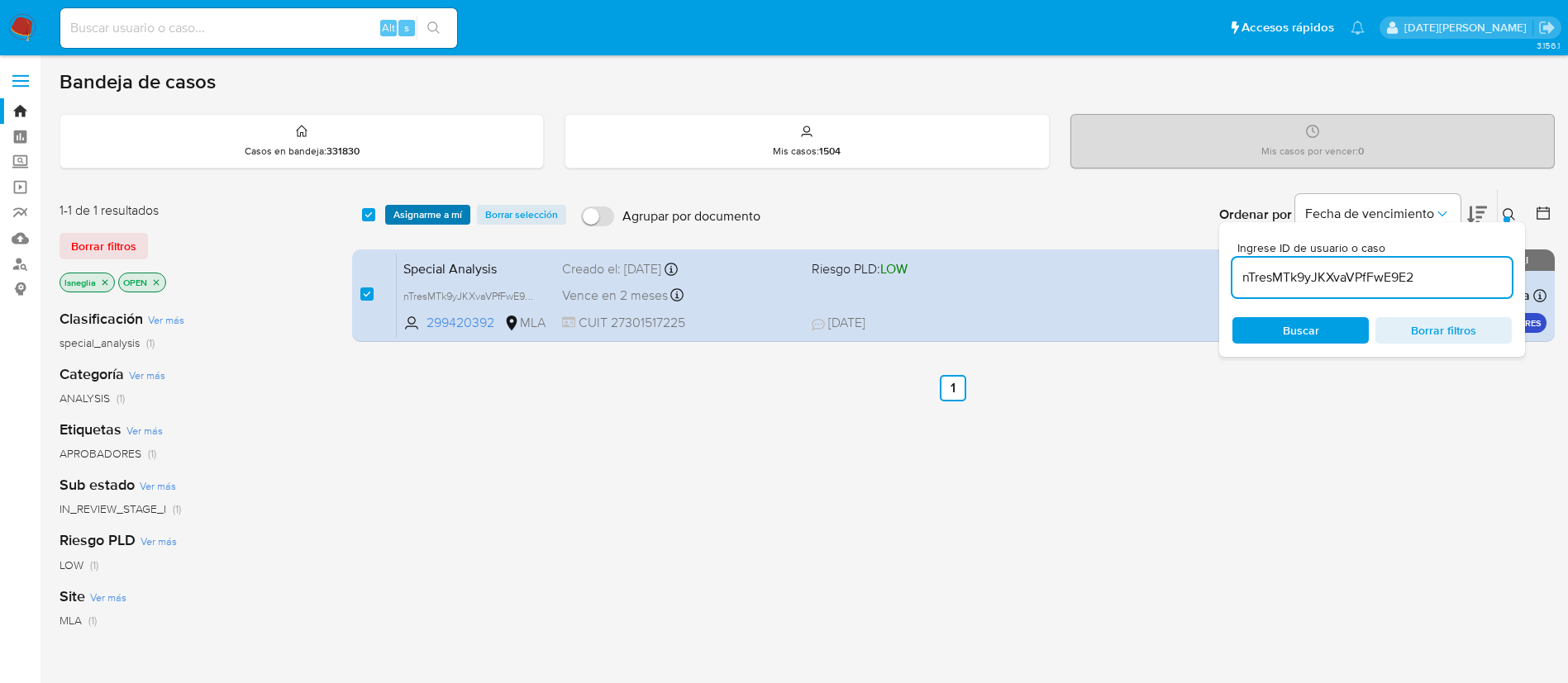
click at [437, 218] on span "Asignarme a mí" at bounding box center [428, 214] width 69 height 16
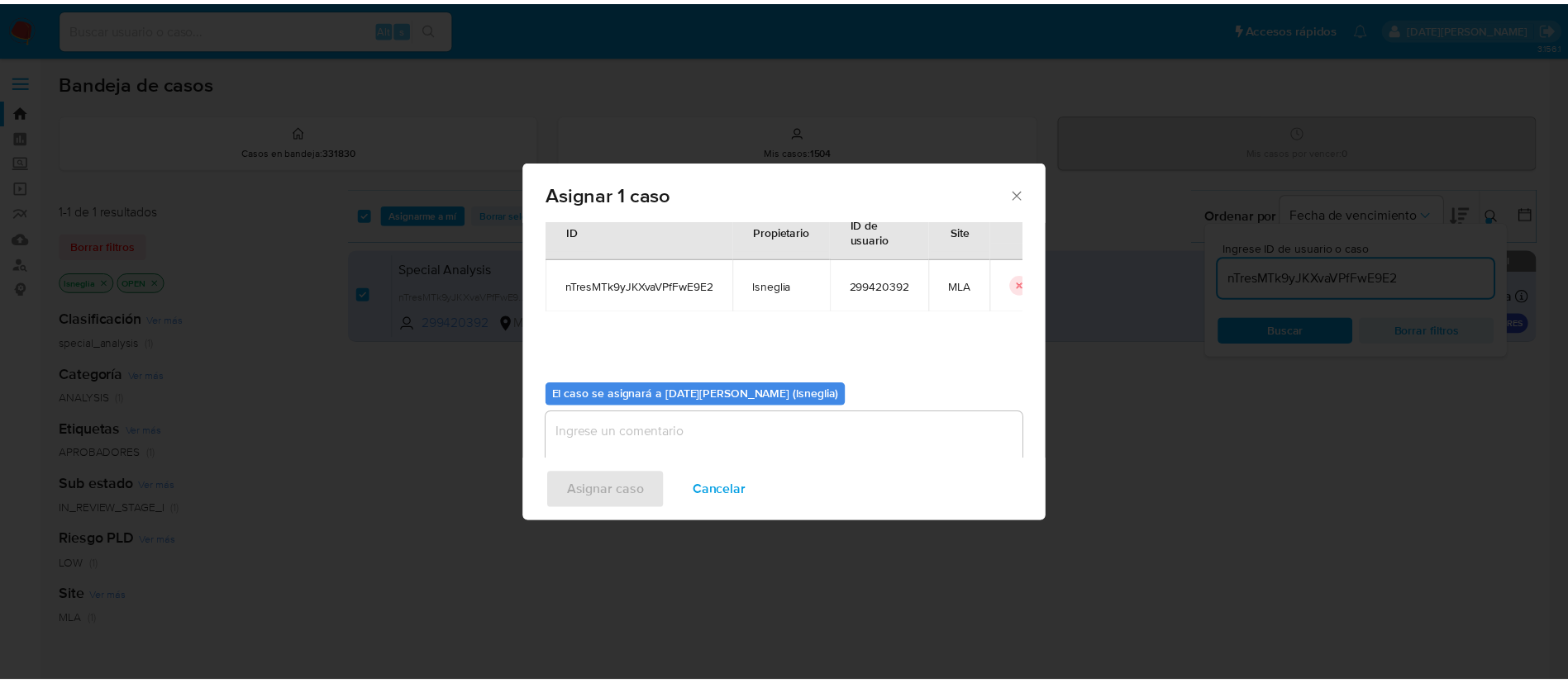
scroll to position [86, 0]
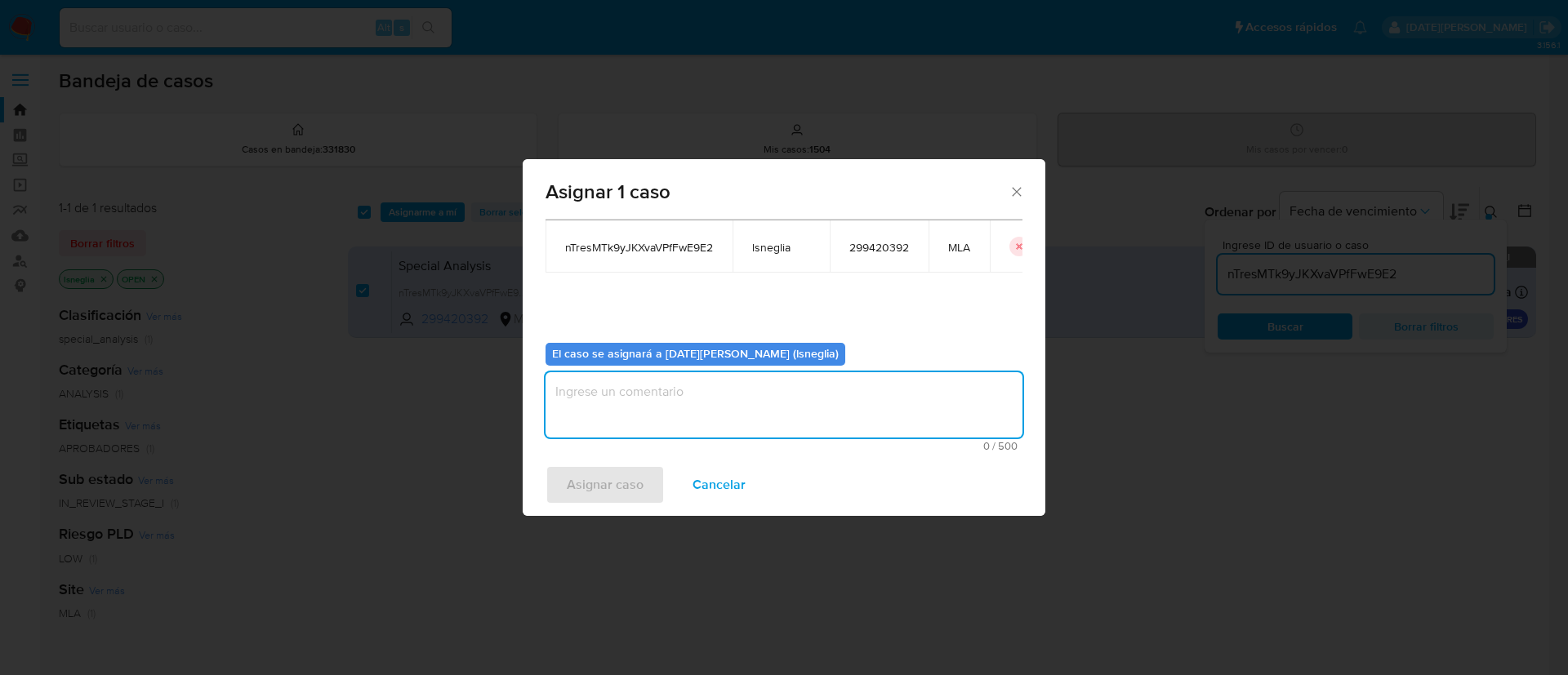
click at [695, 393] on textarea "assign-modal" at bounding box center [784, 405] width 477 height 65
type textarea "."
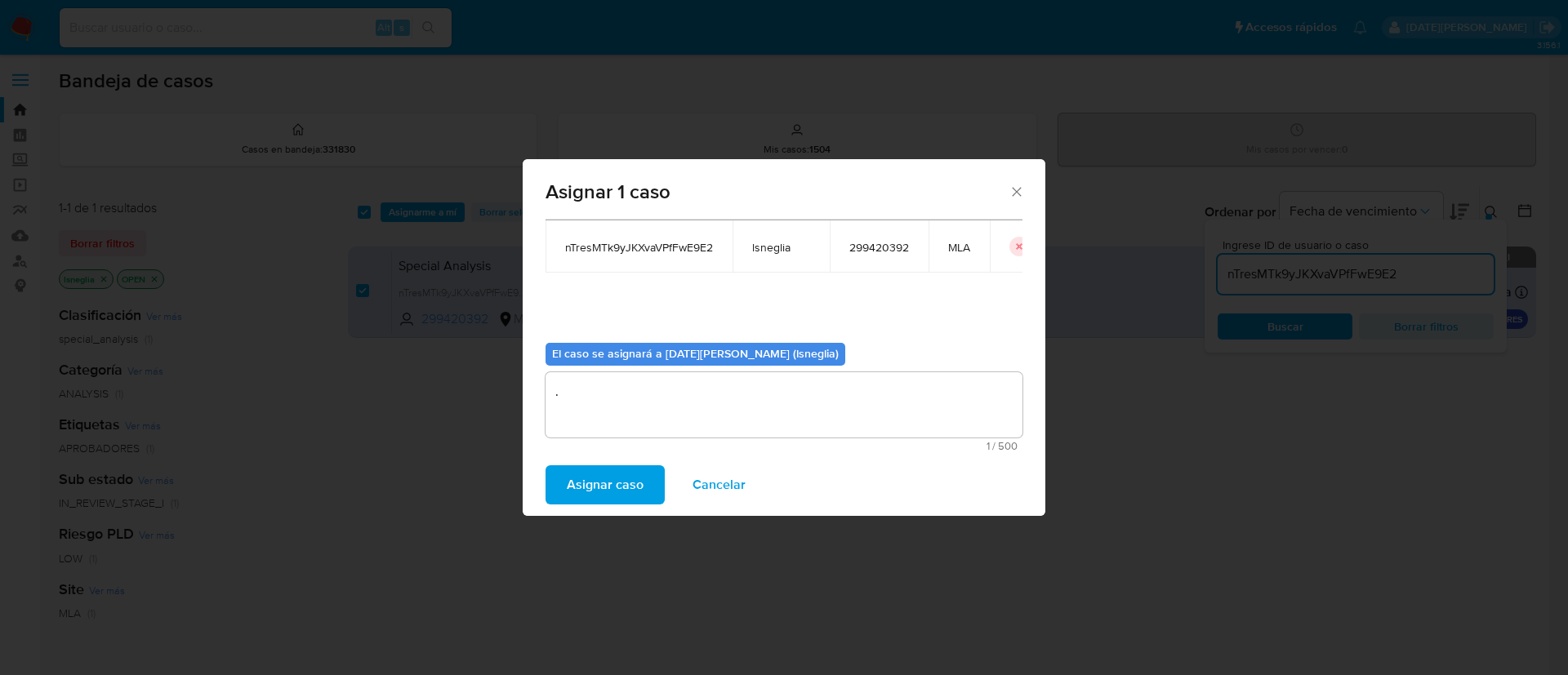
click at [622, 482] on span "Asignar caso" at bounding box center [604, 485] width 77 height 36
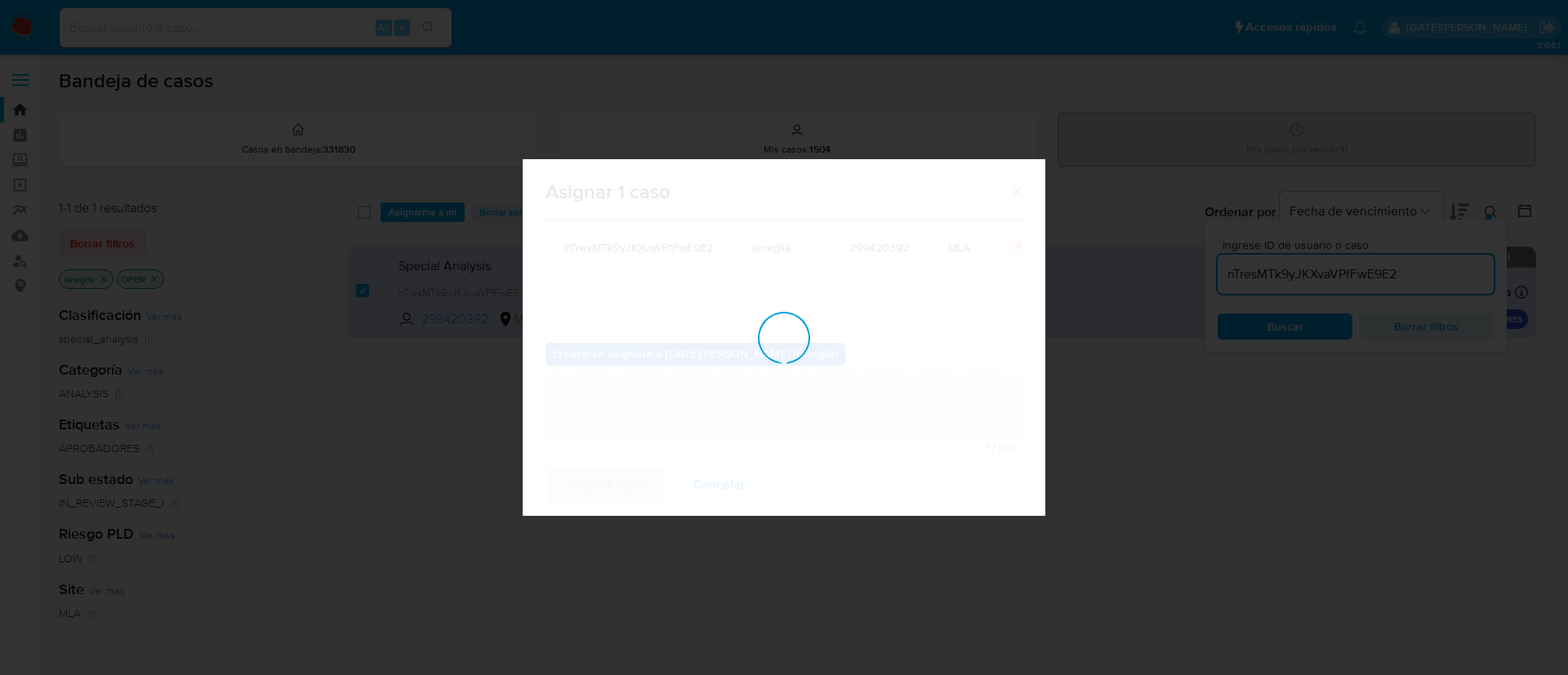
checkbox input "false"
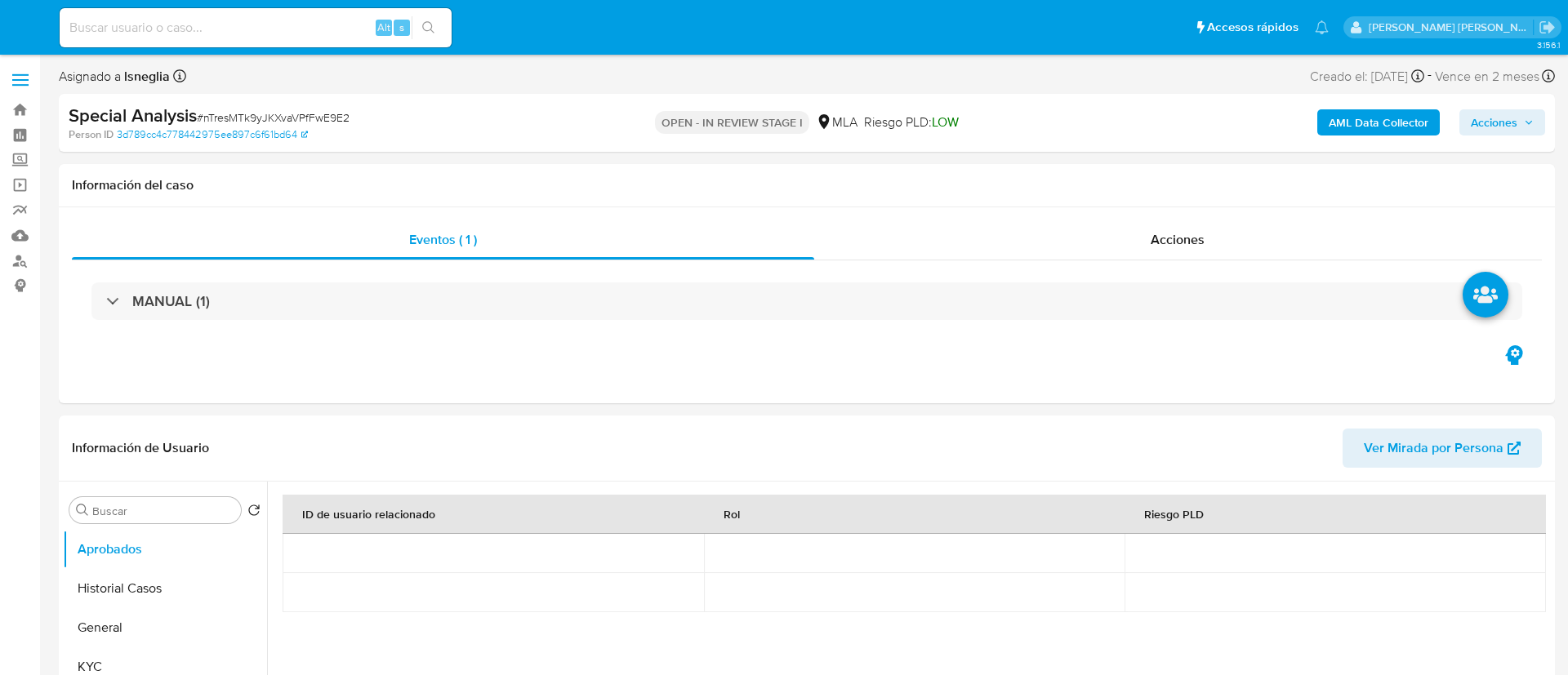
select select "10"
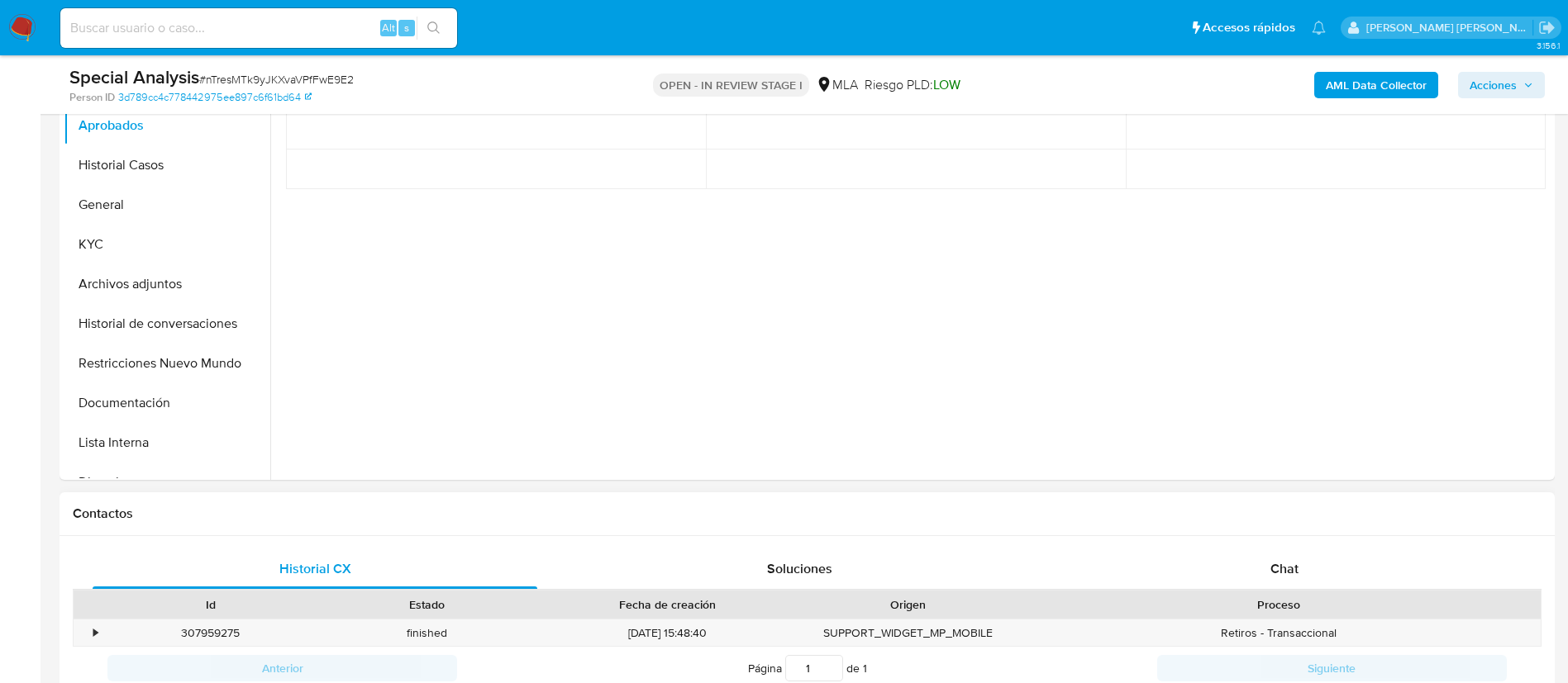
scroll to position [620, 0]
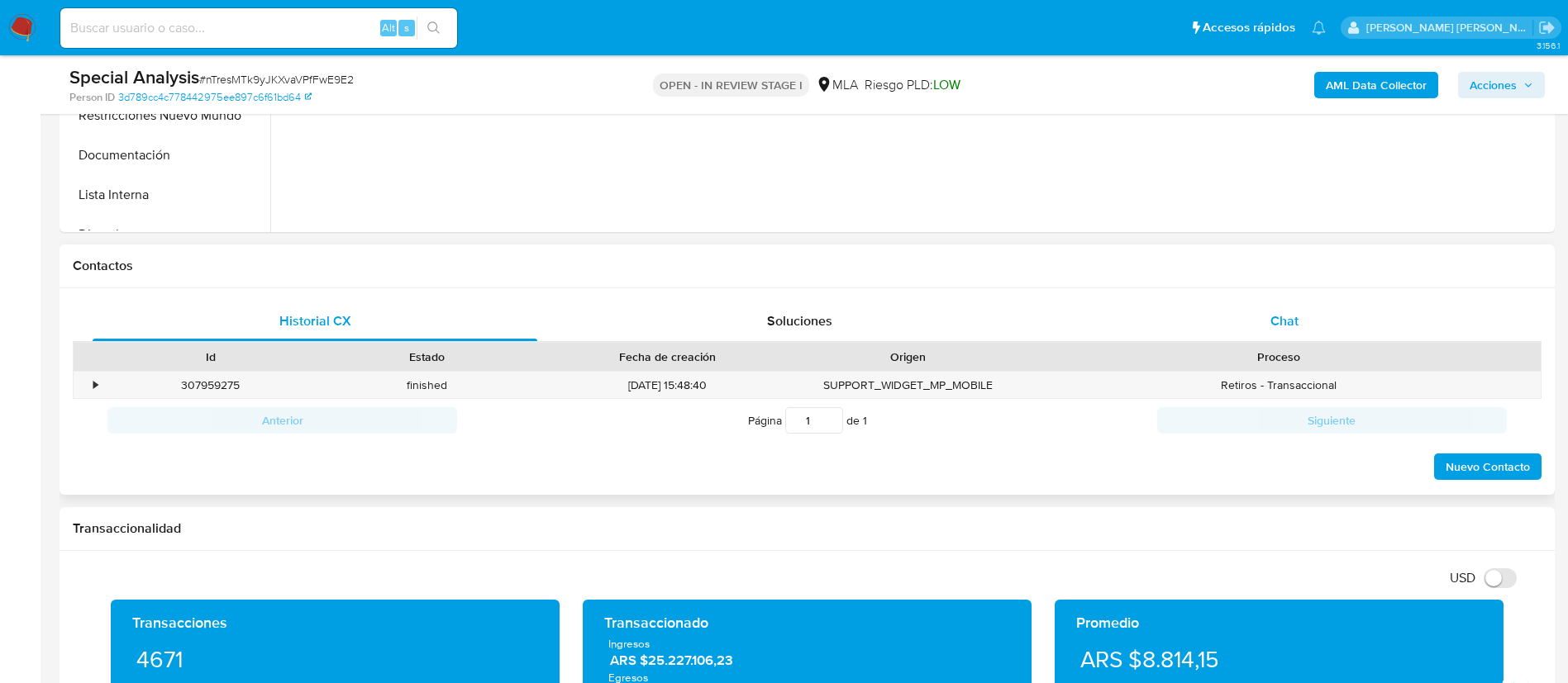
click at [1240, 313] on div "Chat" at bounding box center [1285, 320] width 445 height 39
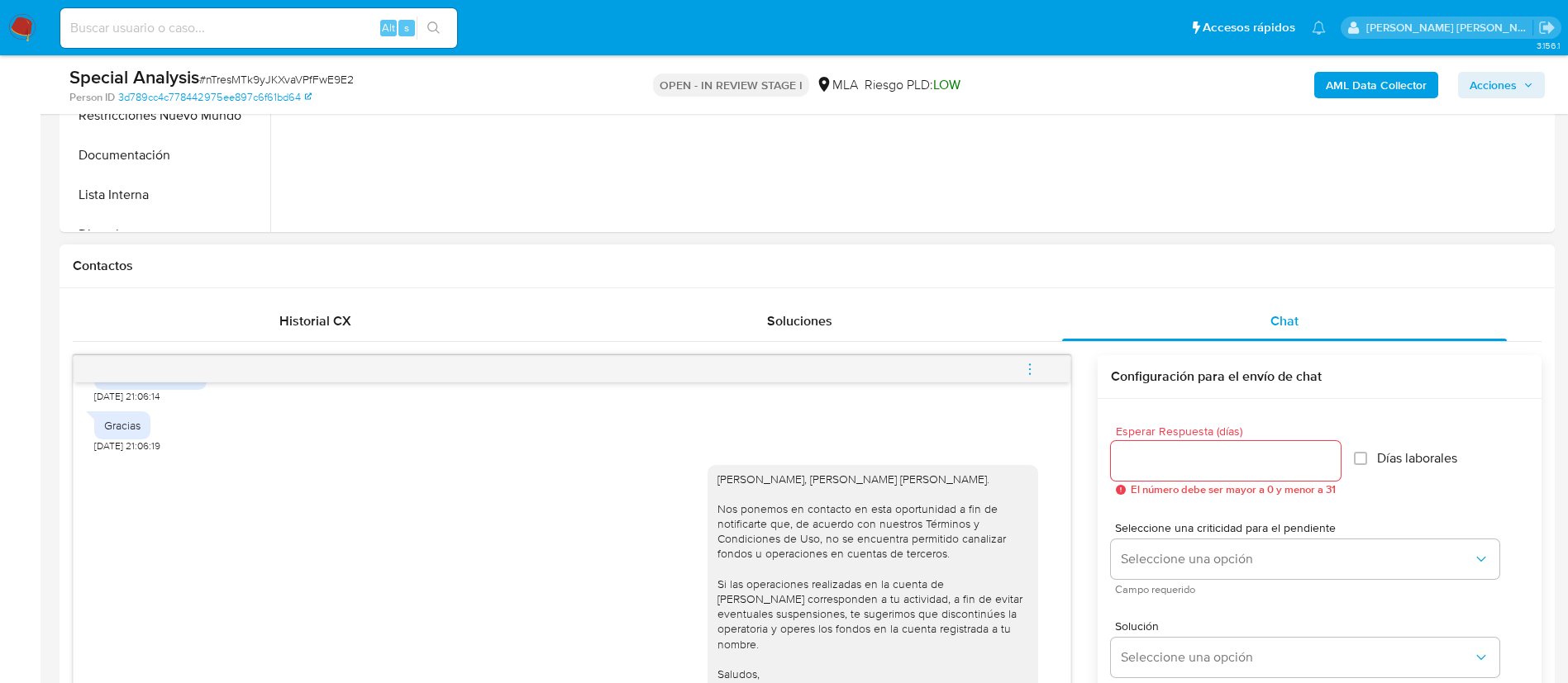
scroll to position [743, 0]
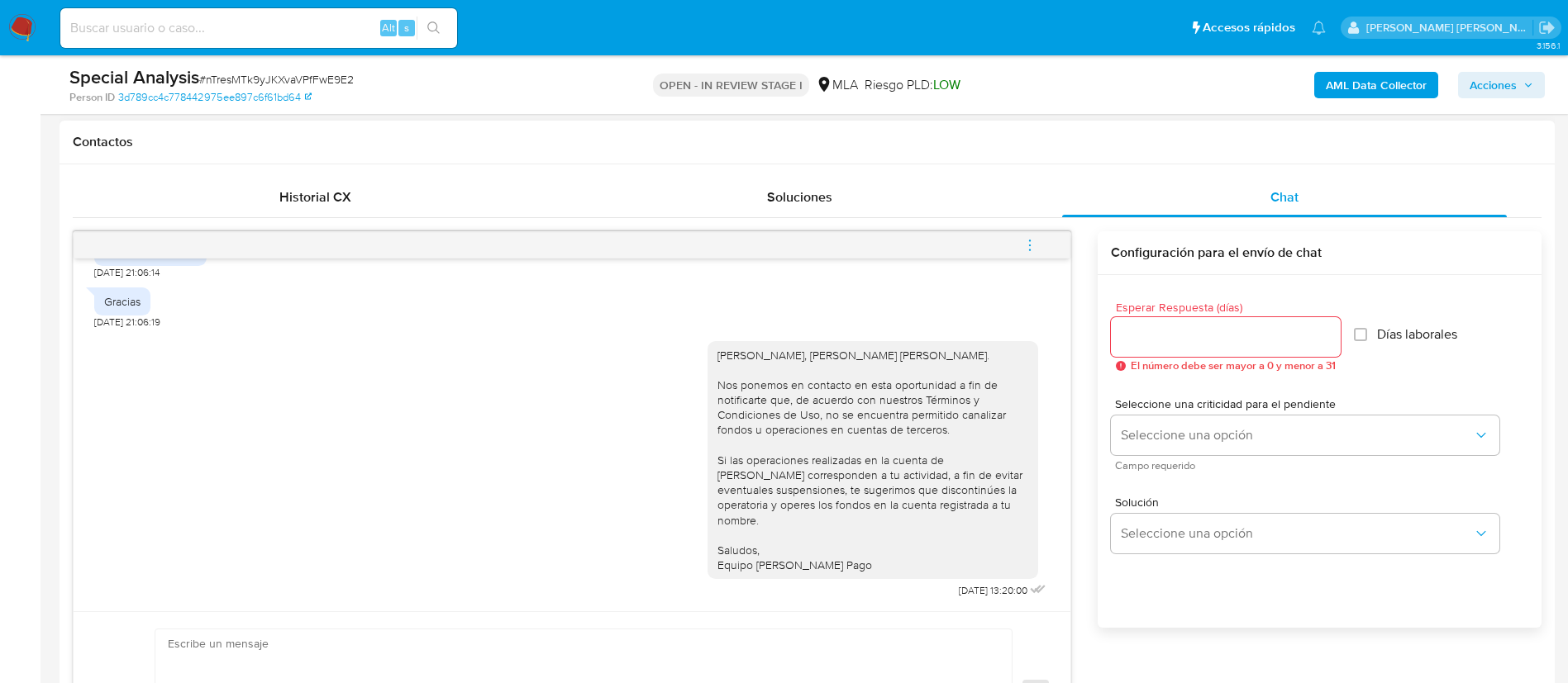
click at [1026, 239] on icon "menu-action" at bounding box center [1030, 246] width 15 height 15
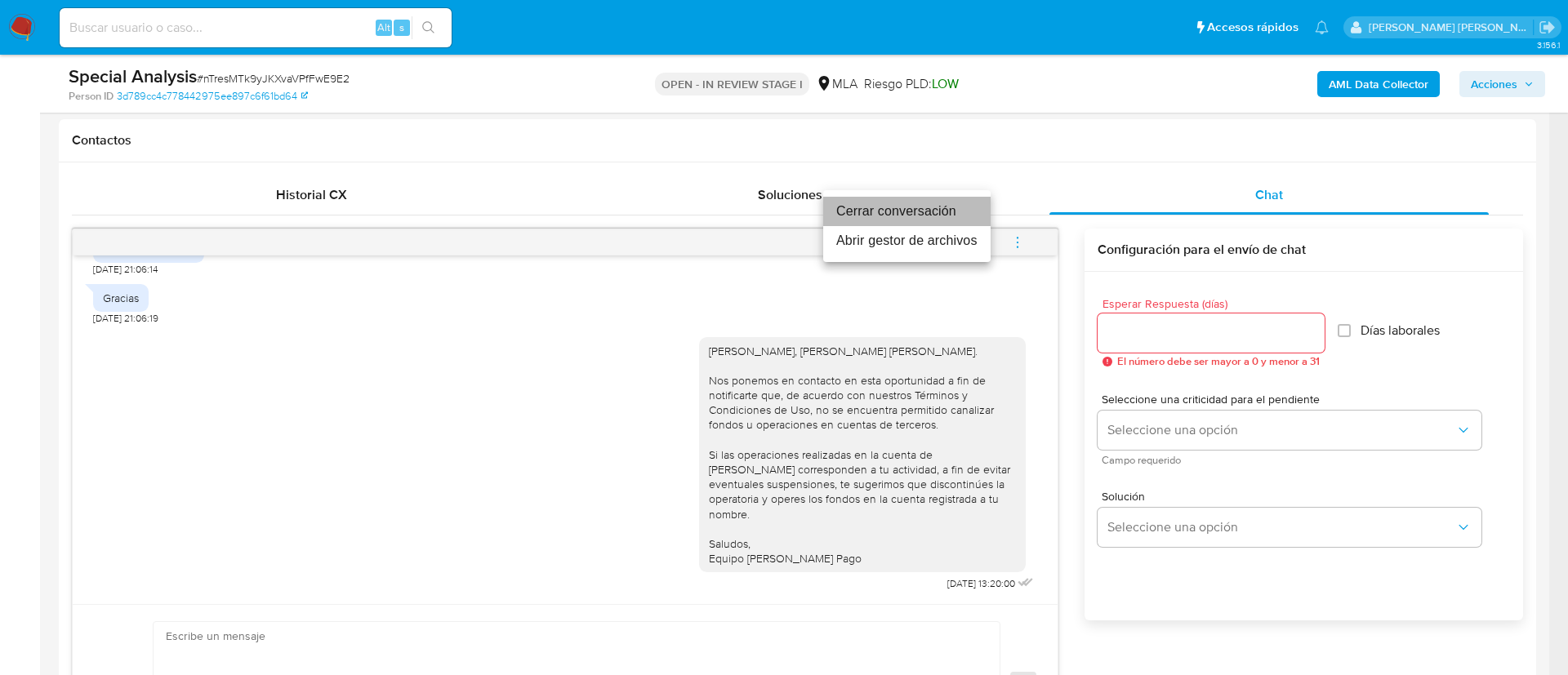
click at [932, 209] on li "Cerrar conversación" at bounding box center [907, 211] width 167 height 29
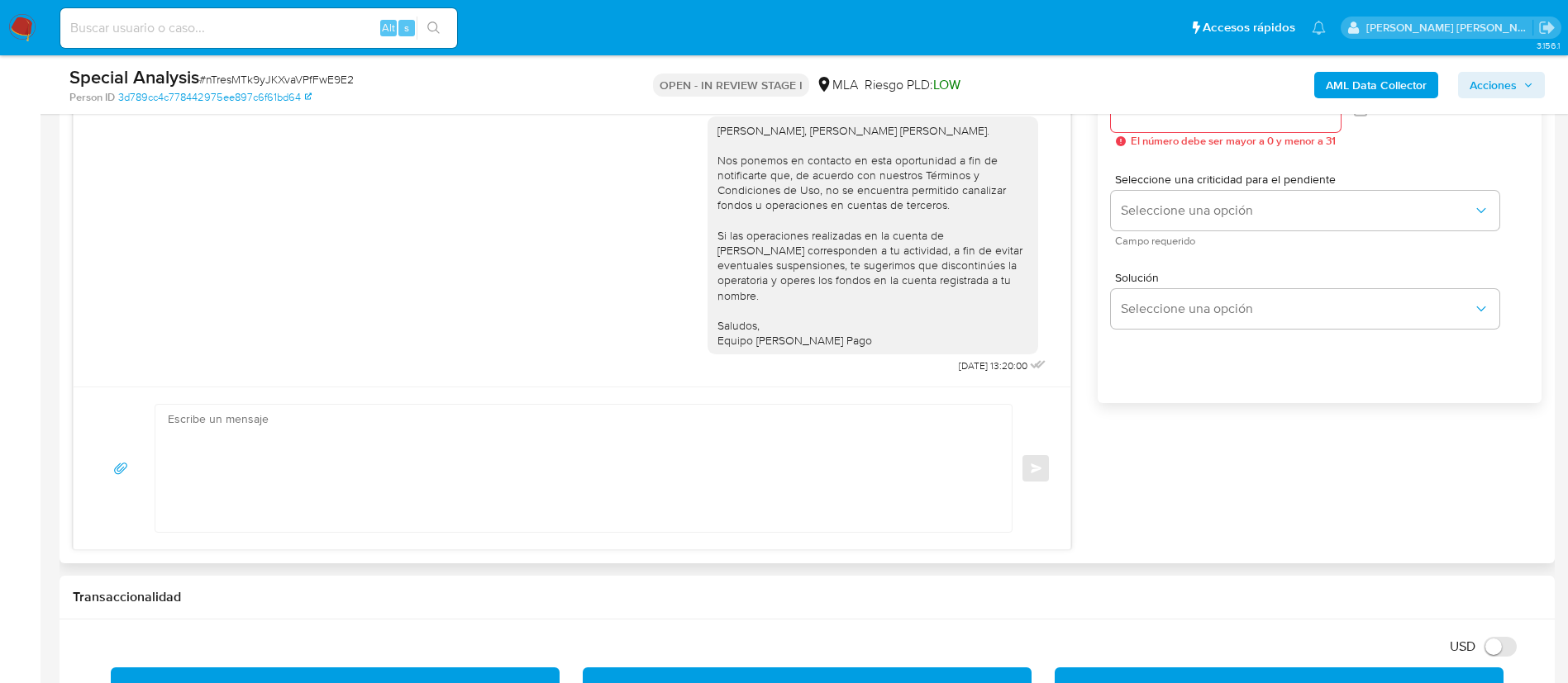
scroll to position [991, 0]
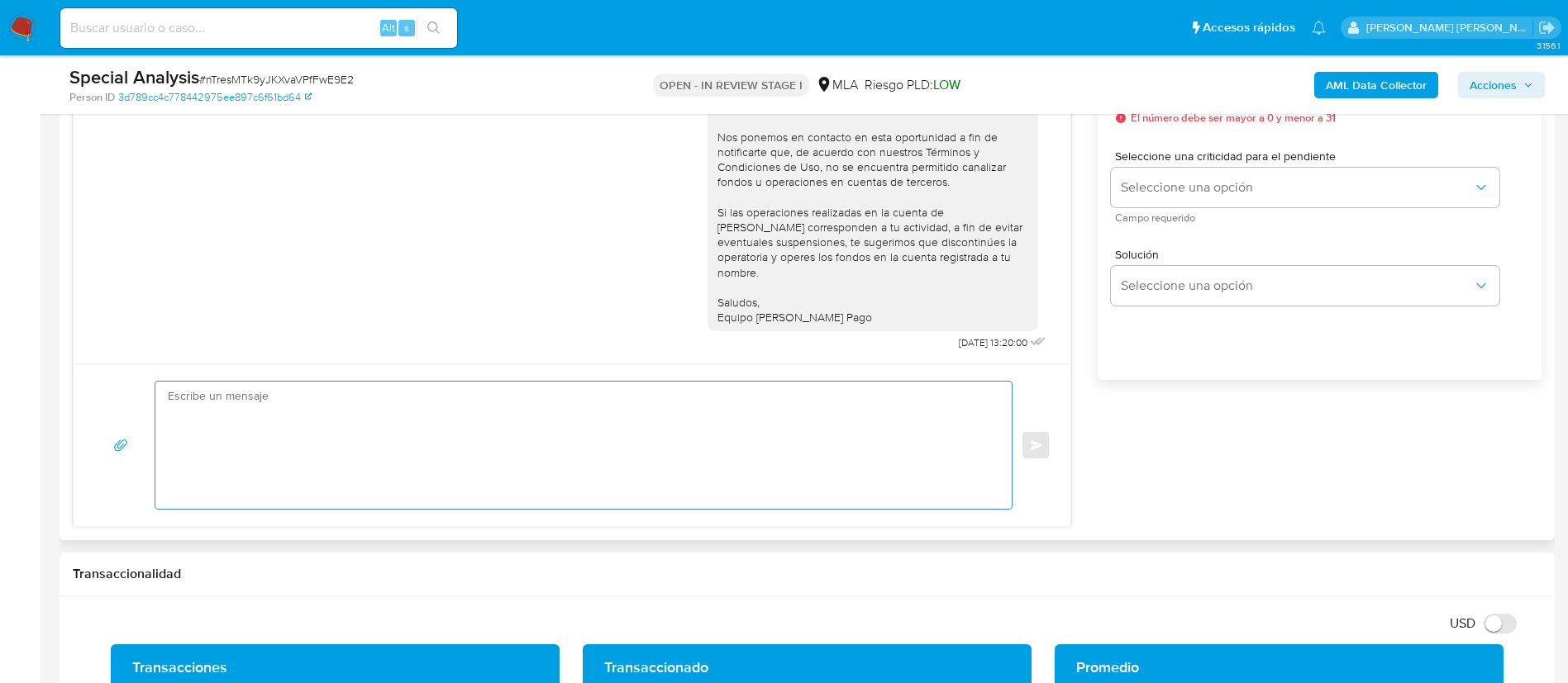
click at [459, 464] on textarea at bounding box center [579, 445] width 823 height 127
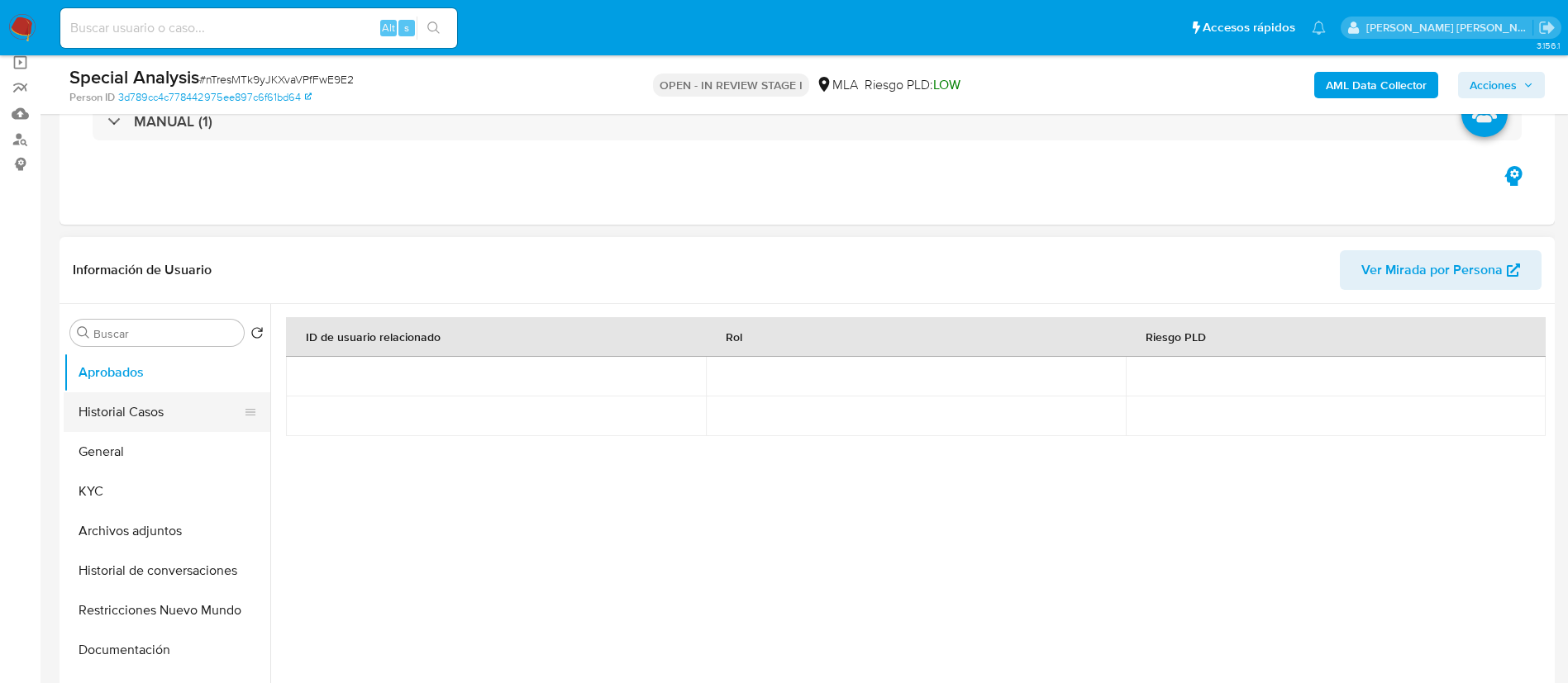
scroll to position [124, 0]
click at [153, 538] on button "Archivos adjuntos" at bounding box center [161, 531] width 193 height 39
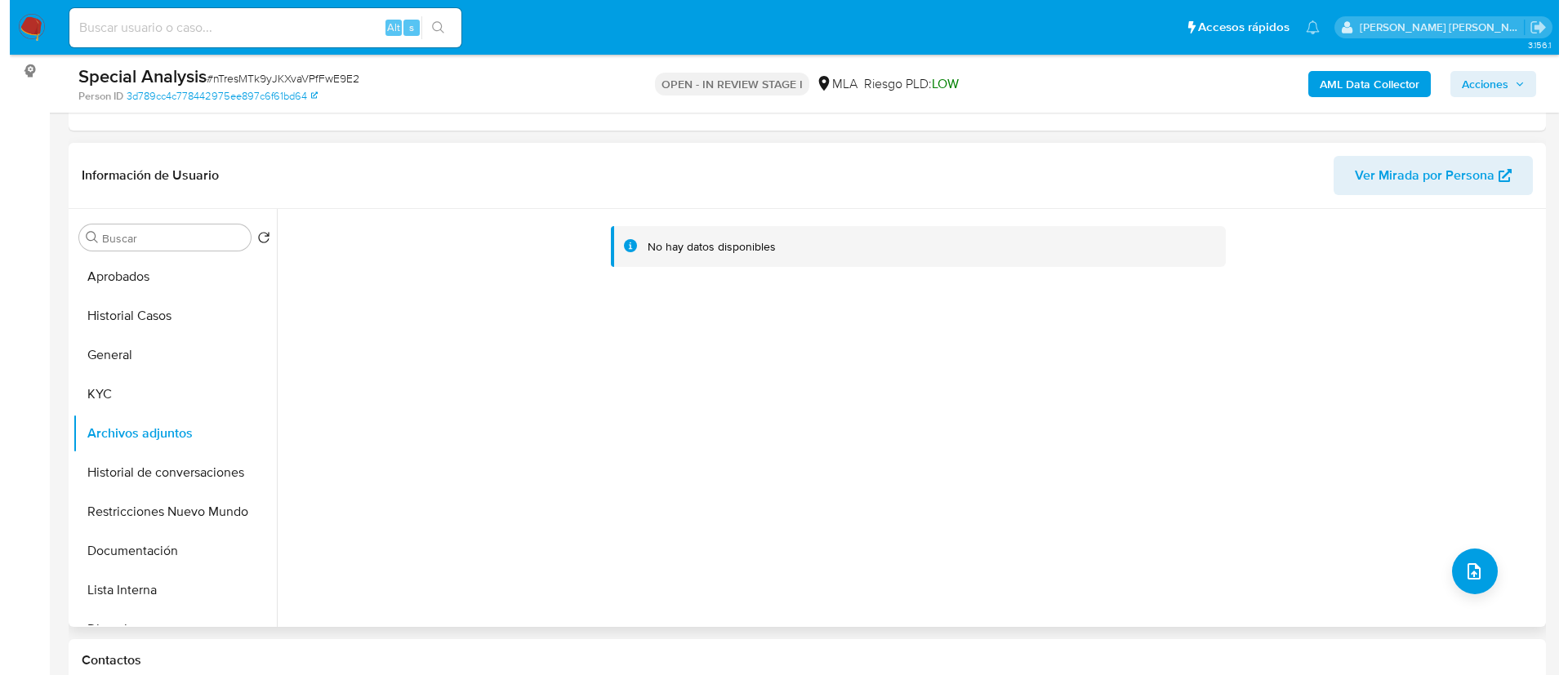
scroll to position [245, 0]
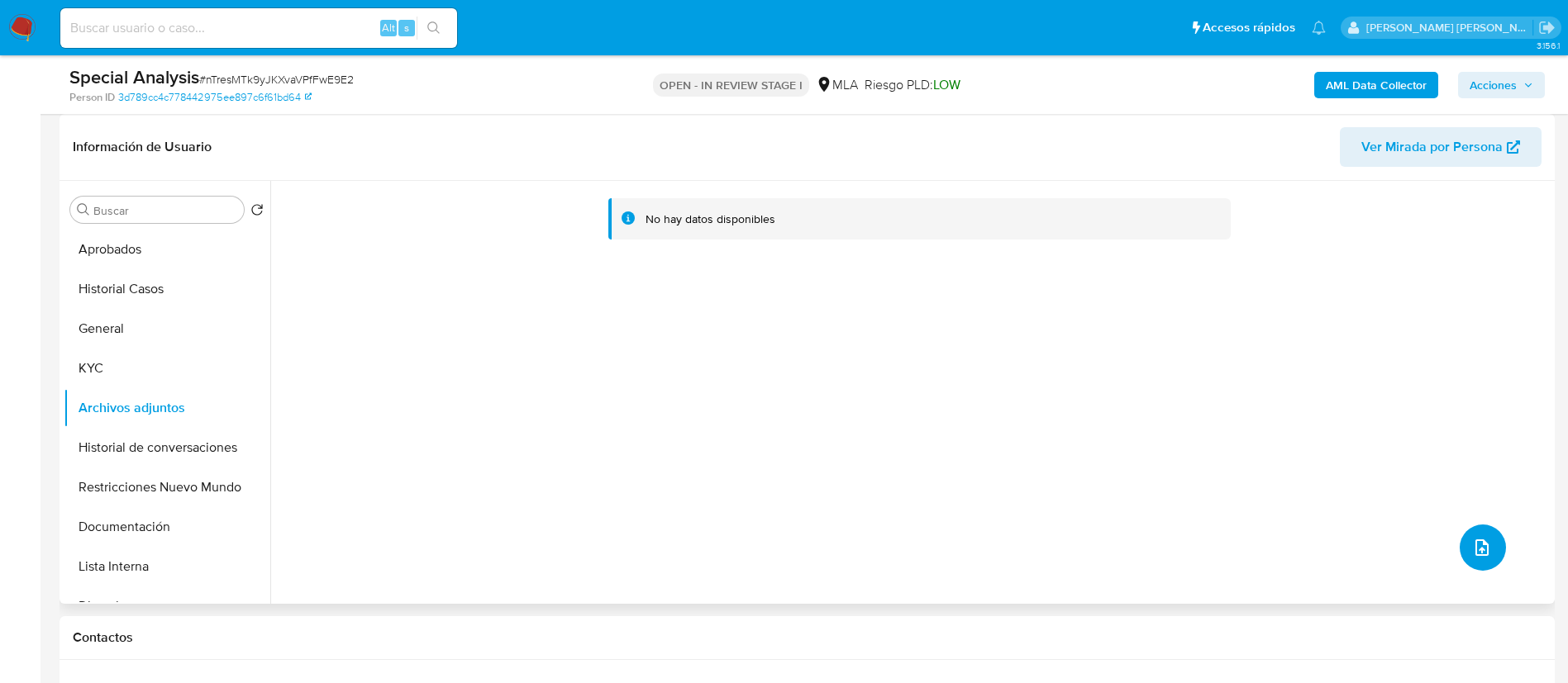
click at [1484, 548] on icon "upload-file" at bounding box center [1482, 547] width 20 height 20
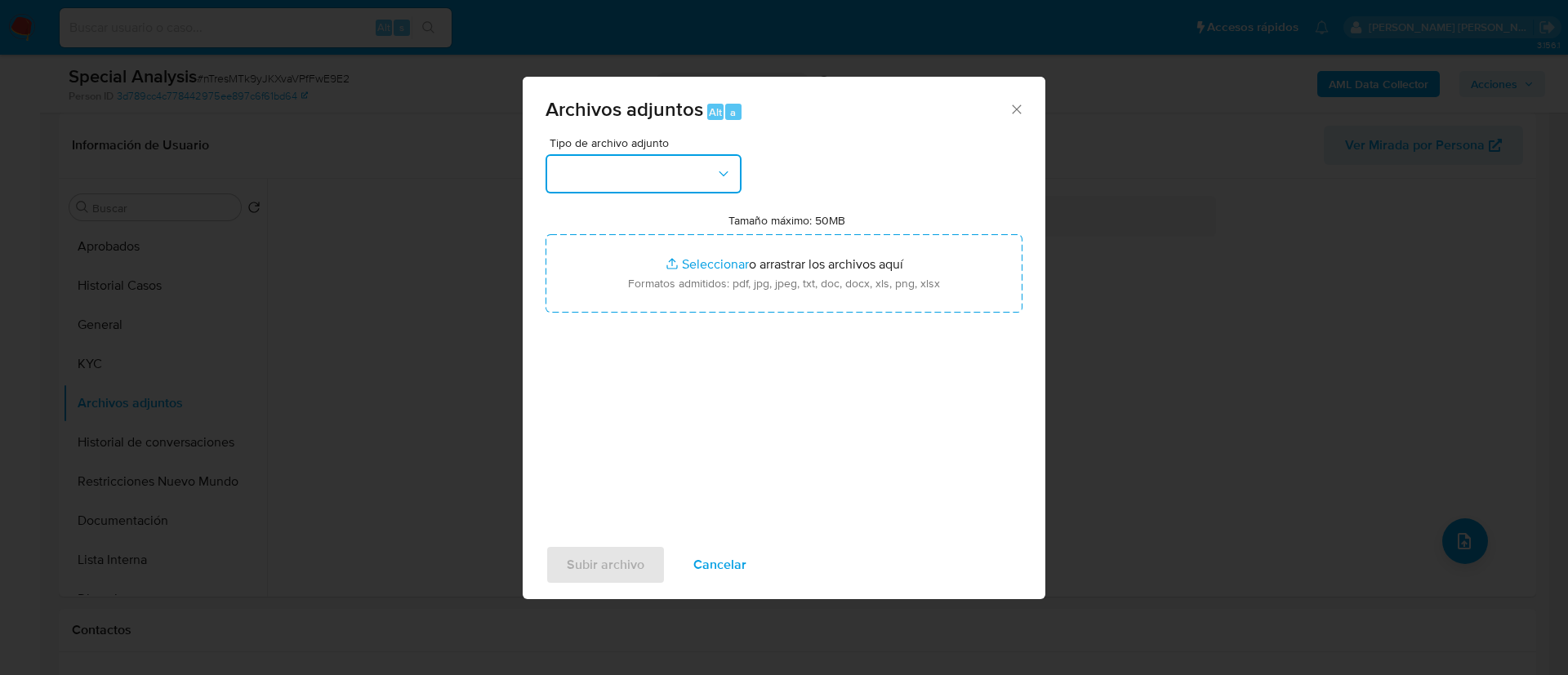
click at [677, 193] on button "button" at bounding box center [643, 173] width 196 height 39
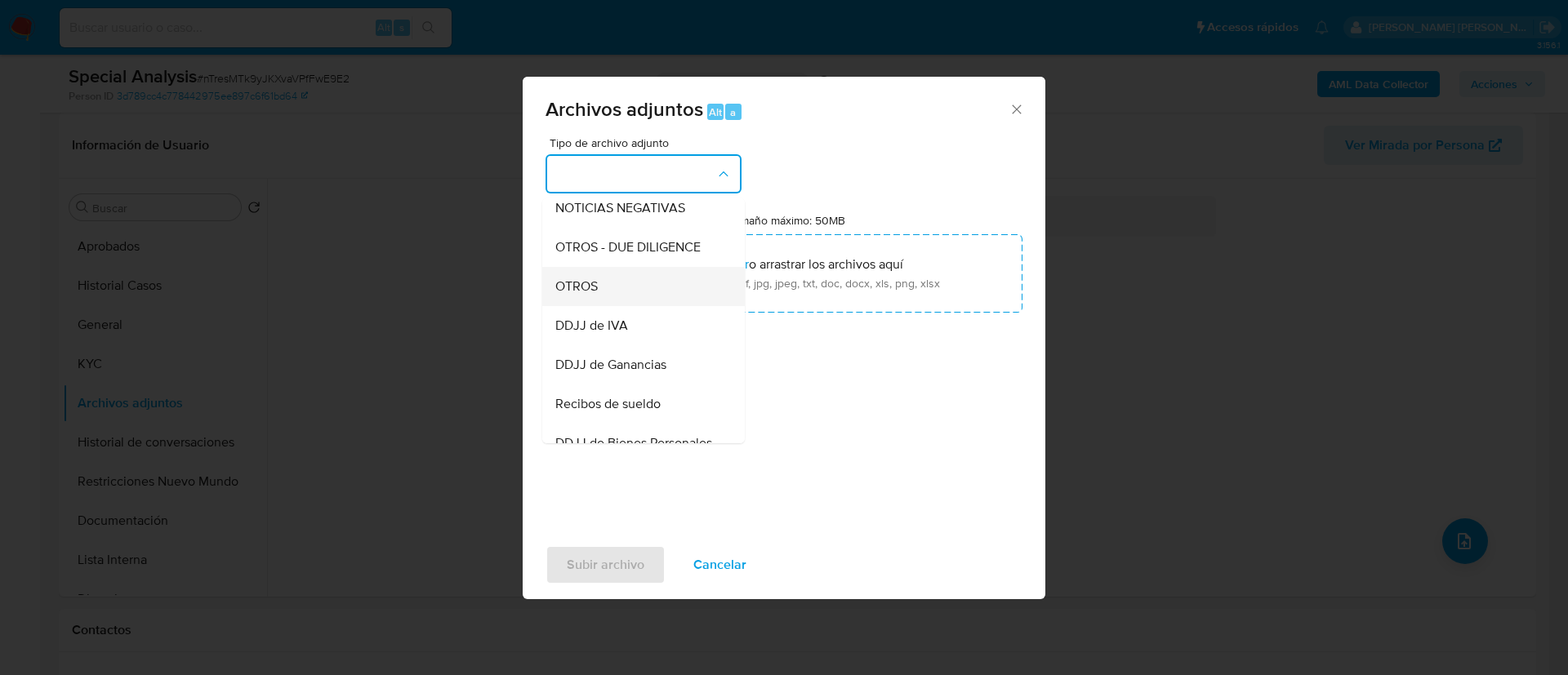
click at [619, 306] on div "OTROS" at bounding box center [638, 286] width 166 height 39
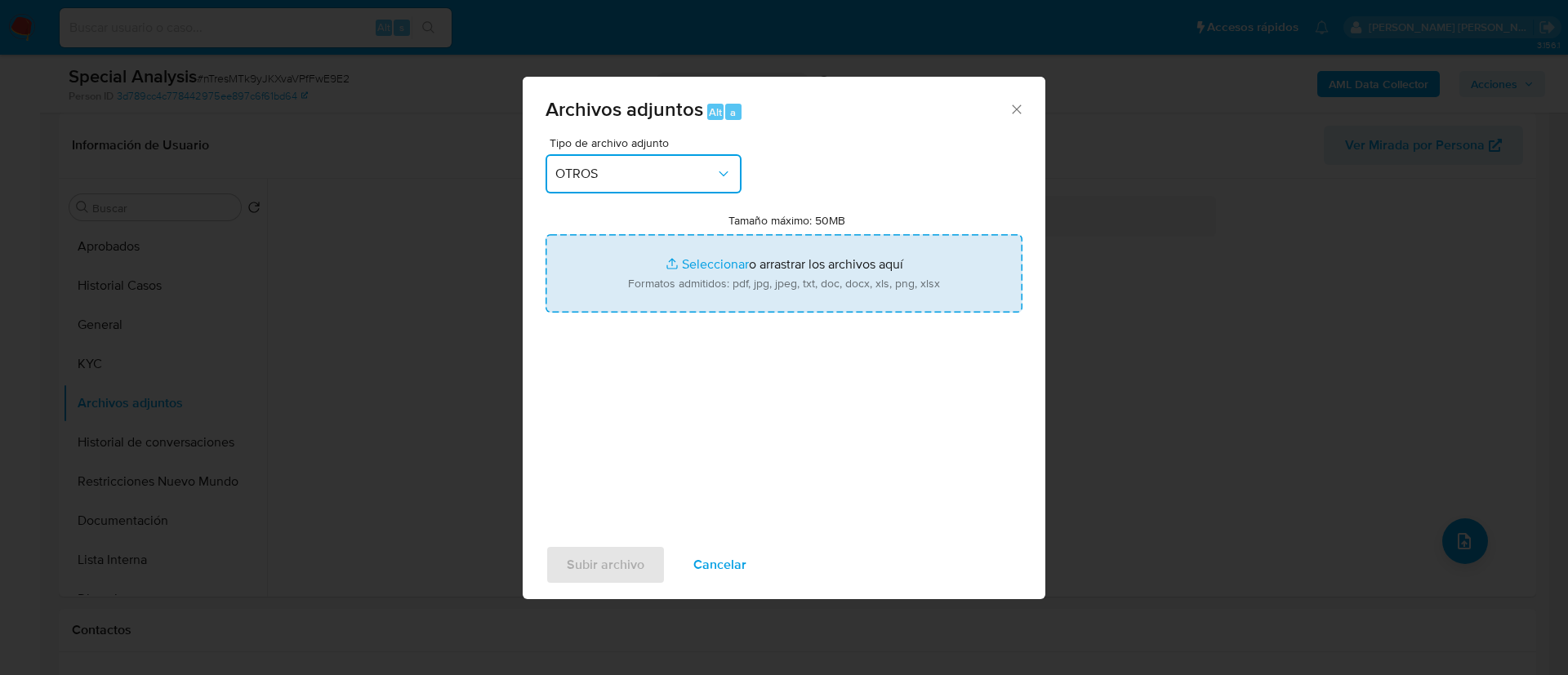
type input "C:\fakepath\Caselog nTresMTk9yJKXvaVPfFwE9E2.docx"
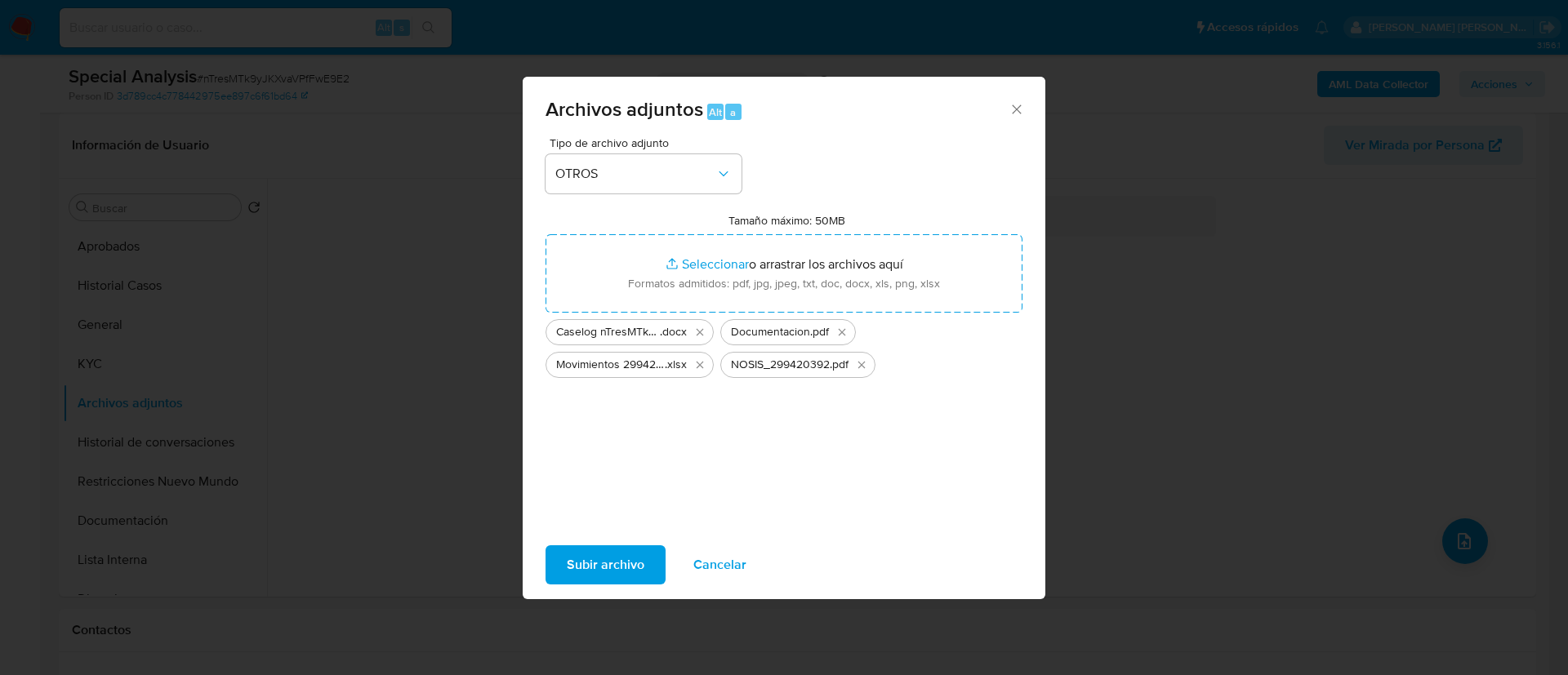
click at [613, 574] on span "Subir archivo" at bounding box center [605, 565] width 78 height 36
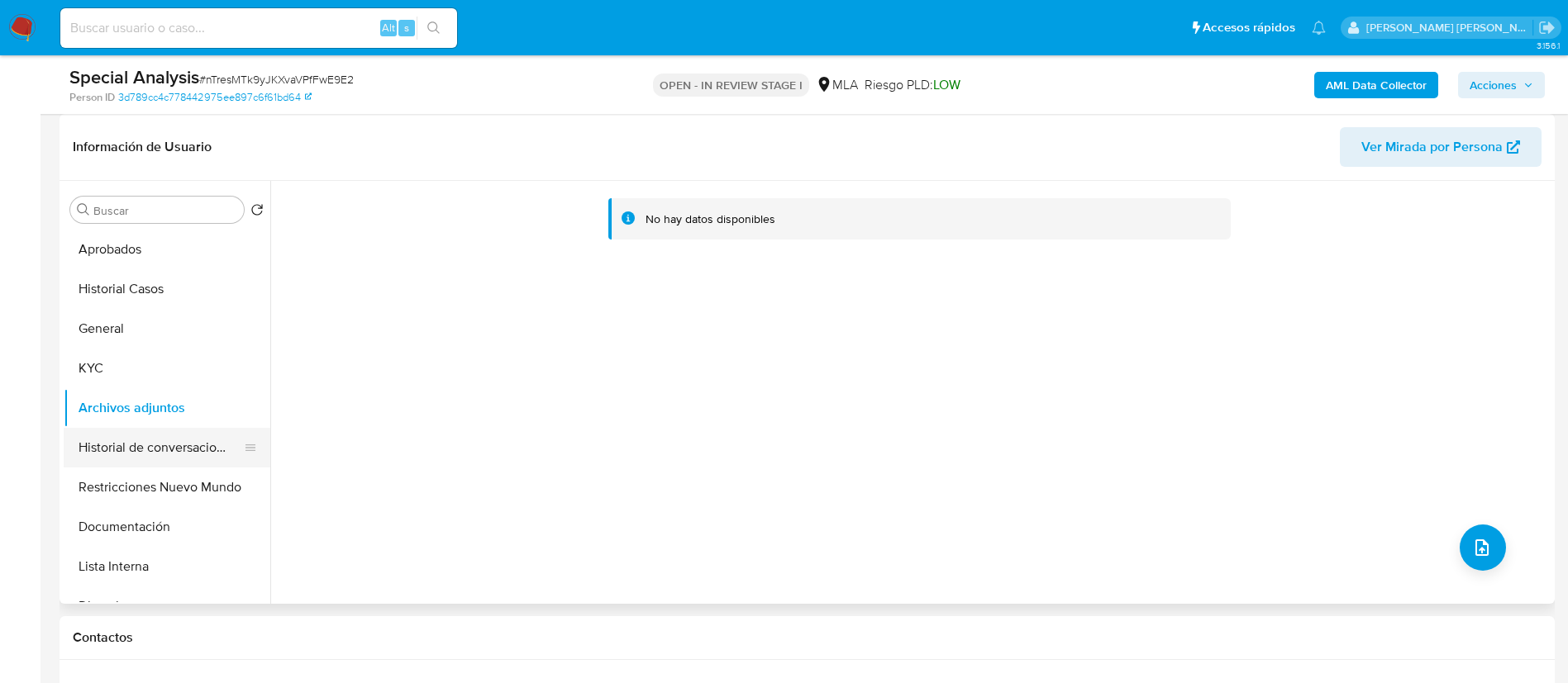
click at [196, 444] on button "Historial de conversaciones" at bounding box center [161, 447] width 193 height 39
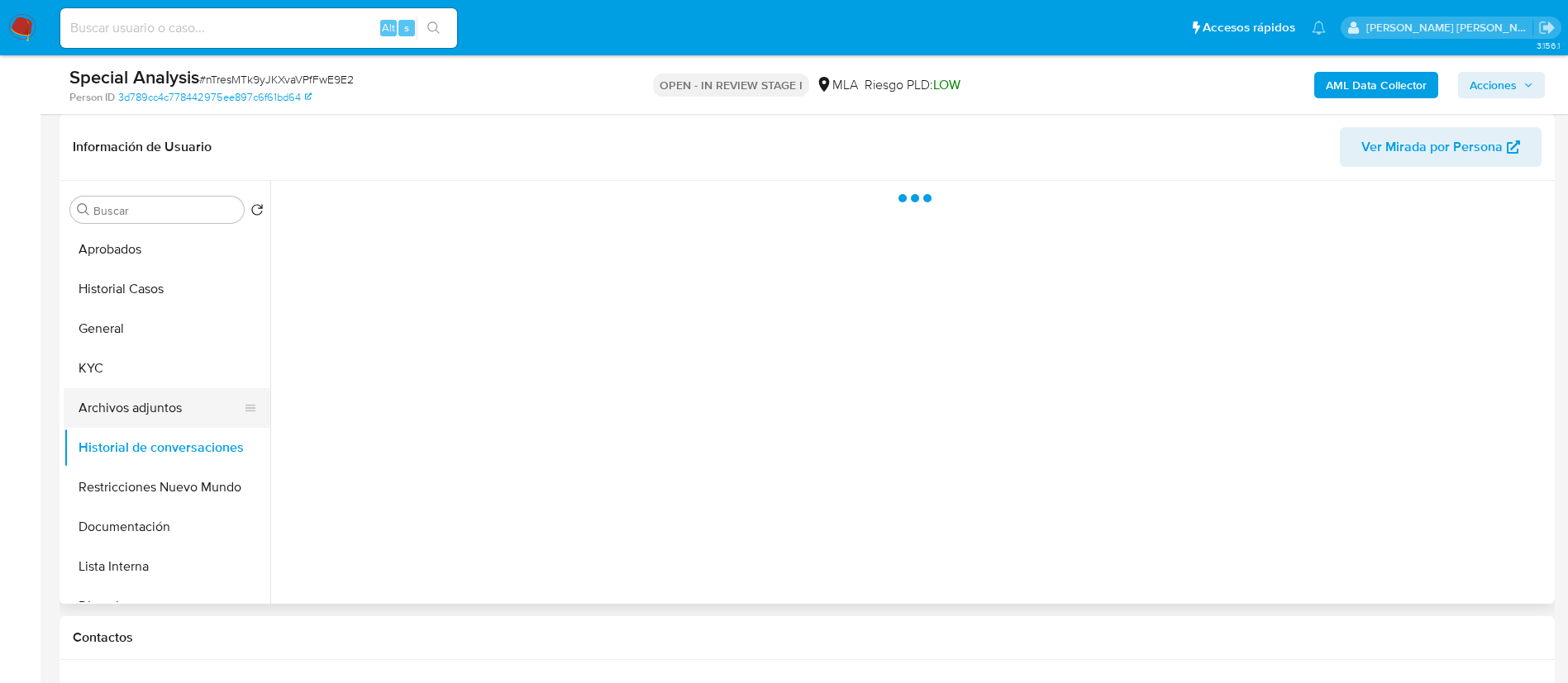
click at [187, 409] on button "Archivos adjuntos" at bounding box center [161, 408] width 193 height 39
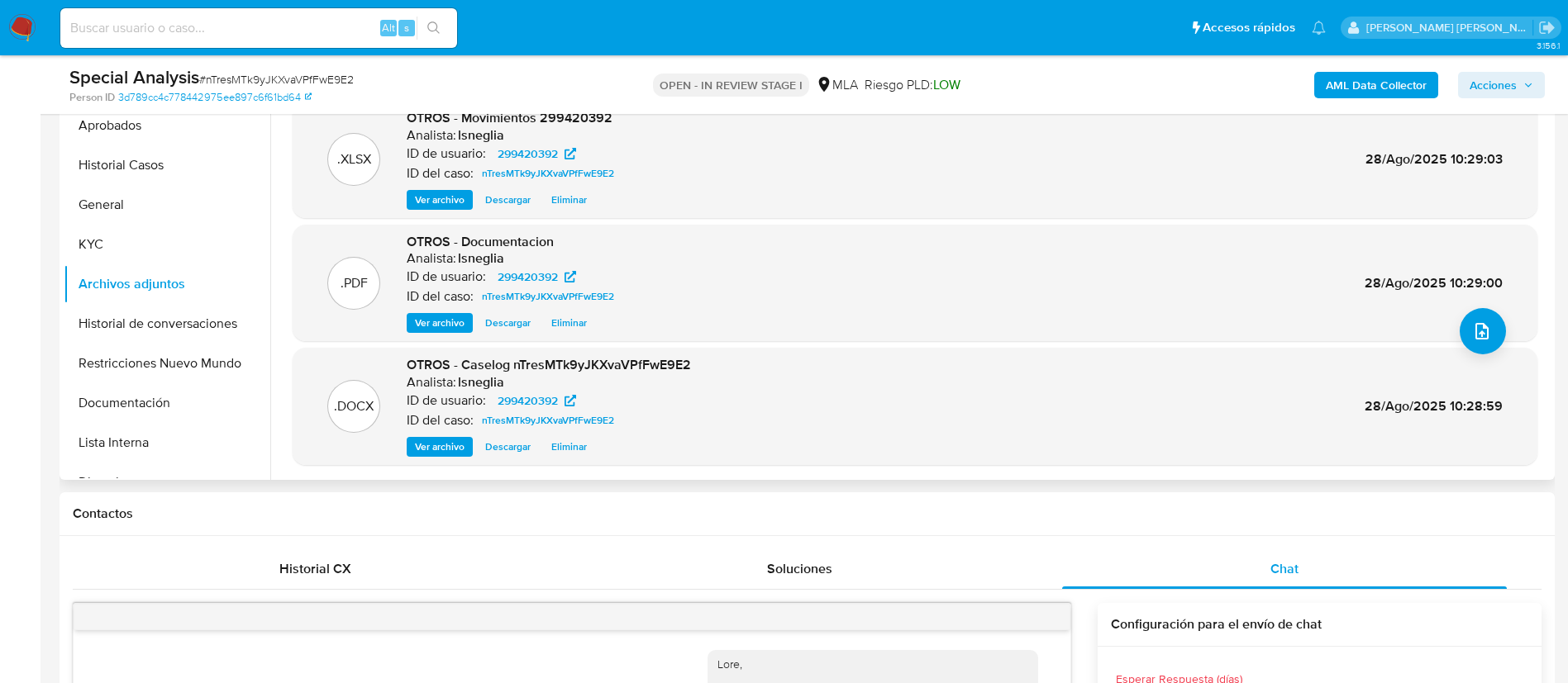
scroll to position [0, 0]
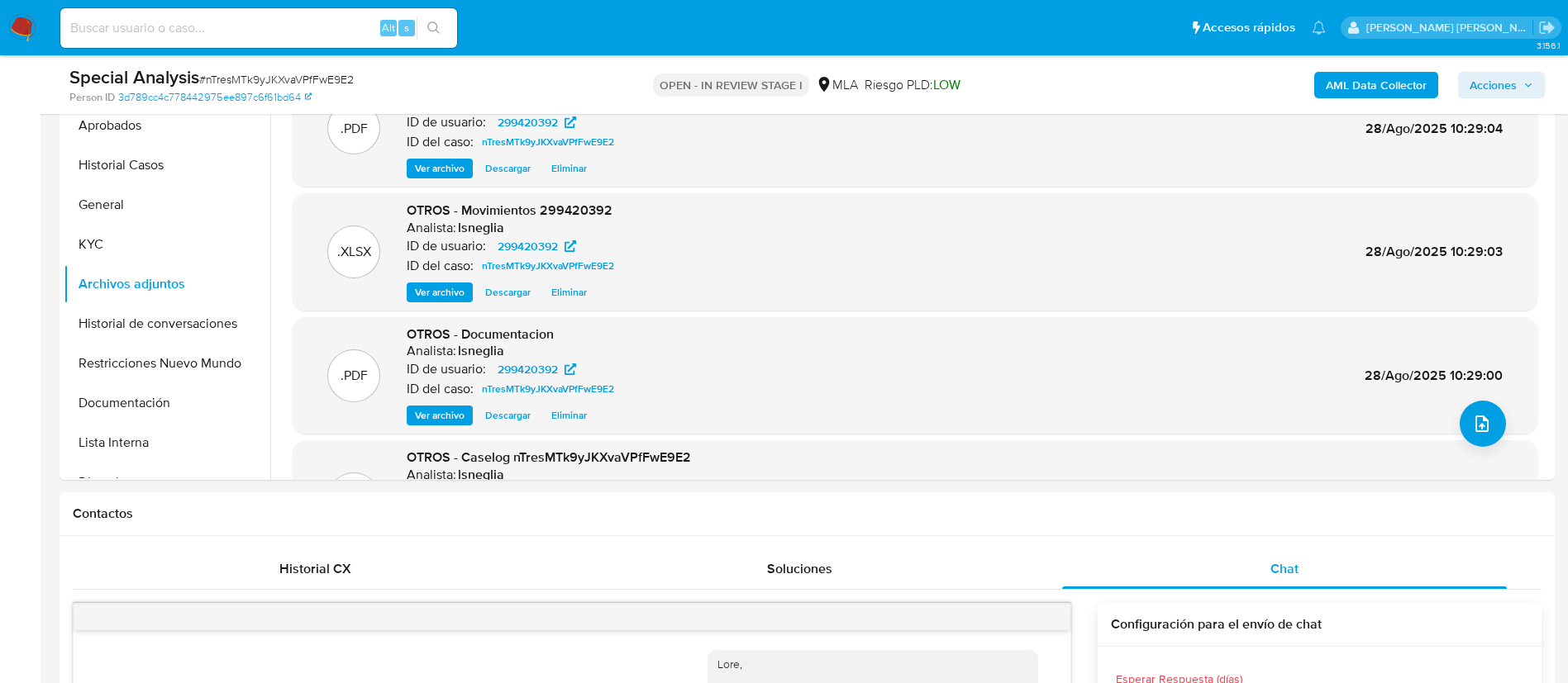
click at [1398, 82] on b "AML Data Collector" at bounding box center [1376, 85] width 101 height 27
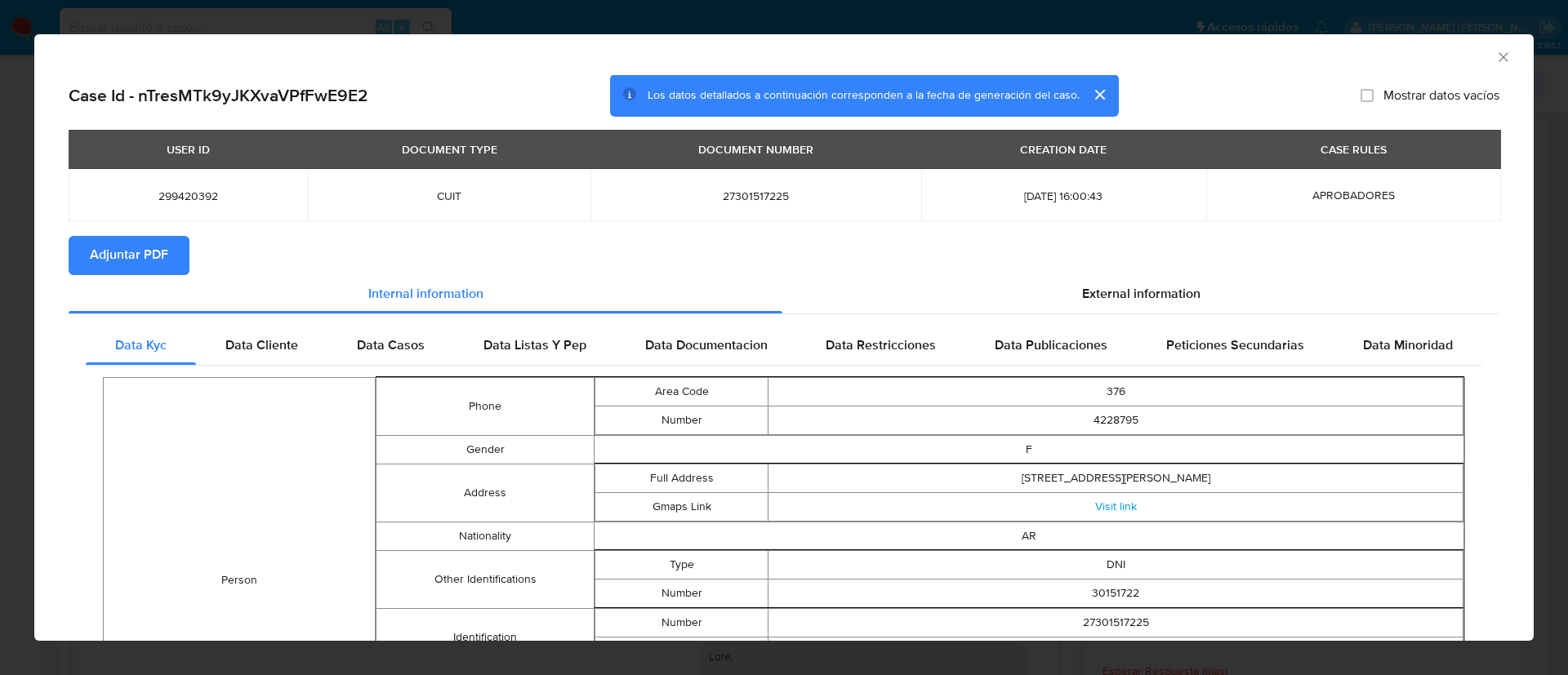
click at [132, 264] on span "Adjuntar PDF" at bounding box center [129, 255] width 78 height 36
click at [1102, 280] on div "External information" at bounding box center [1141, 294] width 717 height 39
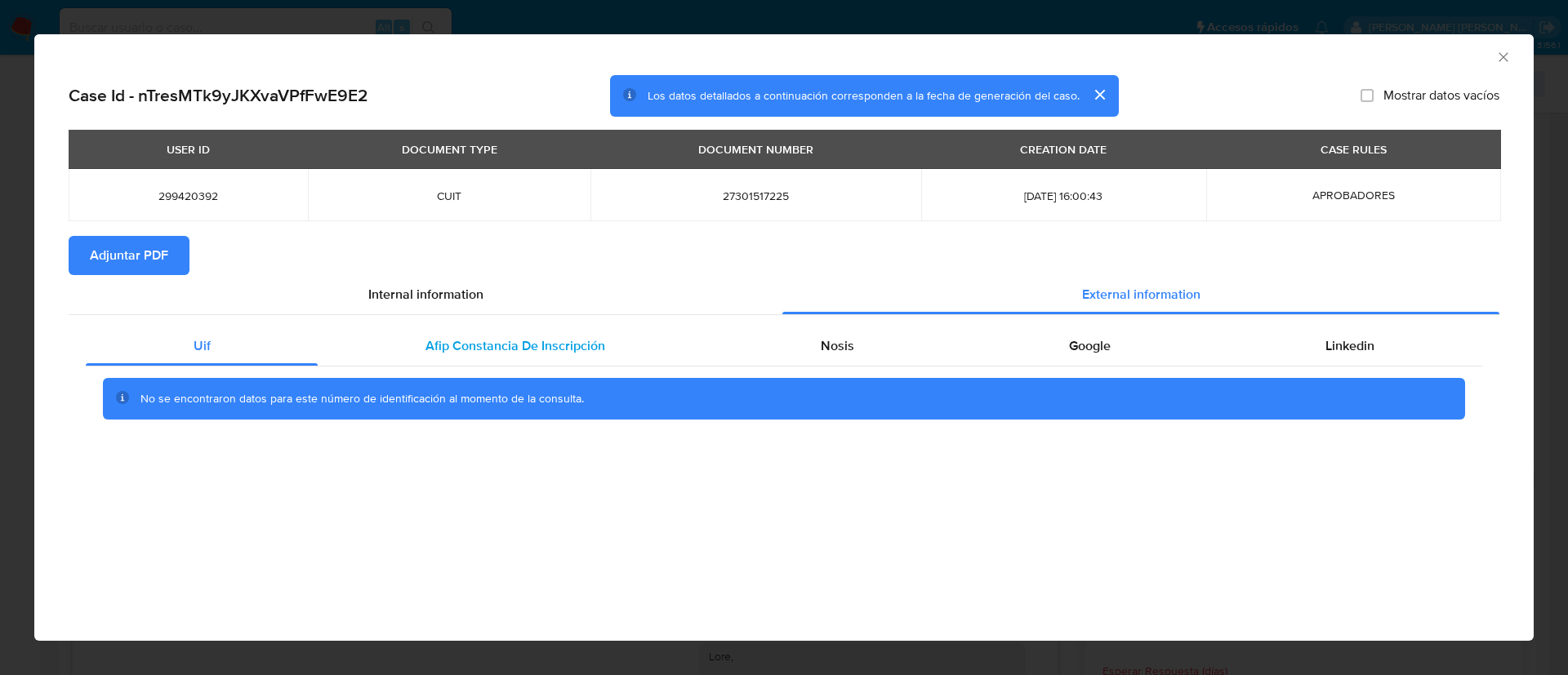
click at [508, 358] on div "Afip Constancia De Inscripción" at bounding box center [514, 345] width 394 height 39
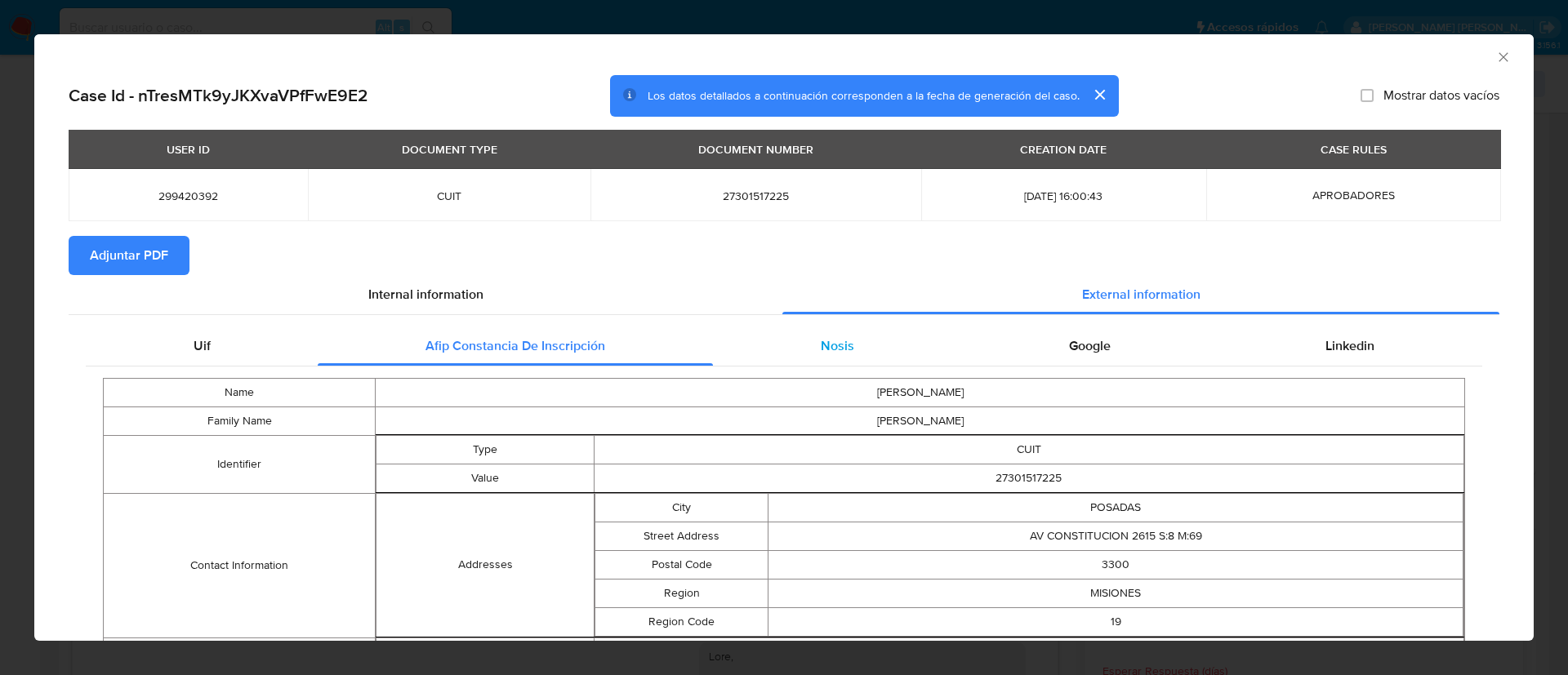
click at [821, 350] on span "Nosis" at bounding box center [837, 346] width 33 height 19
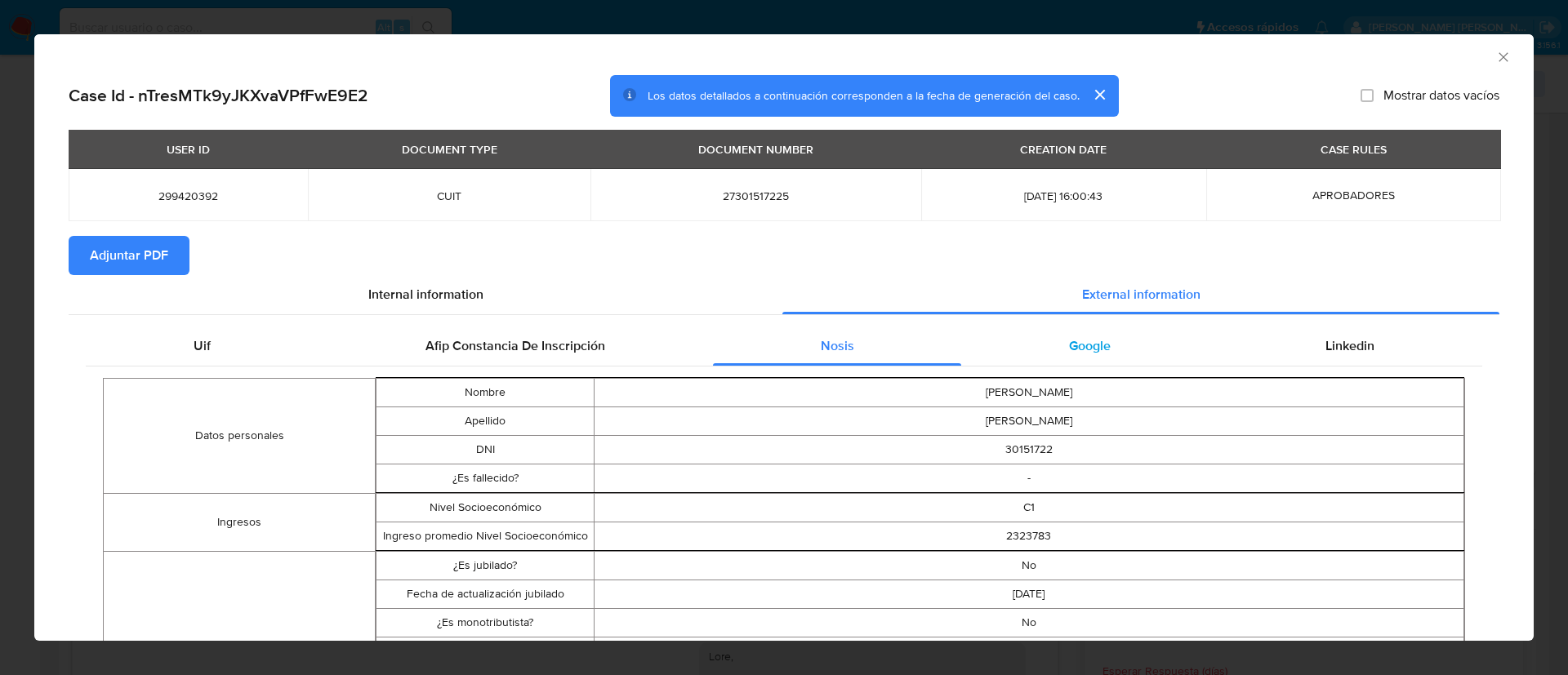
click at [1088, 351] on span "Google" at bounding box center [1090, 346] width 42 height 19
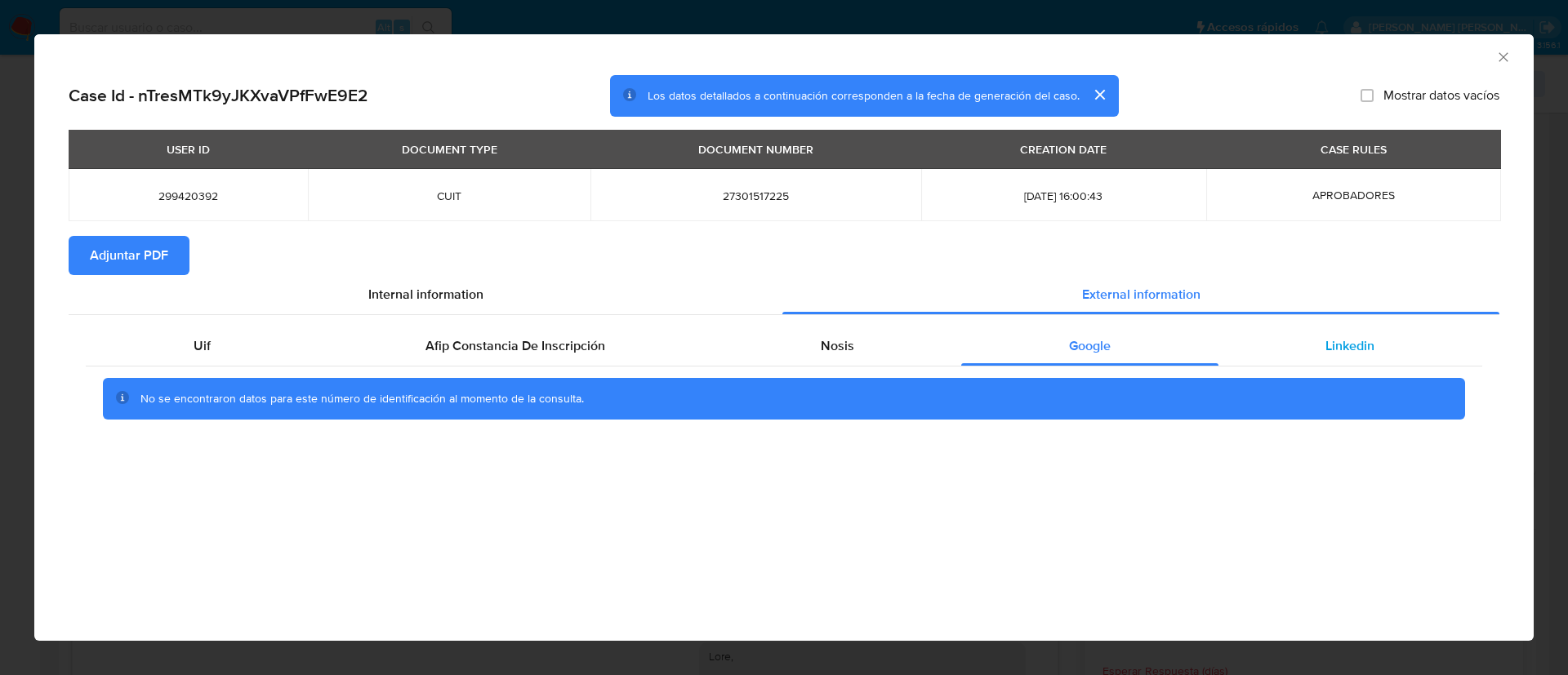
click at [1340, 351] on span "Linkedin" at bounding box center [1350, 346] width 49 height 19
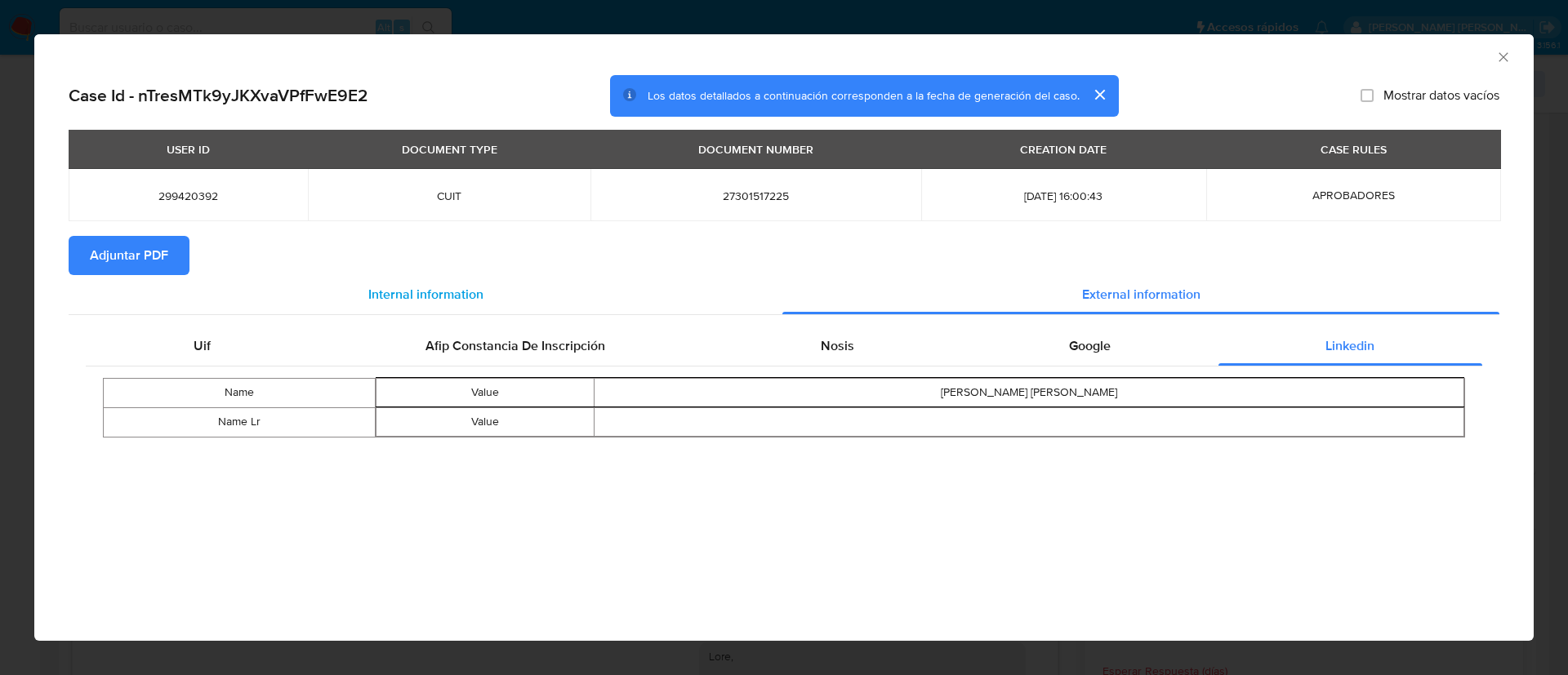
click at [495, 294] on div "Internal information" at bounding box center [426, 294] width 714 height 39
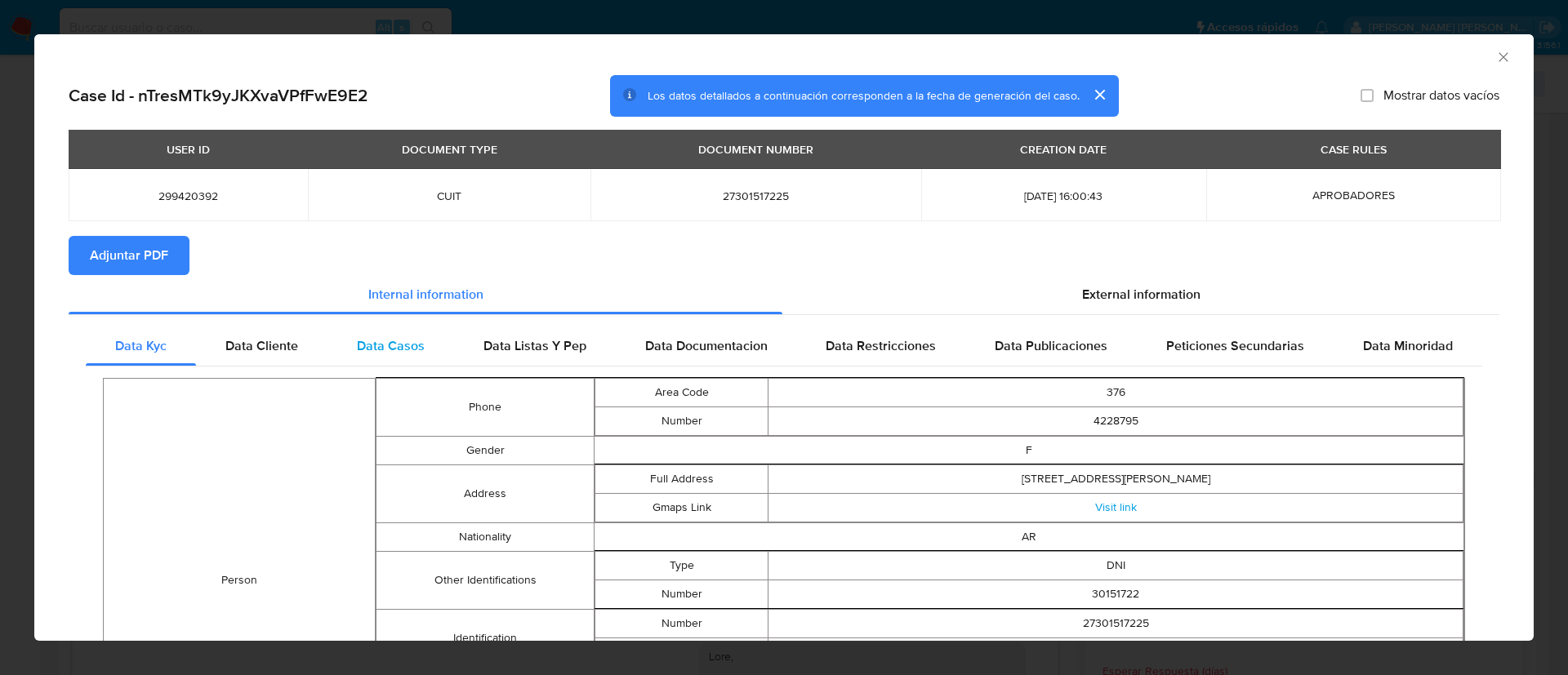
click at [383, 353] on span "Data Casos" at bounding box center [391, 346] width 68 height 19
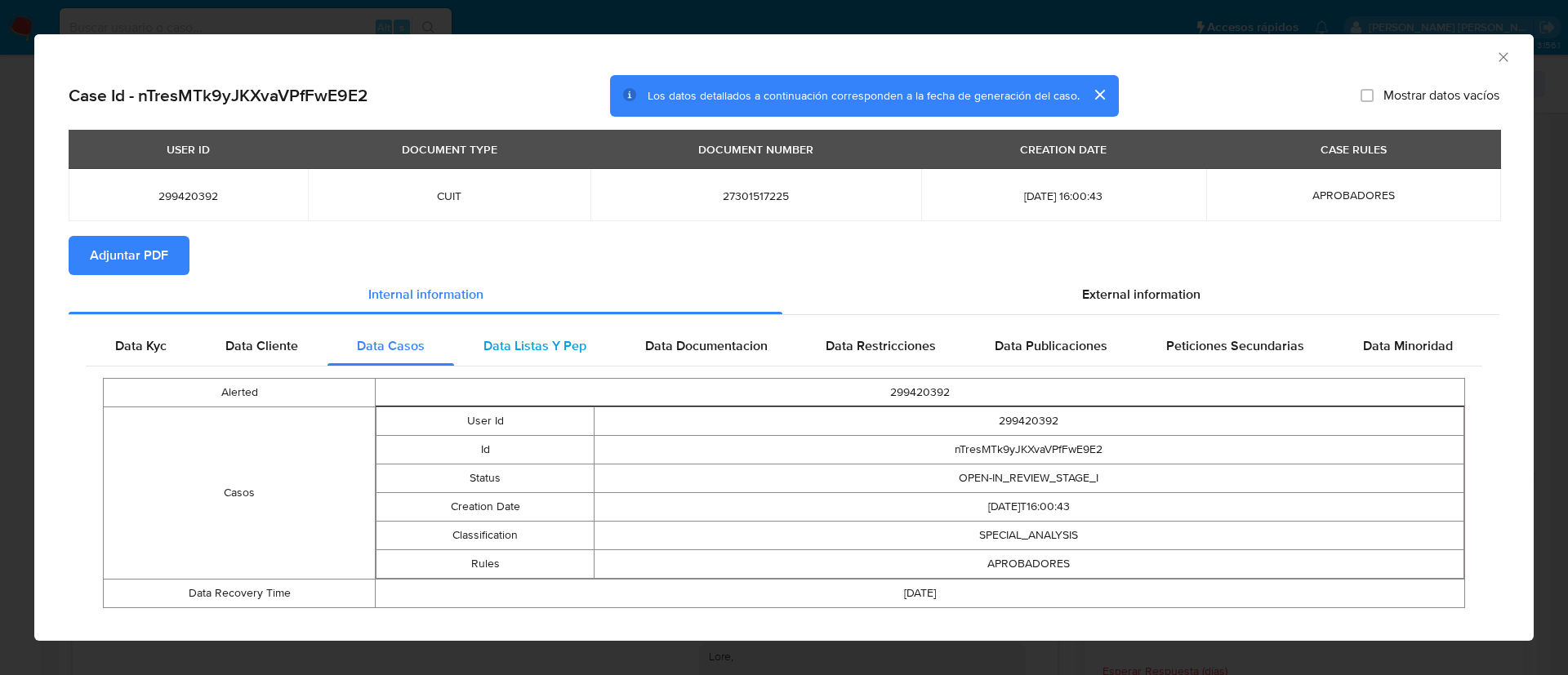
click at [587, 349] on div "Data Listas Y Pep" at bounding box center [534, 345] width 162 height 39
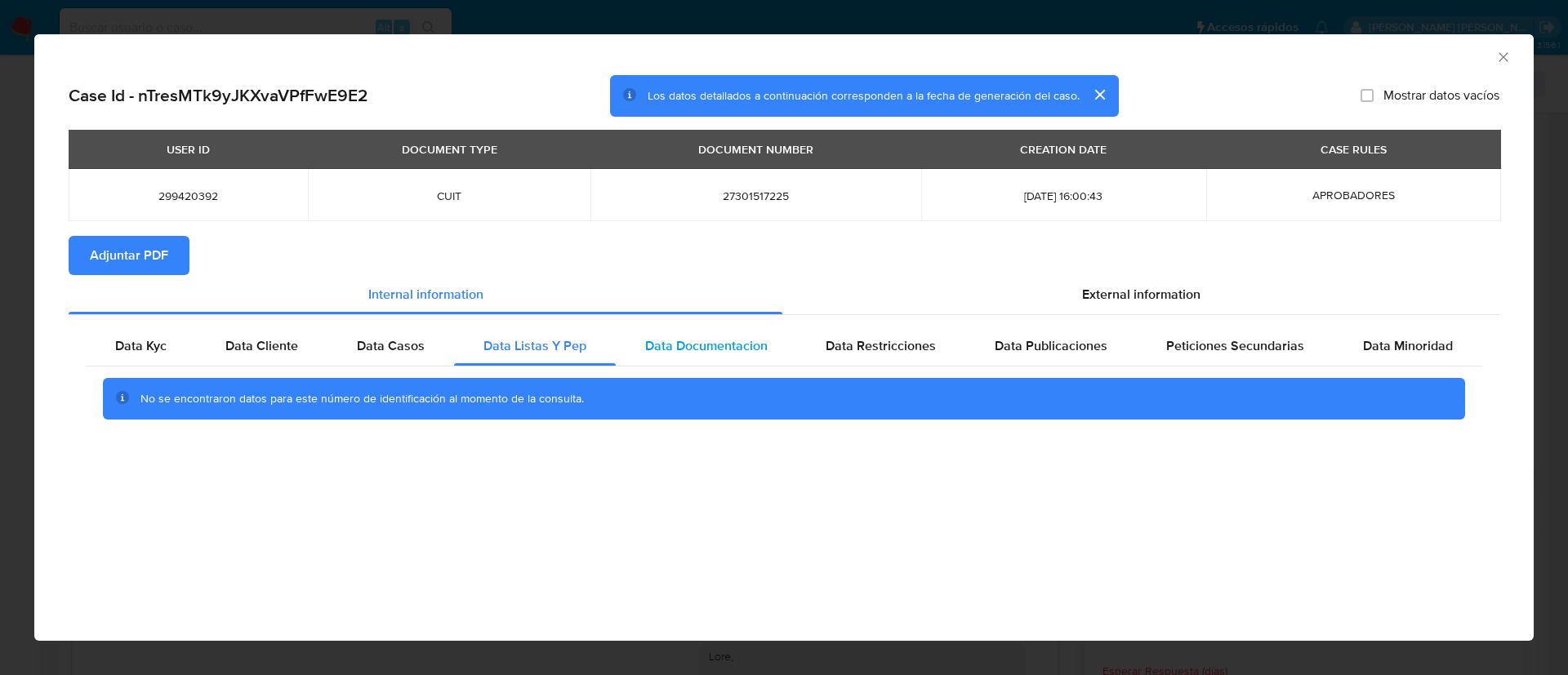
click at [717, 345] on span "Data Documentacion" at bounding box center [706, 346] width 123 height 19
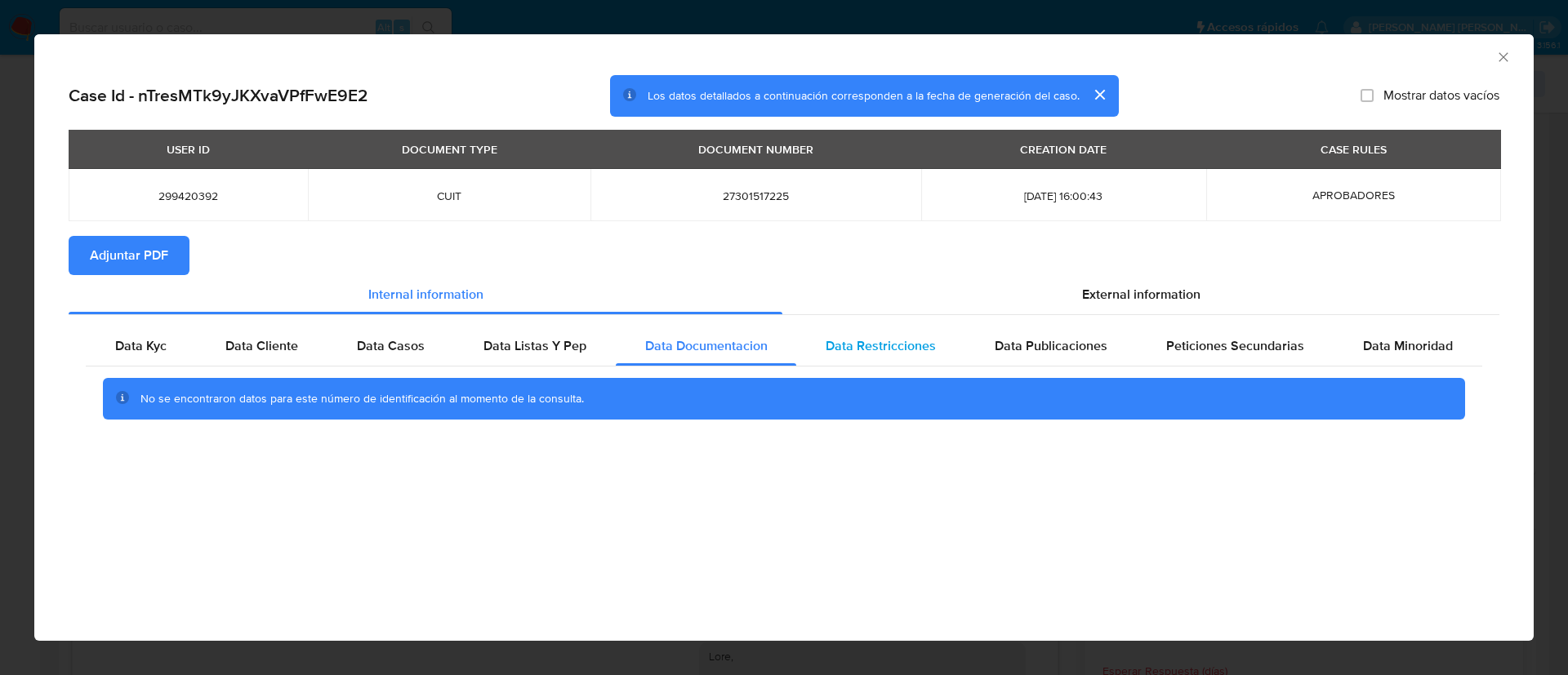
click at [900, 345] on span "Data Restricciones" at bounding box center [880, 346] width 111 height 19
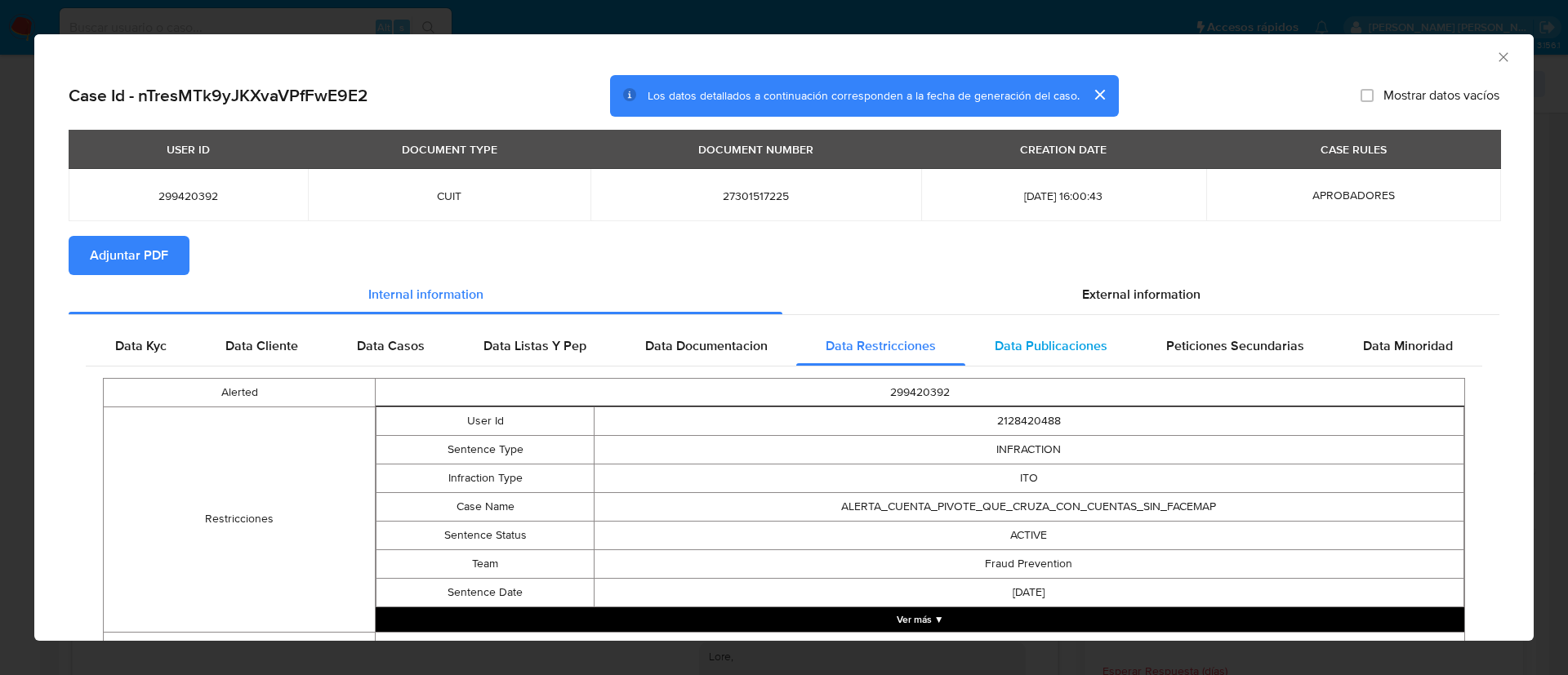
click at [1065, 345] on span "Data Publicaciones" at bounding box center [1051, 346] width 113 height 19
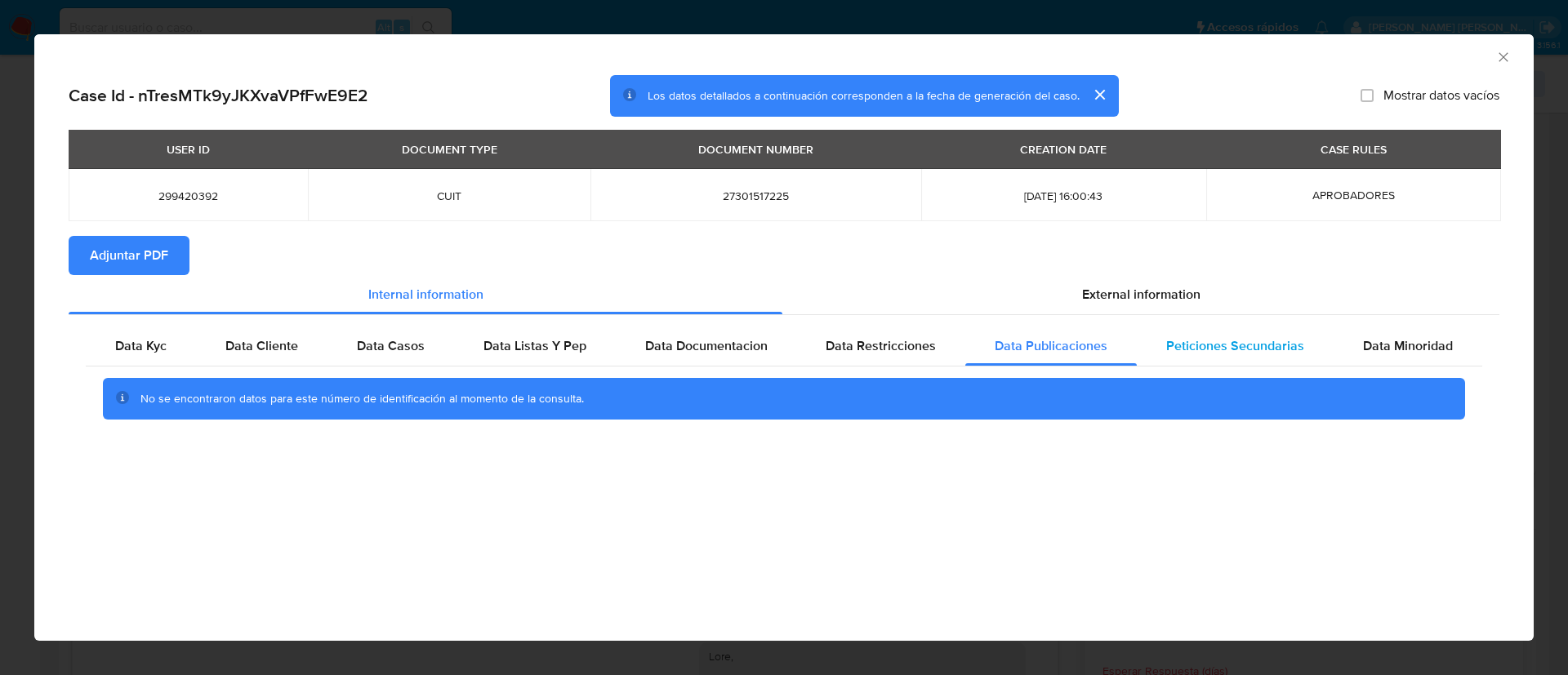
click at [1199, 347] on span "Peticiones Secundarias" at bounding box center [1235, 346] width 138 height 19
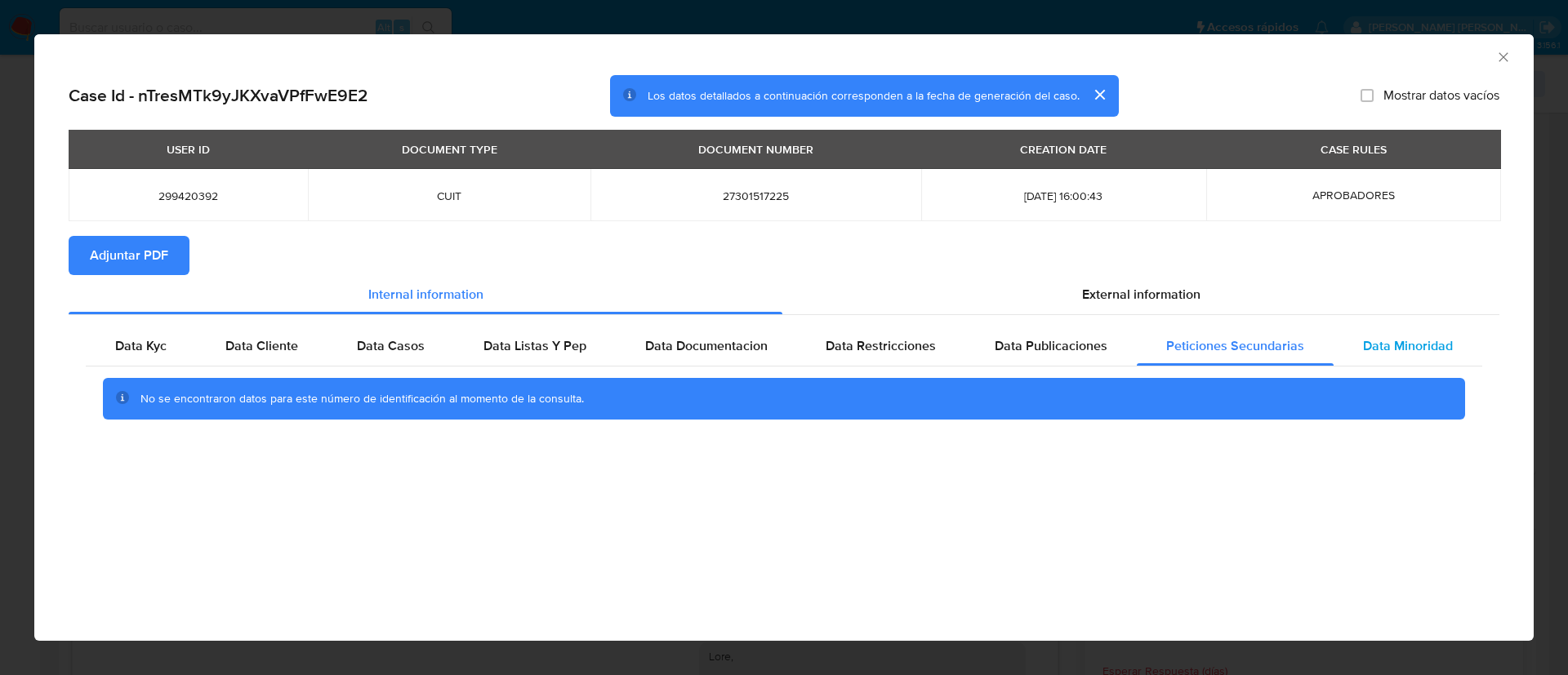
click at [1351, 350] on div "Data Minoridad" at bounding box center [1407, 345] width 148 height 39
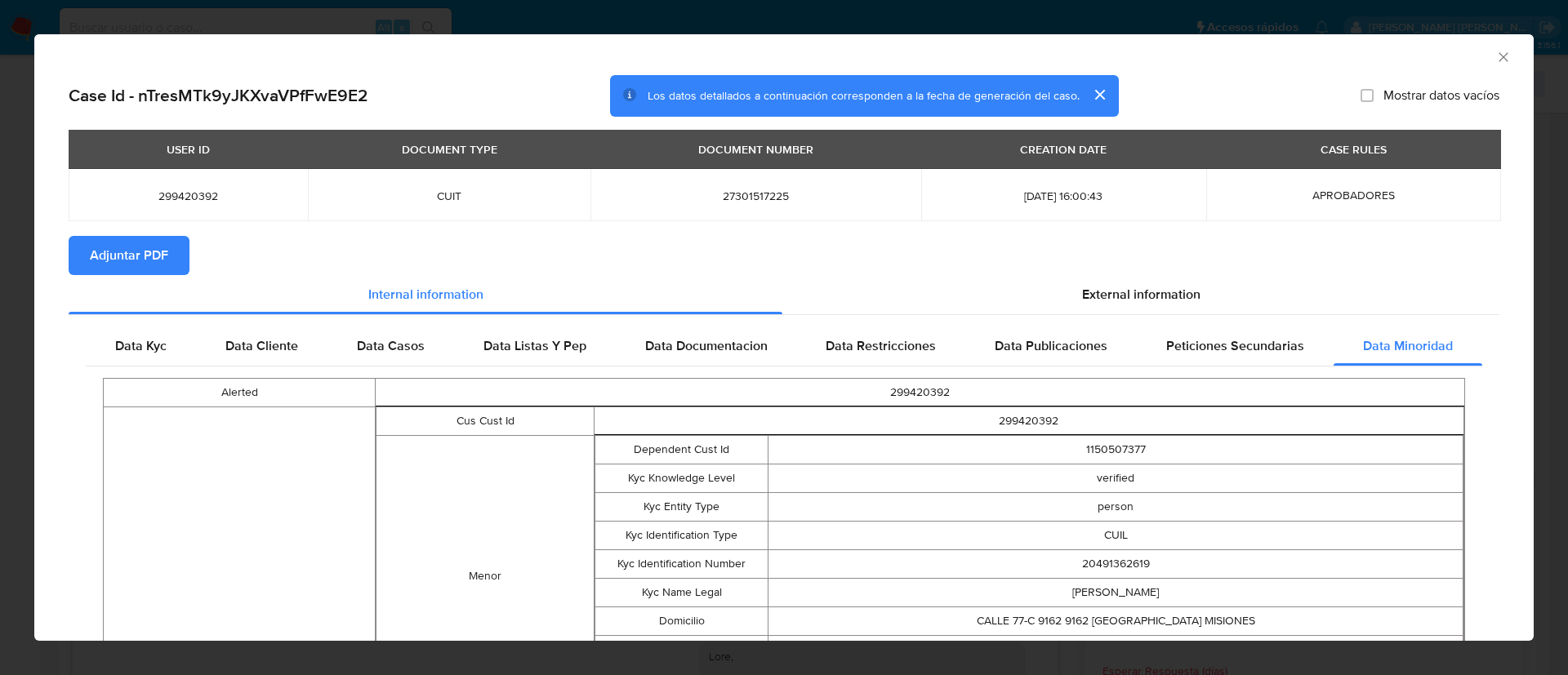
click at [1496, 56] on div "AML Data Collector" at bounding box center [784, 54] width 1500 height 41
click at [1495, 55] on icon "Cerrar ventana" at bounding box center [1503, 57] width 16 height 16
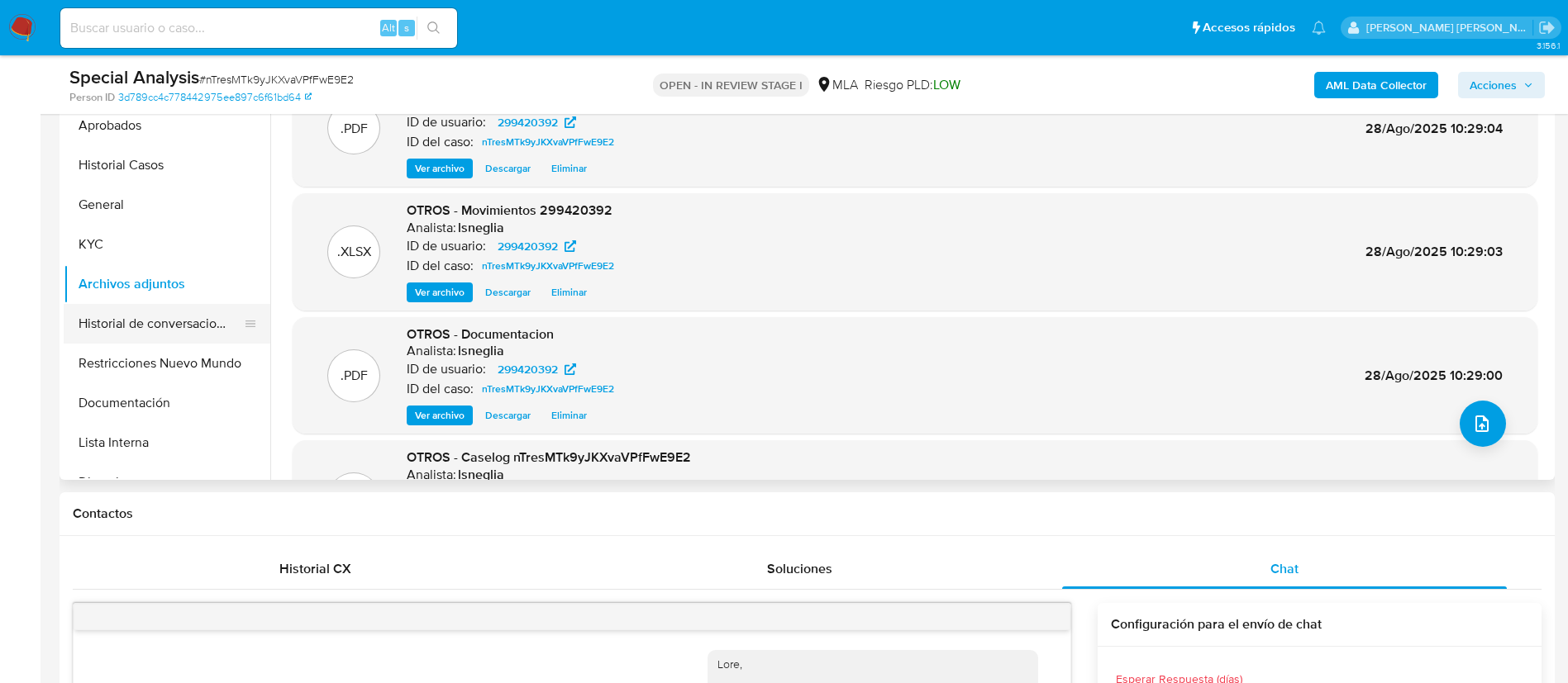
click at [100, 314] on button "Historial de conversaciones" at bounding box center [161, 323] width 193 height 39
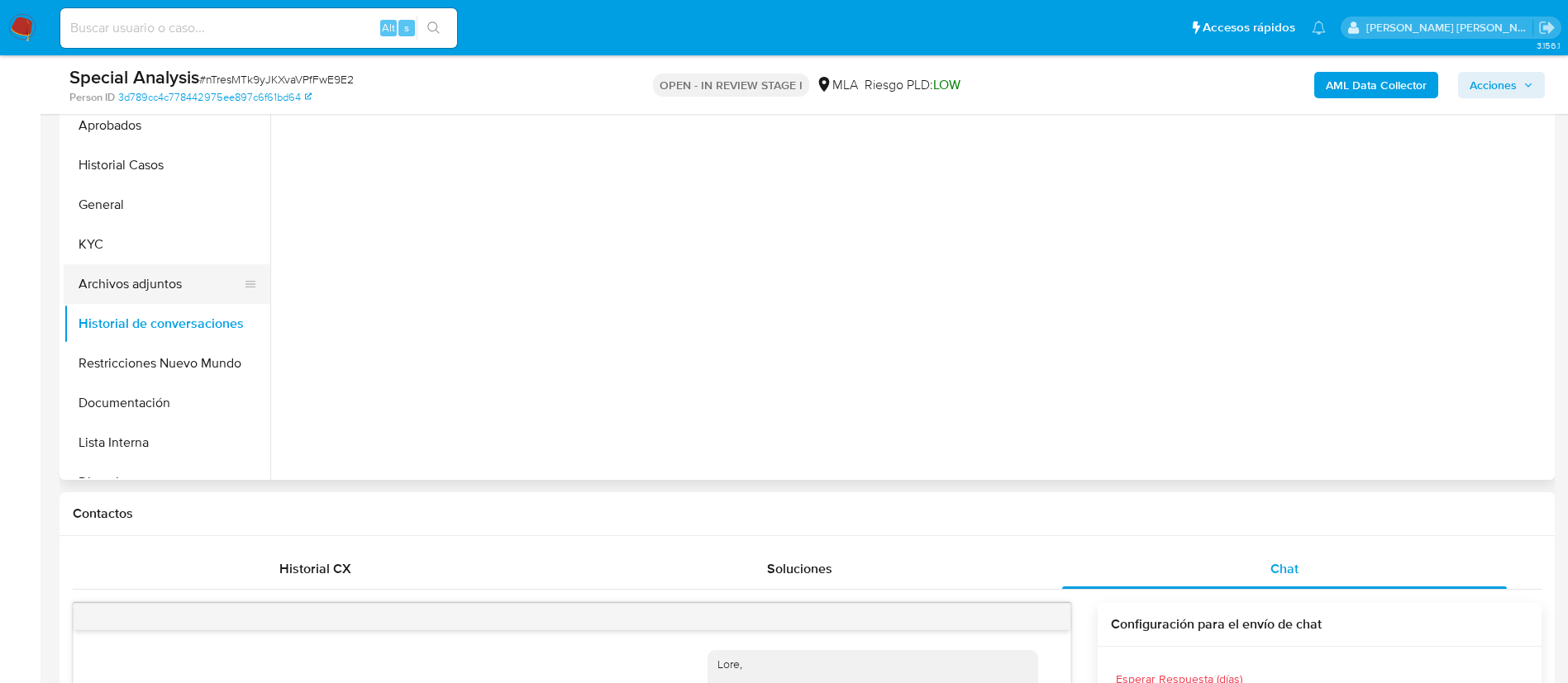
click at [221, 281] on button "Archivos adjuntos" at bounding box center [161, 283] width 193 height 39
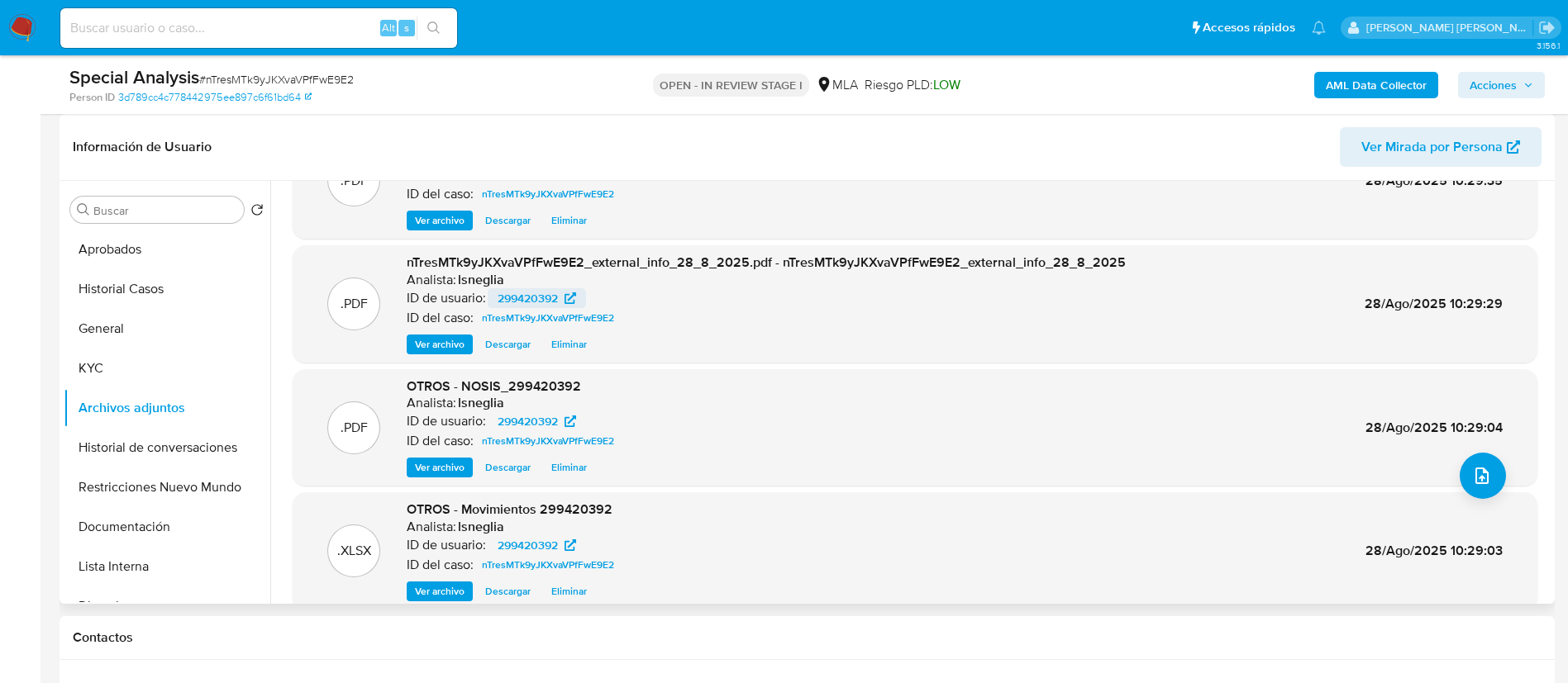
scroll to position [124, 0]
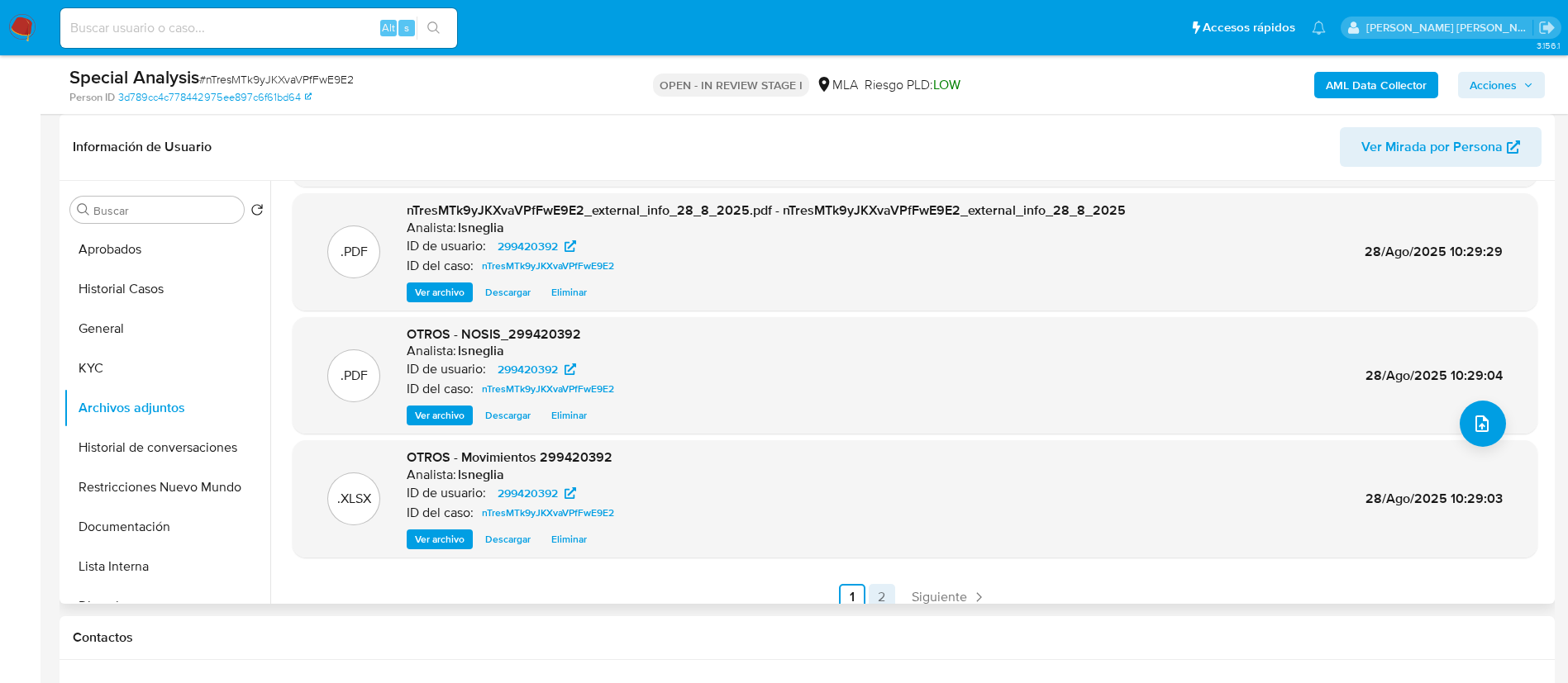
click at [869, 593] on link "2" at bounding box center [883, 598] width 27 height 27
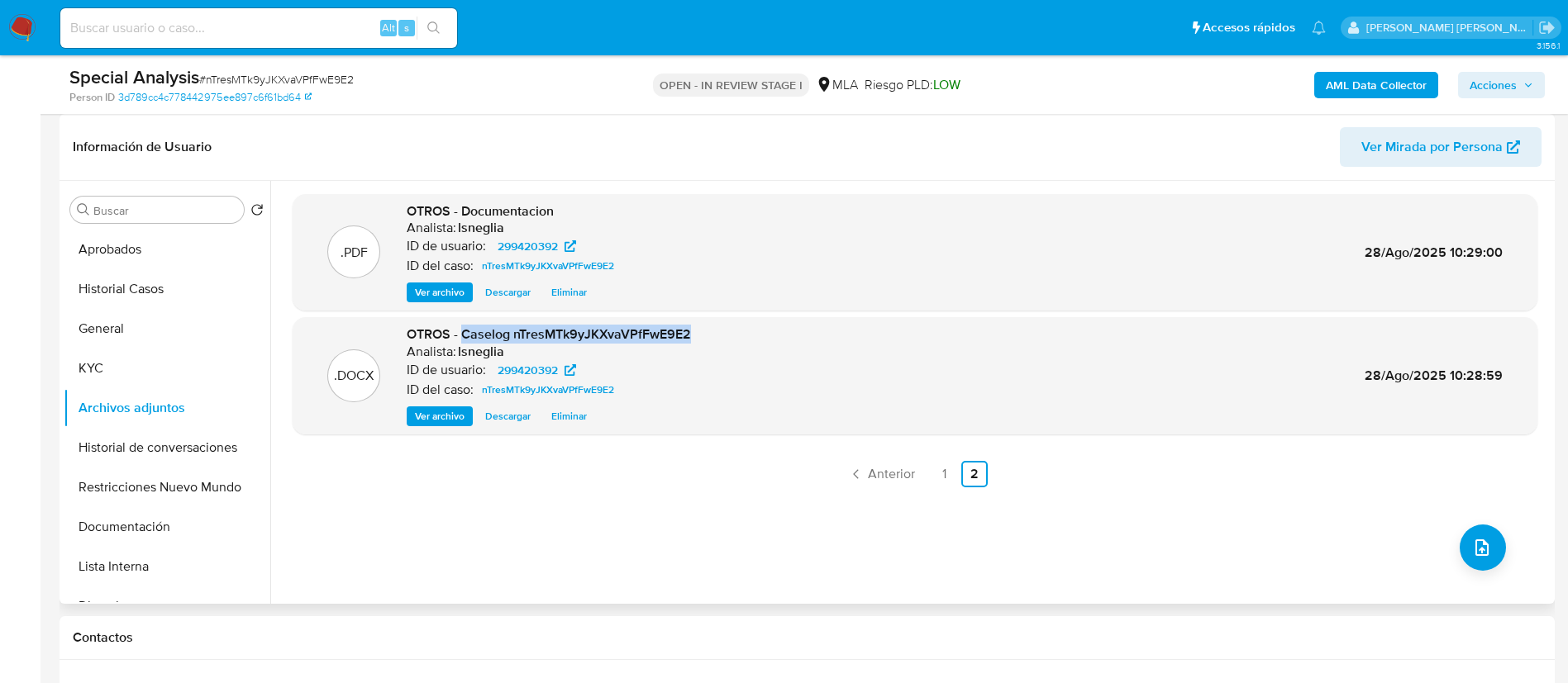
drag, startPoint x: 464, startPoint y: 333, endPoint x: 688, endPoint y: 326, distance: 224.1
click at [688, 326] on span "OTROS - Caselog nTresMTk9yJKXvaVPfFwE9E2" at bounding box center [549, 334] width 284 height 19
copy span "Caselog nTresMTk9yJKXvaVPfFwE9E2"
click at [176, 440] on button "Historial de conversaciones" at bounding box center [161, 447] width 193 height 39
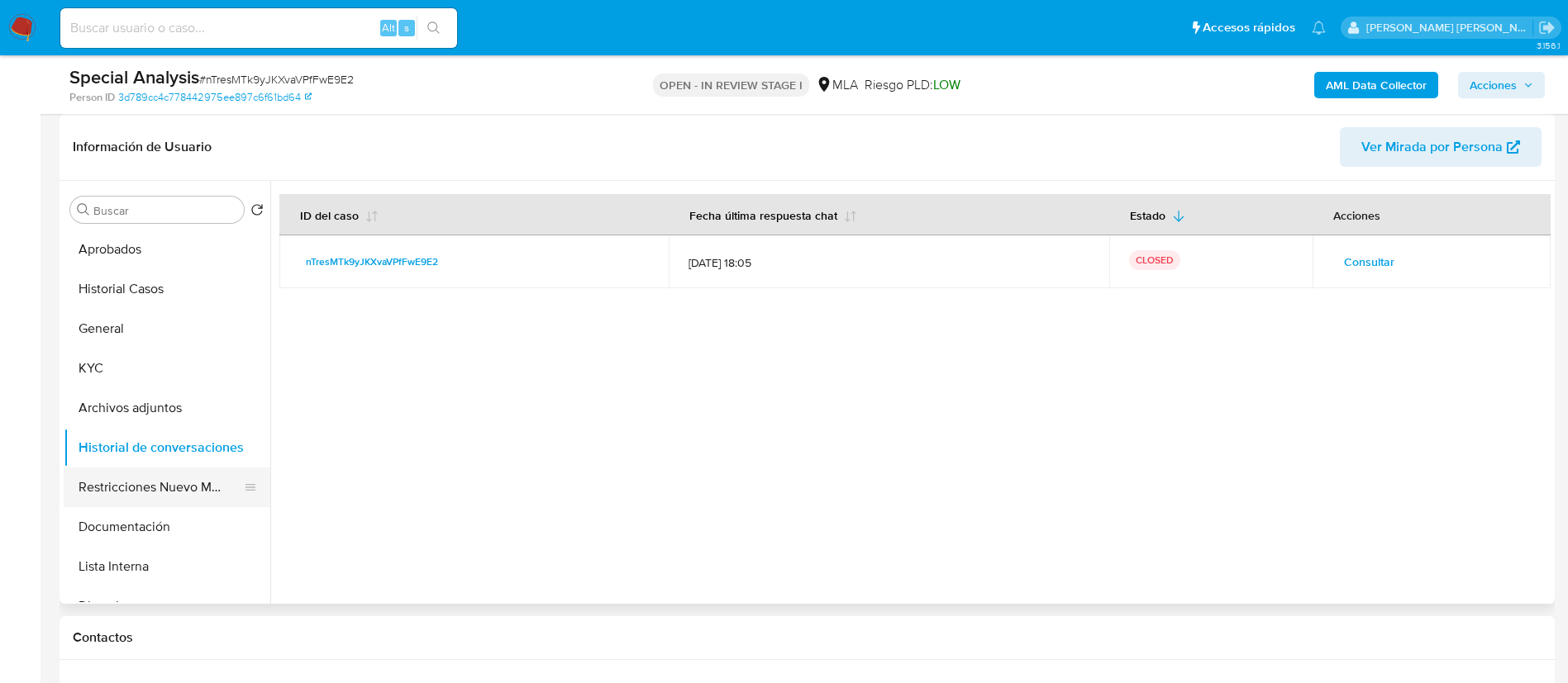
click at [149, 504] on button "Restricciones Nuevo Mundo" at bounding box center [161, 487] width 193 height 39
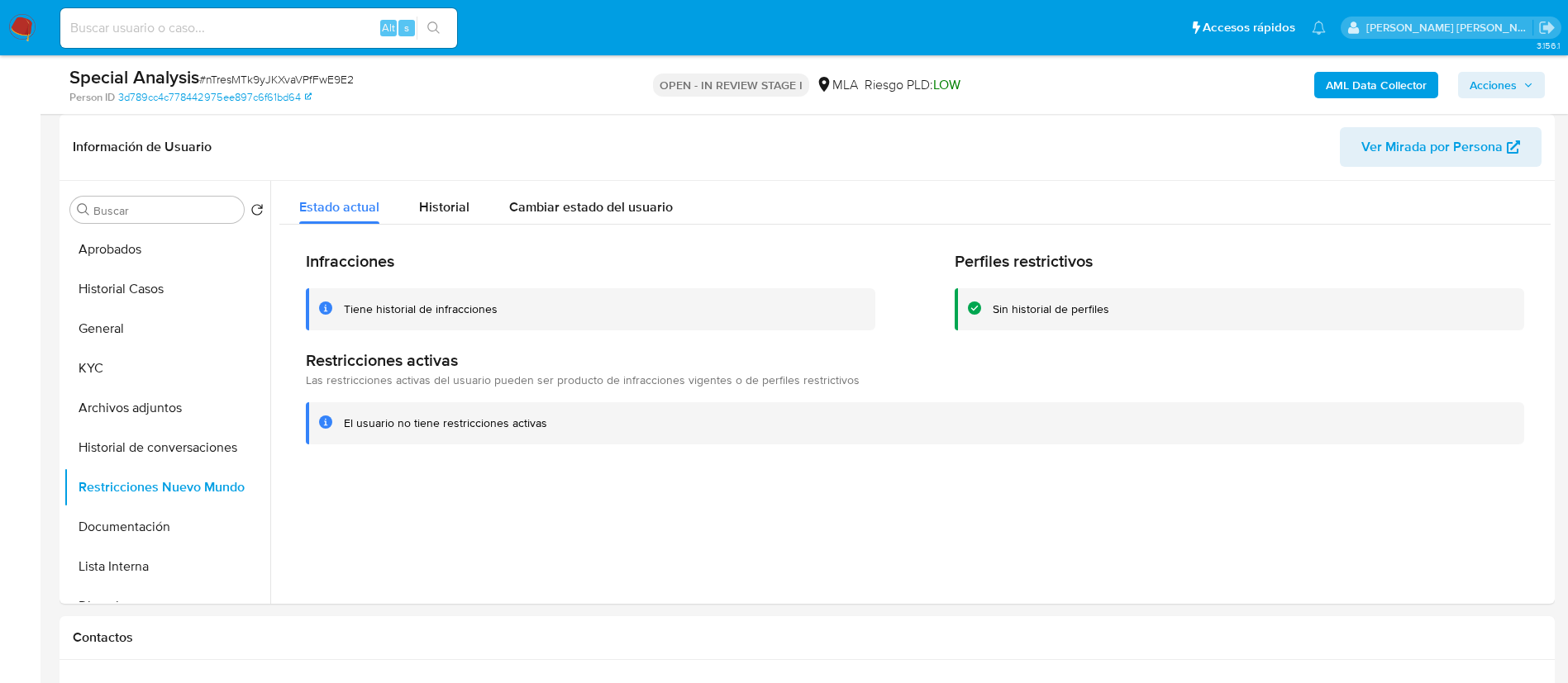
click at [1504, 76] on span "Acciones" at bounding box center [1493, 85] width 47 height 27
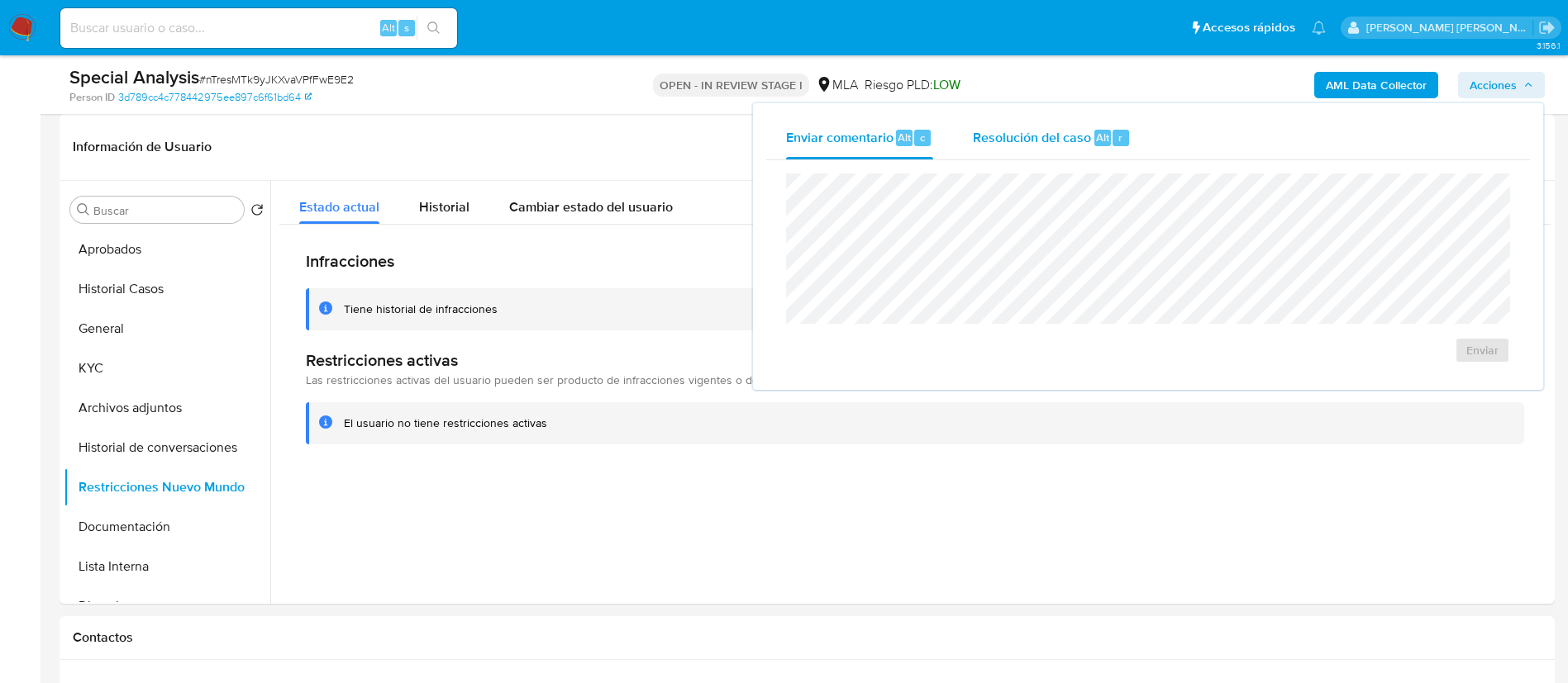
click at [1059, 134] on span "Resolución del caso" at bounding box center [1033, 137] width 119 height 19
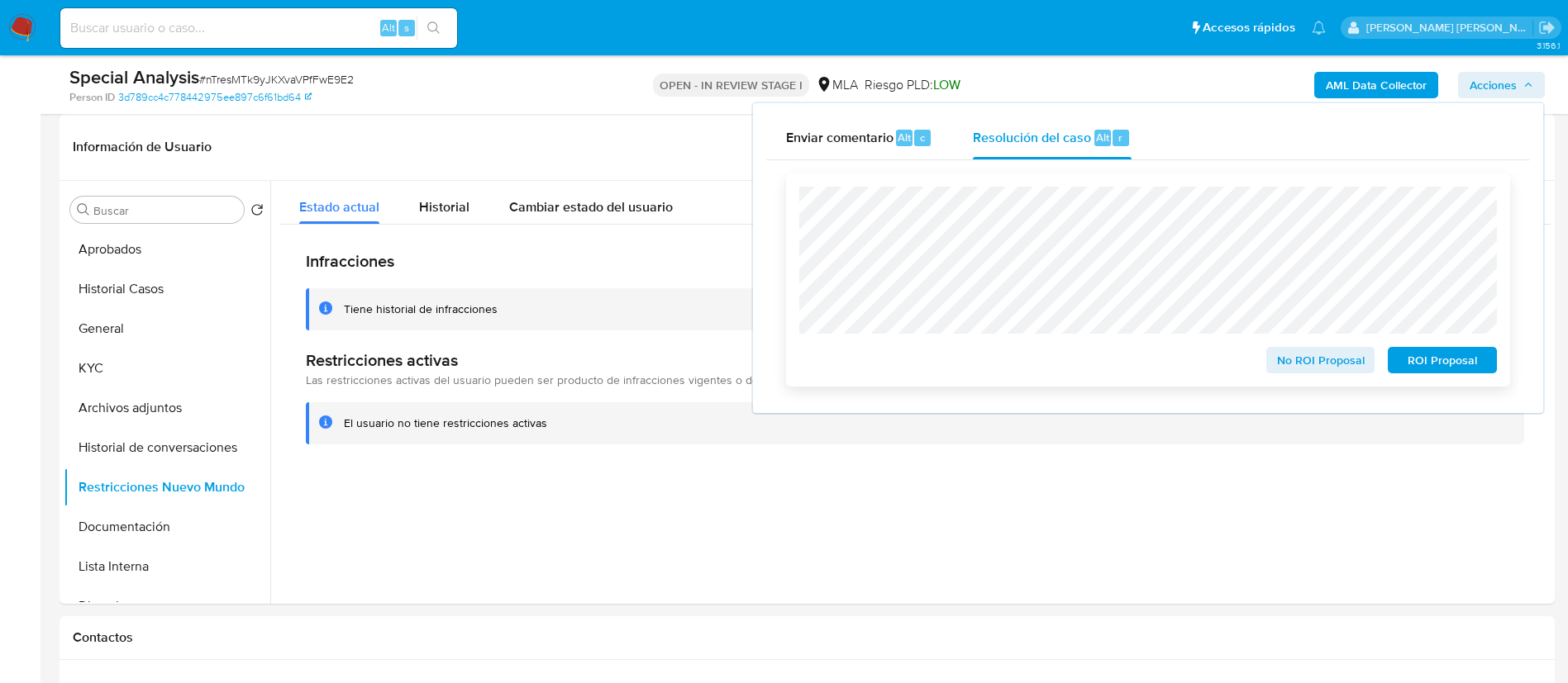
click at [1323, 356] on span "No ROI Proposal" at bounding box center [1321, 360] width 86 height 23
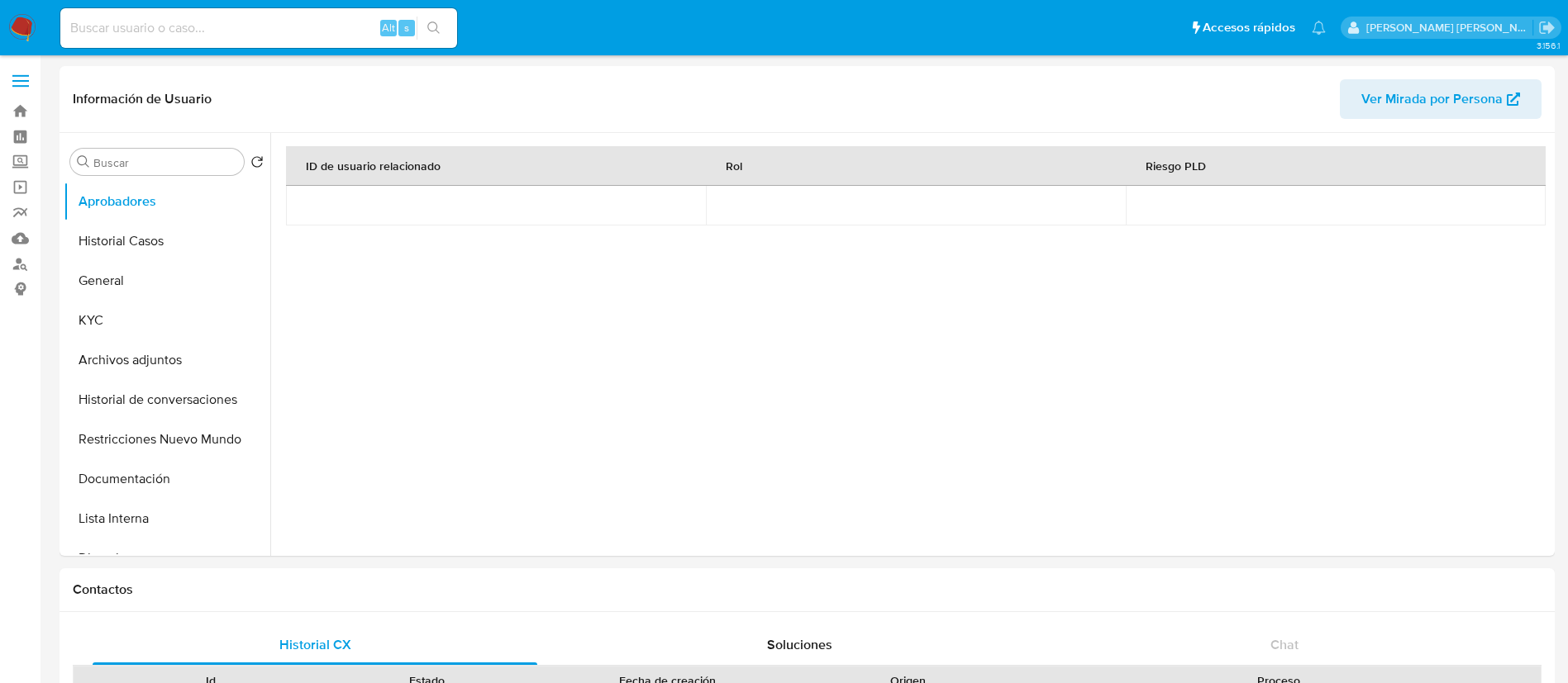
select select "10"
click at [135, 485] on button "Documentación" at bounding box center [161, 478] width 193 height 39
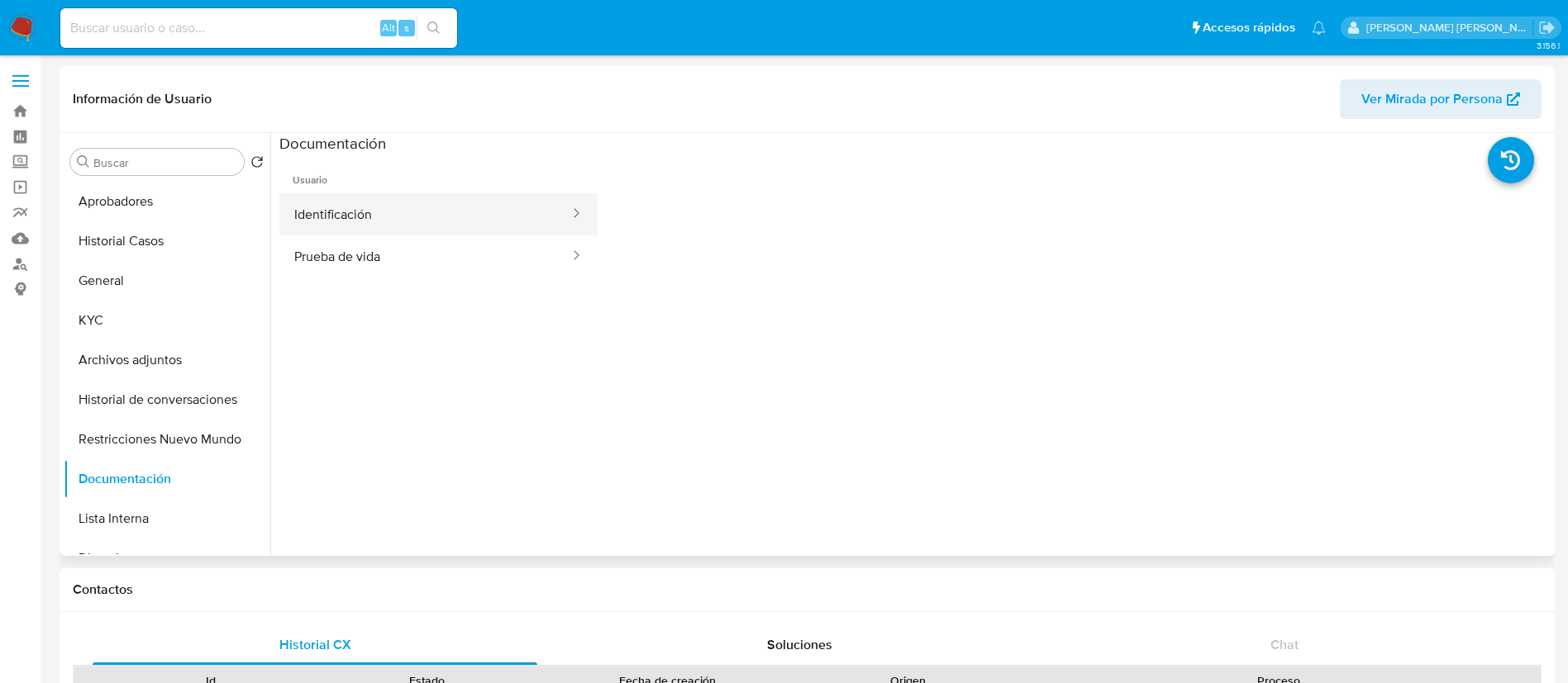
click at [439, 193] on button "Identificación" at bounding box center [425, 214] width 292 height 42
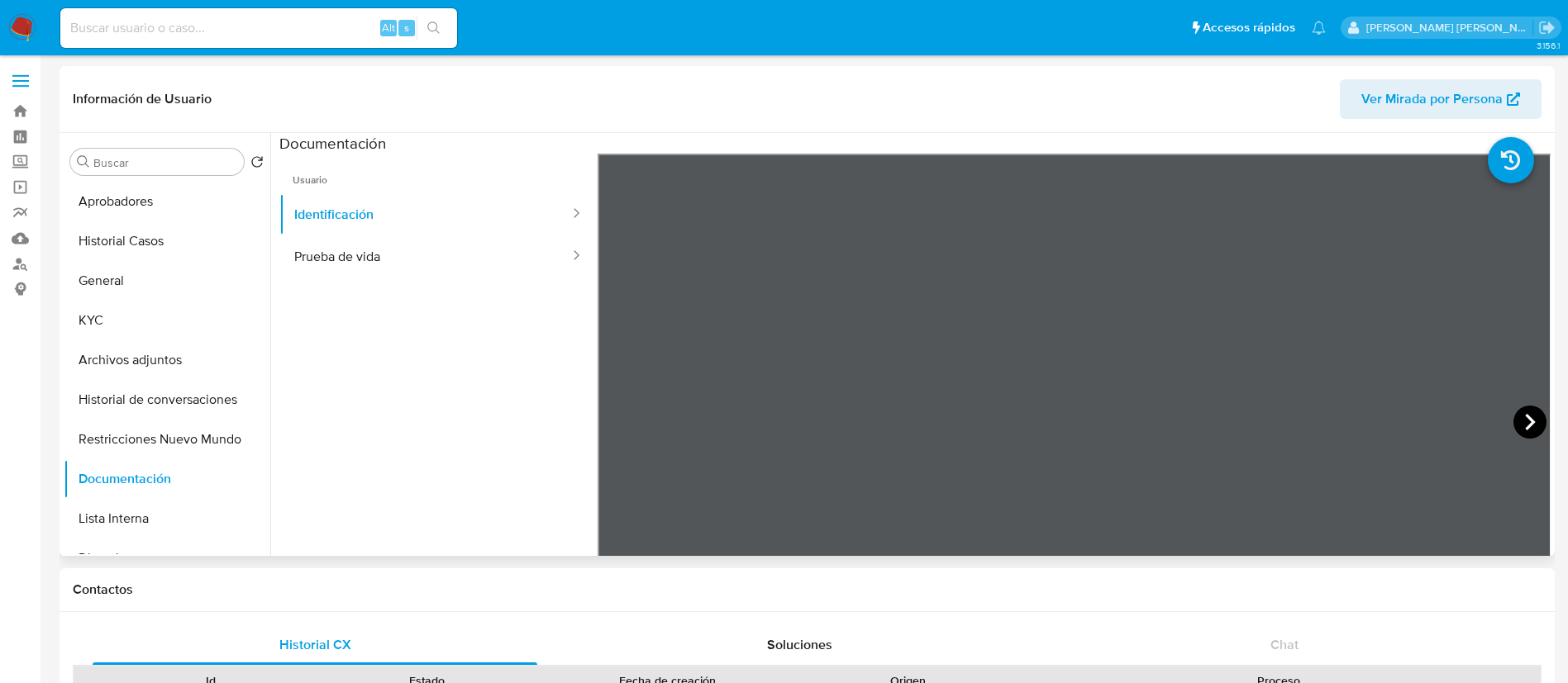
click at [1513, 419] on icon at bounding box center [1530, 422] width 34 height 33
click at [123, 320] on button "KYC" at bounding box center [161, 319] width 193 height 39
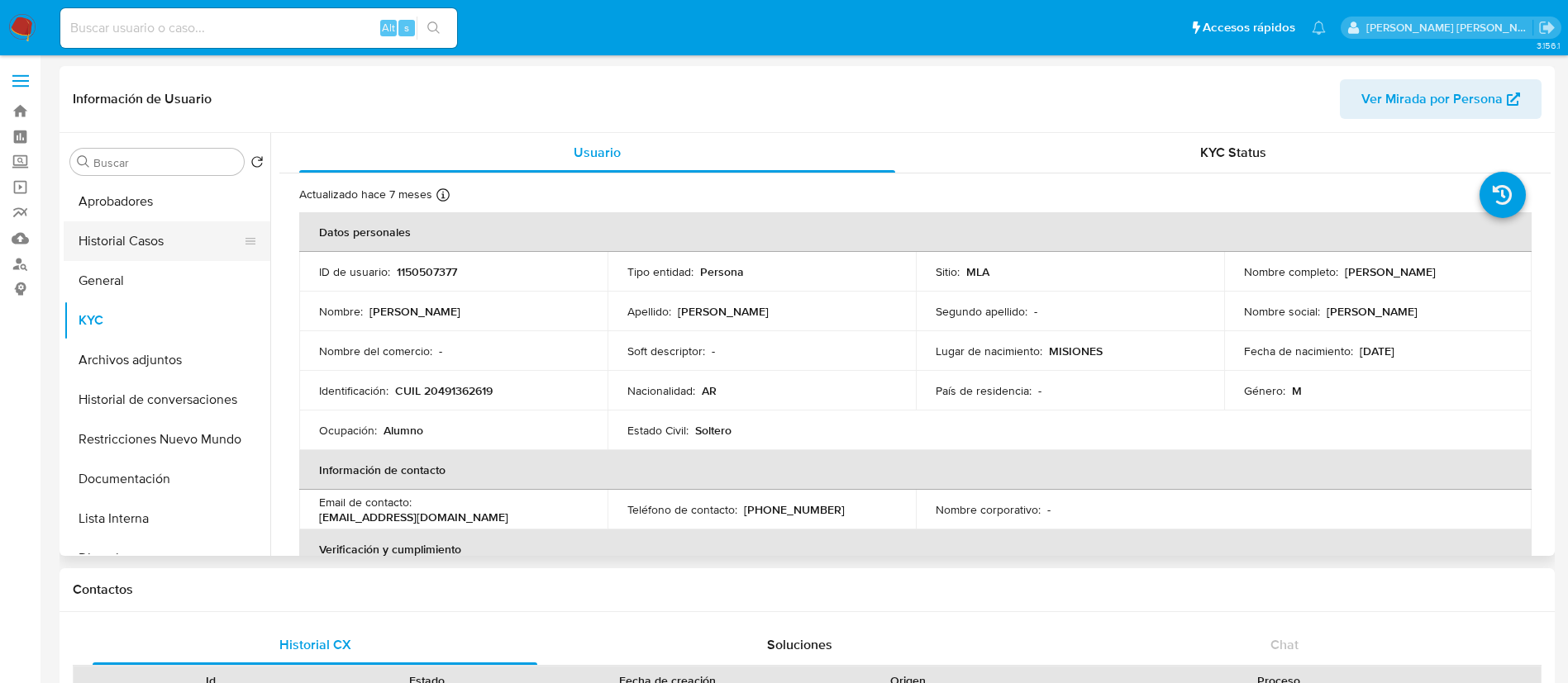
click at [94, 253] on button "Historial Casos" at bounding box center [161, 240] width 193 height 39
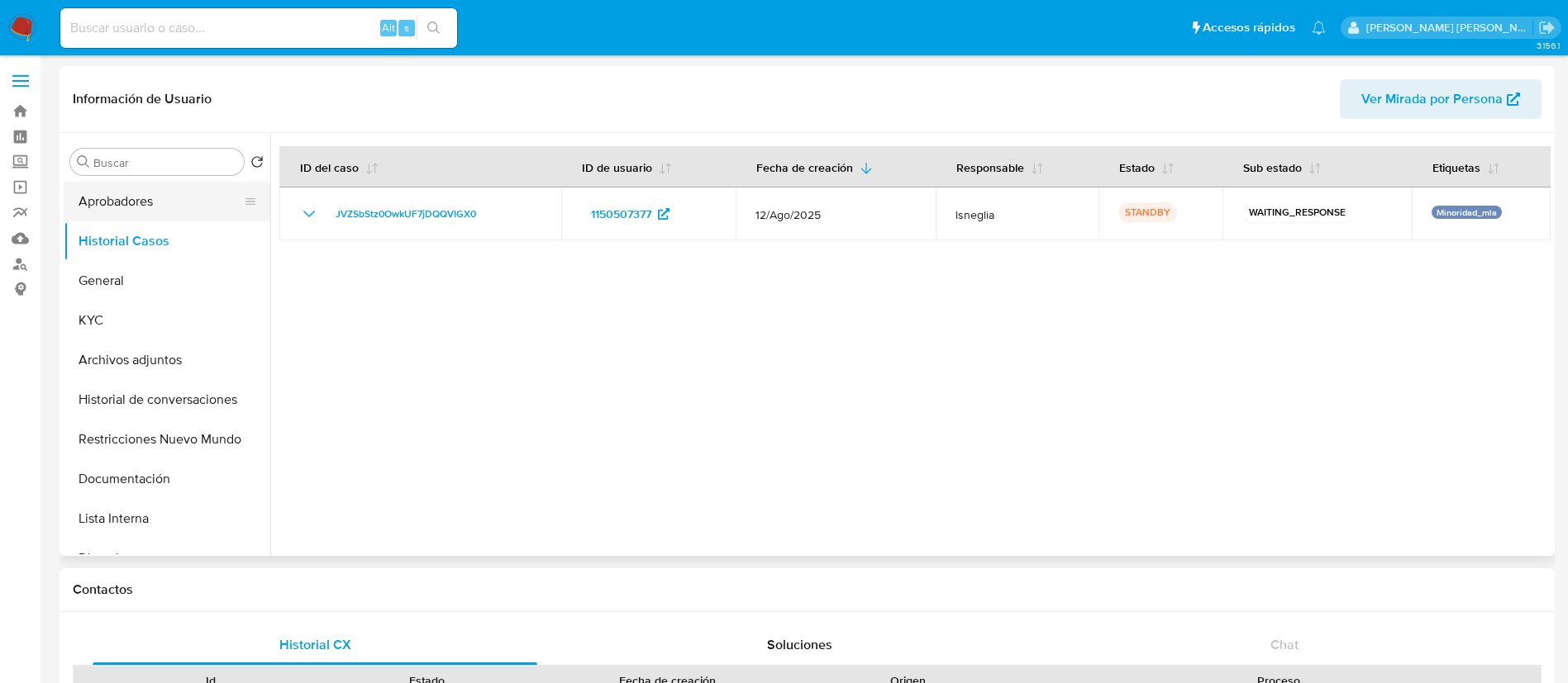
click at [141, 208] on button "Aprobadores" at bounding box center [161, 201] width 193 height 39
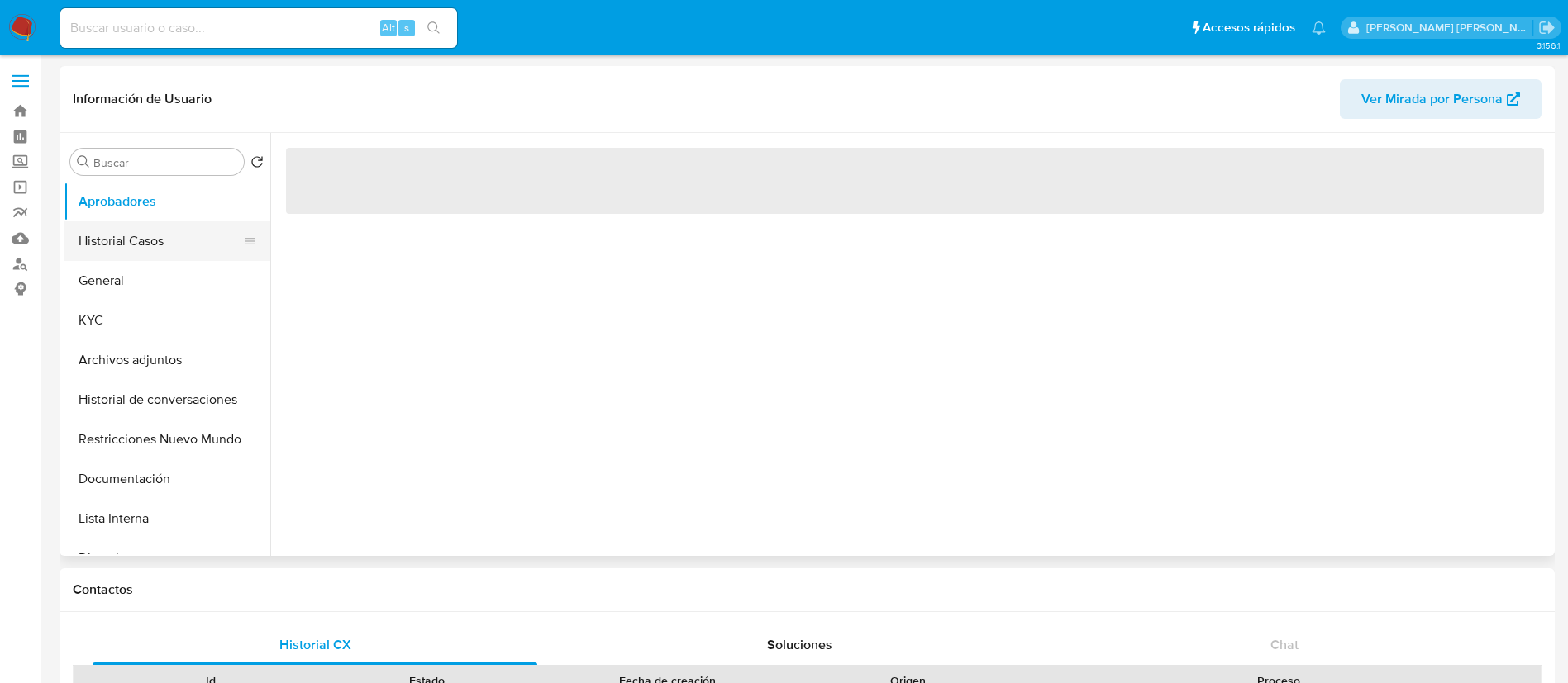
click at [138, 246] on button "Historial Casos" at bounding box center [161, 240] width 193 height 39
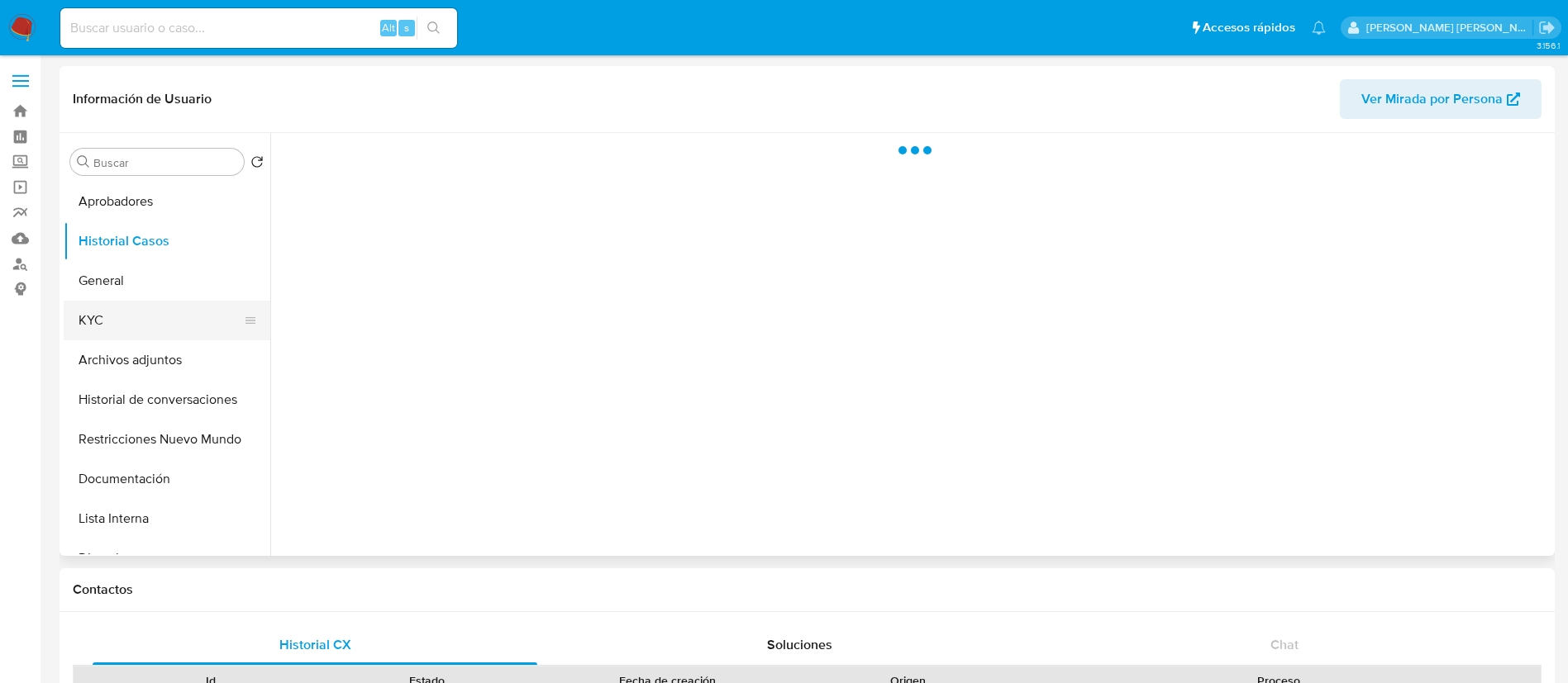
click at [114, 321] on button "KYC" at bounding box center [161, 319] width 193 height 39
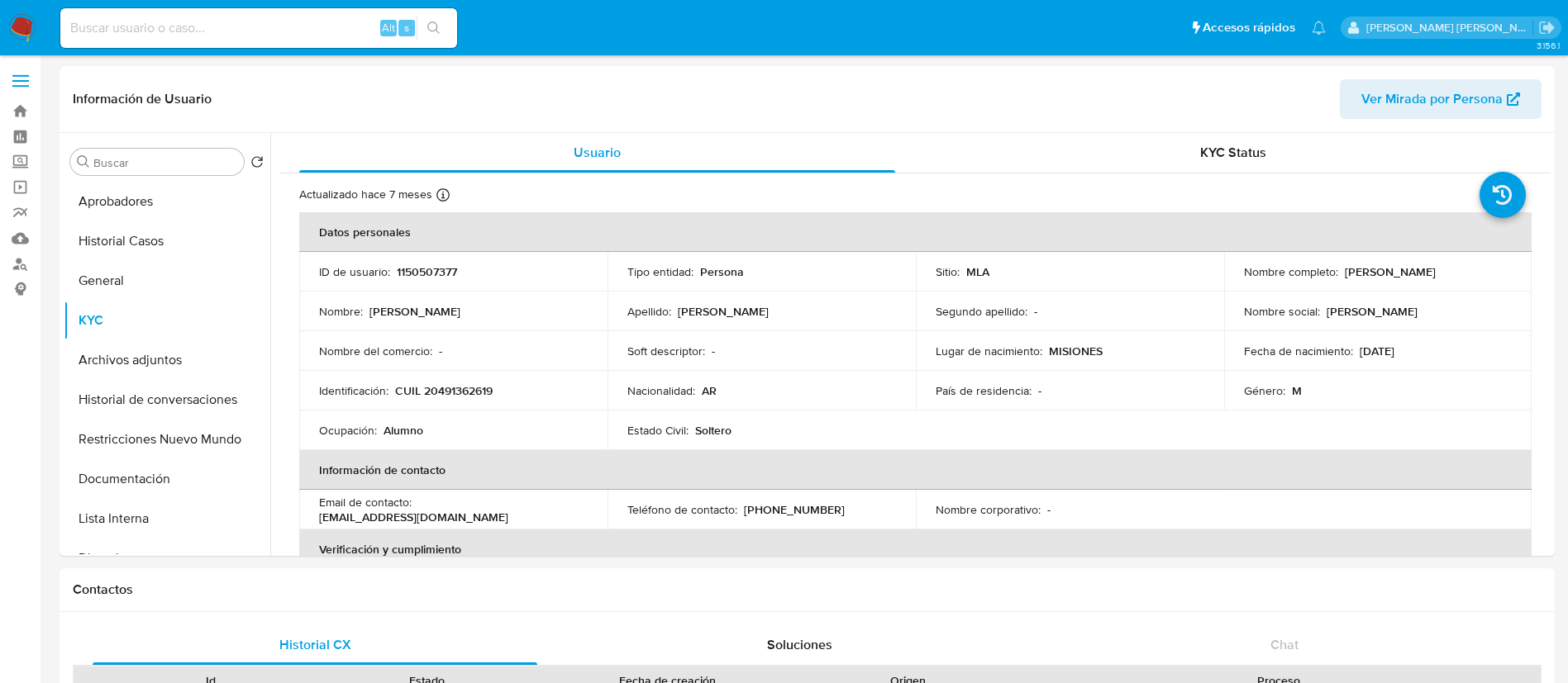
drag, startPoint x: 1337, startPoint y: 270, endPoint x: 1475, endPoint y: 271, distance: 138.0
click at [1475, 271] on div "Nombre completo : Tomas Agustin Machado" at bounding box center [1378, 272] width 269 height 15
copy div "Tomas Agustin Machado"
click at [397, 391] on p "CUIL 20491362619" at bounding box center [444, 391] width 98 height 15
drag, startPoint x: 394, startPoint y: 391, endPoint x: 523, endPoint y: 390, distance: 129.0
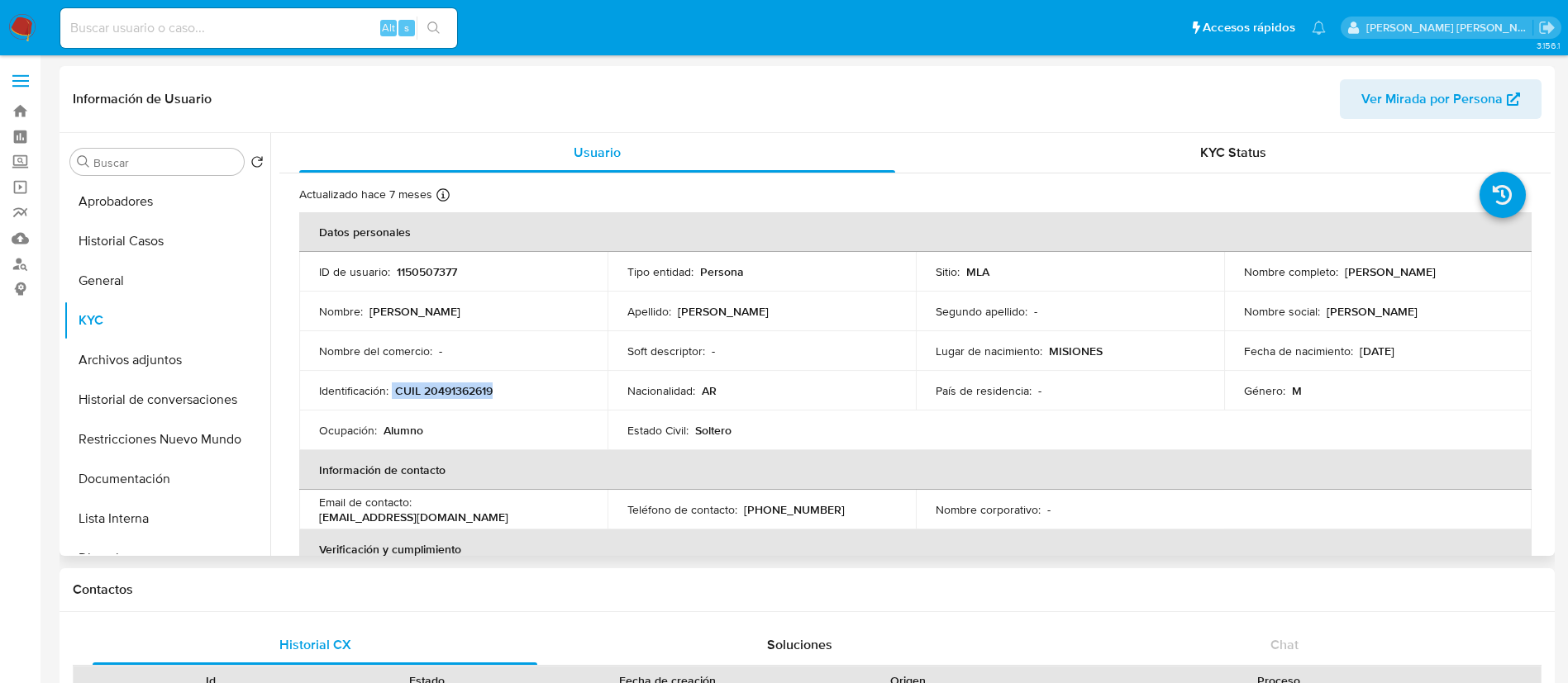
click at [523, 390] on div "Identificación : CUIL 20491362619" at bounding box center [453, 391] width 269 height 15
copy div "CUIL 20491362619"
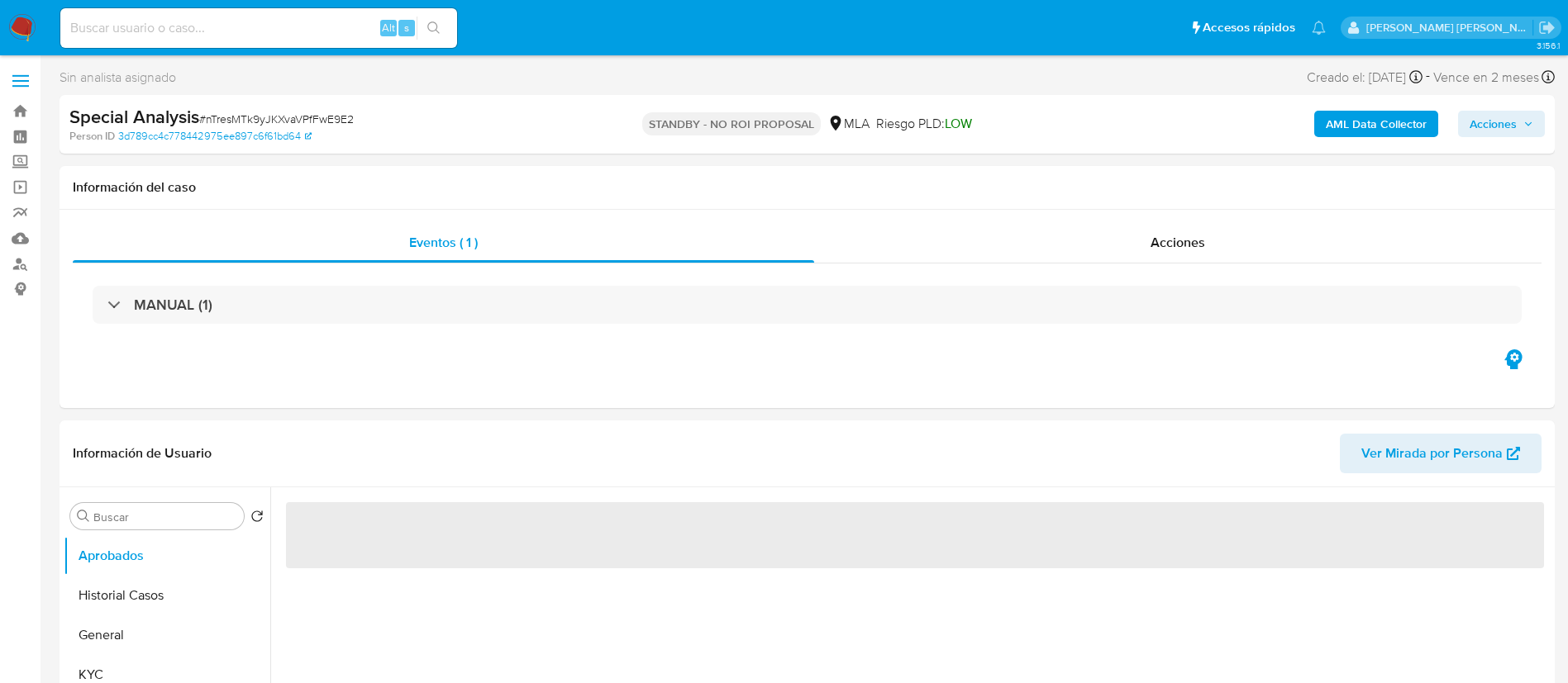
select select "10"
